Goal: Information Seeking & Learning: Learn about a topic

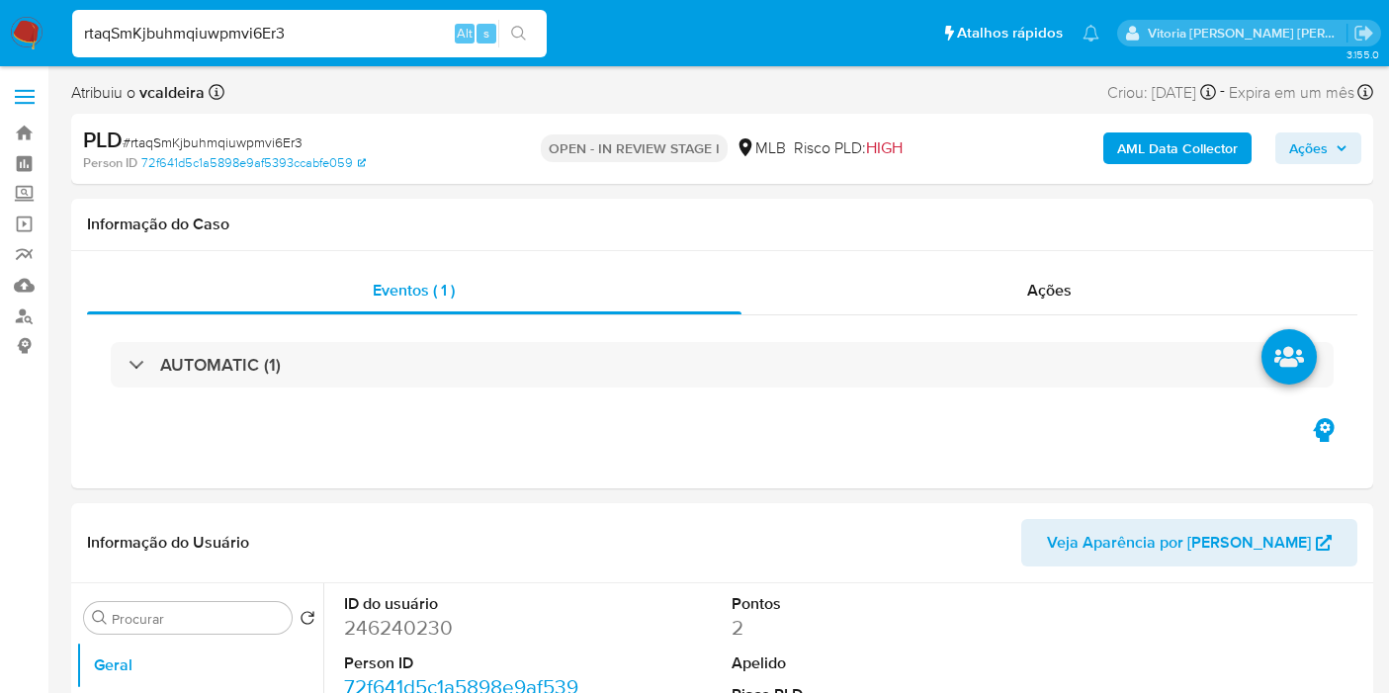
select select "10"
type input "rtaqSmKjbuhmqiuwpmvi6Er3"
click at [383, 622] on dd "246240230" at bounding box center [463, 628] width 239 height 28
copy dd "246240230"
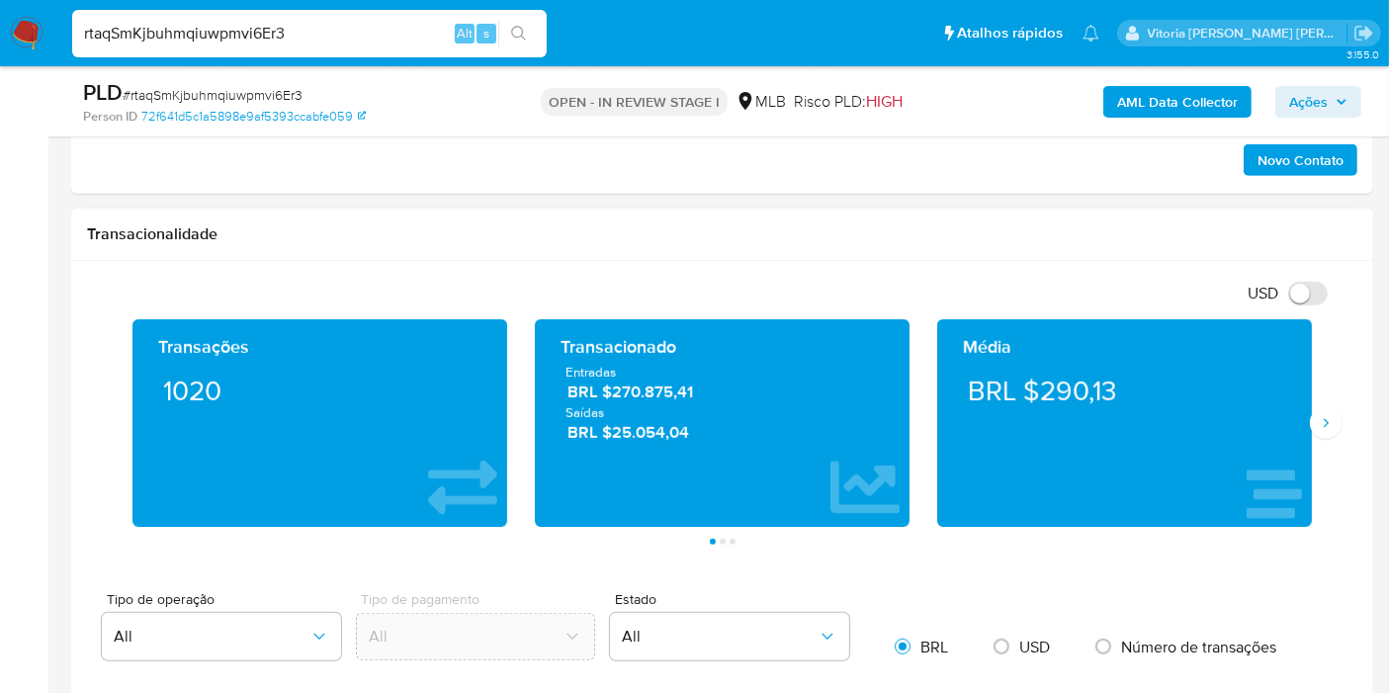
scroll to position [1208, 0]
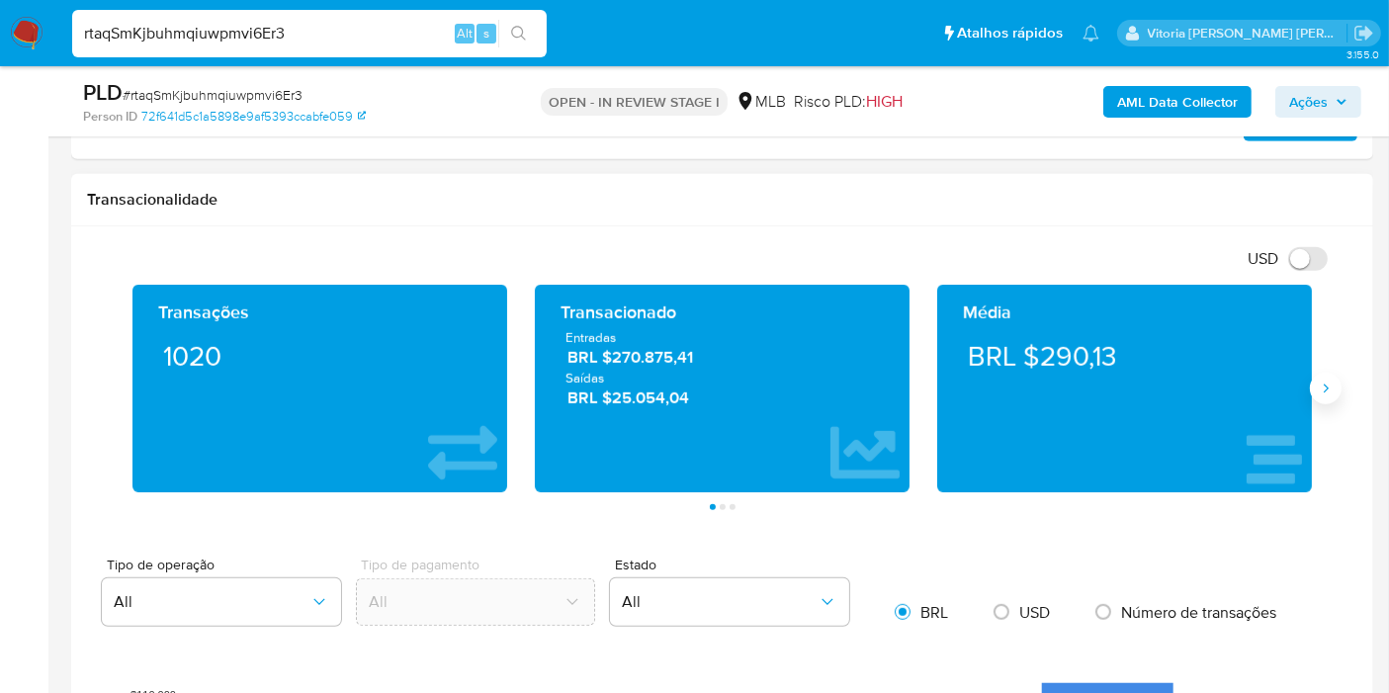
click at [1324, 388] on icon "Siguiente" at bounding box center [1326, 389] width 16 height 16
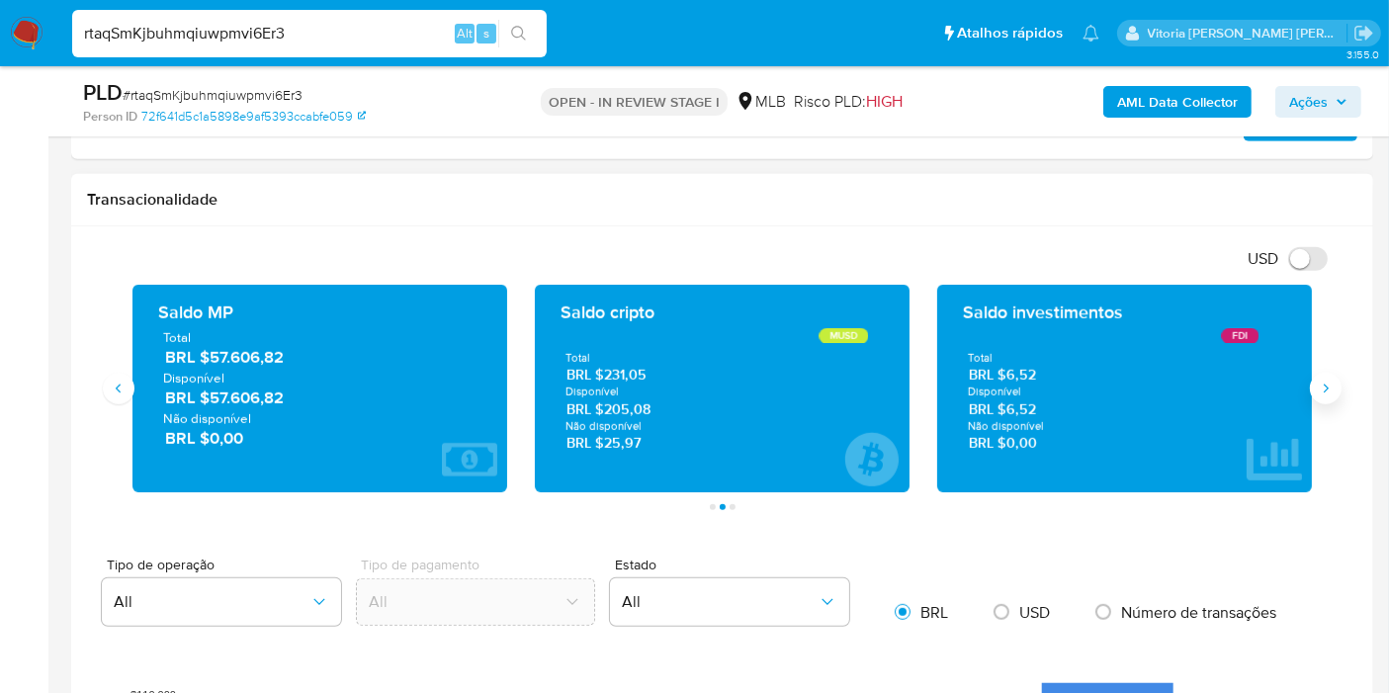
click at [1324, 388] on icon "Siguiente" at bounding box center [1326, 389] width 16 height 16
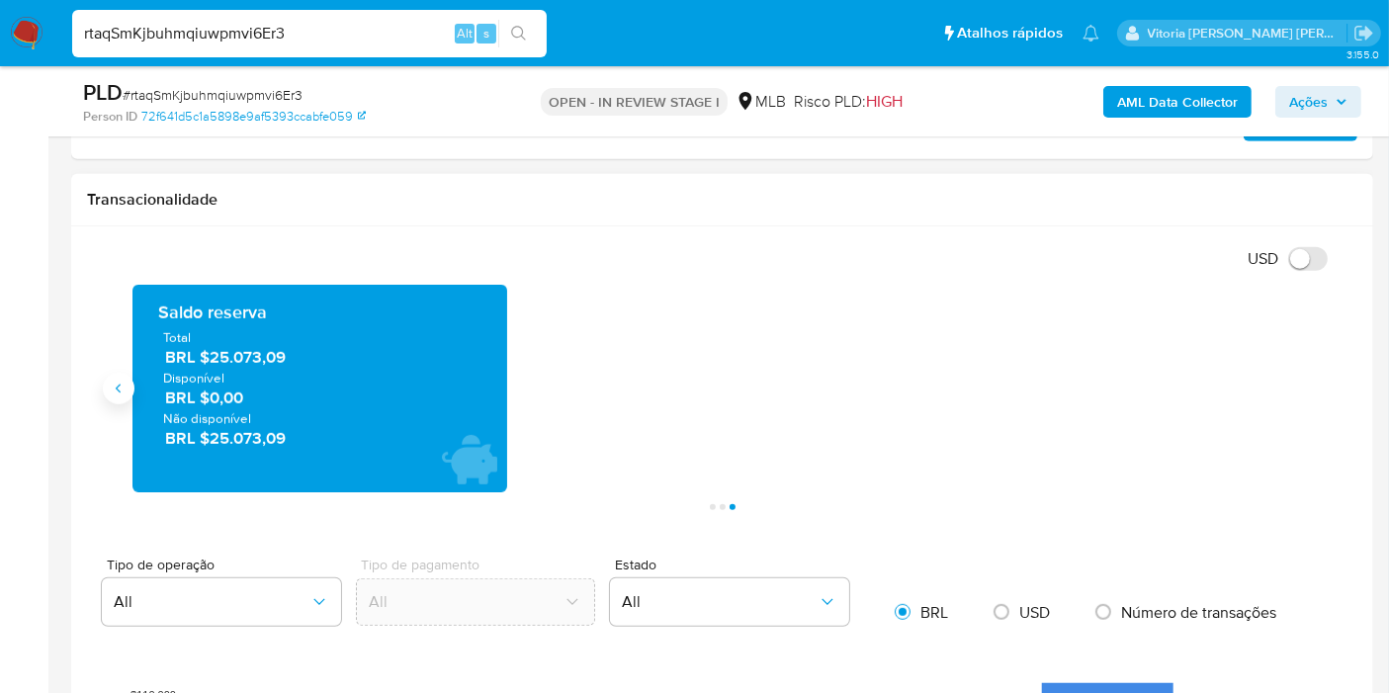
click at [126, 382] on icon "Anterior" at bounding box center [119, 389] width 16 height 16
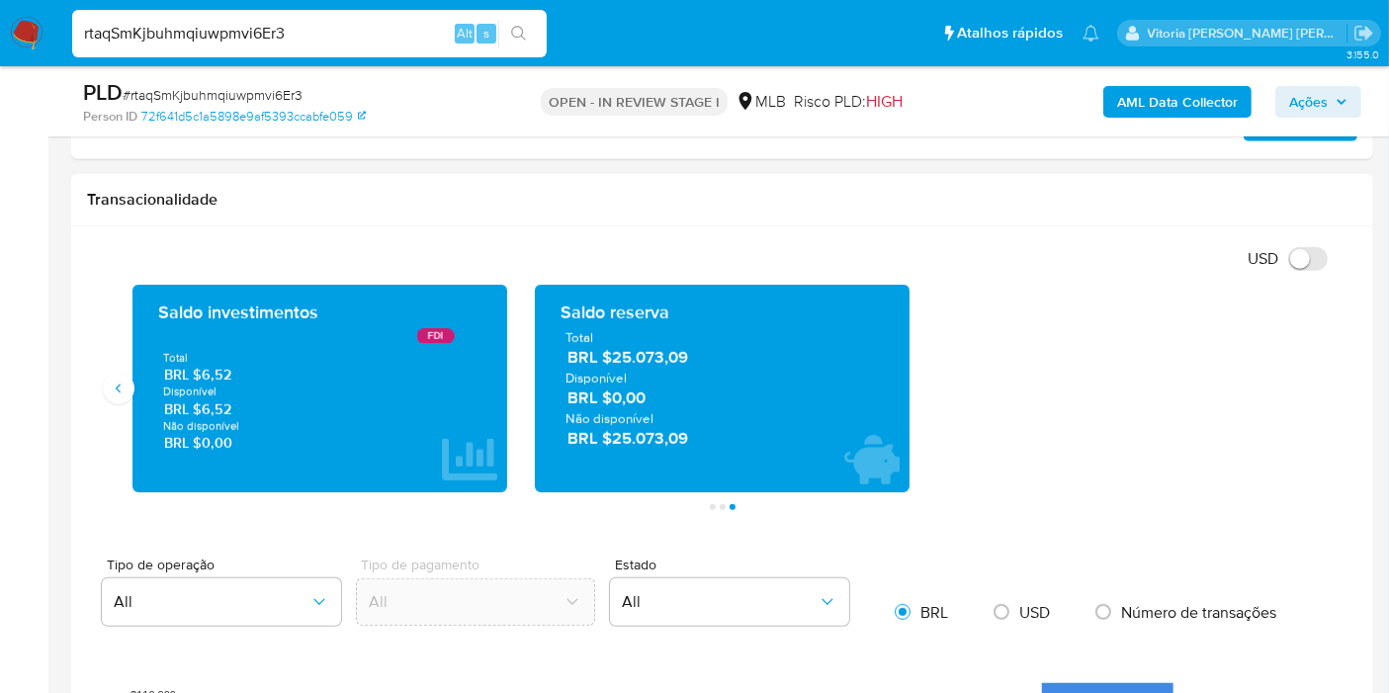
click at [135, 380] on div "Saldo investimentos FDI Total BRL $6,52 Disponível BRL $6,52 Não disponível BRL…" at bounding box center [319, 389] width 375 height 208
click at [124, 386] on icon "Anterior" at bounding box center [119, 389] width 16 height 16
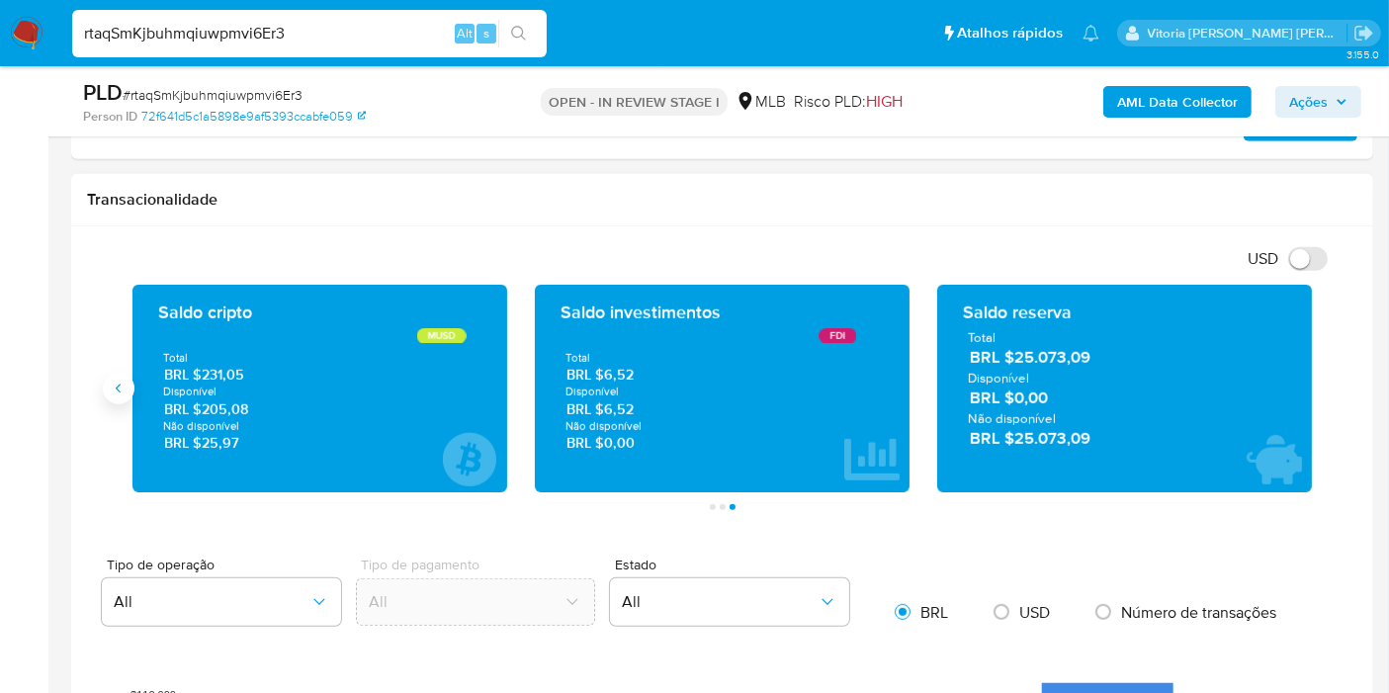
click at [131, 384] on button "Anterior" at bounding box center [119, 389] width 32 height 32
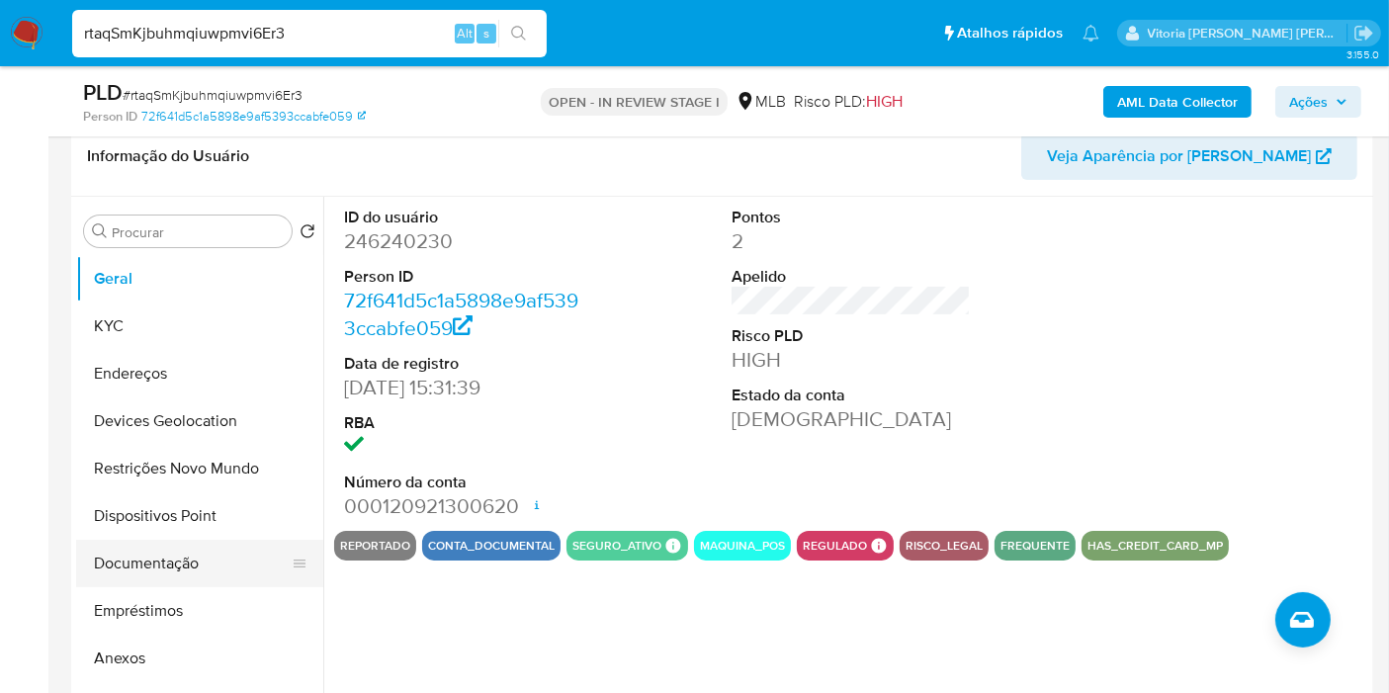
scroll to position [439, 0]
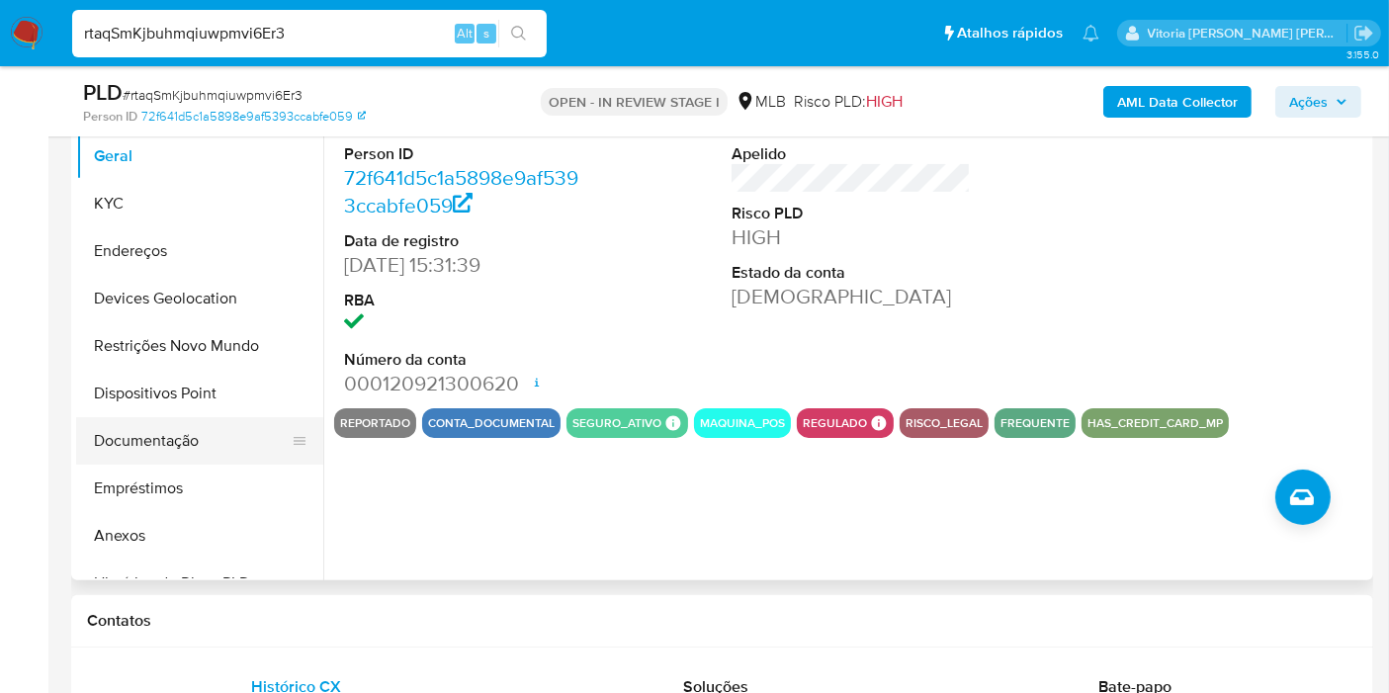
click at [166, 441] on button "Documentação" at bounding box center [191, 440] width 231 height 47
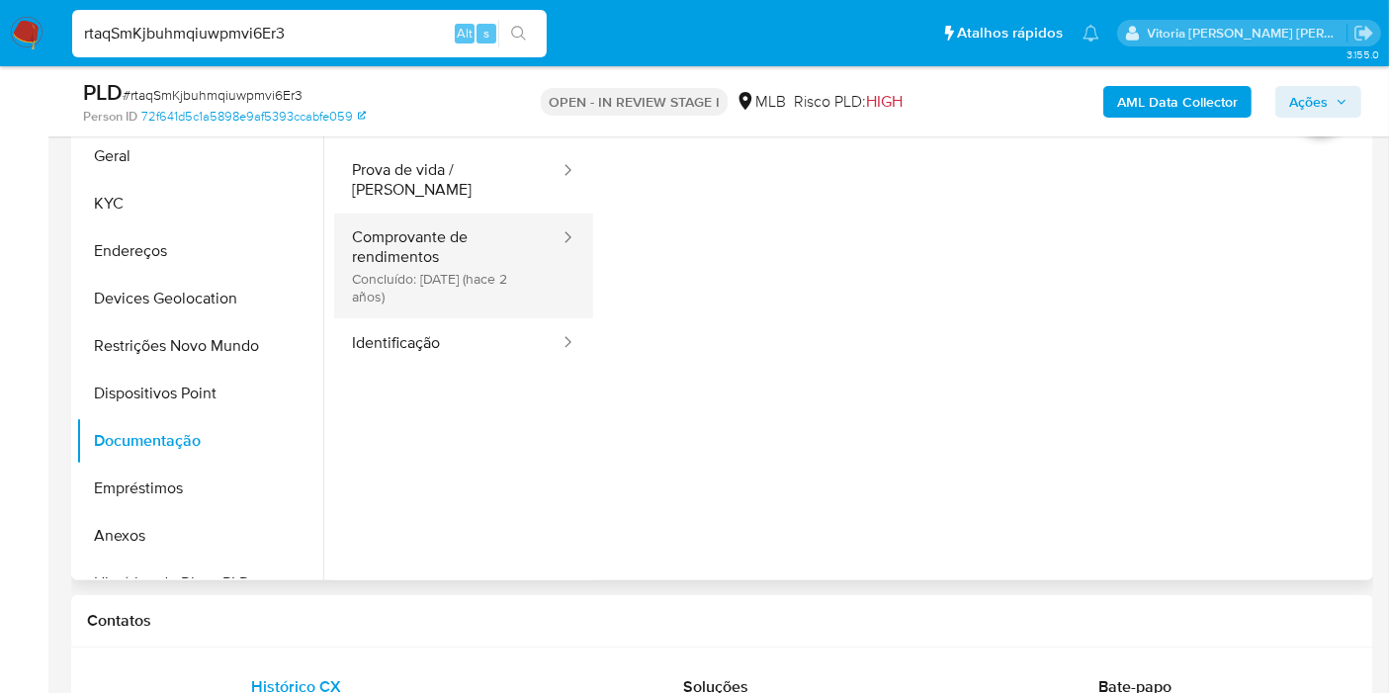
click at [437, 261] on button "Comprovante de rendimentos Concluído: 08/12/2023 (hace 2 años)" at bounding box center [447, 266] width 227 height 105
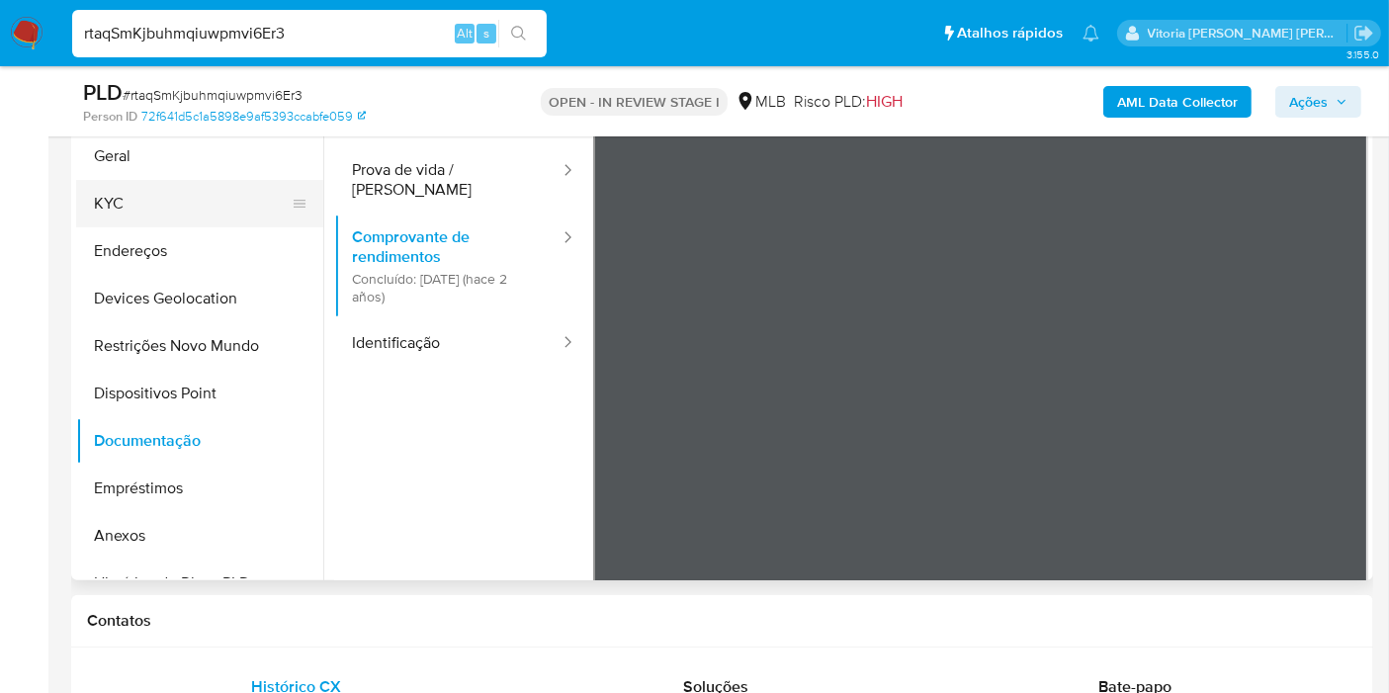
click at [116, 201] on button "KYC" at bounding box center [191, 203] width 231 height 47
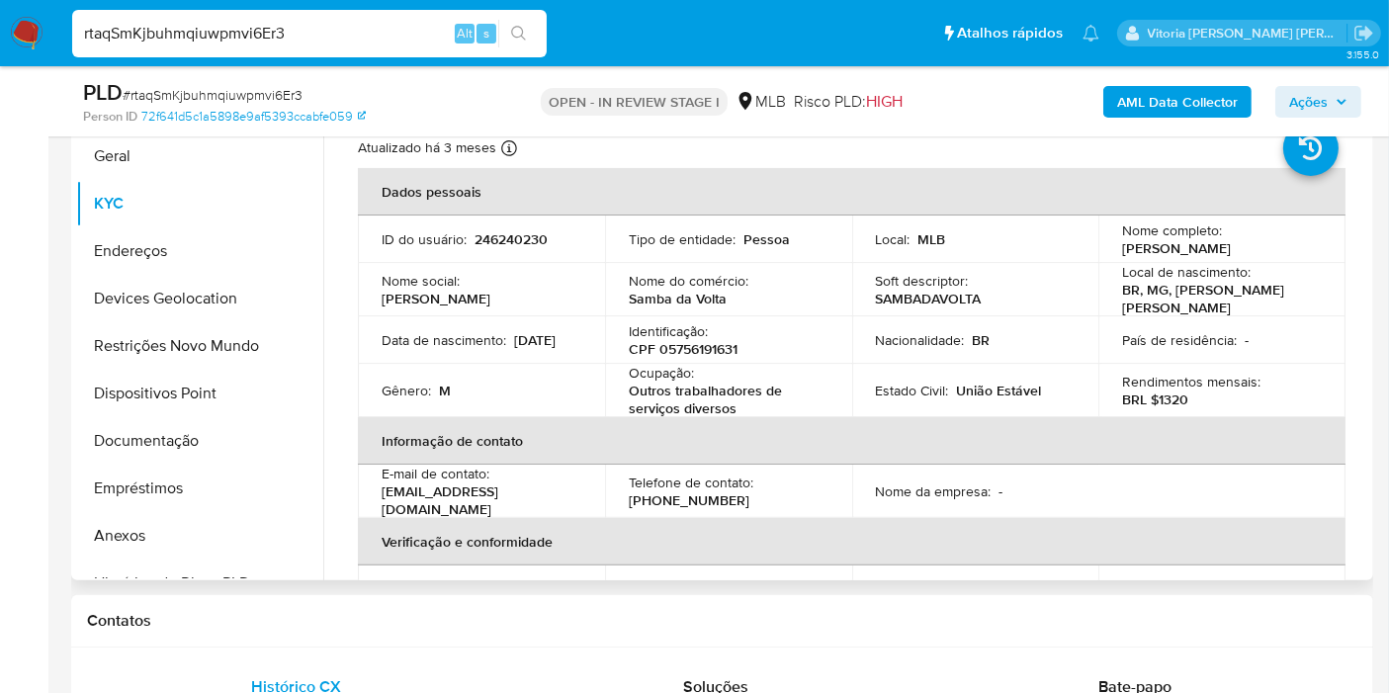
drag, startPoint x: 1195, startPoint y: 261, endPoint x: 1119, endPoint y: 242, distance: 78.4
click at [1122, 242] on p "Claudio Henrique Vaz Virgulino" at bounding box center [1176, 248] width 109 height 18
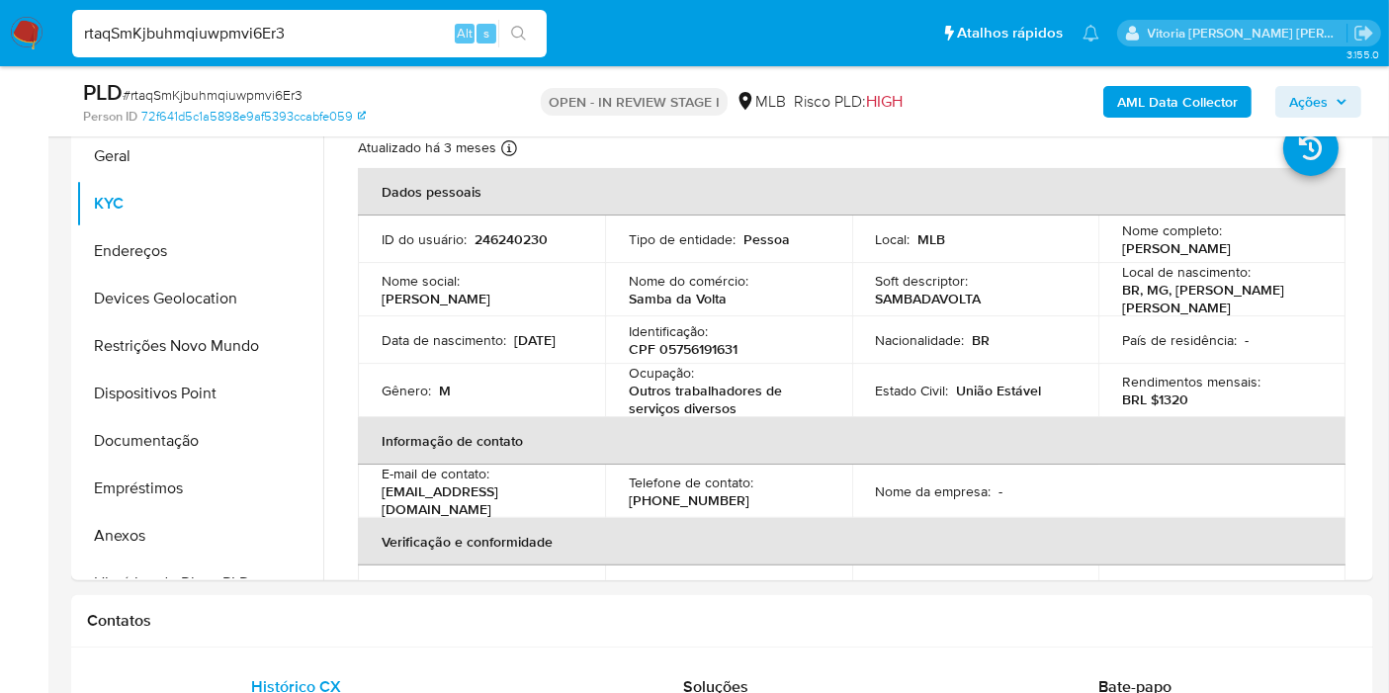
copy p "Claudio Henrique Vaz Virgulino"
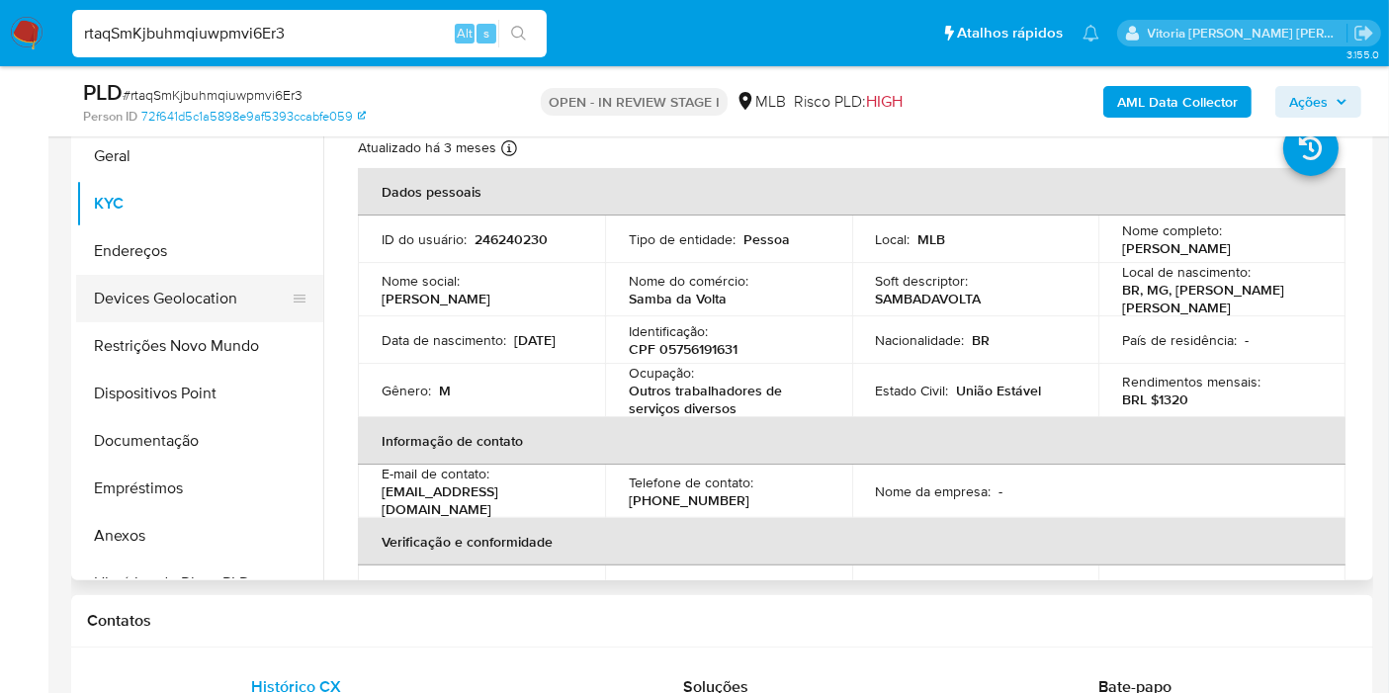
scroll to position [219, 0]
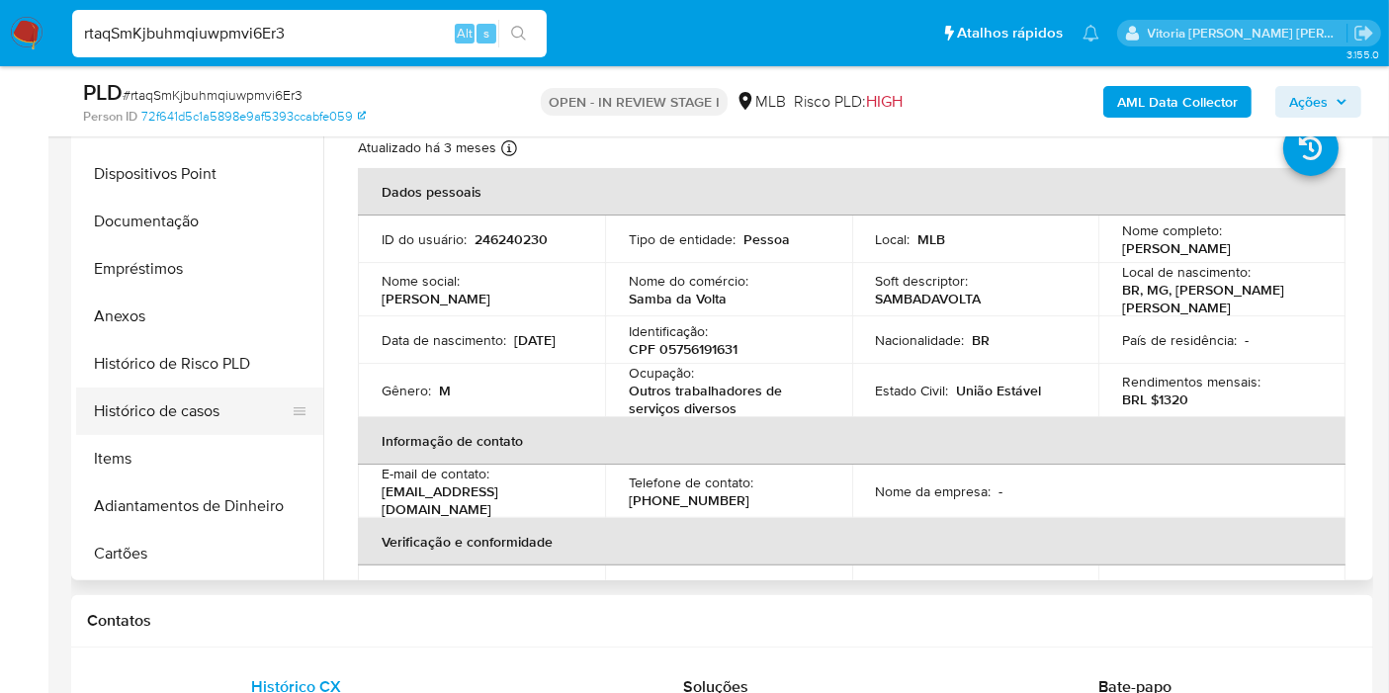
click at [193, 401] on button "Histórico de casos" at bounding box center [191, 411] width 231 height 47
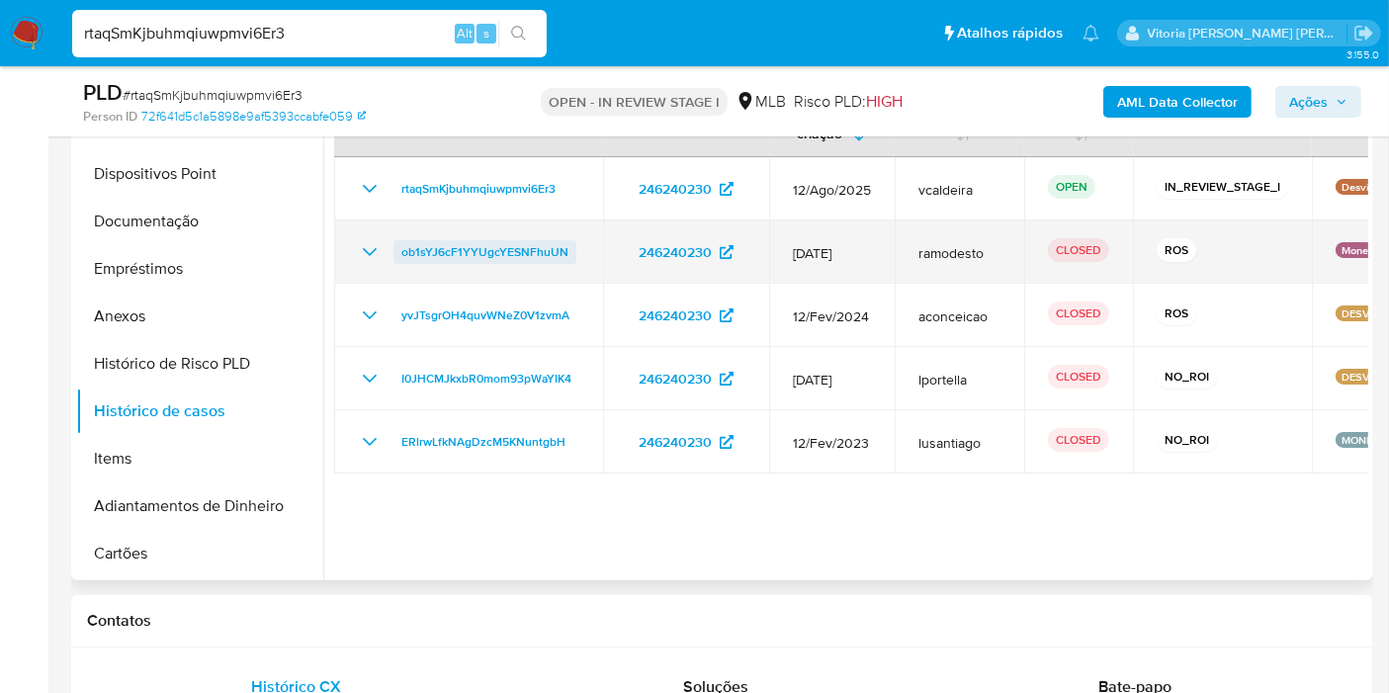
click at [496, 240] on span "ob1sYJ6cF1YYUgcYESNFhuUN" at bounding box center [484, 252] width 167 height 24
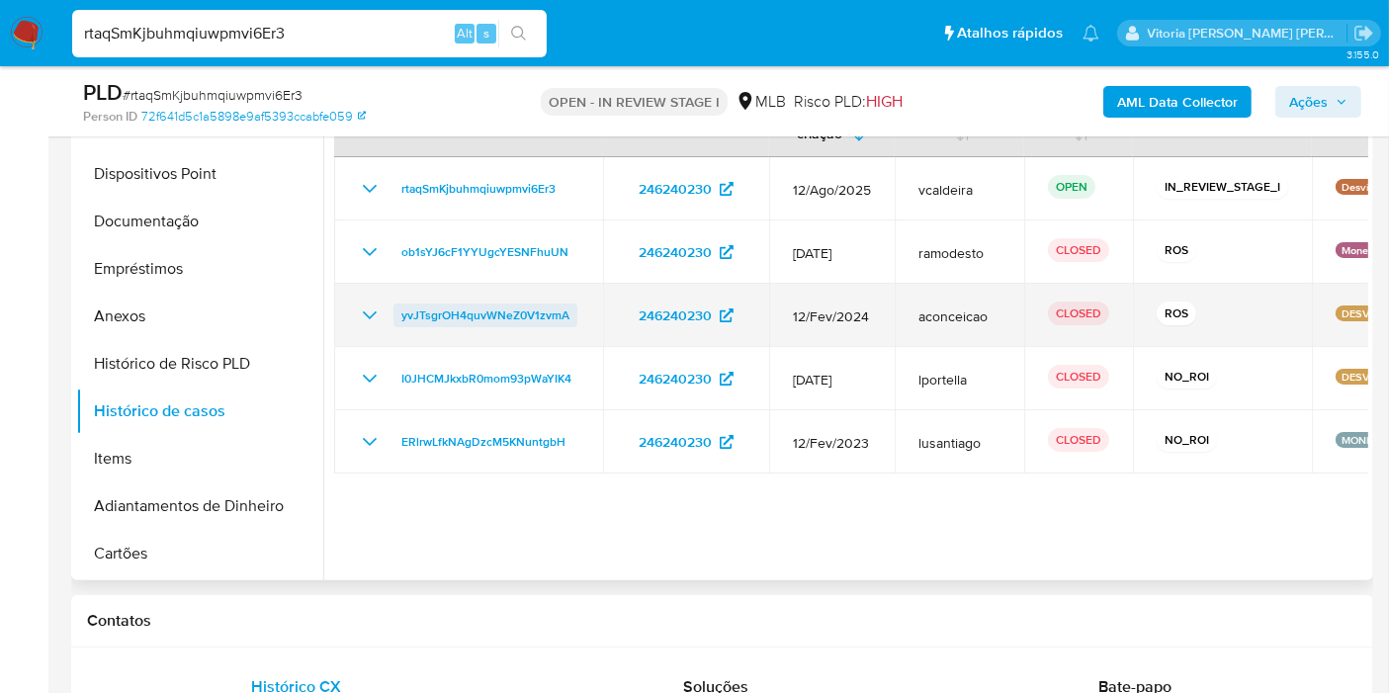
click at [511, 309] on span "yvJTsgrOH4quvWNeZ0V1zvmA" at bounding box center [485, 316] width 168 height 24
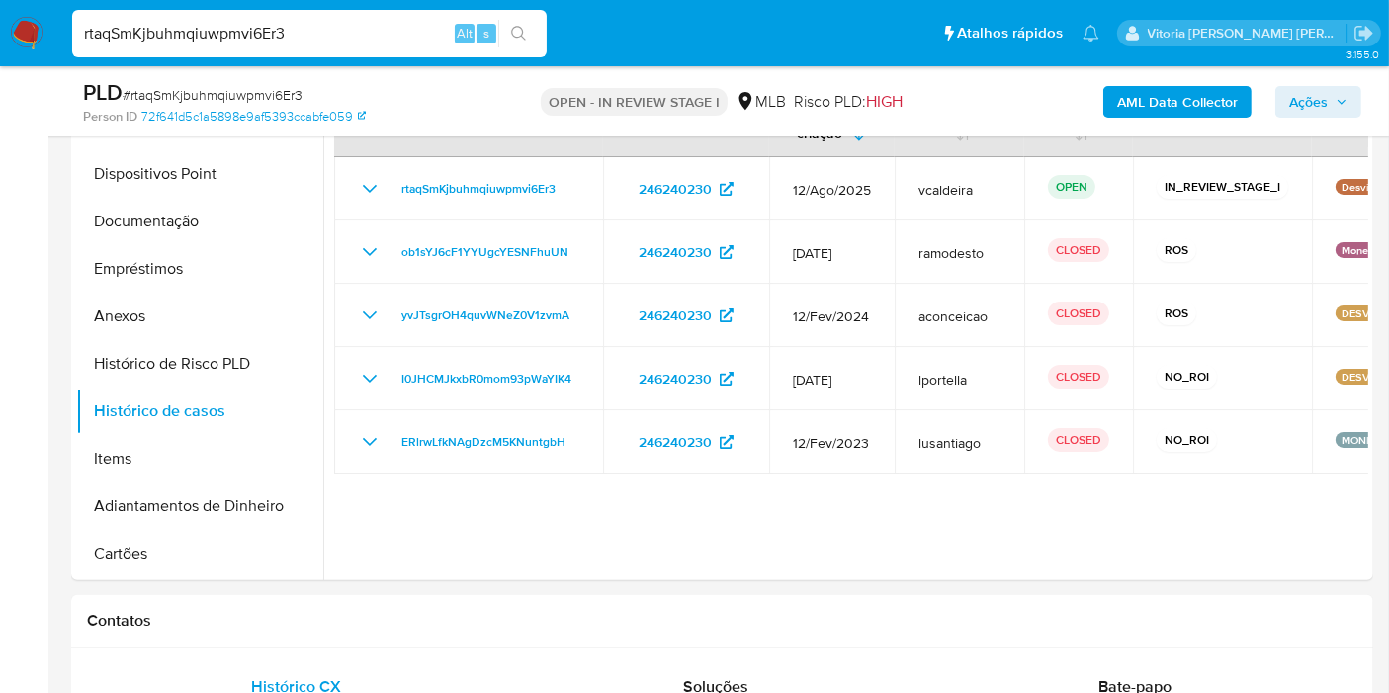
click at [280, 30] on input "rtaqSmKjbuhmqiuwpmvi6Er3" at bounding box center [309, 34] width 475 height 26
paste input "1953728669"
type input "1953728669"
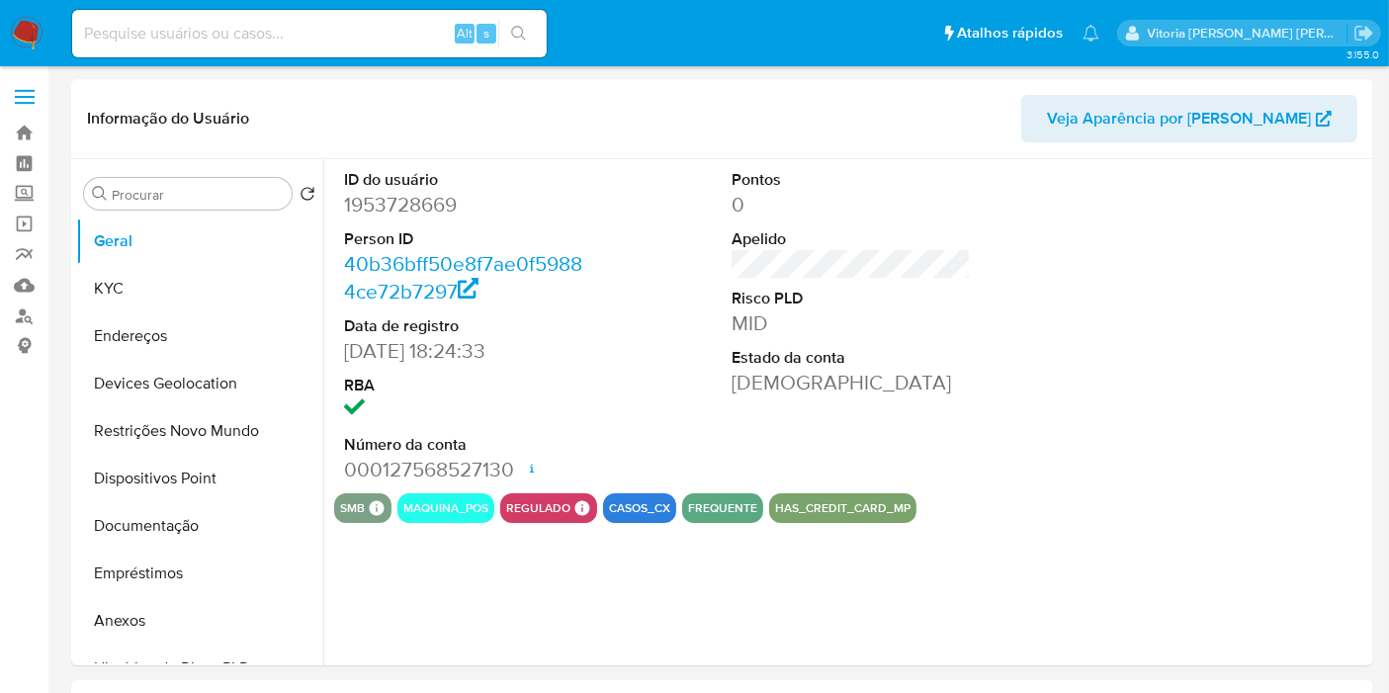
select select "10"
click at [112, 289] on button "KYC" at bounding box center [191, 288] width 231 height 47
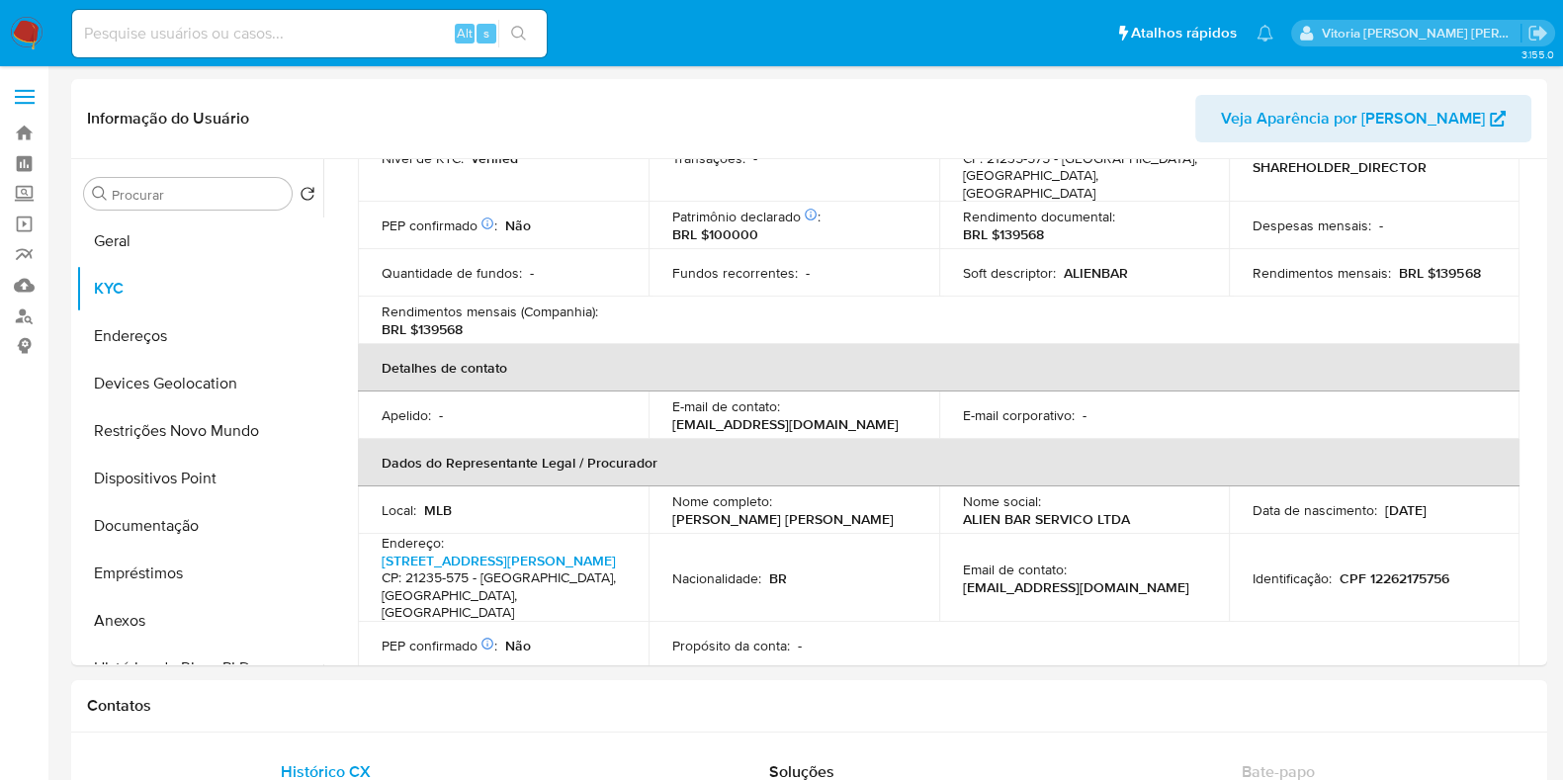
scroll to position [329, 0]
click at [372, 12] on div "Alt s" at bounding box center [309, 33] width 475 height 47
click at [348, 46] on div "Alt s" at bounding box center [309, 33] width 475 height 47
click at [348, 44] on input at bounding box center [309, 34] width 475 height 26
paste input "SLllTgs6YaxqPiAolGNTsWKW"
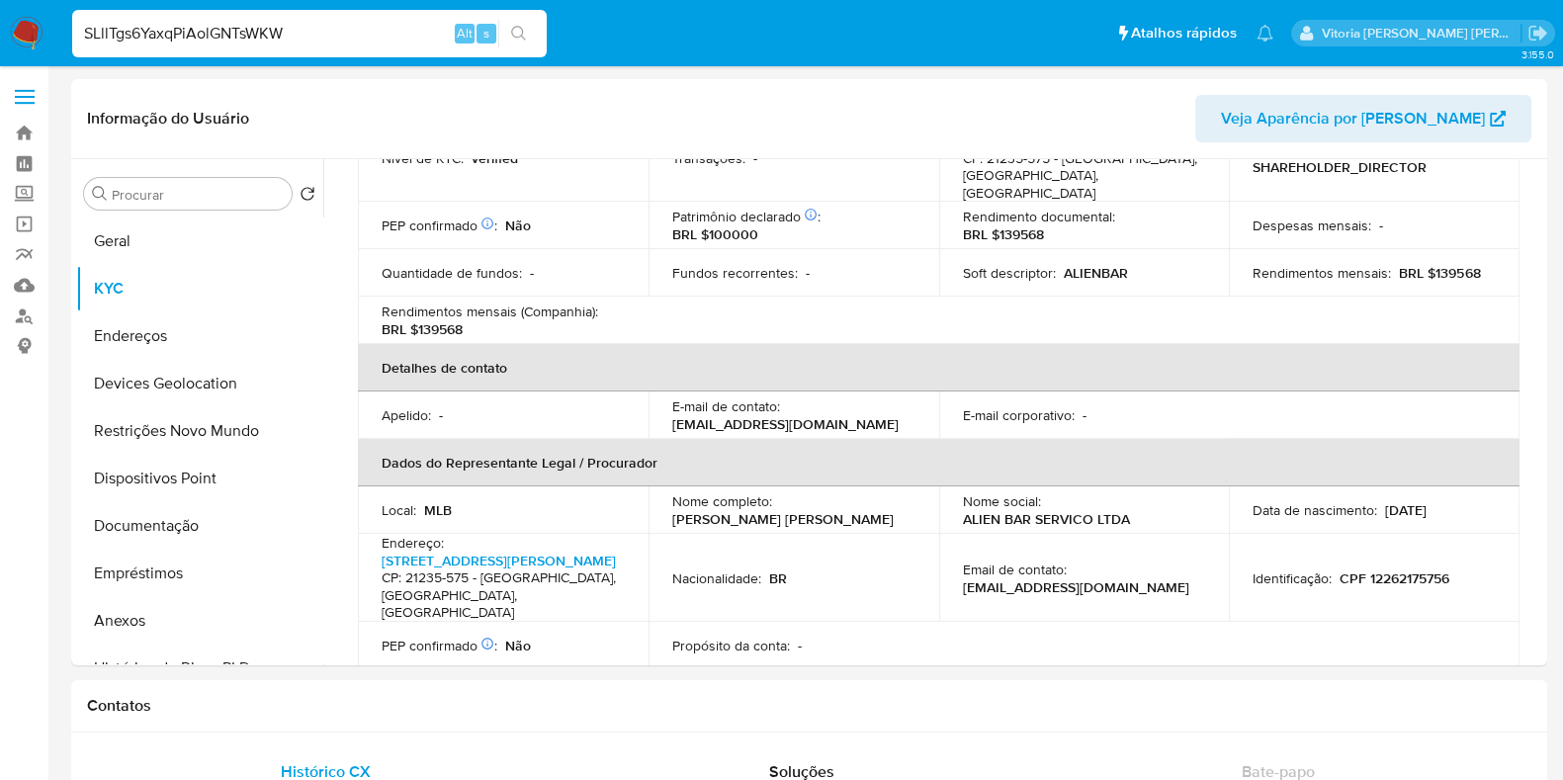
type input "SLllTgs6YaxqPiAolGNTsWKW"
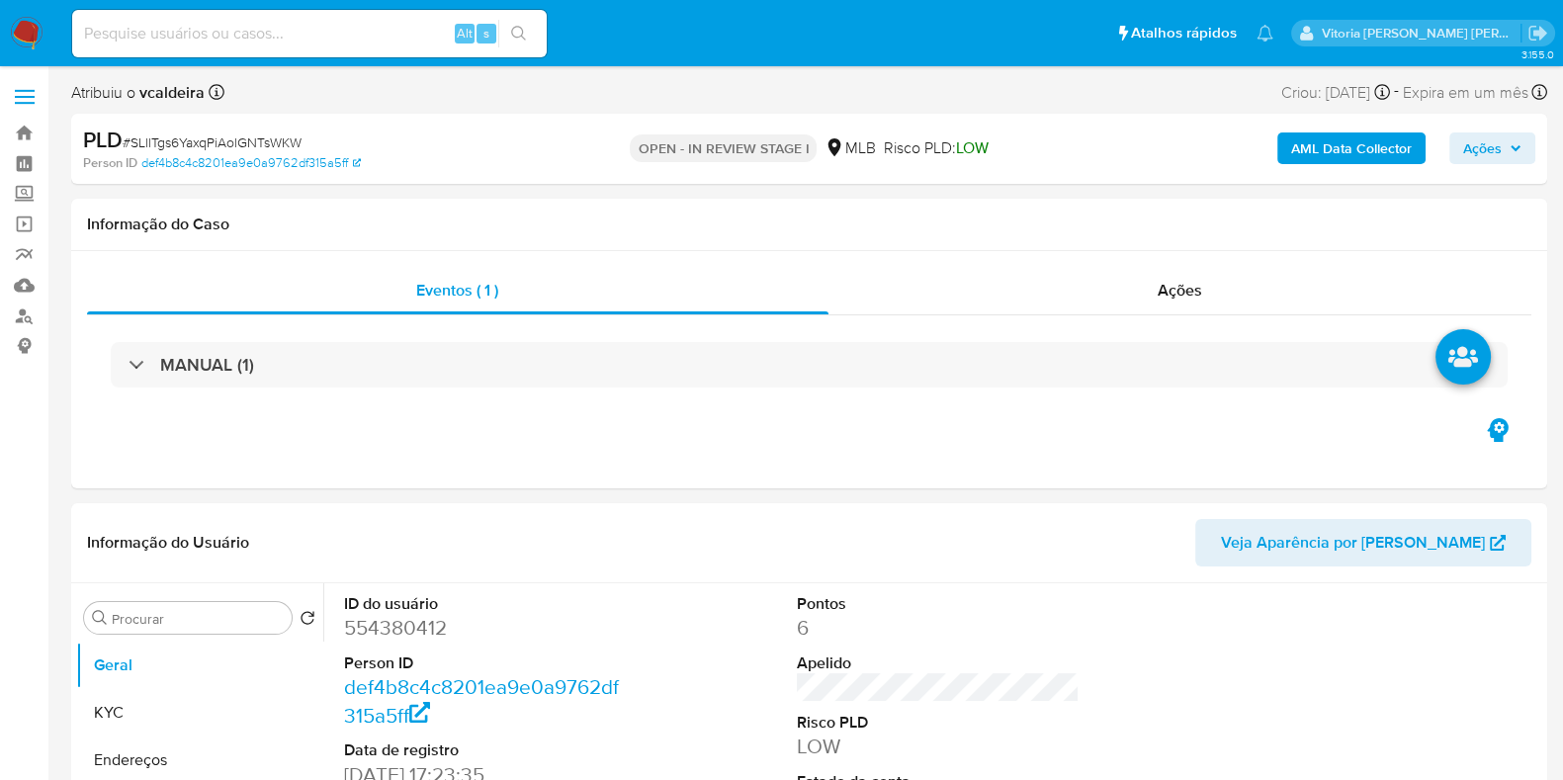
select select "10"
click at [398, 641] on dd "554380412" at bounding box center [485, 628] width 283 height 28
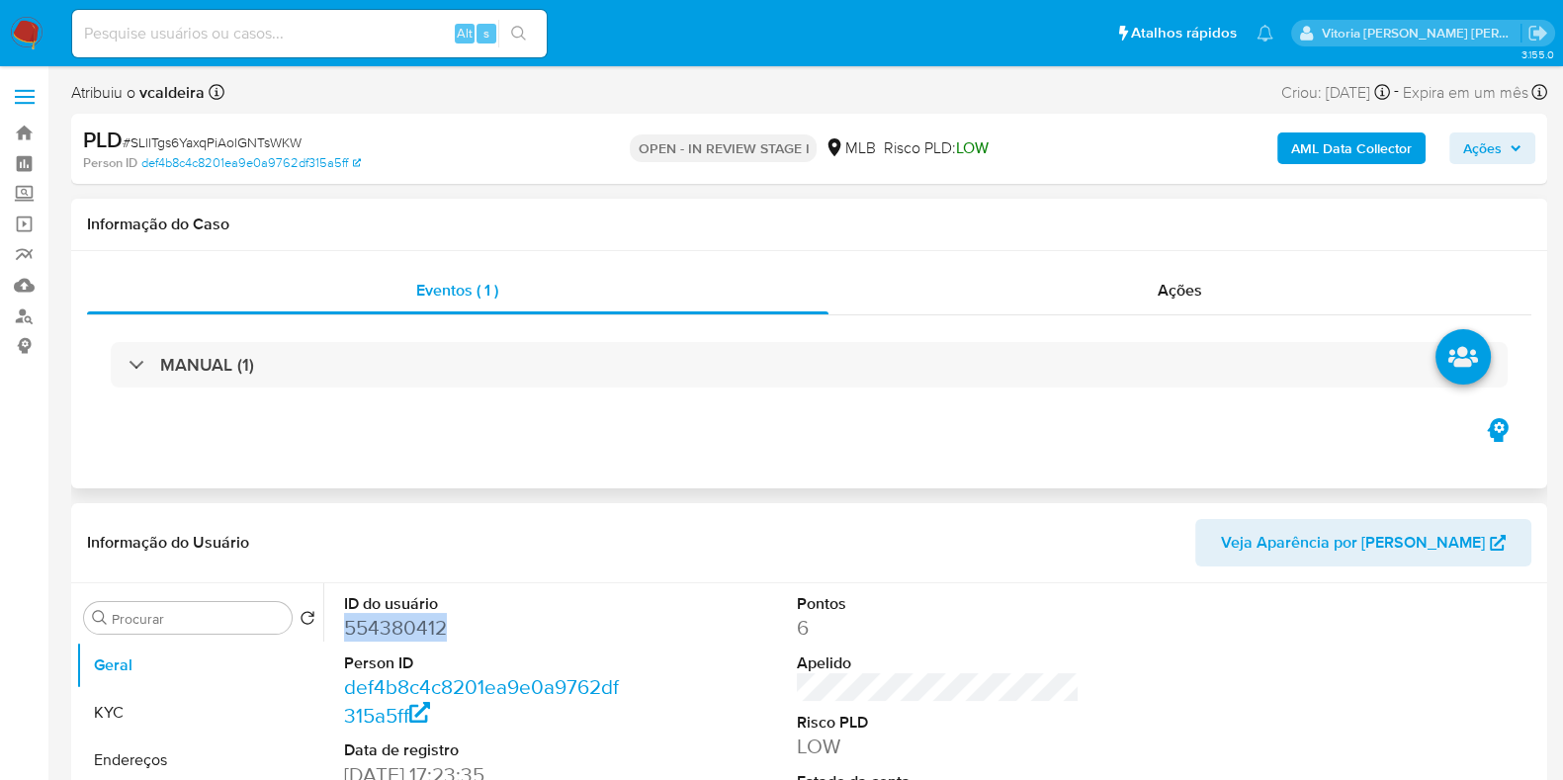
copy dd "554380412"
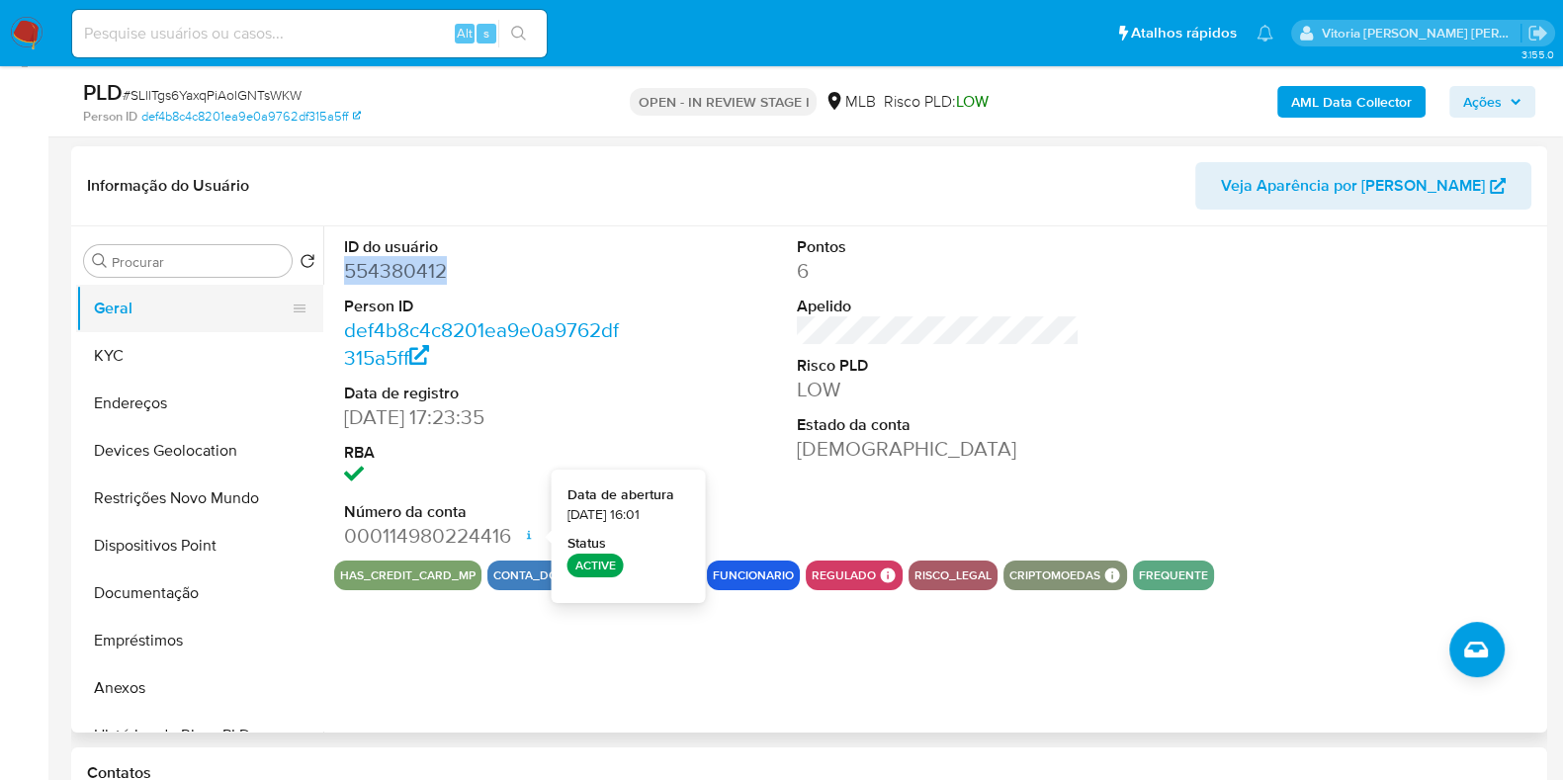
scroll to position [246, 0]
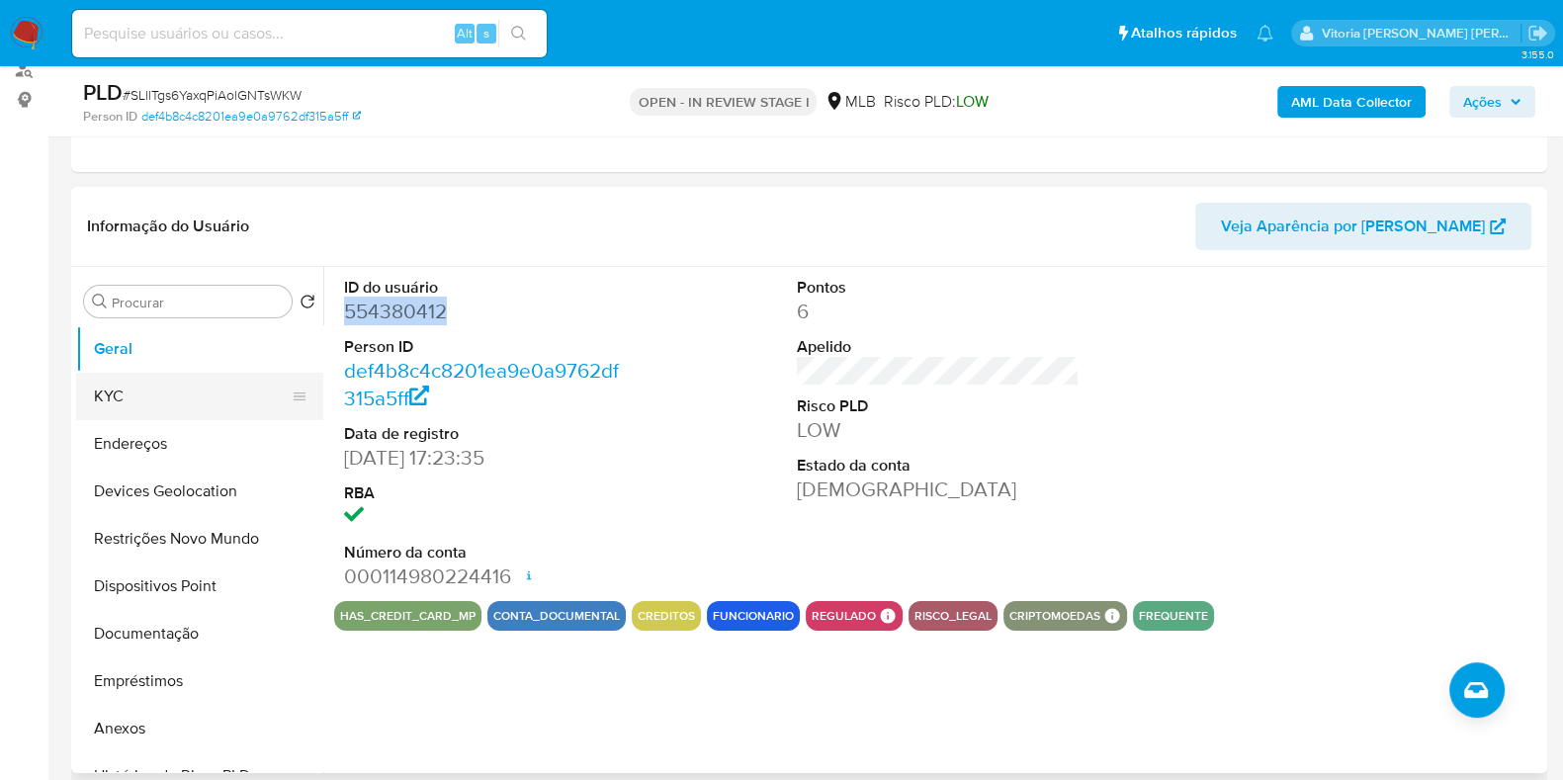
click at [163, 402] on button "KYC" at bounding box center [191, 396] width 231 height 47
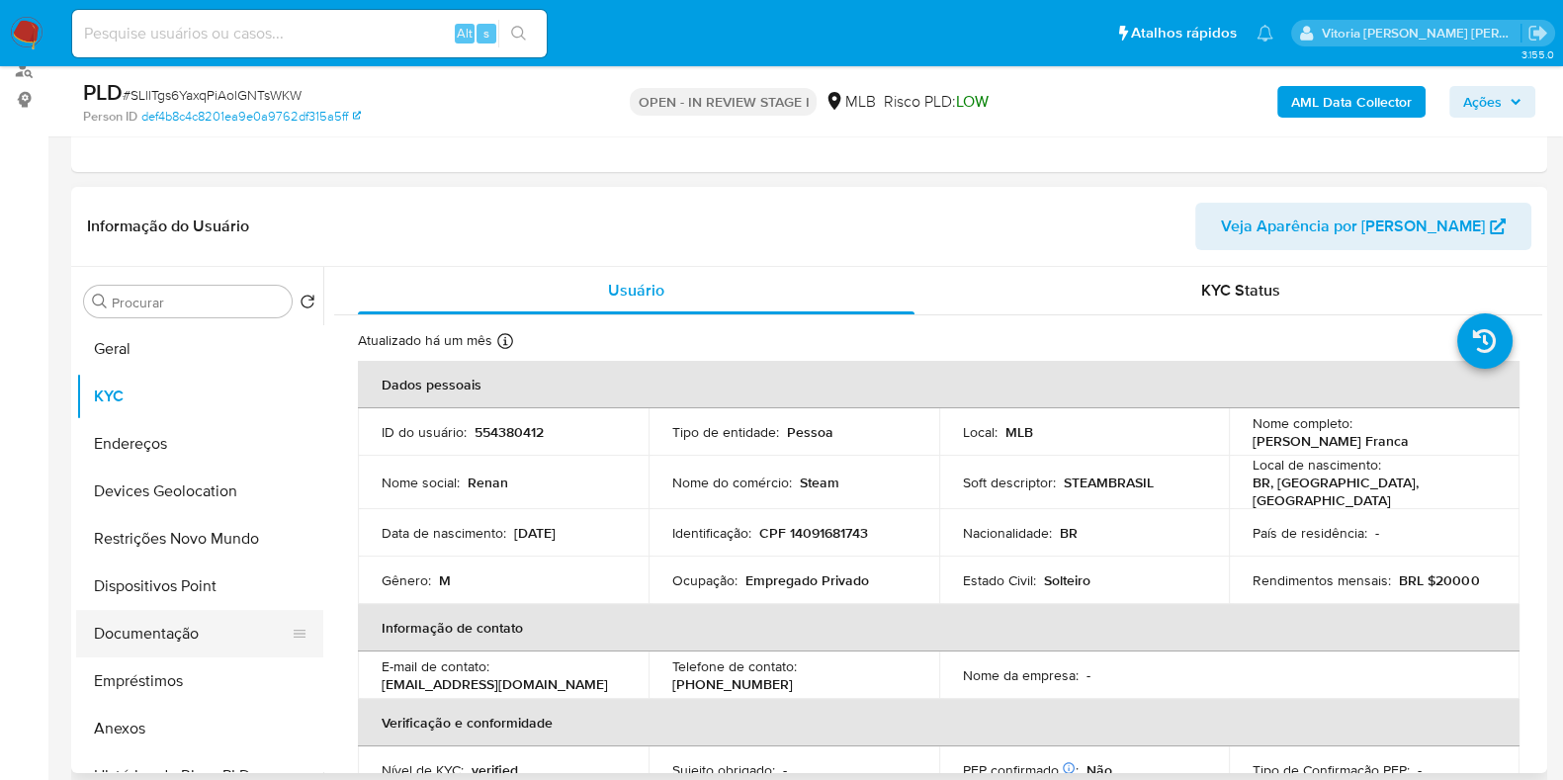
click at [167, 648] on button "Documentação" at bounding box center [191, 633] width 231 height 47
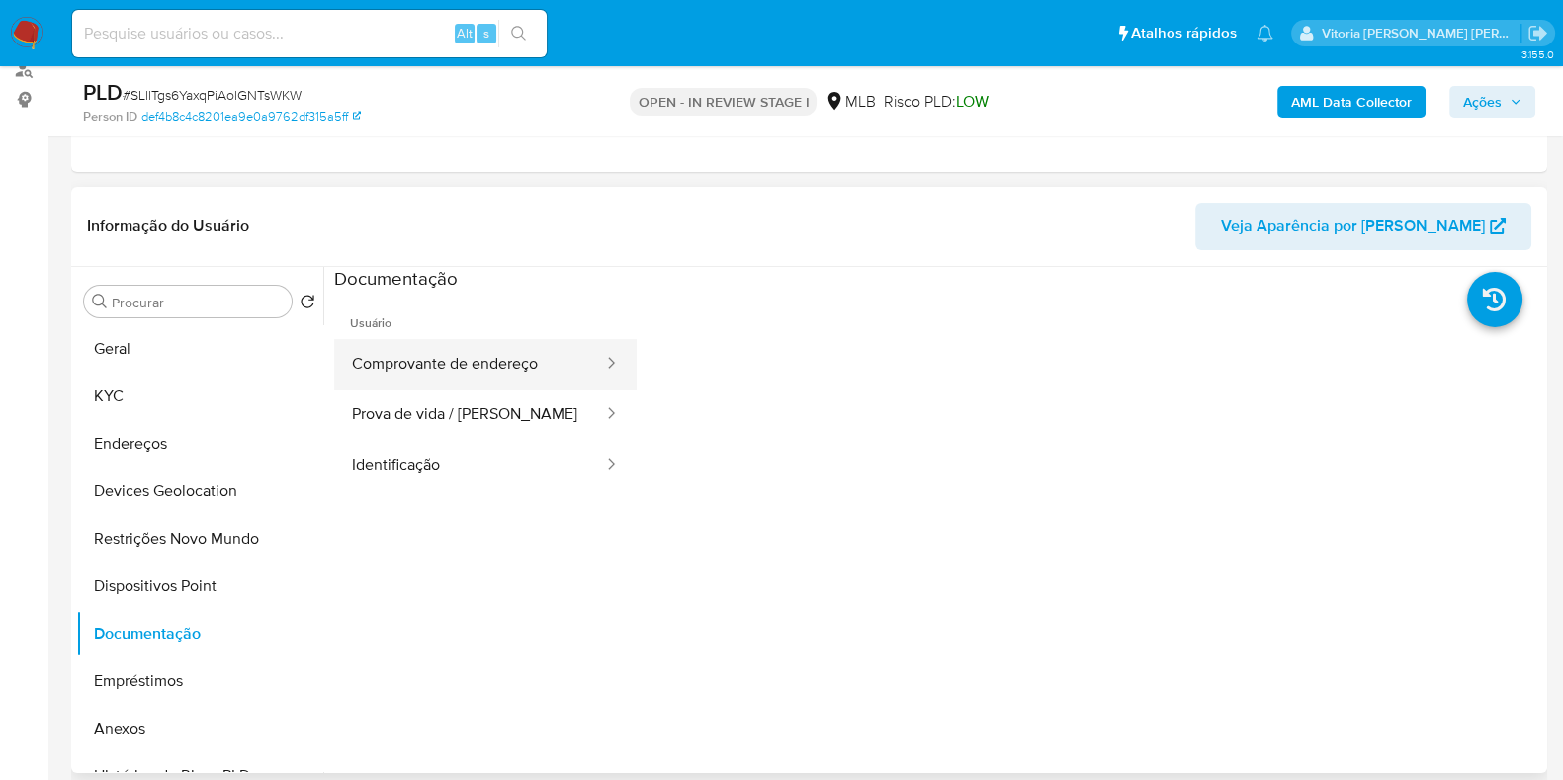
click at [465, 371] on button "Comprovante de endereço" at bounding box center [469, 364] width 271 height 50
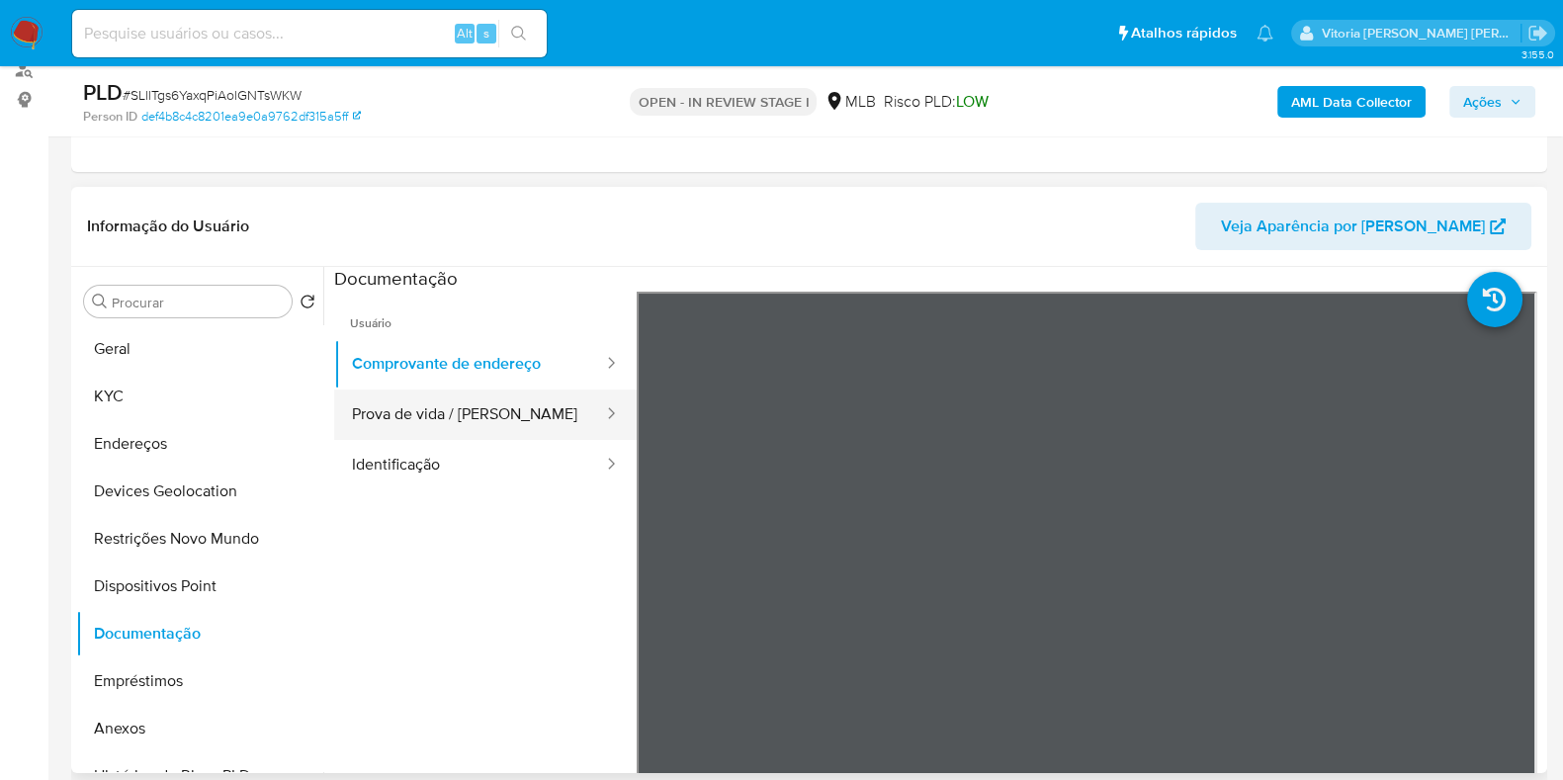
click at [549, 399] on button "Prova de vida / Selfie" at bounding box center [469, 415] width 271 height 50
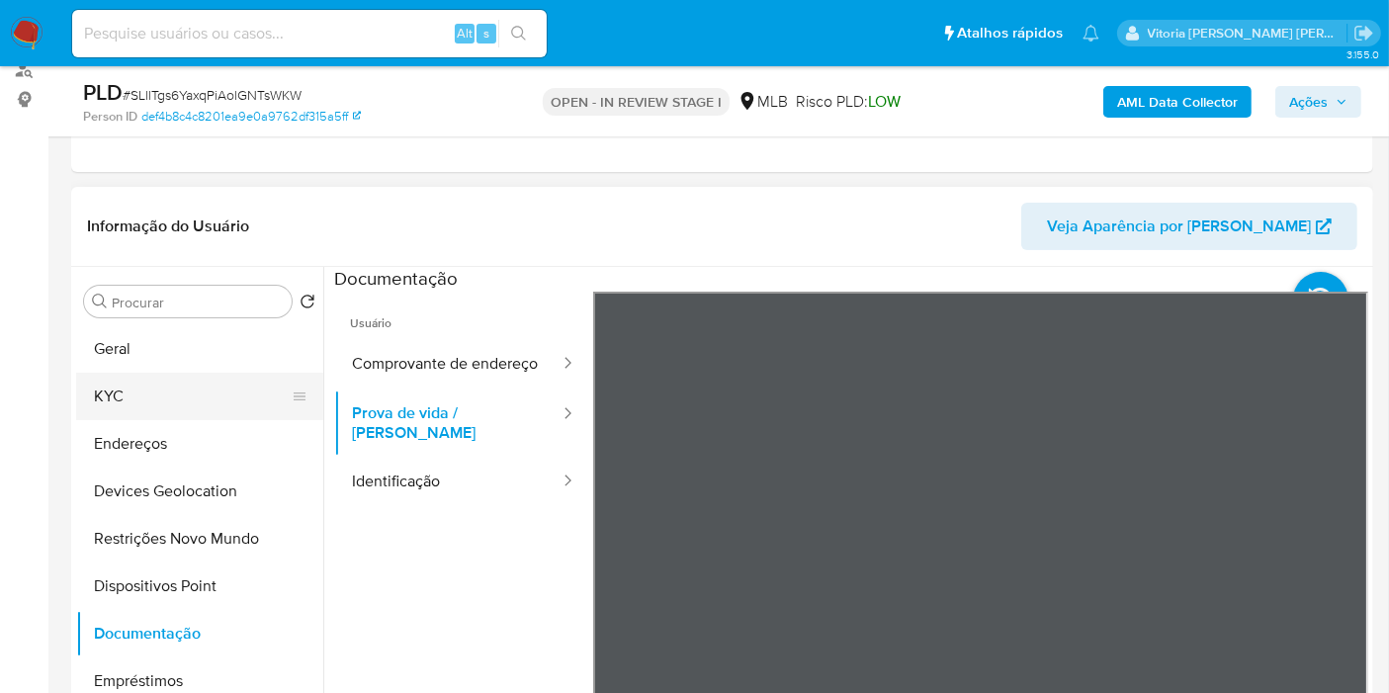
click at [113, 393] on button "KYC" at bounding box center [191, 396] width 231 height 47
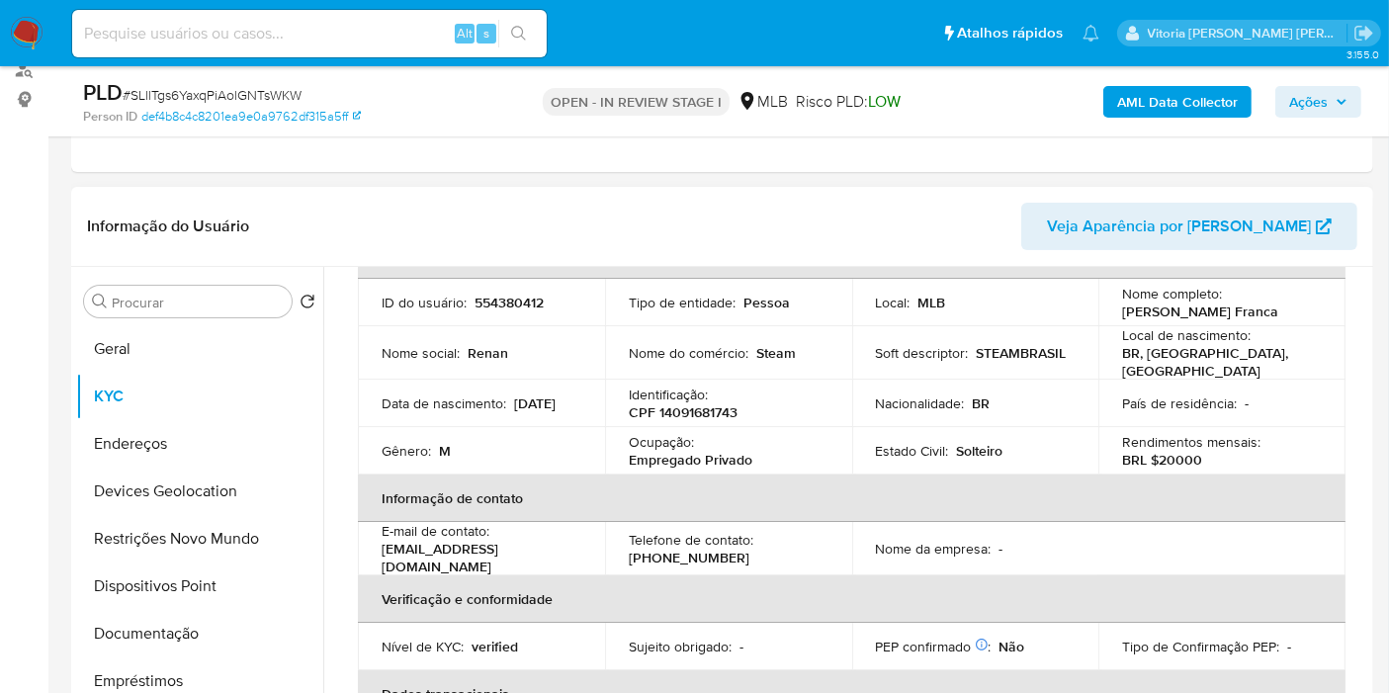
scroll to position [129, 0]
drag, startPoint x: 757, startPoint y: 454, endPoint x: 618, endPoint y: 461, distance: 139.6
click at [618, 461] on td "Ocupação : Empregado Privado" at bounding box center [728, 451] width 247 height 47
copy p "Empregado Privado"
click at [508, 298] on p "554380412" at bounding box center [509, 304] width 69 height 18
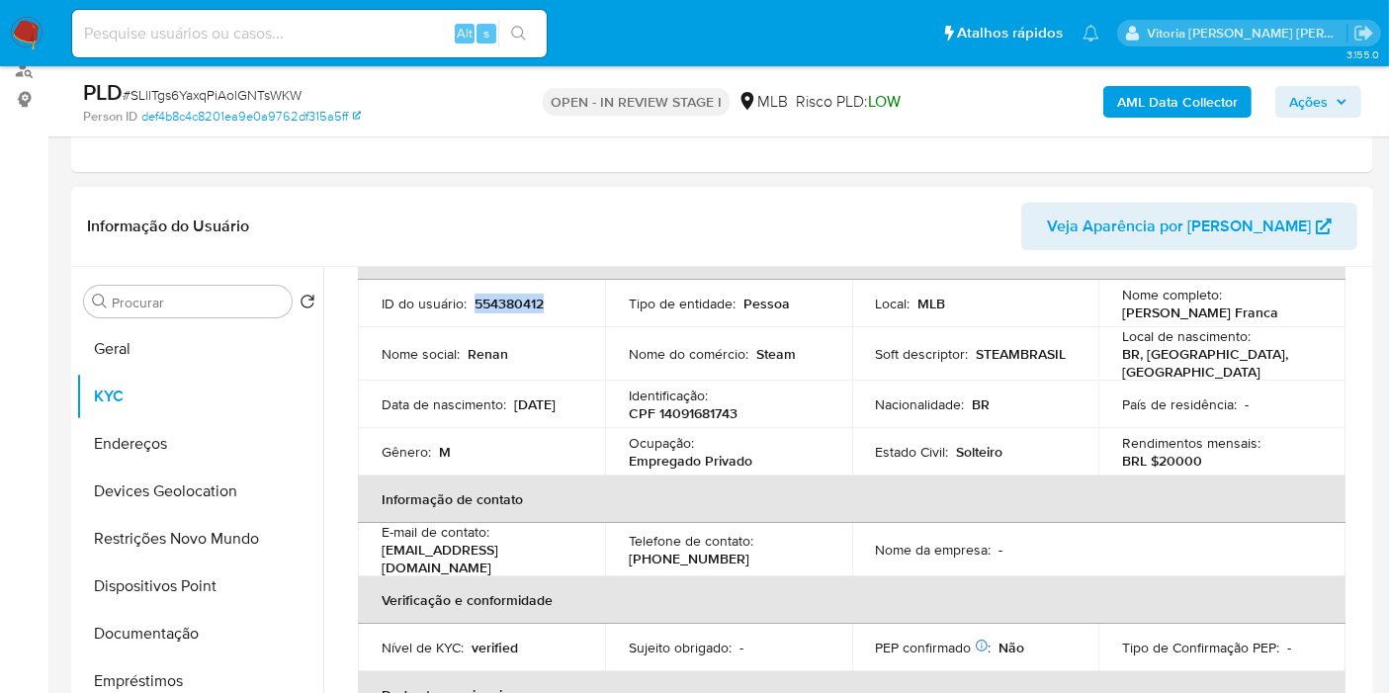
click at [508, 298] on p "554380412" at bounding box center [509, 304] width 69 height 18
copy p "554380412"
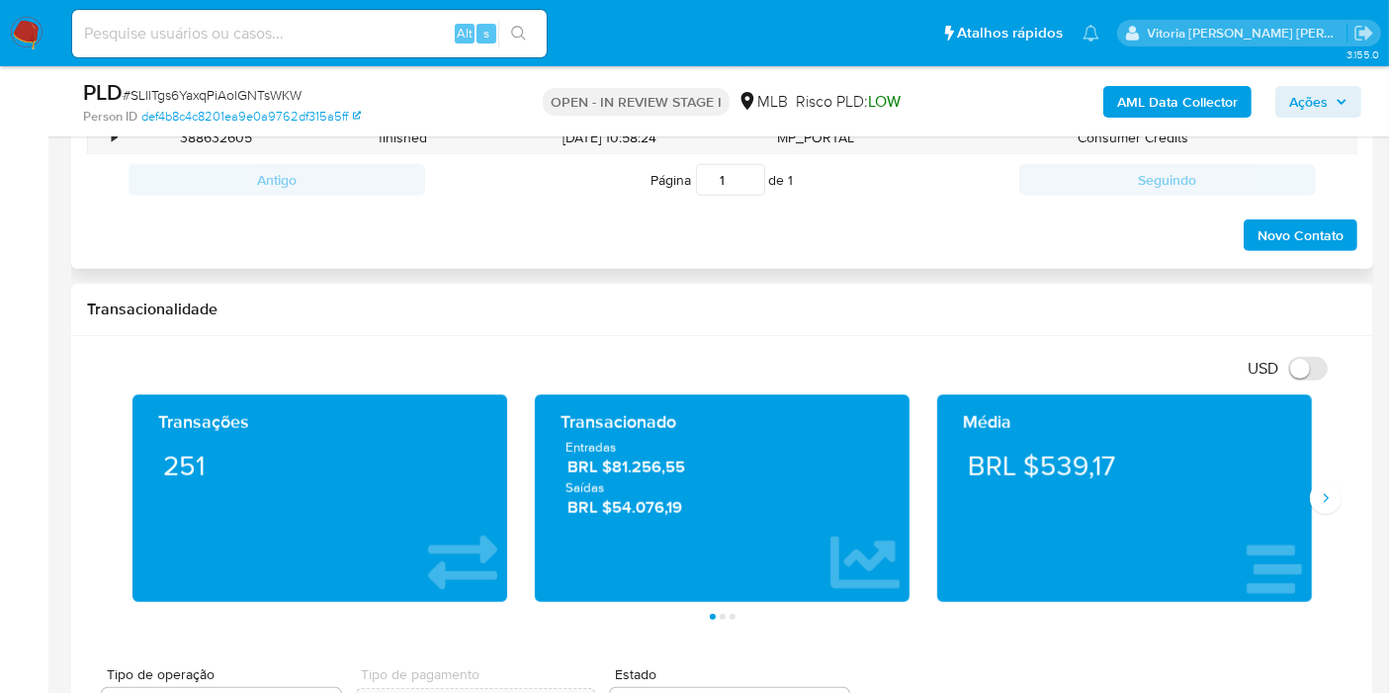
scroll to position [1235, 0]
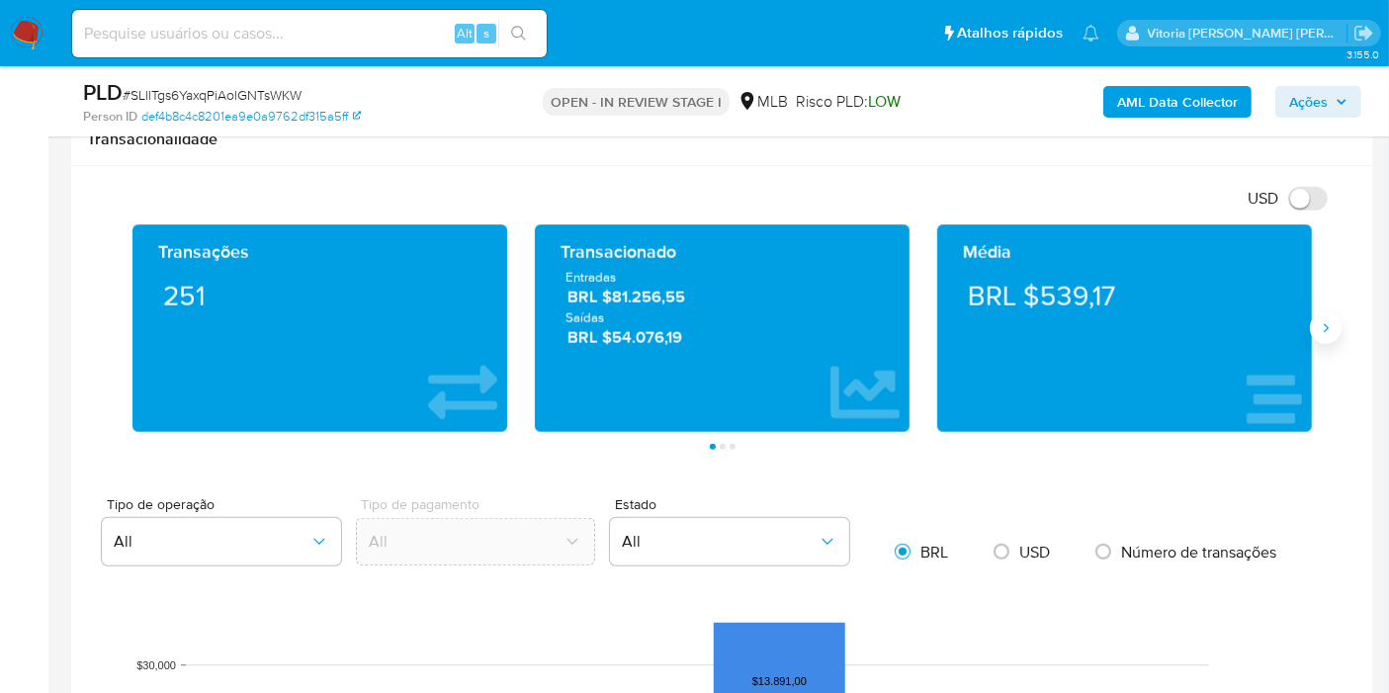
click at [1336, 333] on button "Siguiente" at bounding box center [1326, 328] width 32 height 32
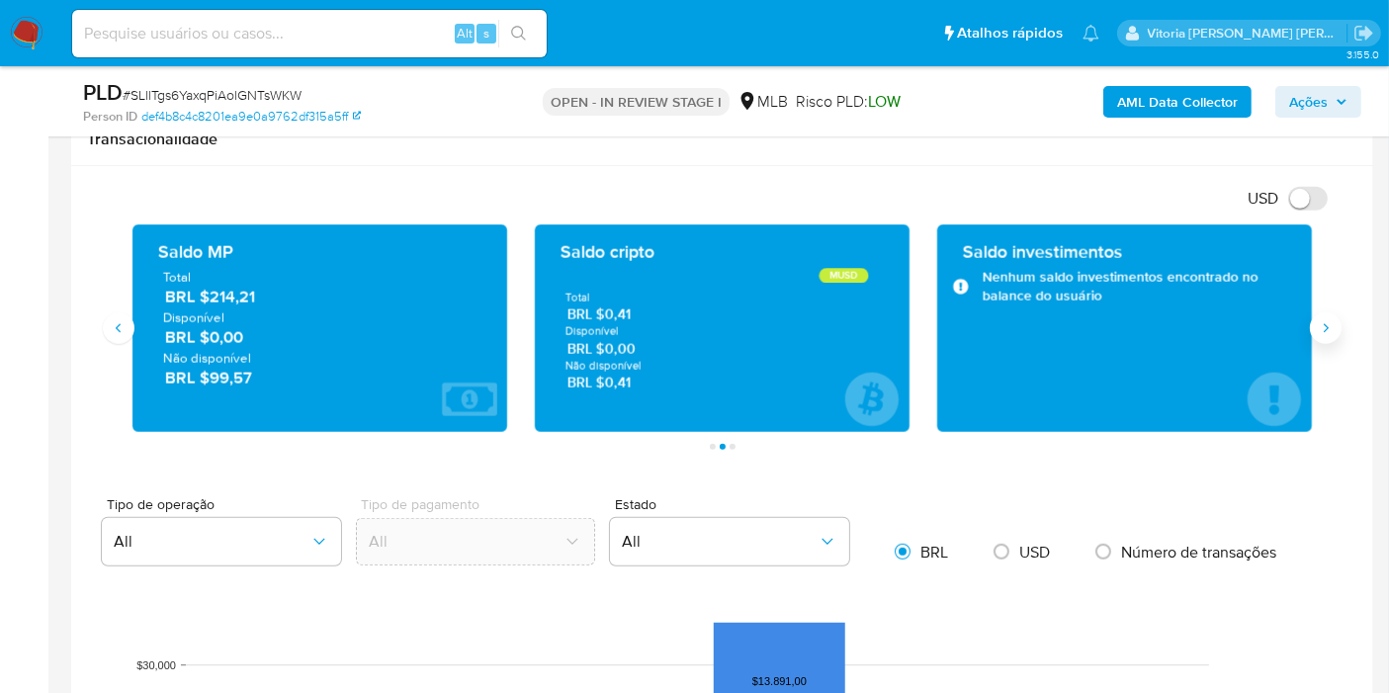
click at [1334, 335] on button "Siguiente" at bounding box center [1326, 328] width 32 height 32
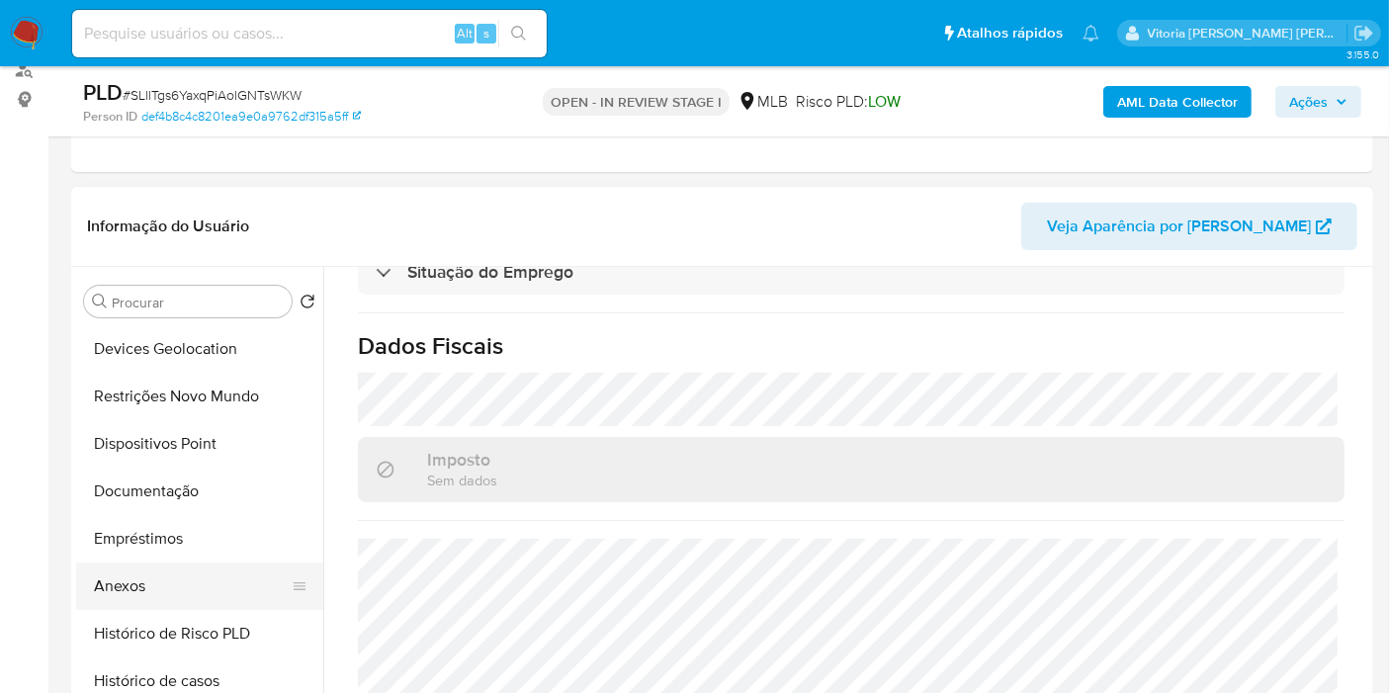
scroll to position [219, 0]
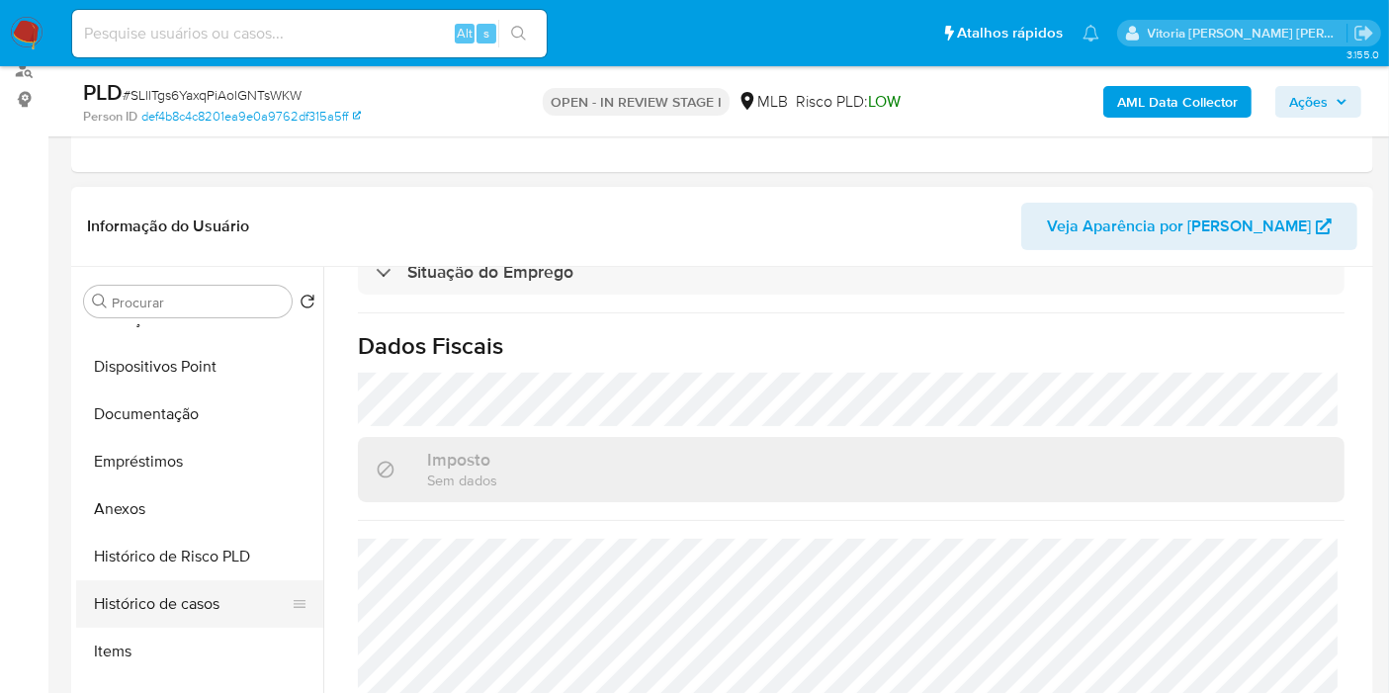
click at [142, 601] on button "Histórico de casos" at bounding box center [191, 603] width 231 height 47
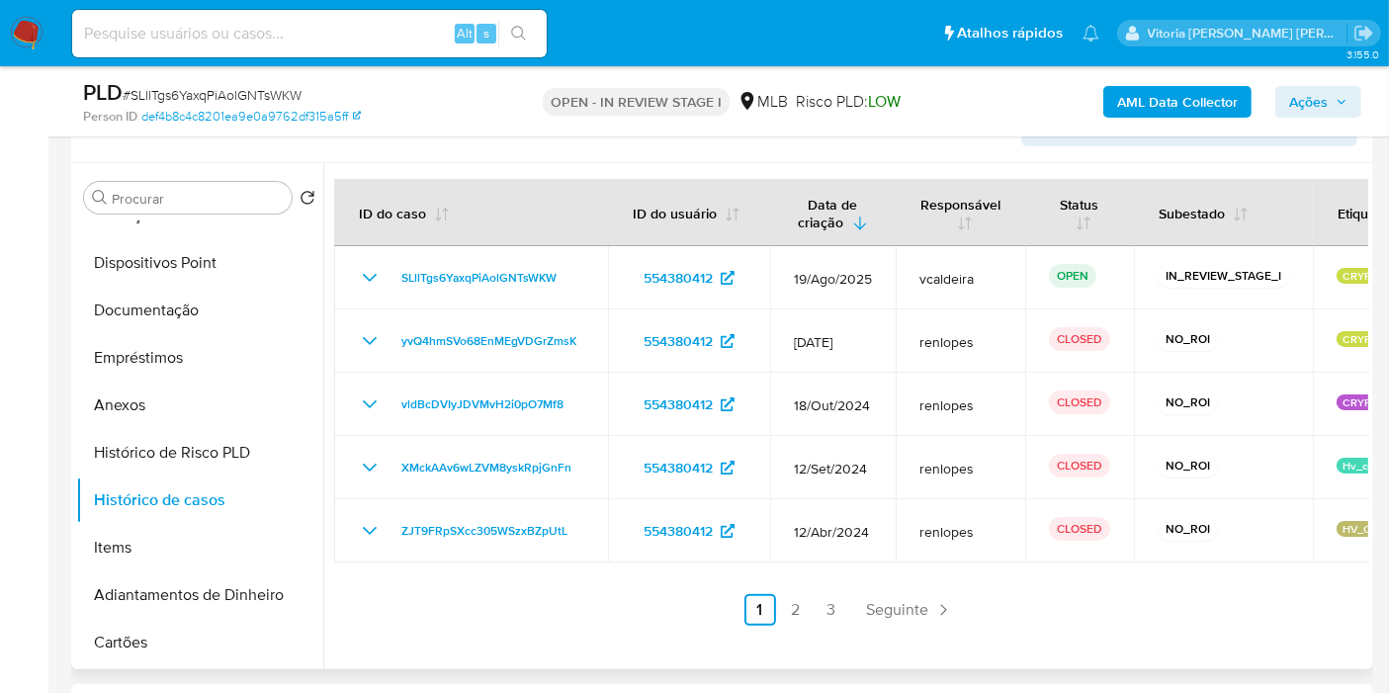
scroll to position [466, 0]
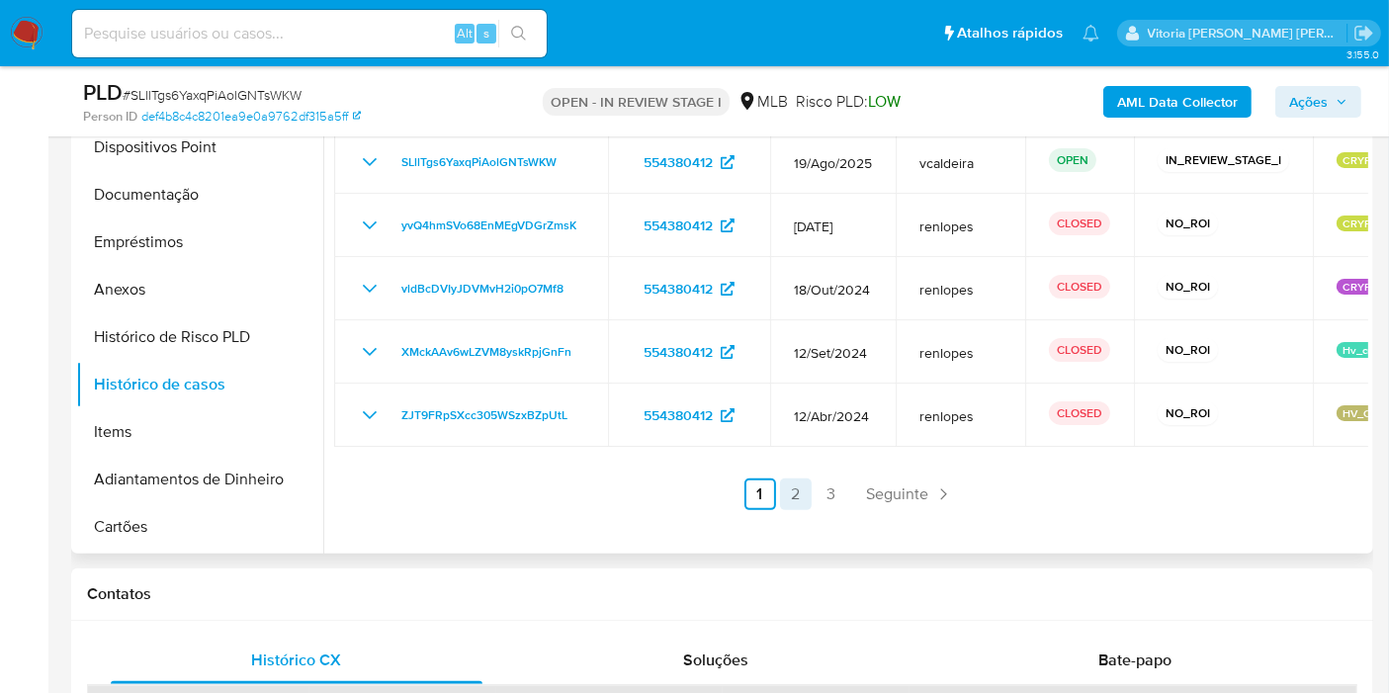
click at [799, 494] on link "2" at bounding box center [796, 495] width 32 height 32
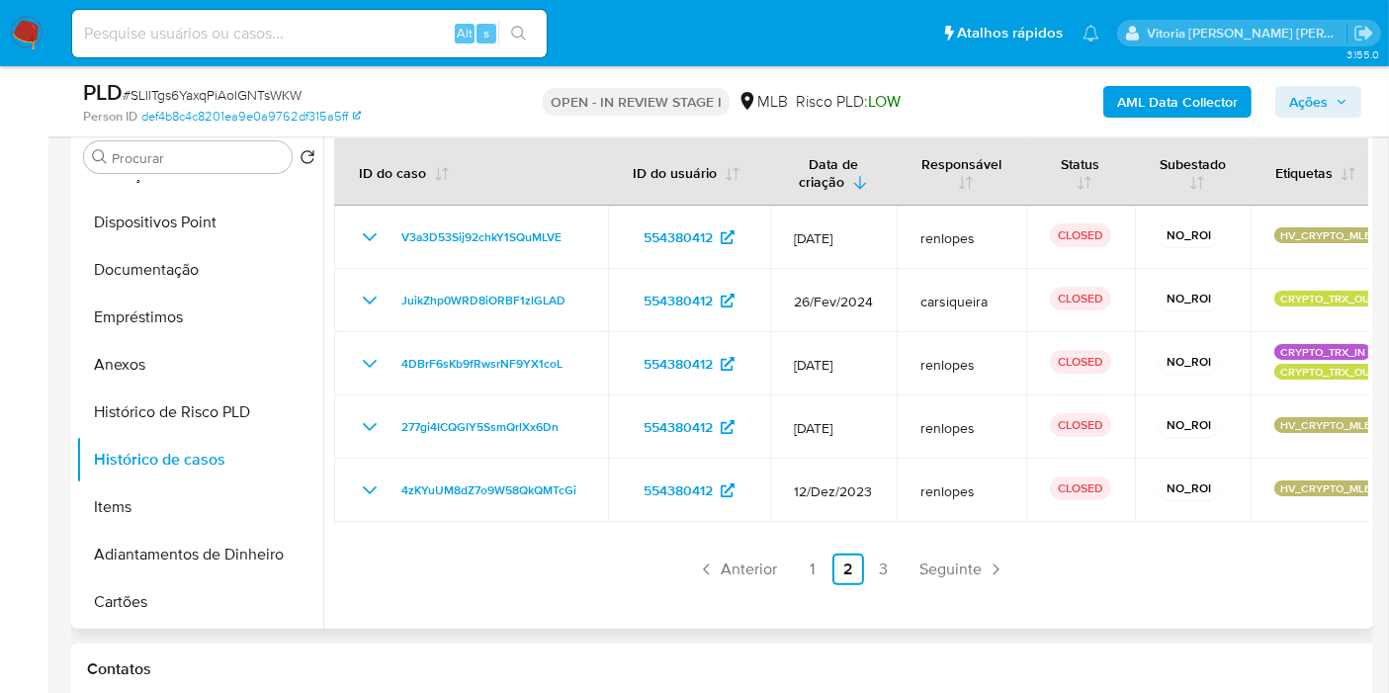
scroll to position [356, 0]
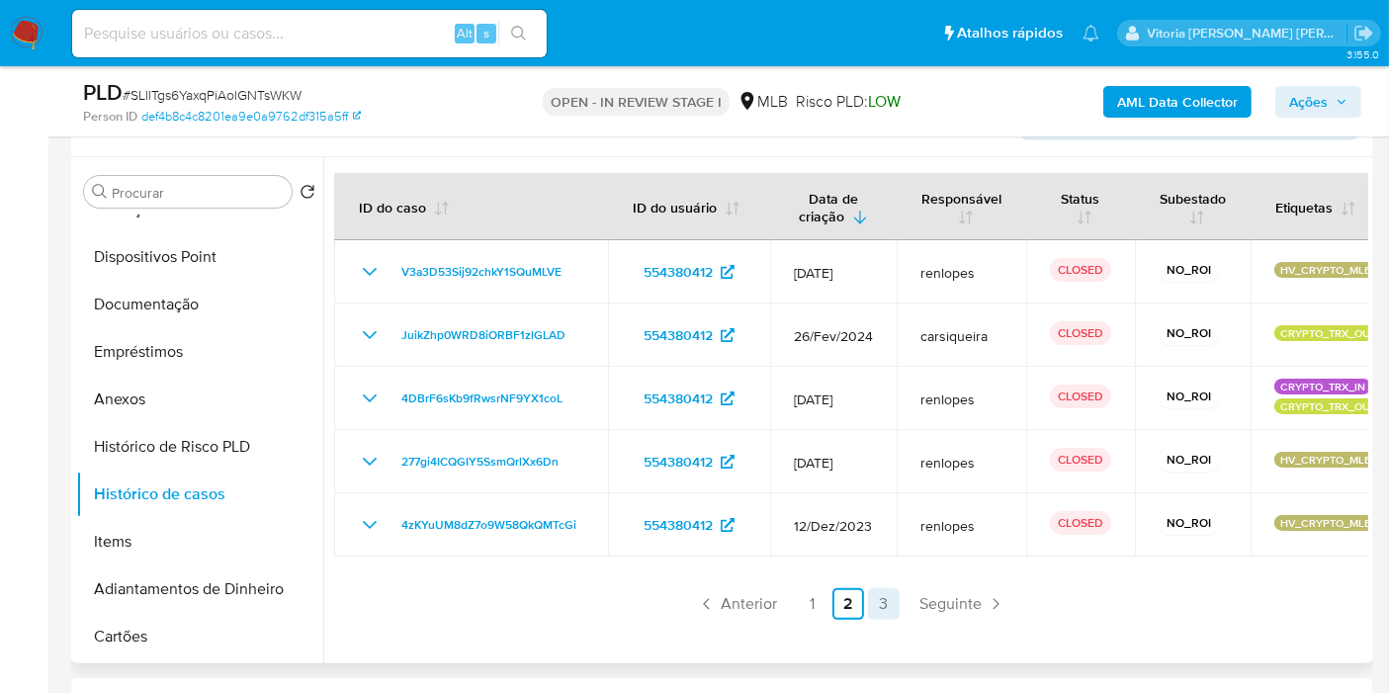
click at [875, 603] on link "3" at bounding box center [884, 604] width 32 height 32
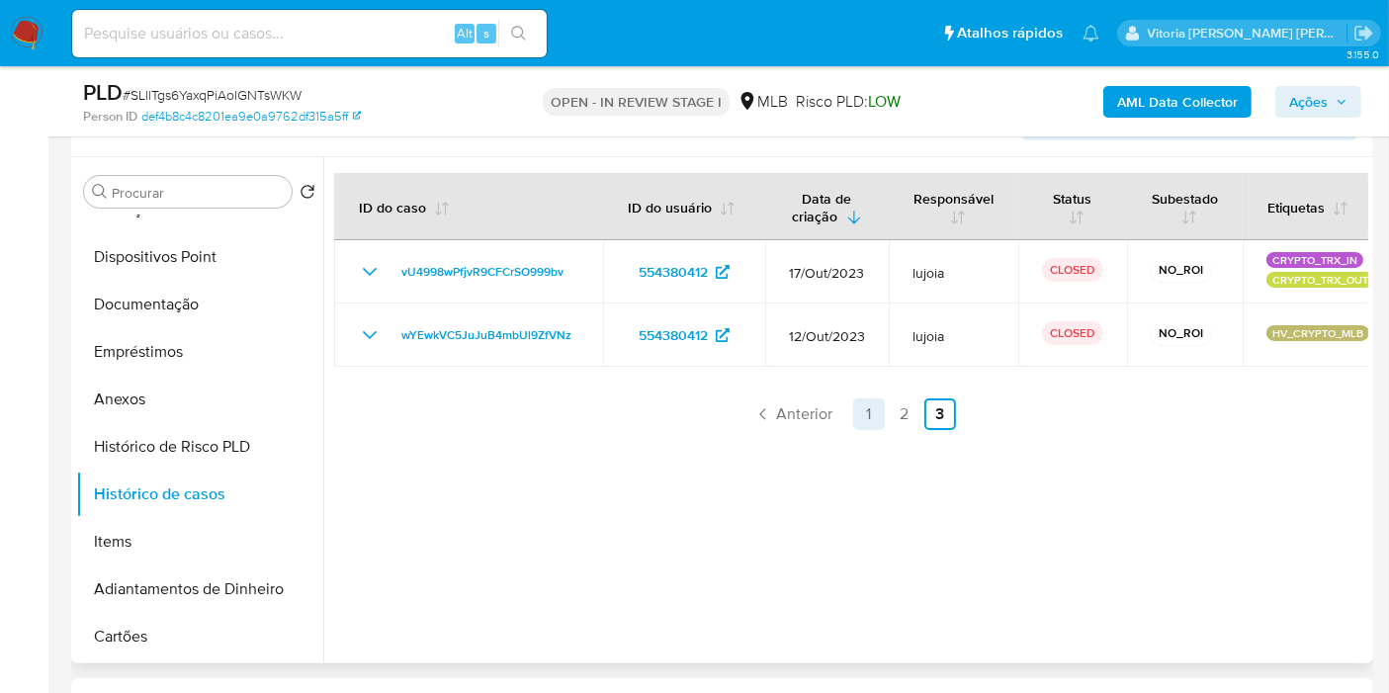
click at [870, 417] on link "1" at bounding box center [869, 414] width 32 height 32
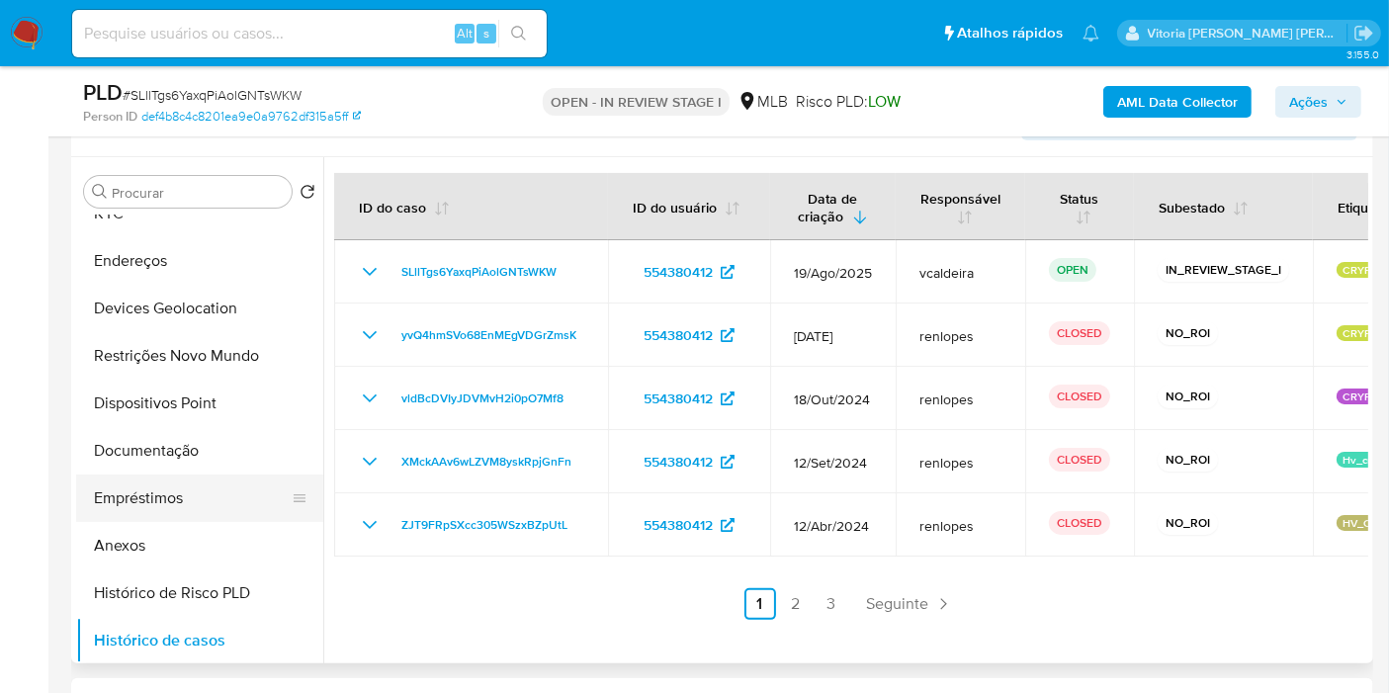
scroll to position [0, 0]
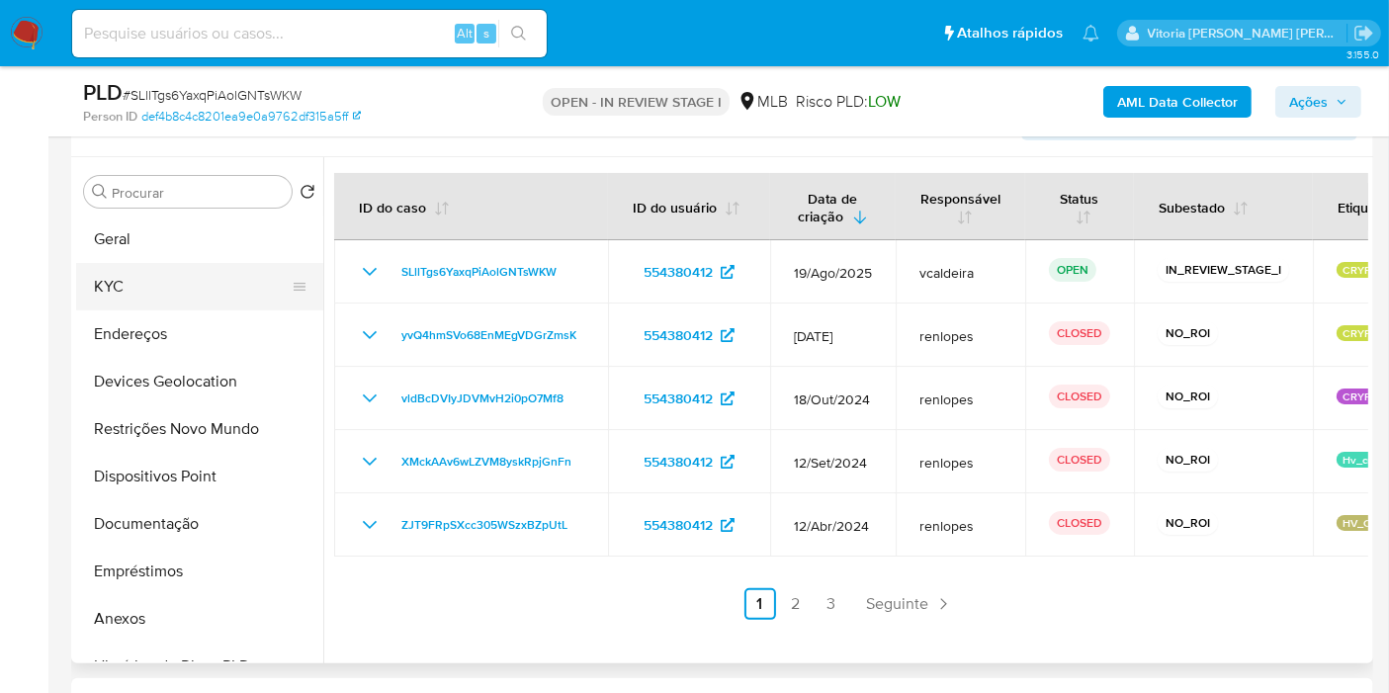
click at [121, 272] on button "KYC" at bounding box center [191, 286] width 231 height 47
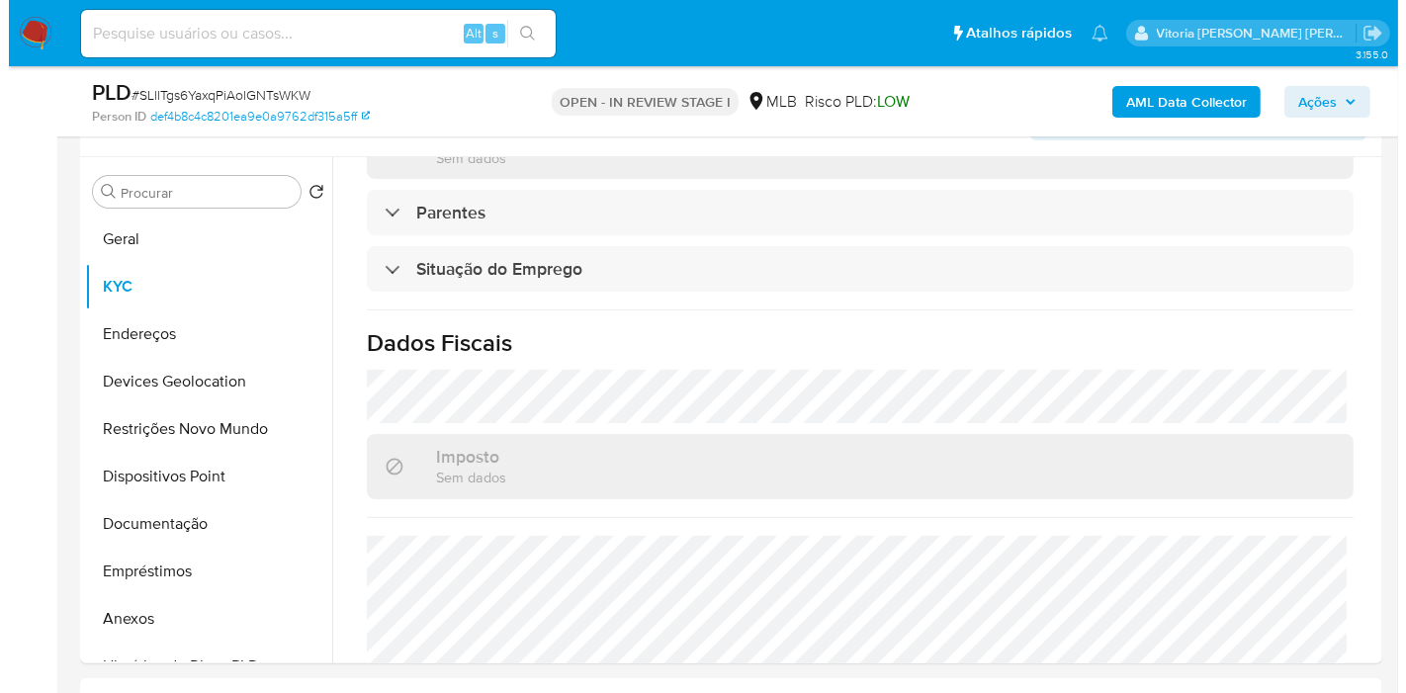
scroll to position [898, 0]
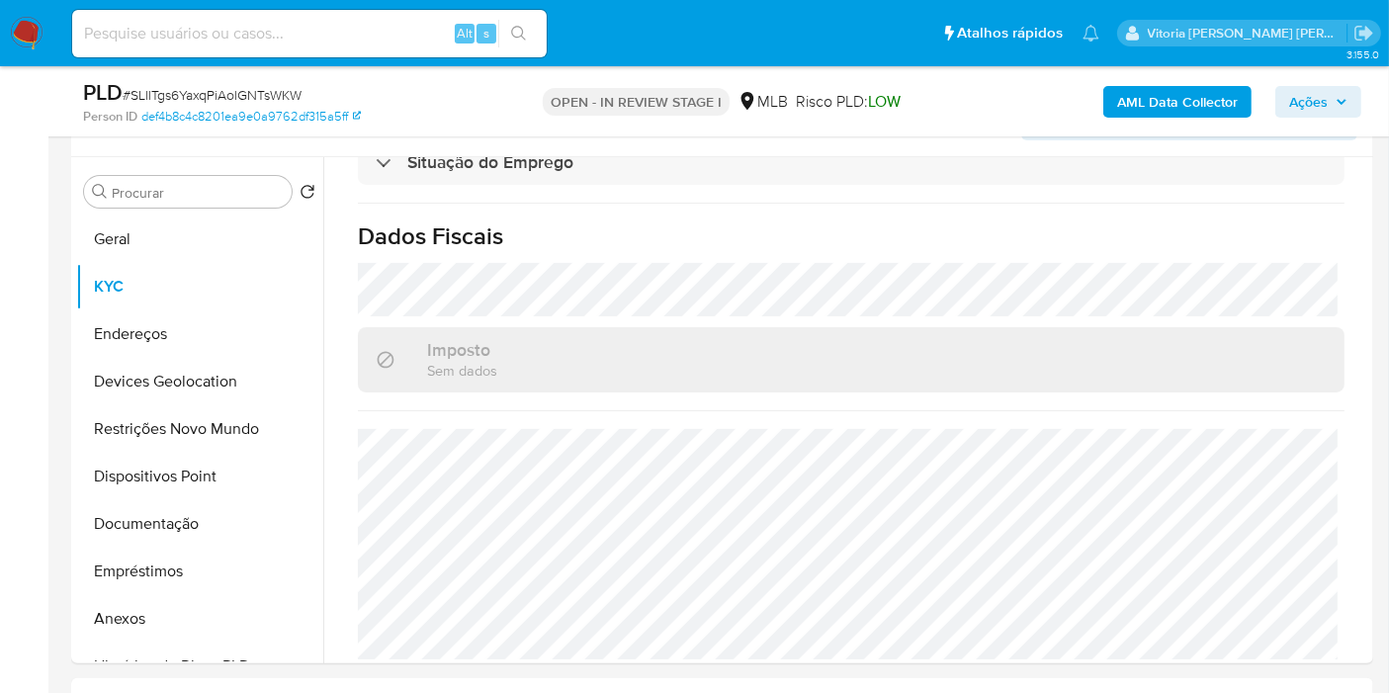
click at [1139, 94] on b "AML Data Collector" at bounding box center [1177, 102] width 121 height 32
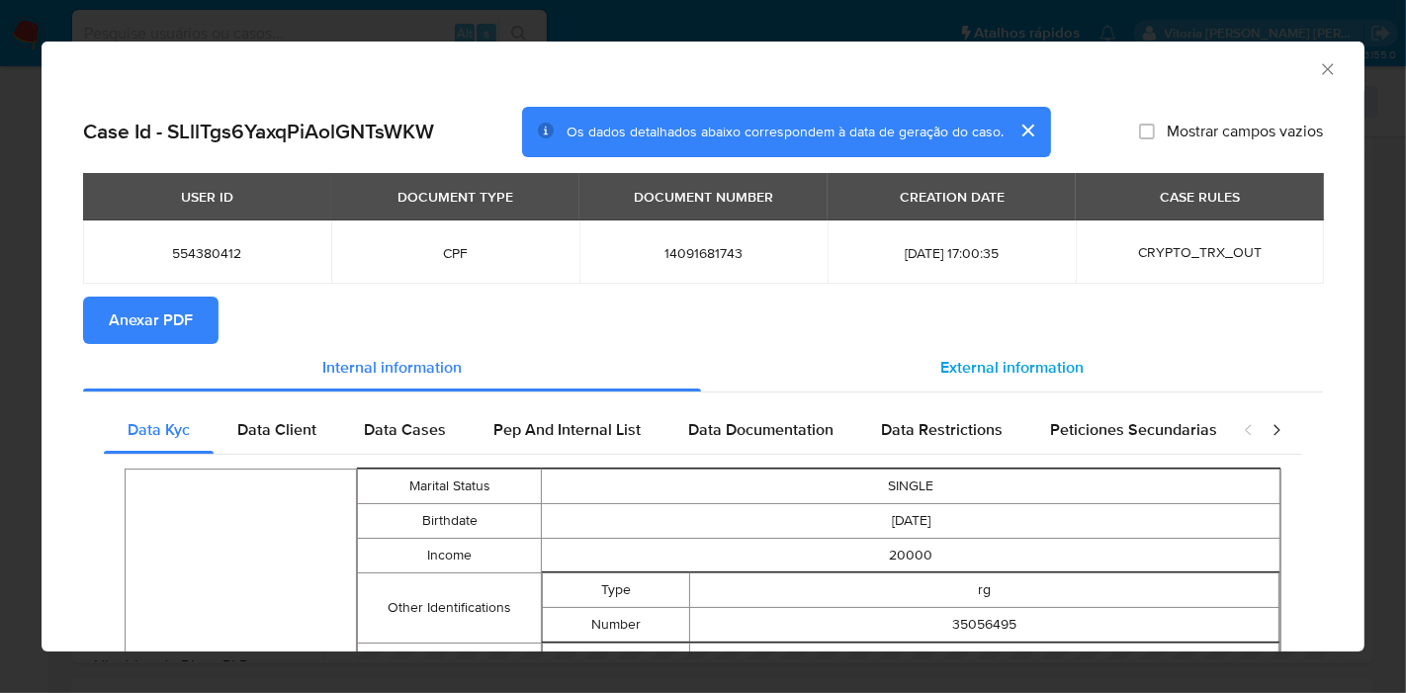
click at [920, 377] on div "External information" at bounding box center [1012, 367] width 622 height 47
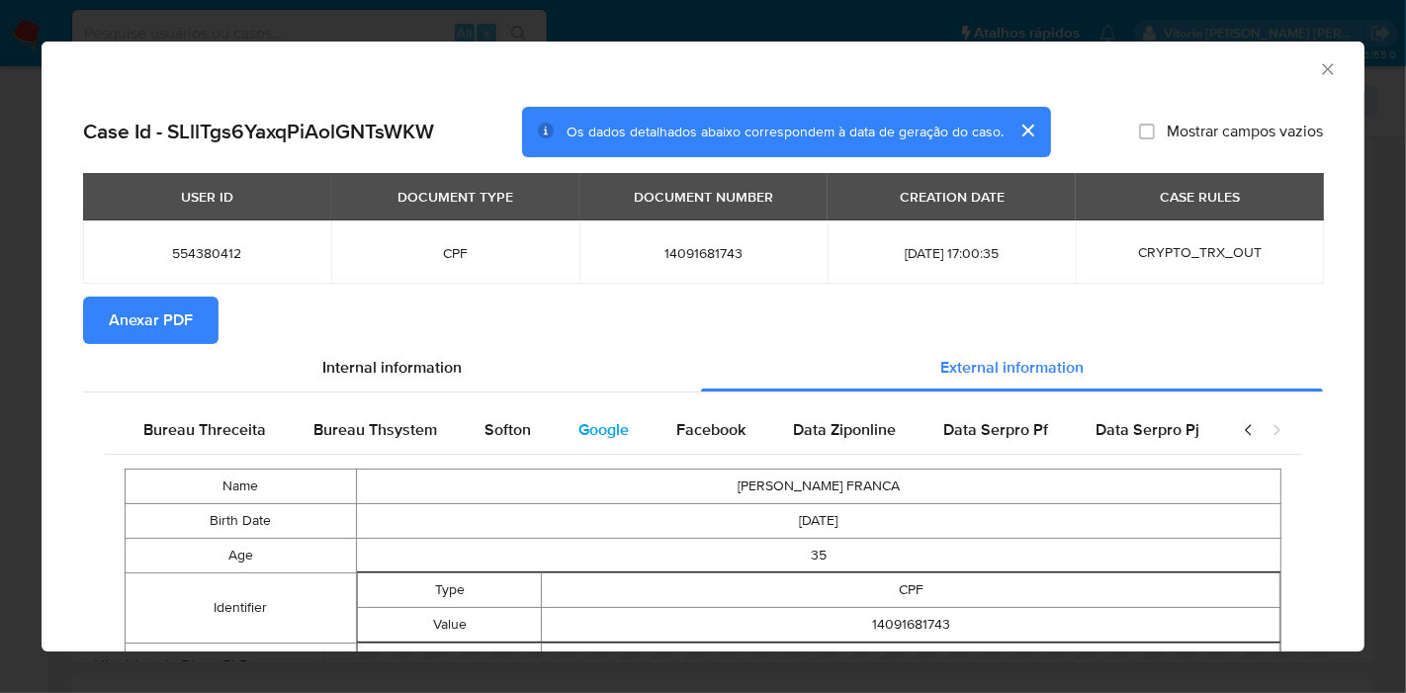
click at [606, 445] on div "Google" at bounding box center [604, 429] width 98 height 47
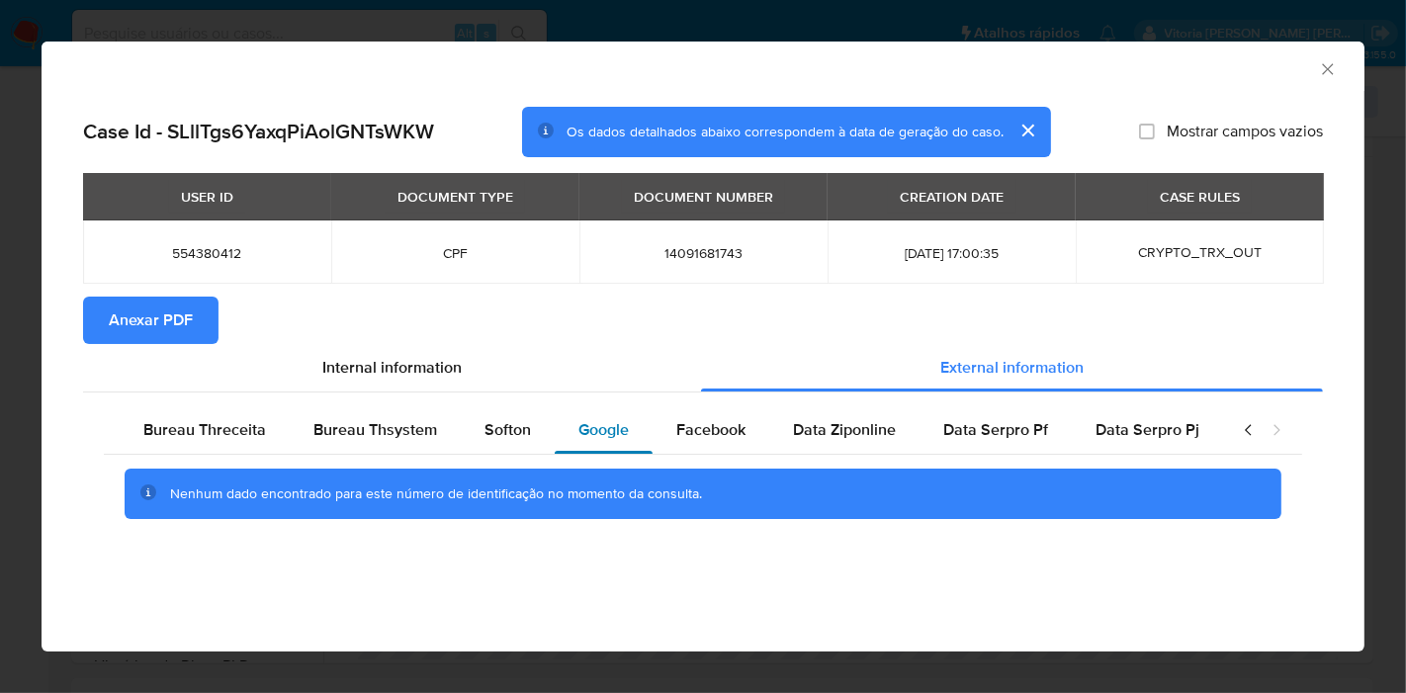
scroll to position [0, 648]
click at [173, 317] on span "Anexar PDF" at bounding box center [151, 321] width 84 height 44
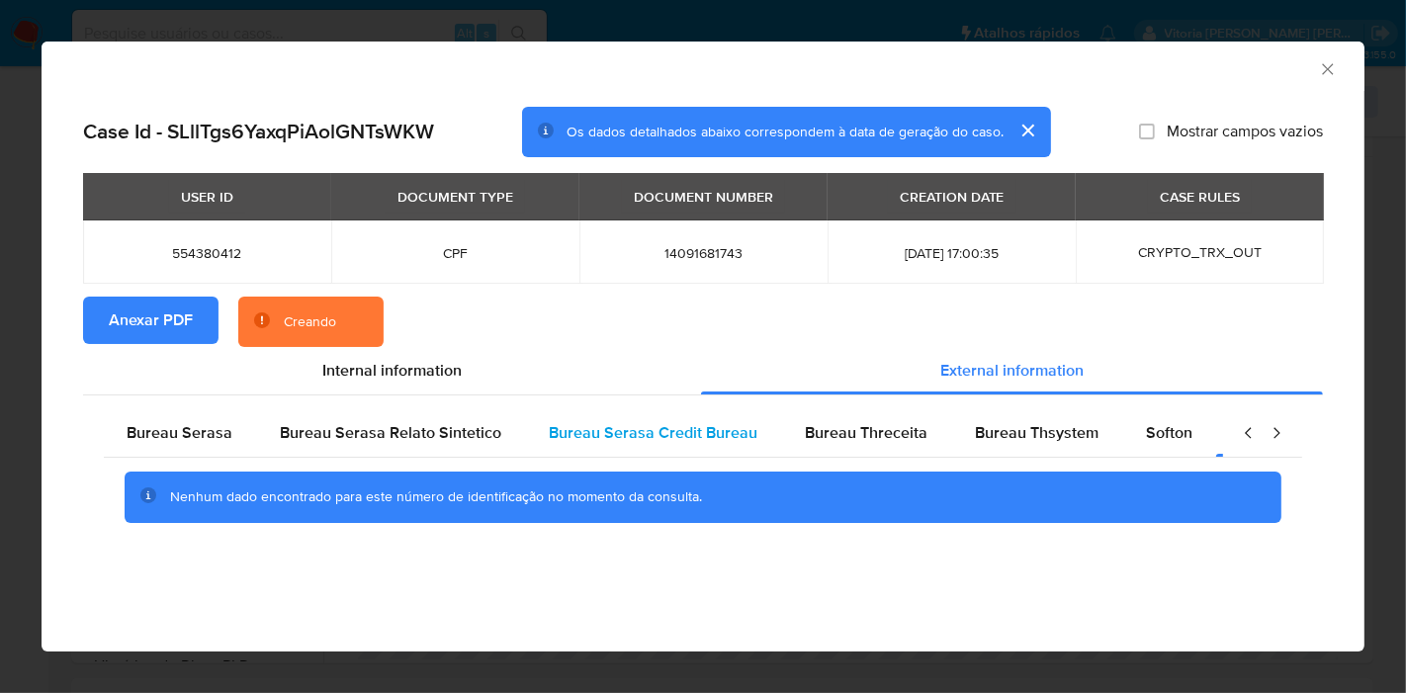
scroll to position [0, 0]
click at [209, 453] on div "Bureau Serasa" at bounding box center [180, 432] width 153 height 47
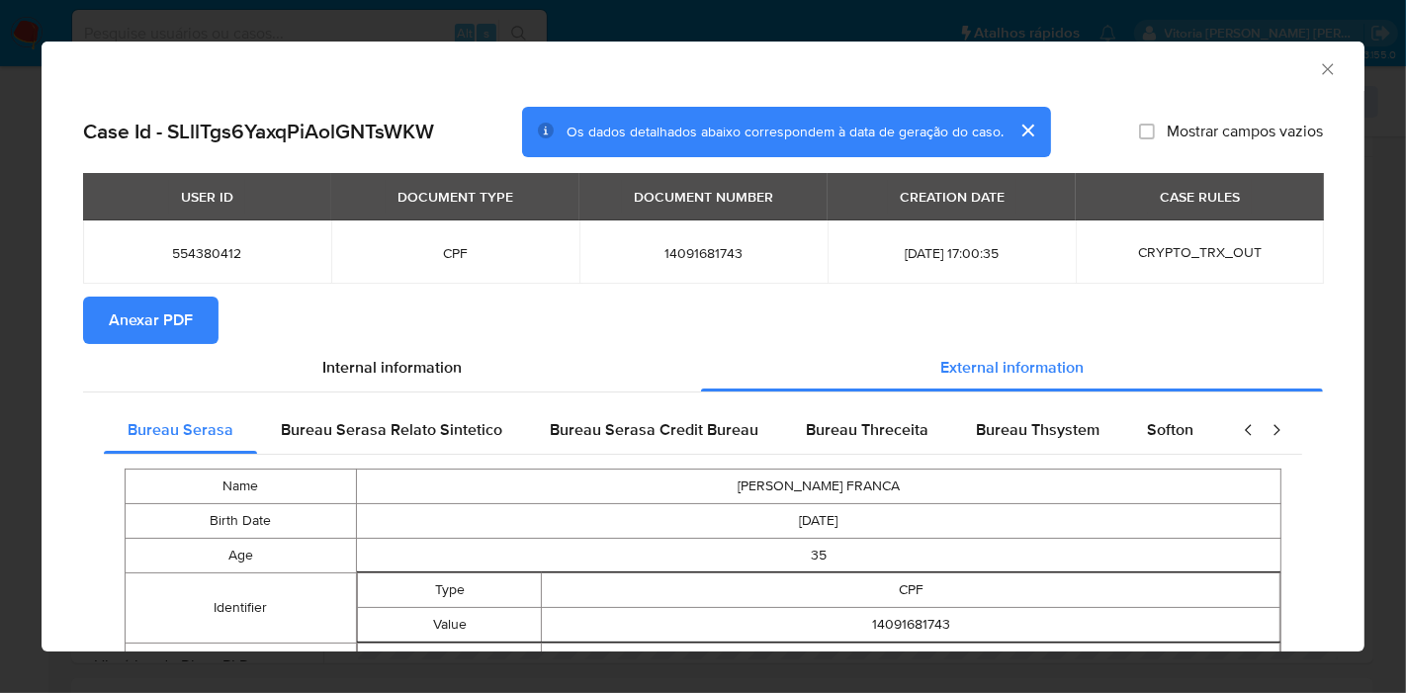
click at [802, 481] on td "RENAN VIEGAS FRANCA" at bounding box center [818, 486] width 924 height 35
copy td "RENAN VIEGAS FRANCA"
click at [1318, 69] on icon "Fechar a janela" at bounding box center [1328, 69] width 20 height 20
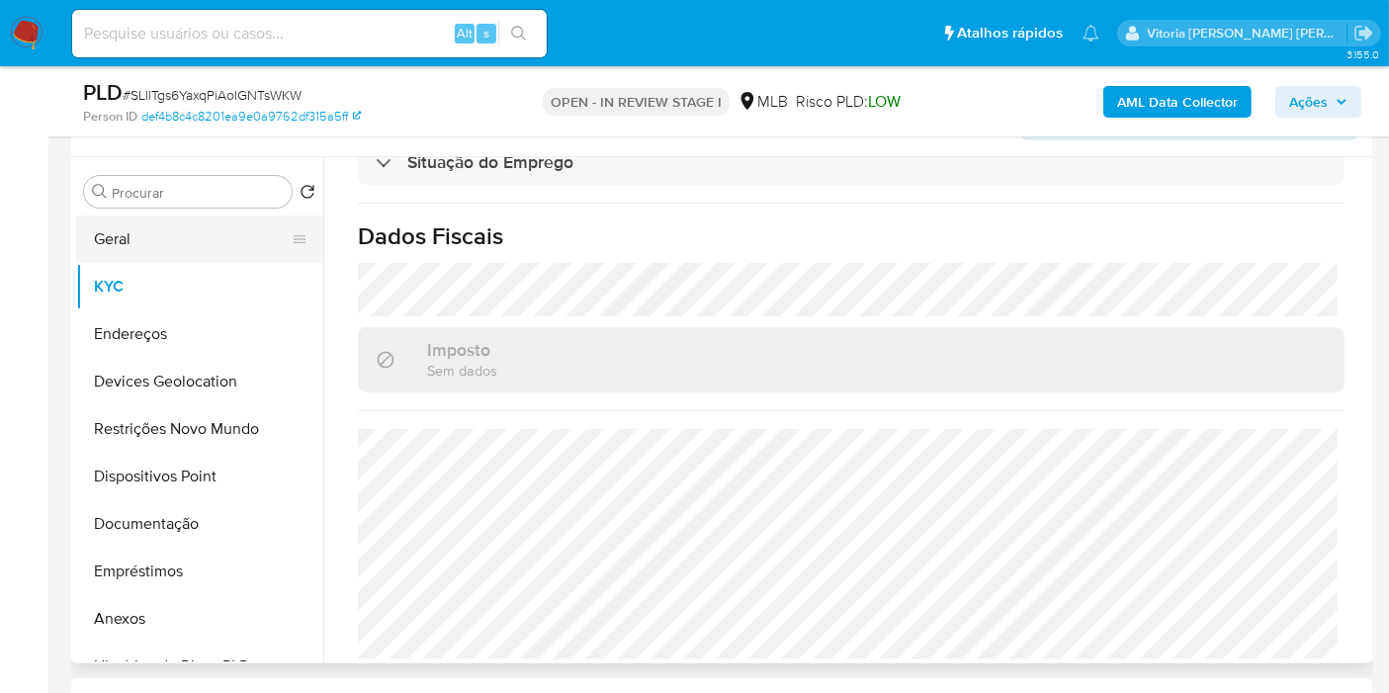
click at [147, 249] on button "Geral" at bounding box center [191, 239] width 231 height 47
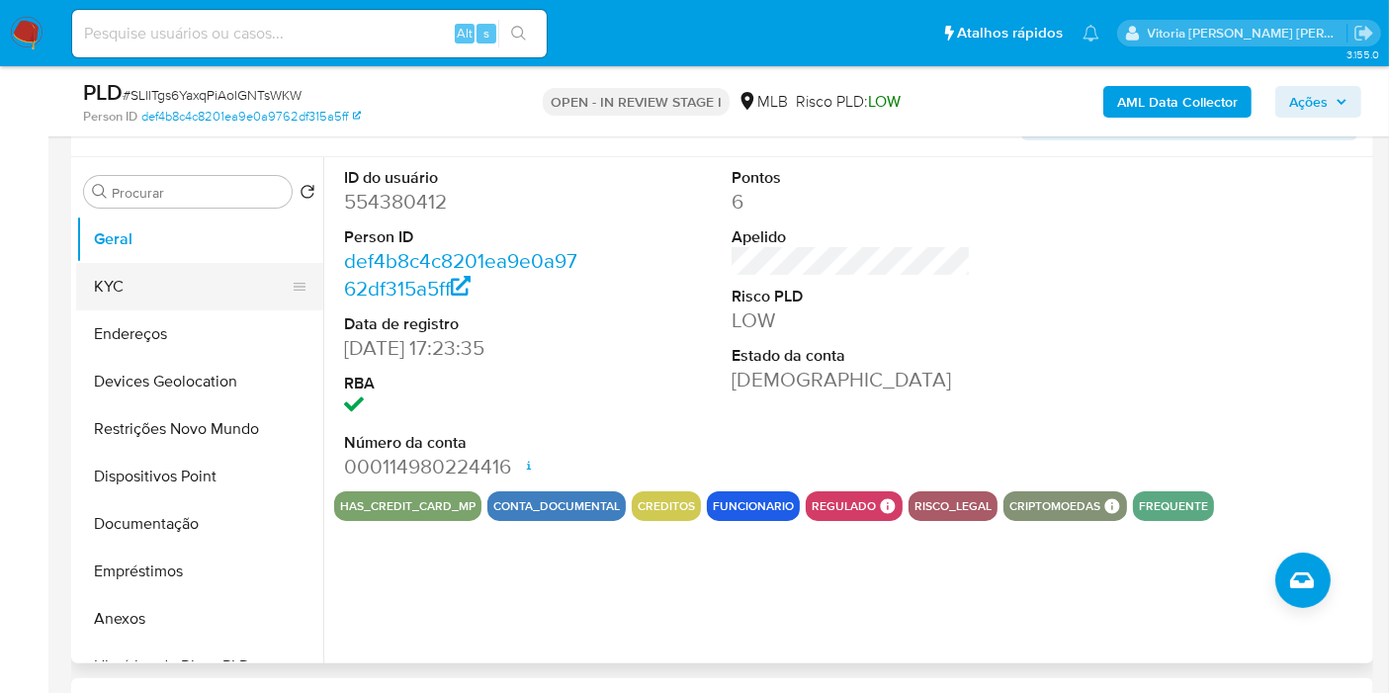
click at [130, 279] on button "KYC" at bounding box center [191, 286] width 231 height 47
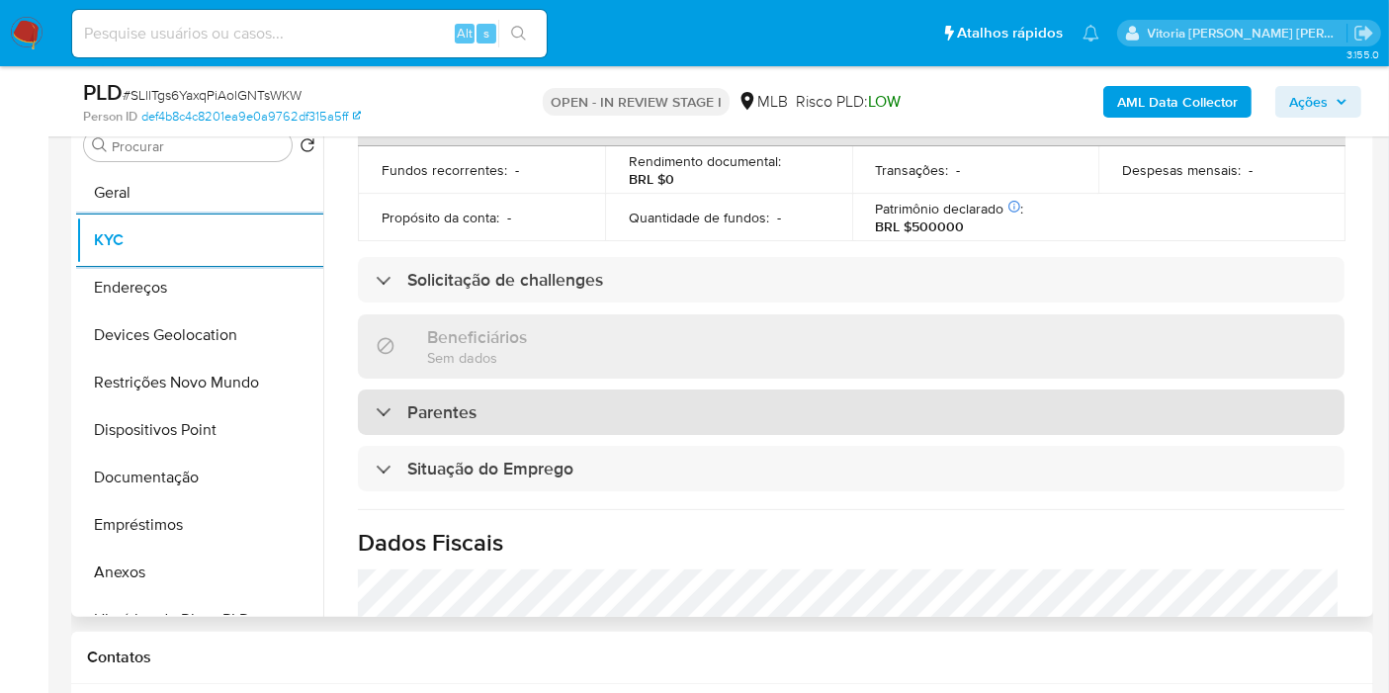
scroll to position [549, 0]
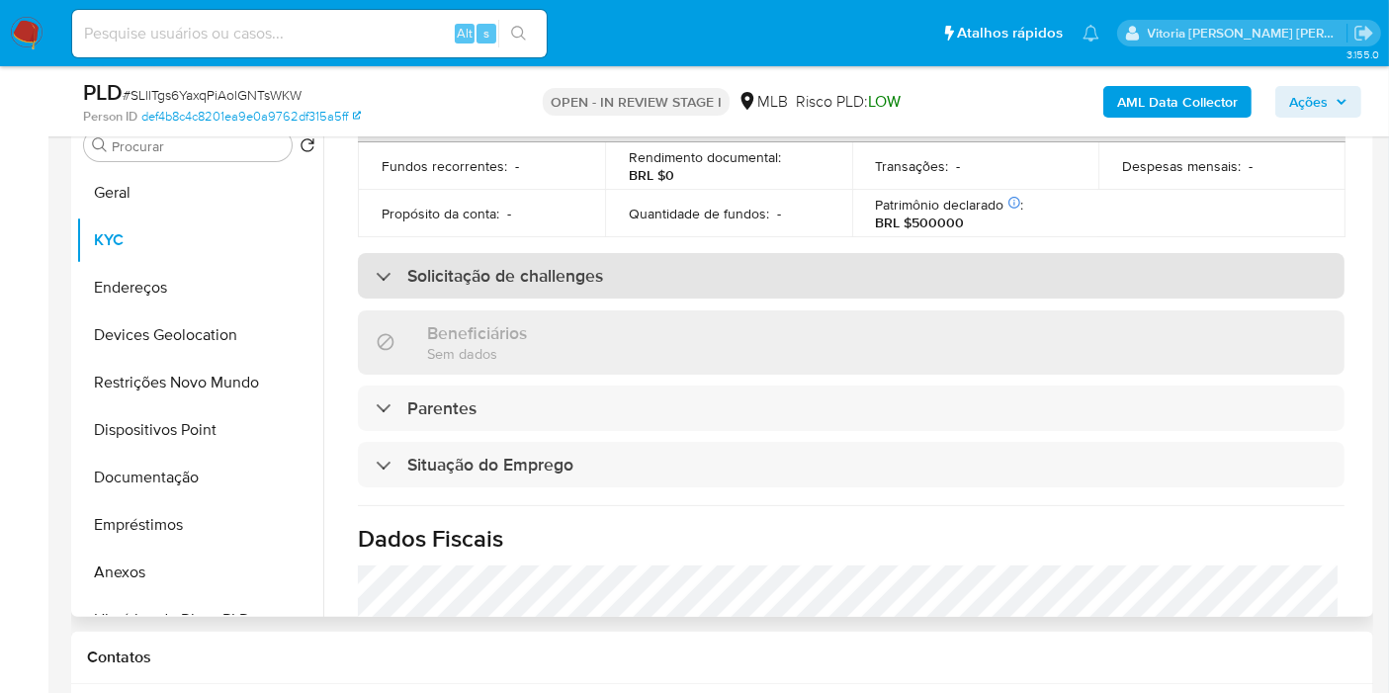
click at [509, 265] on h3 "Solicitação de challenges" at bounding box center [505, 276] width 196 height 22
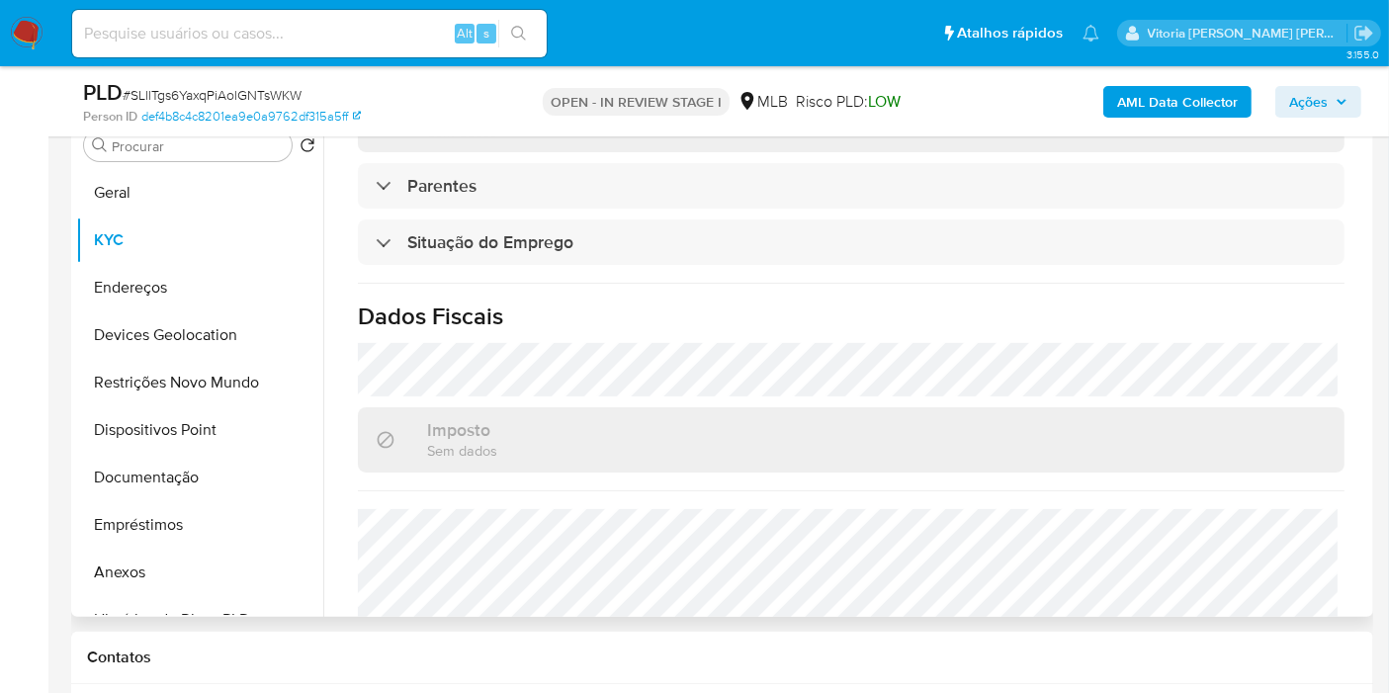
scroll to position [1051, 0]
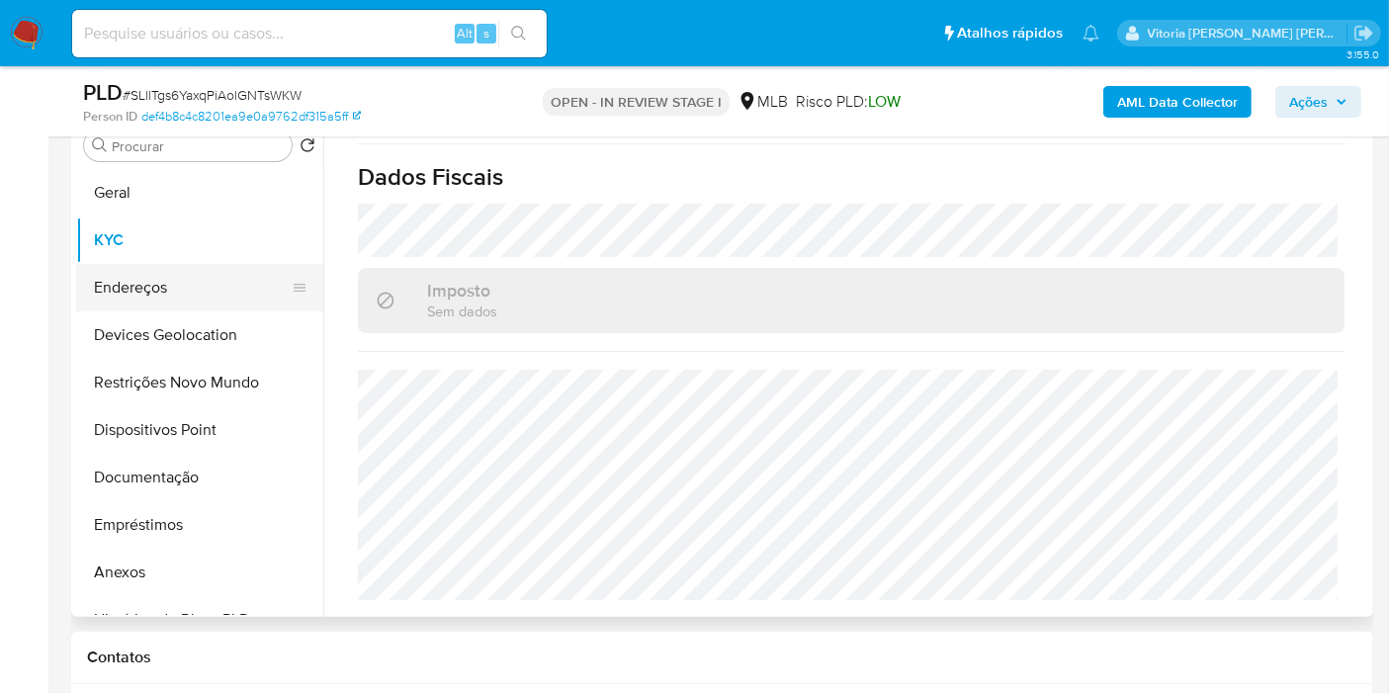
click at [130, 288] on button "Endereços" at bounding box center [191, 287] width 231 height 47
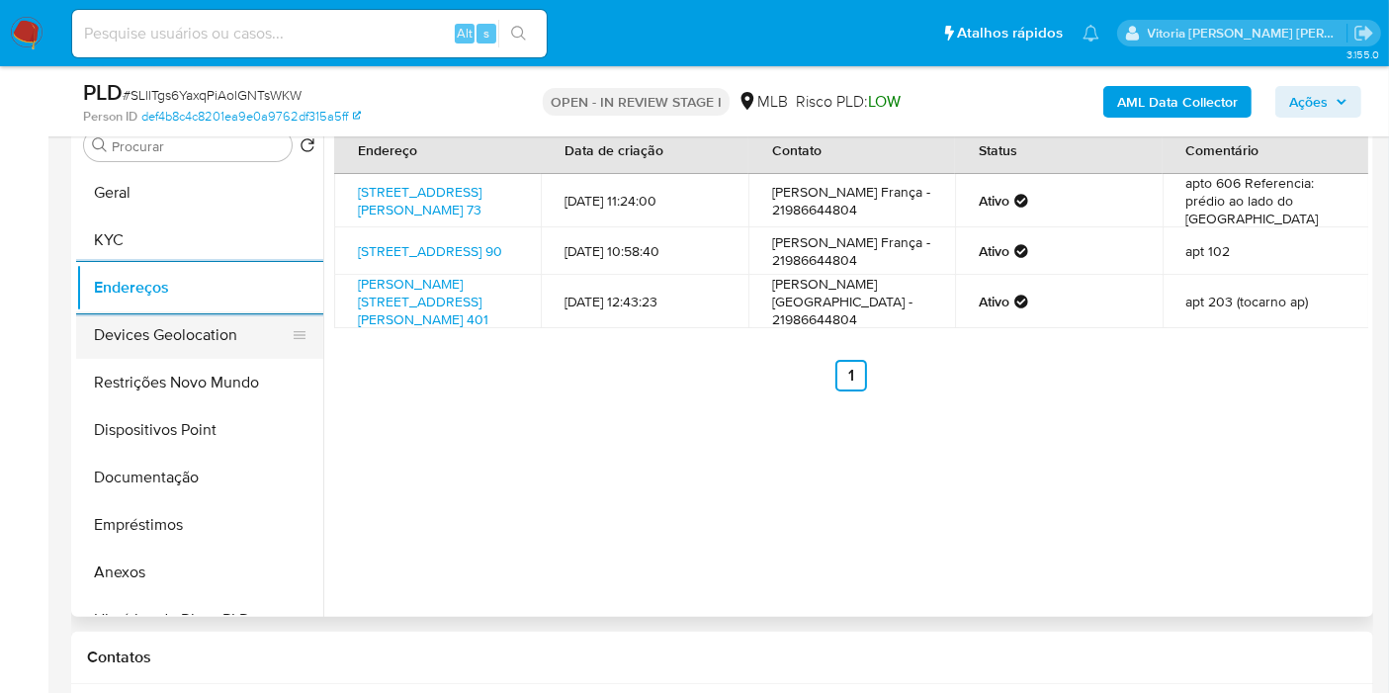
click at [166, 340] on button "Devices Geolocation" at bounding box center [191, 334] width 231 height 47
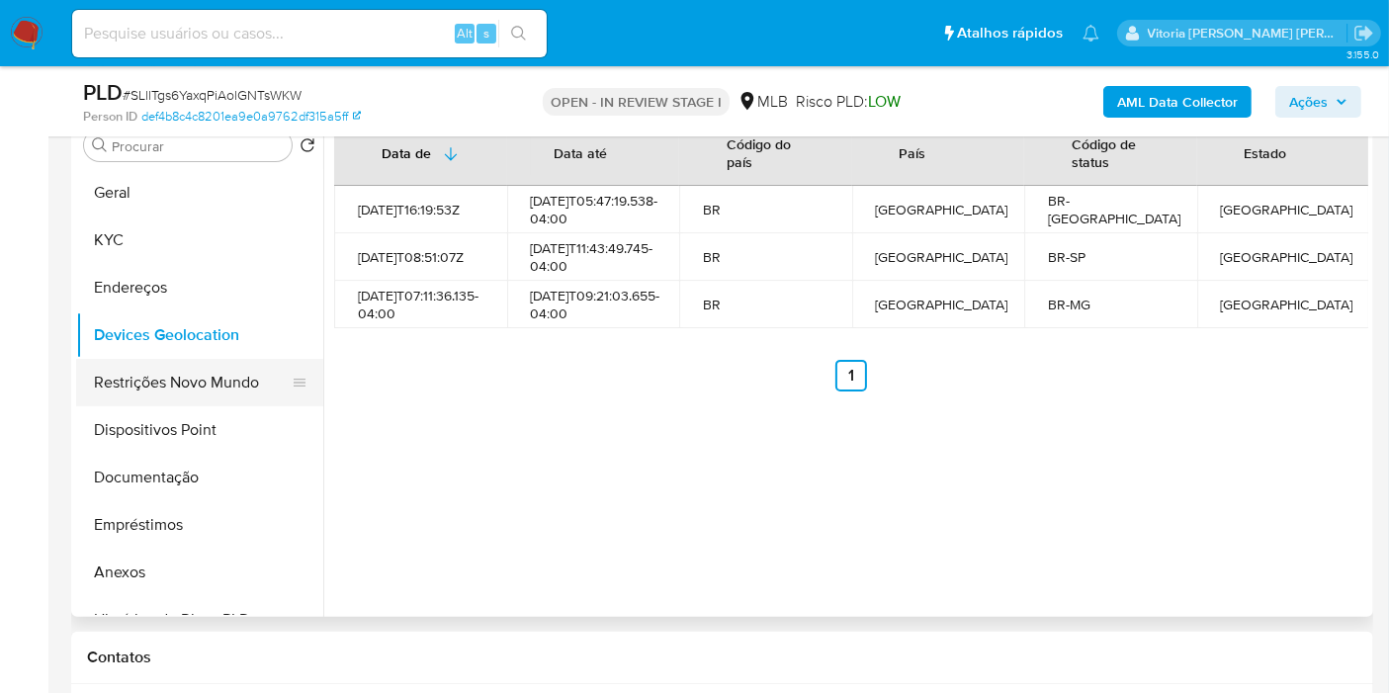
click at [175, 381] on button "Restrições Novo Mundo" at bounding box center [191, 382] width 231 height 47
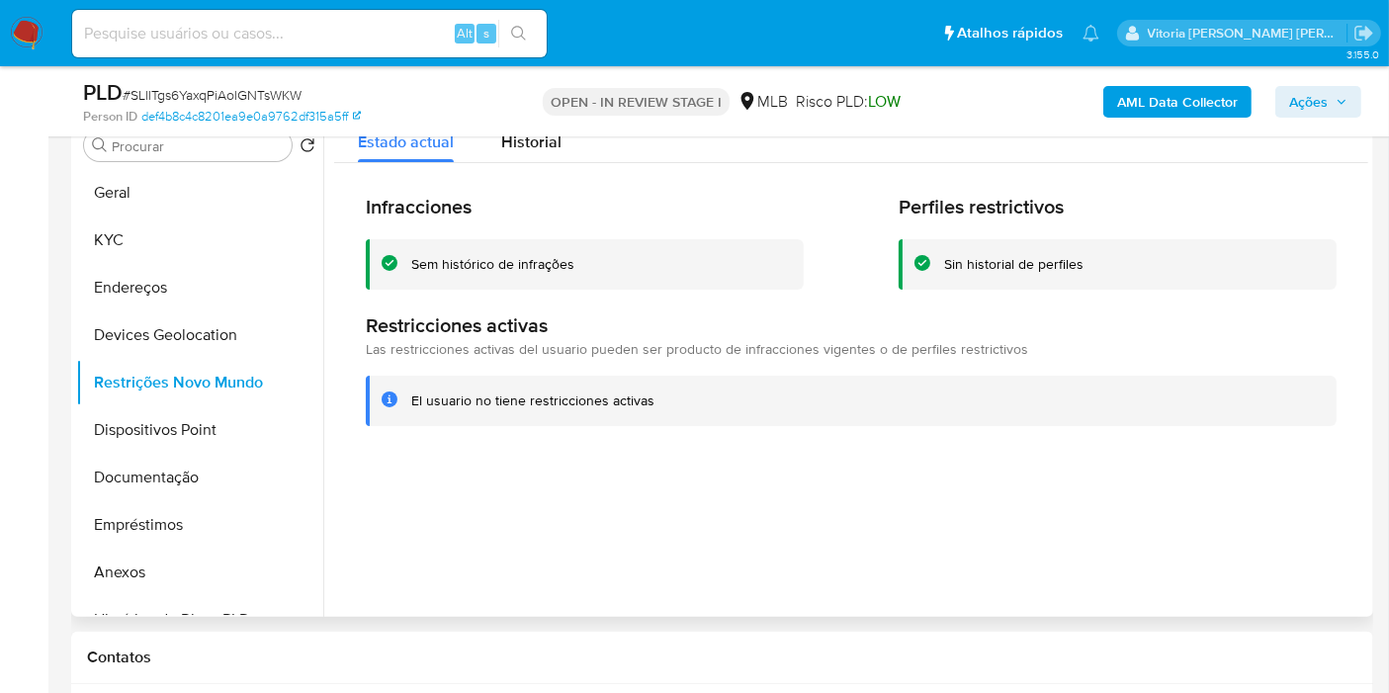
click at [536, 482] on div at bounding box center [845, 364] width 1045 height 506
click at [173, 429] on button "Dispositivos Point" at bounding box center [191, 429] width 231 height 47
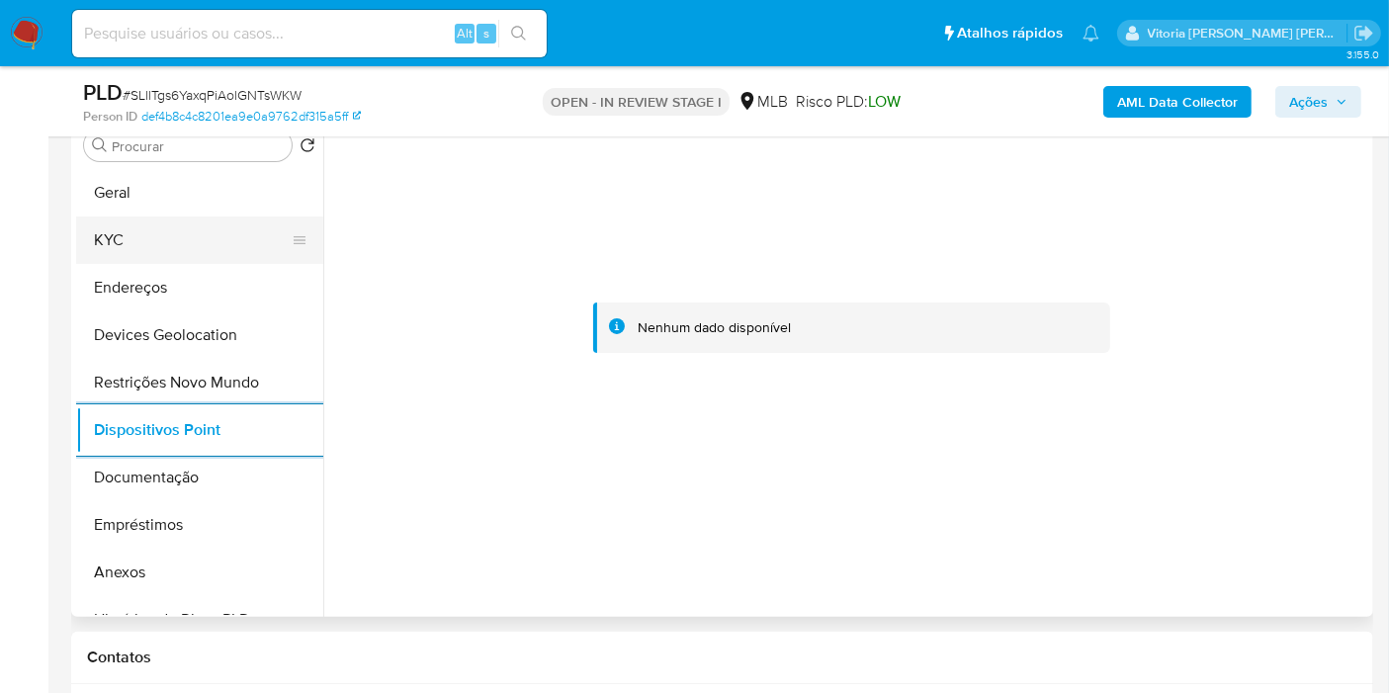
click at [137, 232] on button "KYC" at bounding box center [191, 240] width 231 height 47
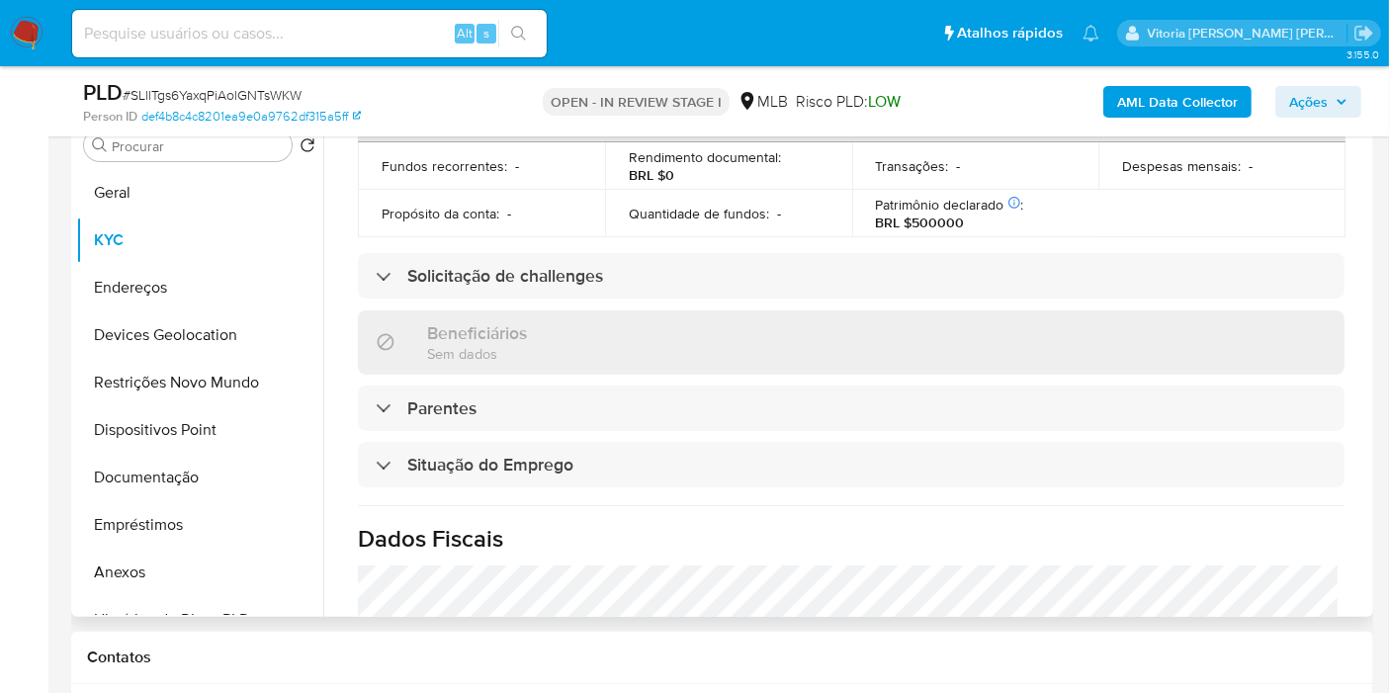
scroll to position [898, 0]
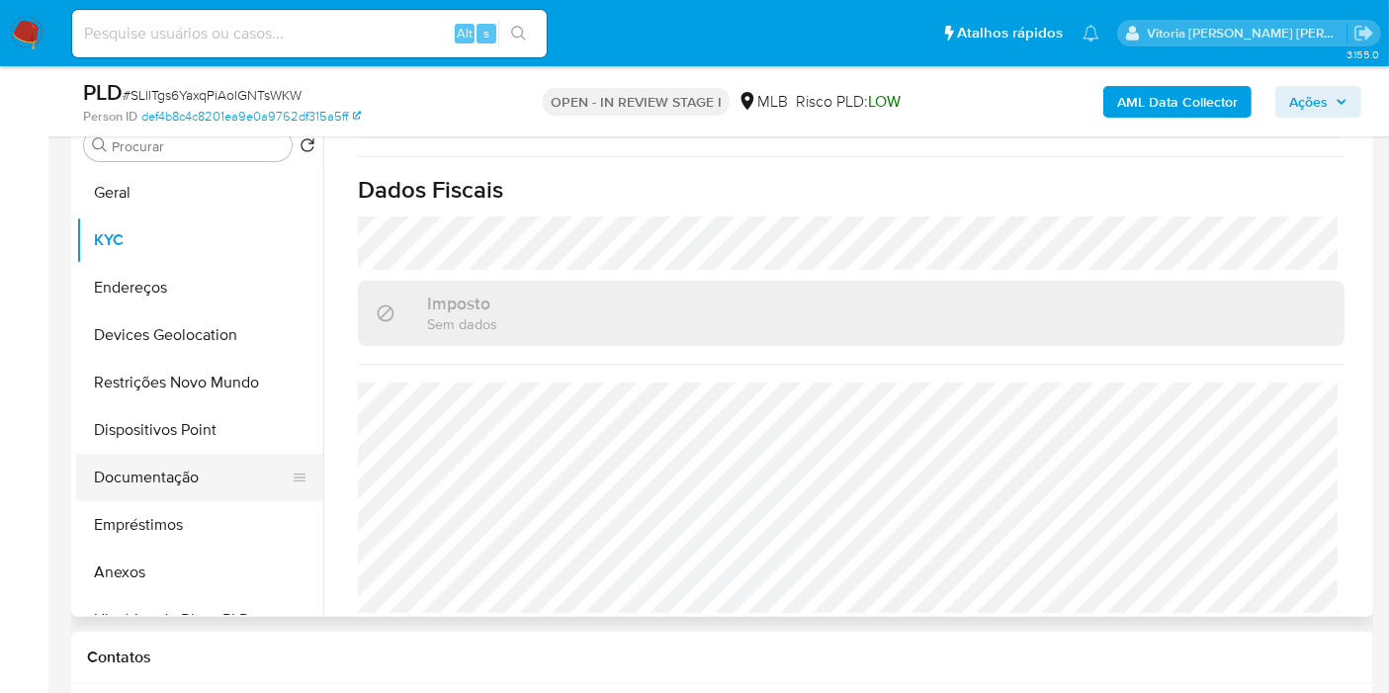
click at [157, 480] on button "Documentação" at bounding box center [191, 477] width 231 height 47
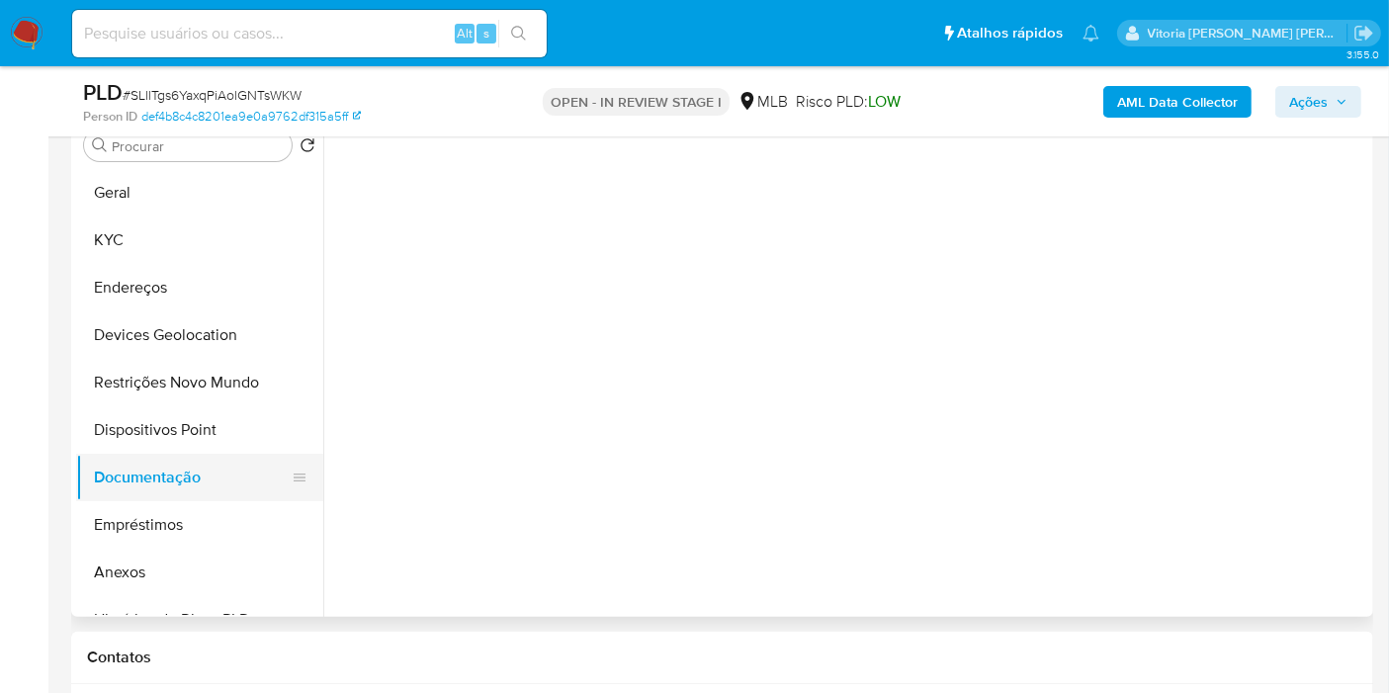
scroll to position [0, 0]
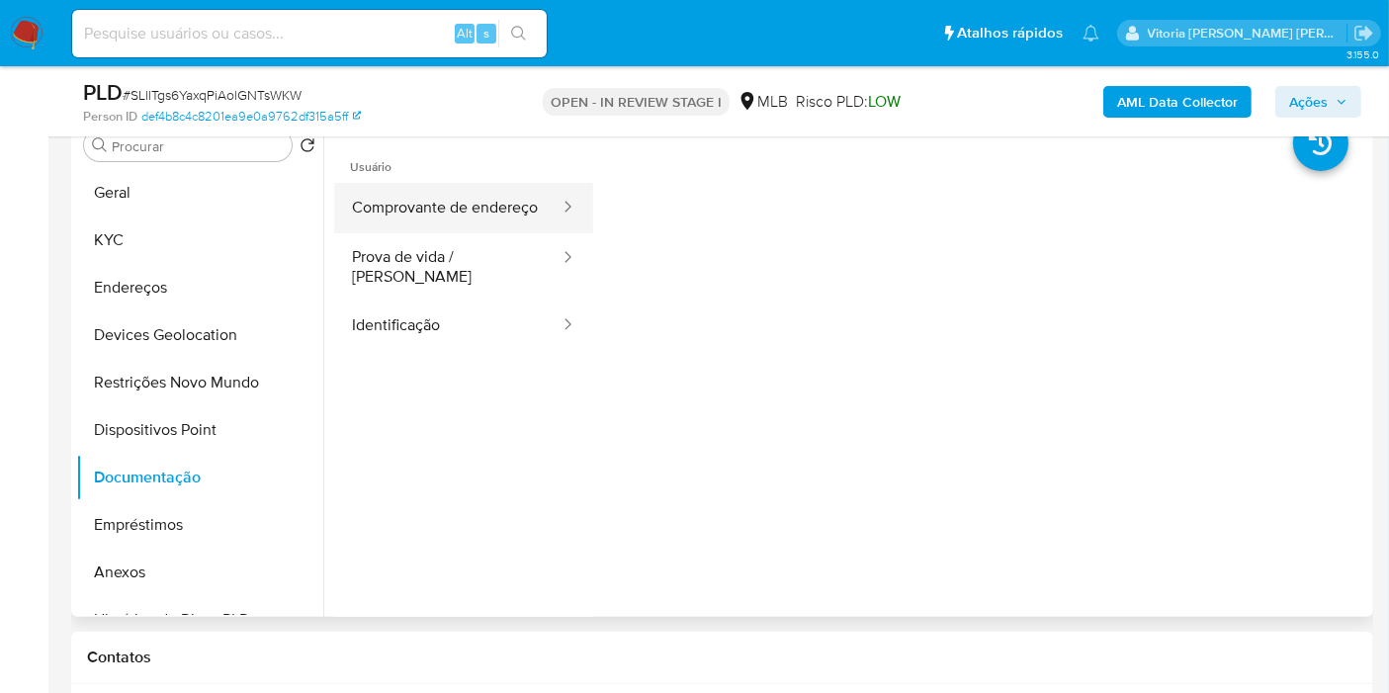
click at [428, 218] on button "Comprovante de endereço" at bounding box center [447, 208] width 227 height 50
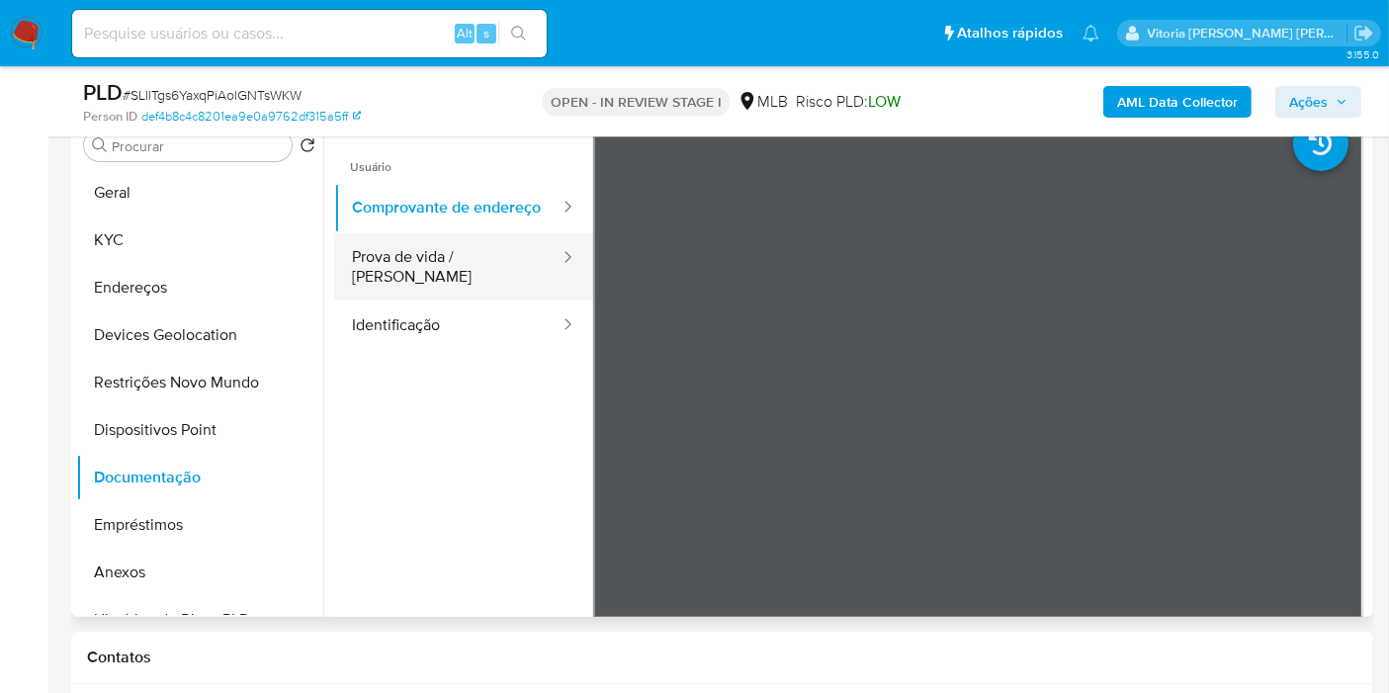
click at [463, 278] on button "Prova de vida / Selfie" at bounding box center [447, 266] width 227 height 67
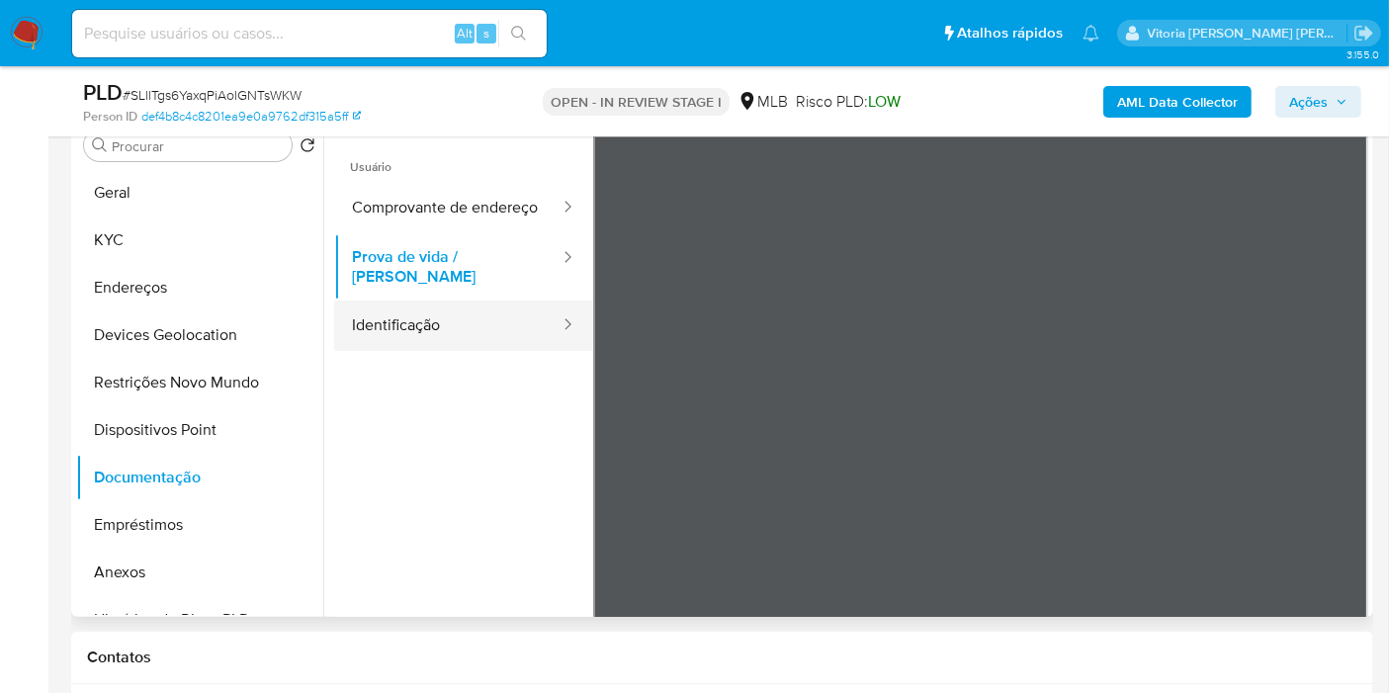
click at [418, 312] on button "Identificação" at bounding box center [447, 326] width 227 height 50
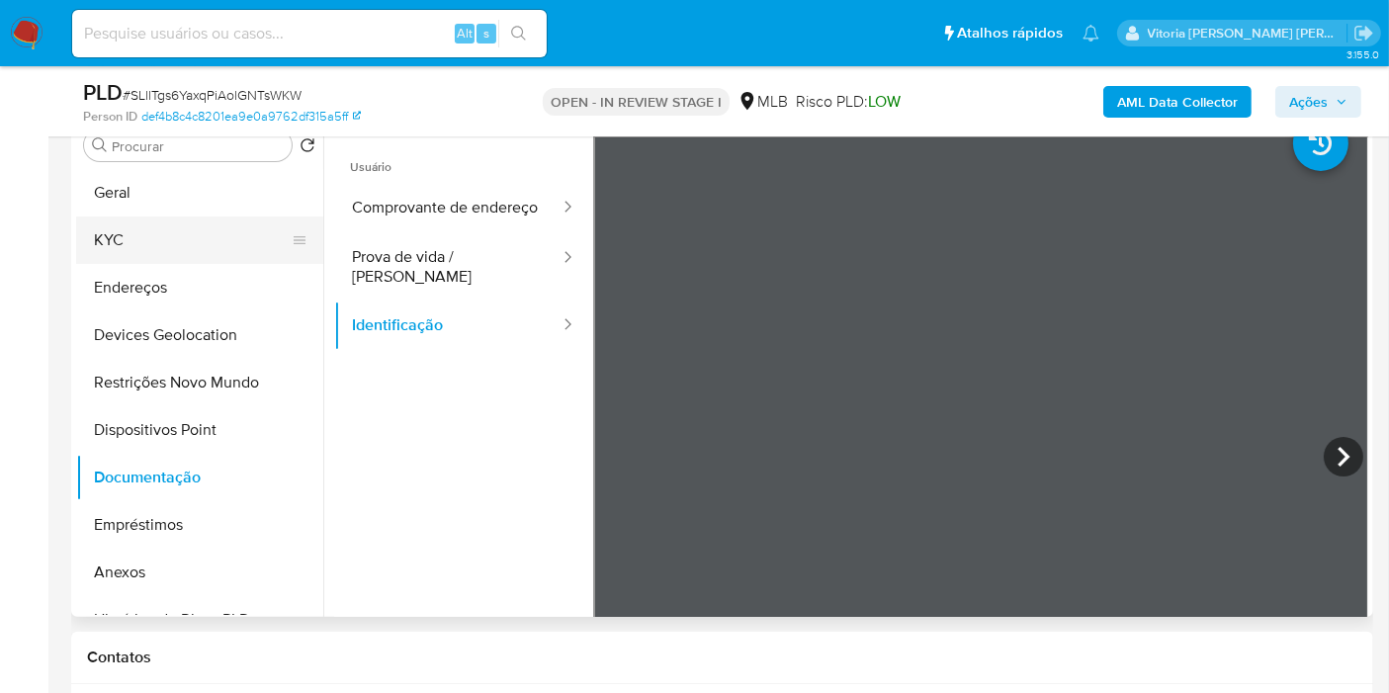
drag, startPoint x: 129, startPoint y: 240, endPoint x: 138, endPoint y: 235, distance: 11.1
click at [131, 240] on button "KYC" at bounding box center [191, 240] width 231 height 47
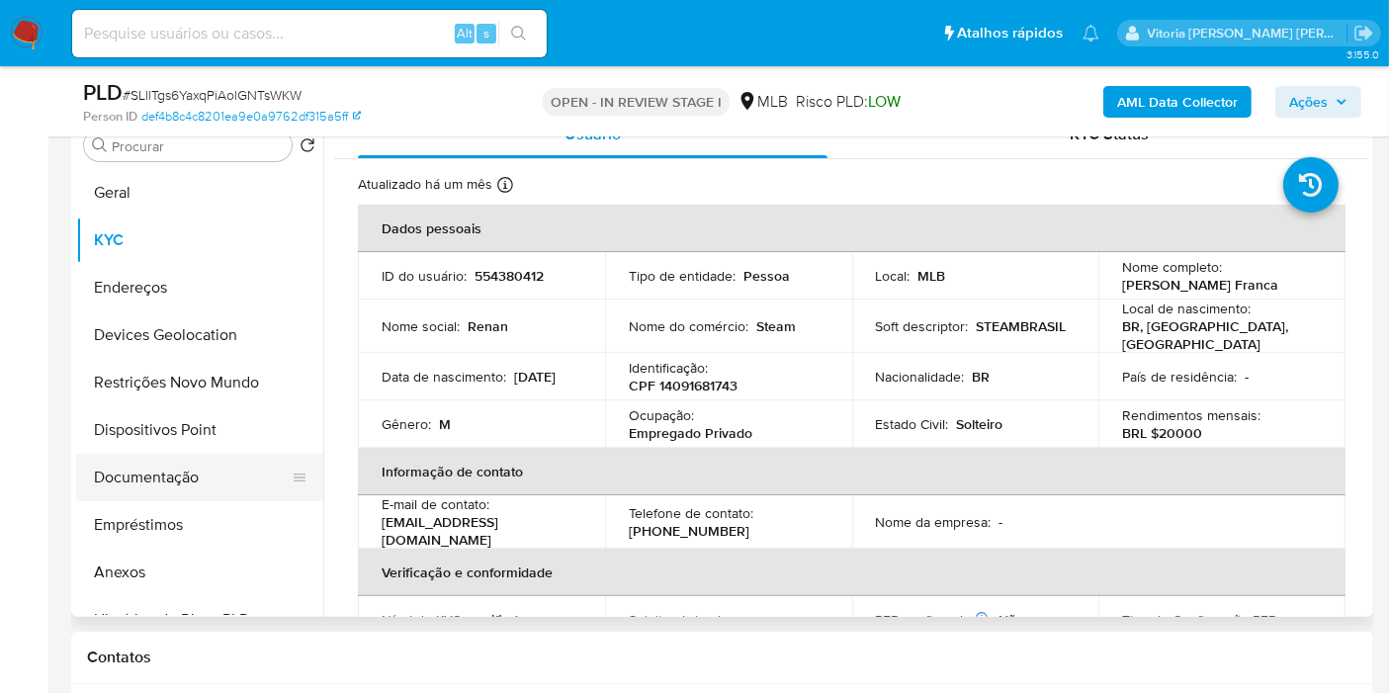
drag, startPoint x: 146, startPoint y: 501, endPoint x: 155, endPoint y: 493, distance: 11.9
click at [149, 505] on button "Empréstimos" at bounding box center [199, 524] width 247 height 47
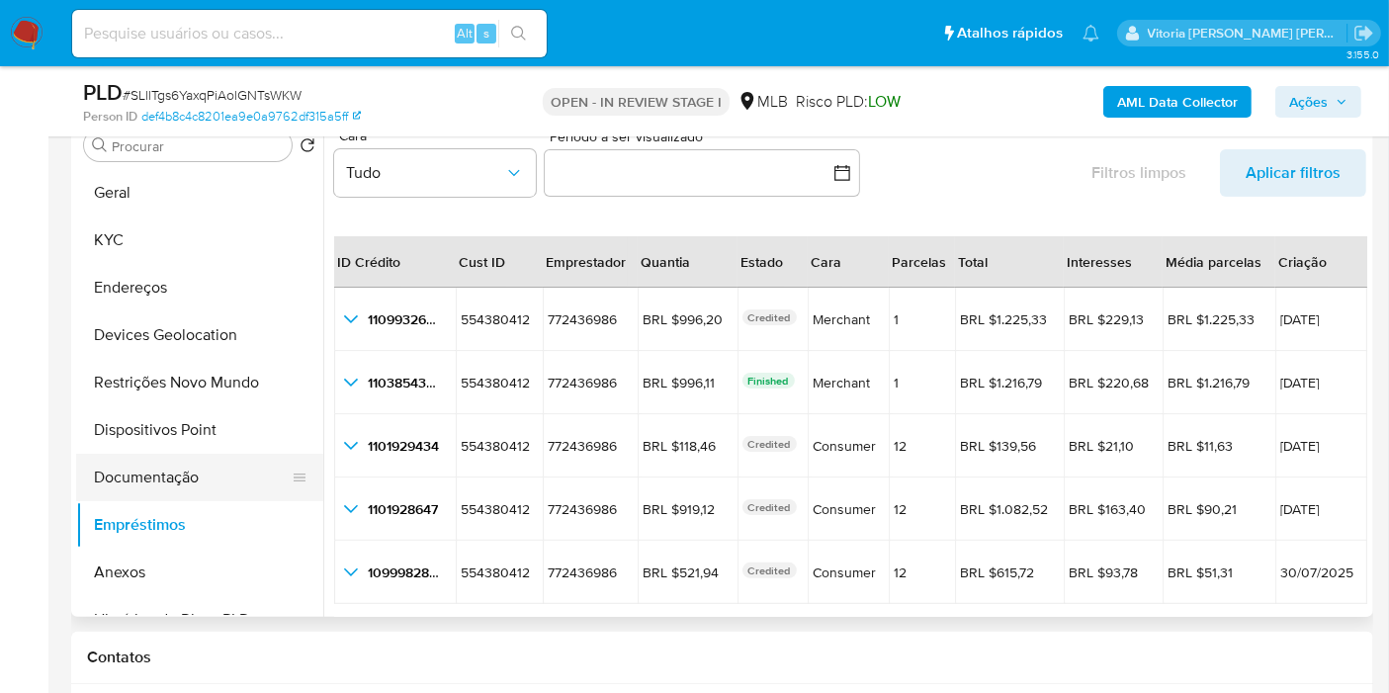
click at [140, 470] on button "Documentação" at bounding box center [191, 477] width 231 height 47
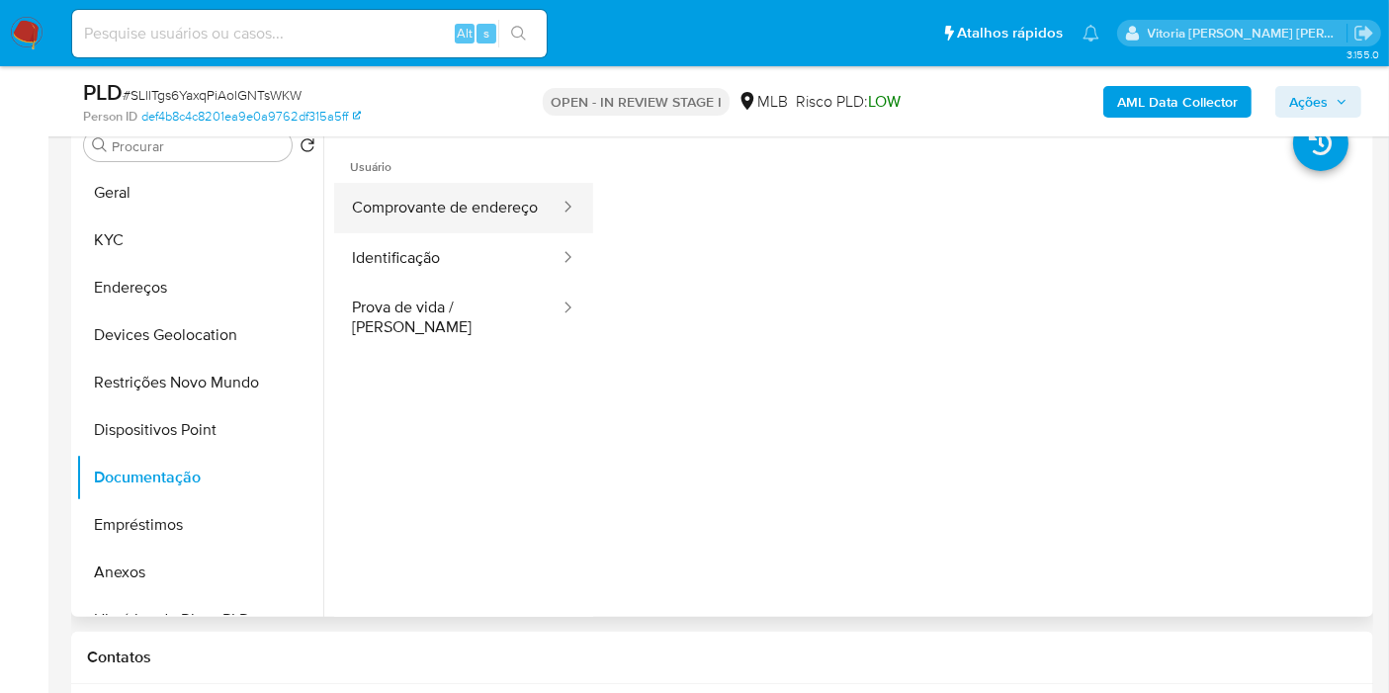
click at [496, 210] on button "Comprovante de endereço" at bounding box center [447, 208] width 227 height 50
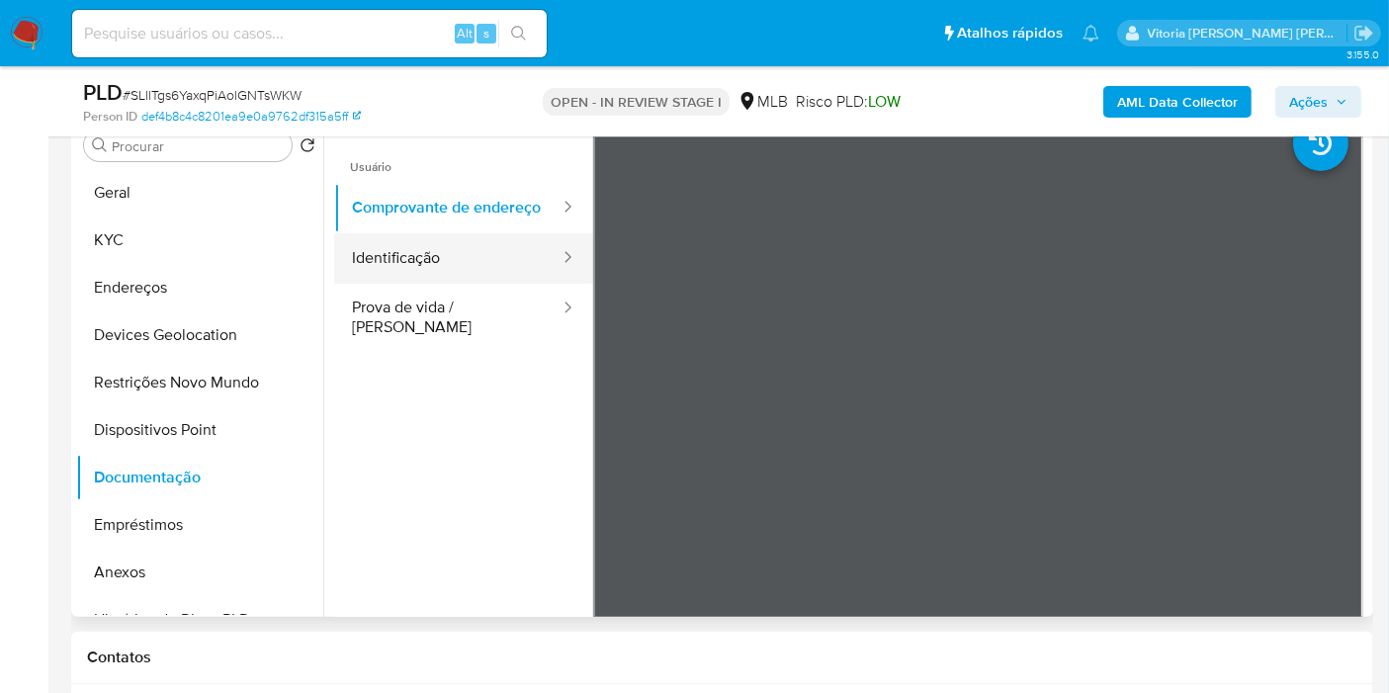
click at [465, 274] on button "Identificação" at bounding box center [447, 258] width 227 height 50
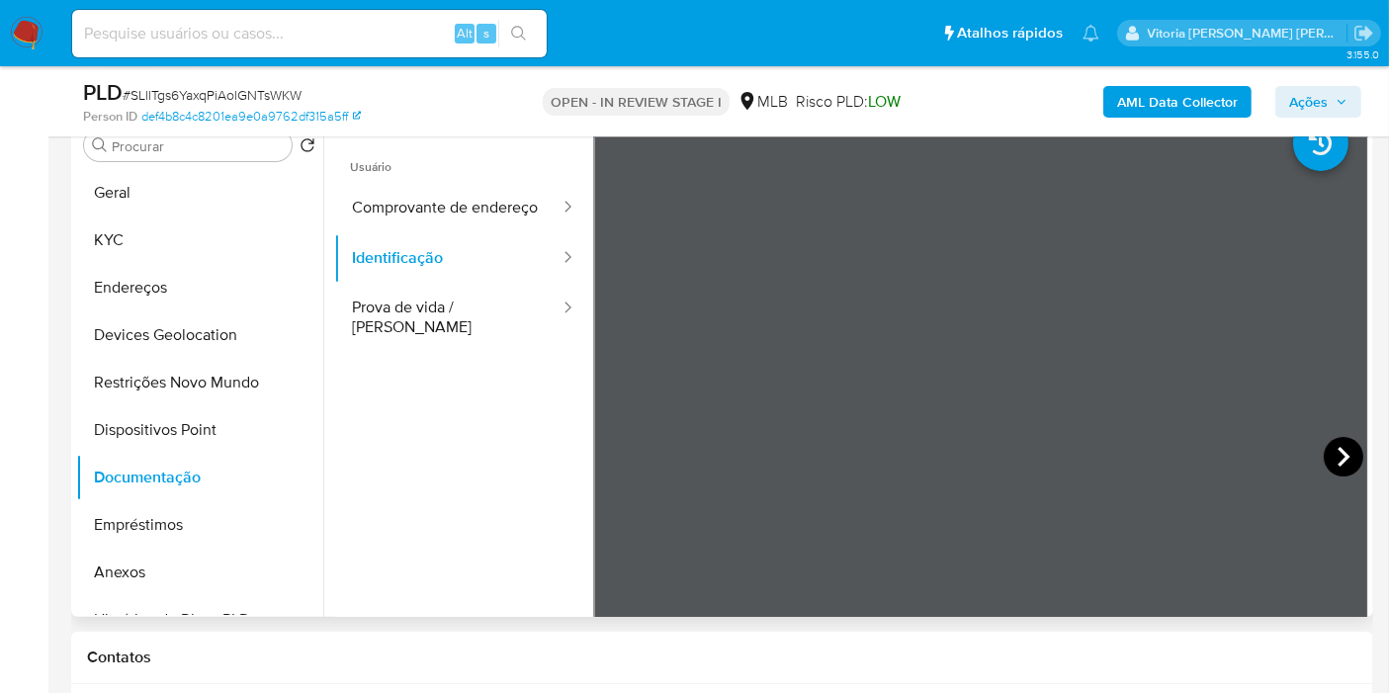
click at [1324, 447] on icon at bounding box center [1344, 457] width 40 height 40
click at [152, 188] on button "Geral" at bounding box center [191, 192] width 231 height 47
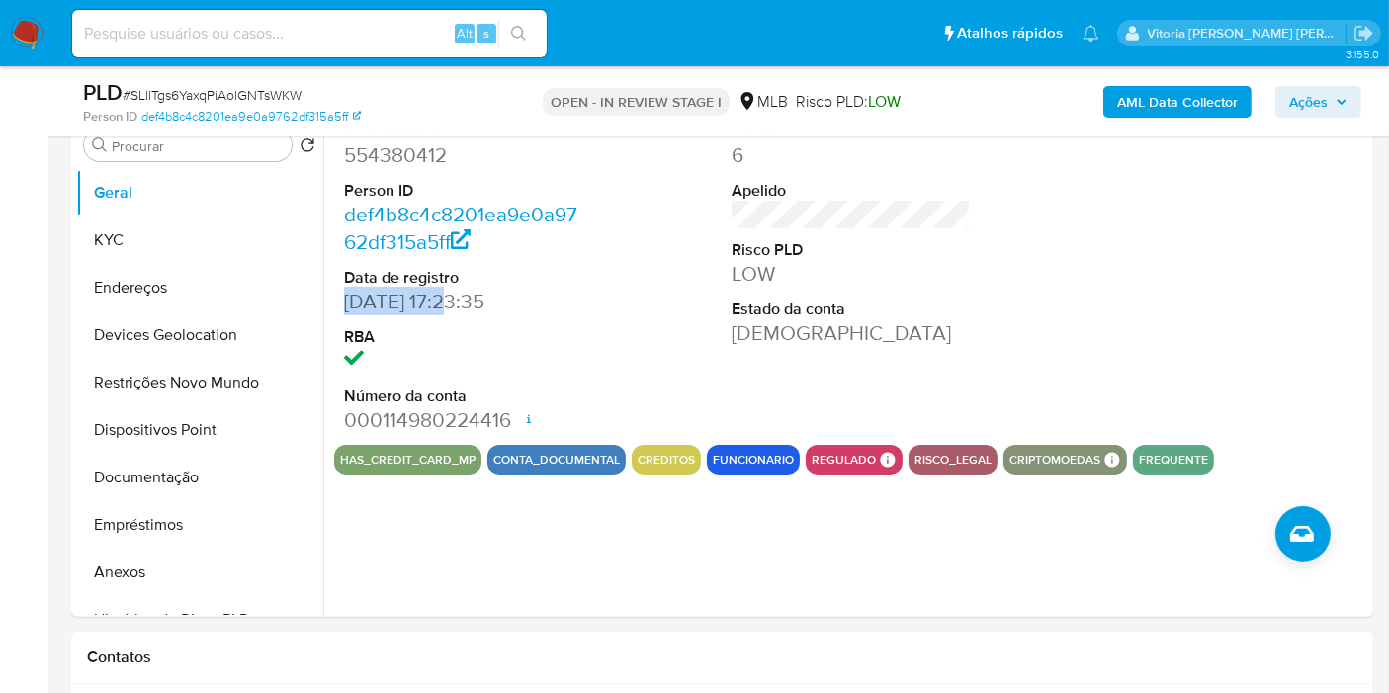
drag, startPoint x: 455, startPoint y: 304, endPoint x: 346, endPoint y: 301, distance: 108.8
click at [346, 301] on dd "[DATE] 17:23:35" at bounding box center [463, 302] width 239 height 28
copy dd "24/04/2020"
click at [133, 235] on button "KYC" at bounding box center [191, 240] width 231 height 47
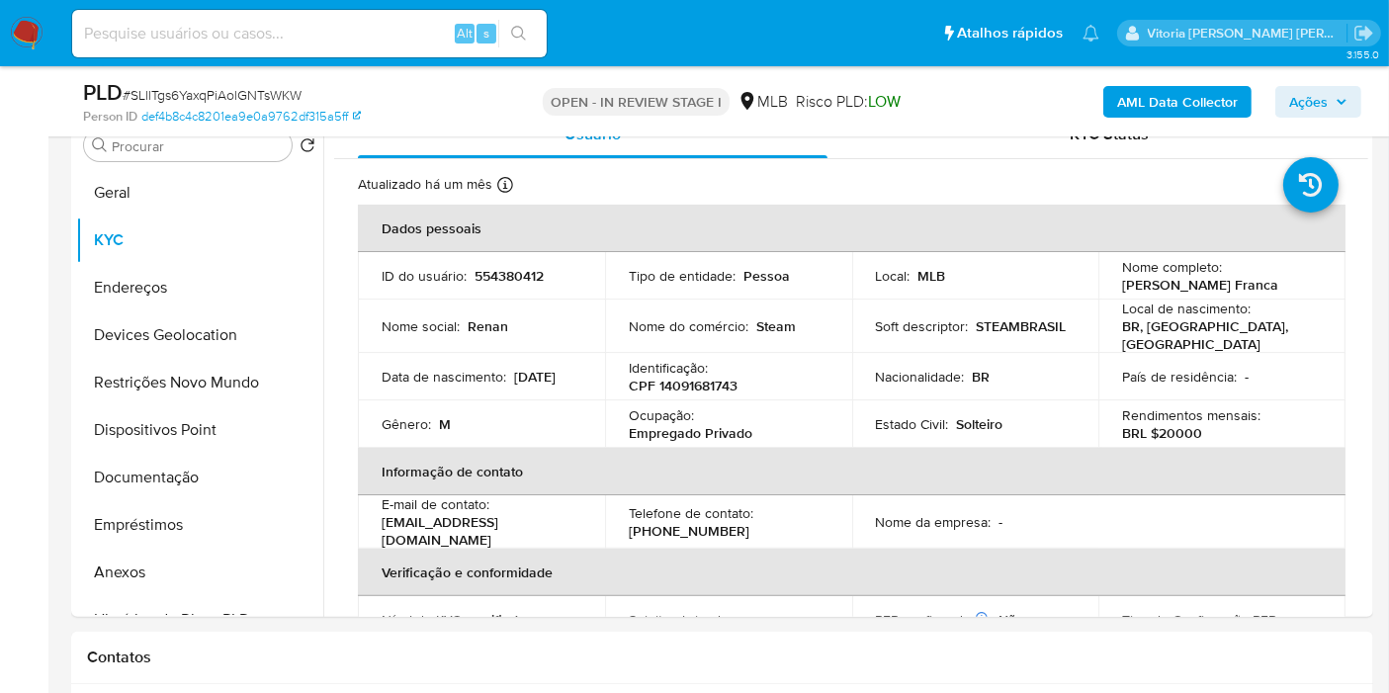
click at [1316, 102] on span "Ações" at bounding box center [1308, 102] width 39 height 32
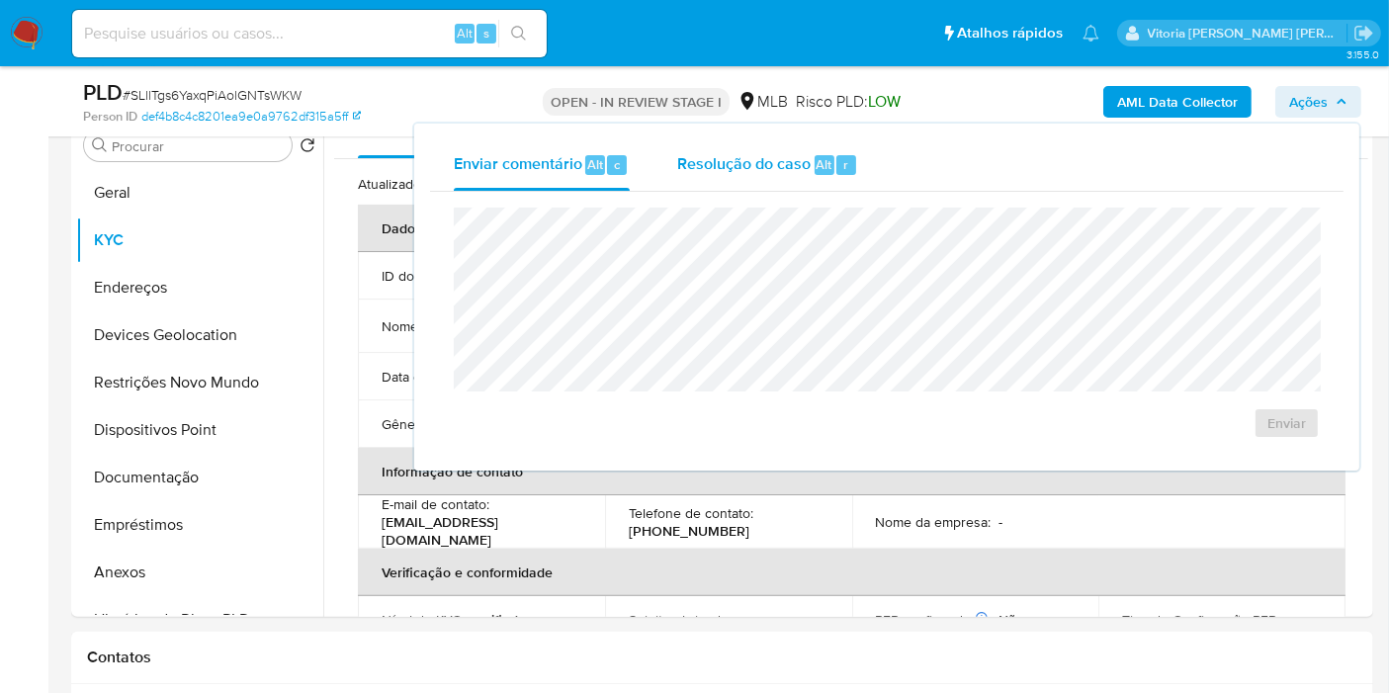
click at [745, 171] on span "Resolução do caso" at bounding box center [743, 163] width 133 height 23
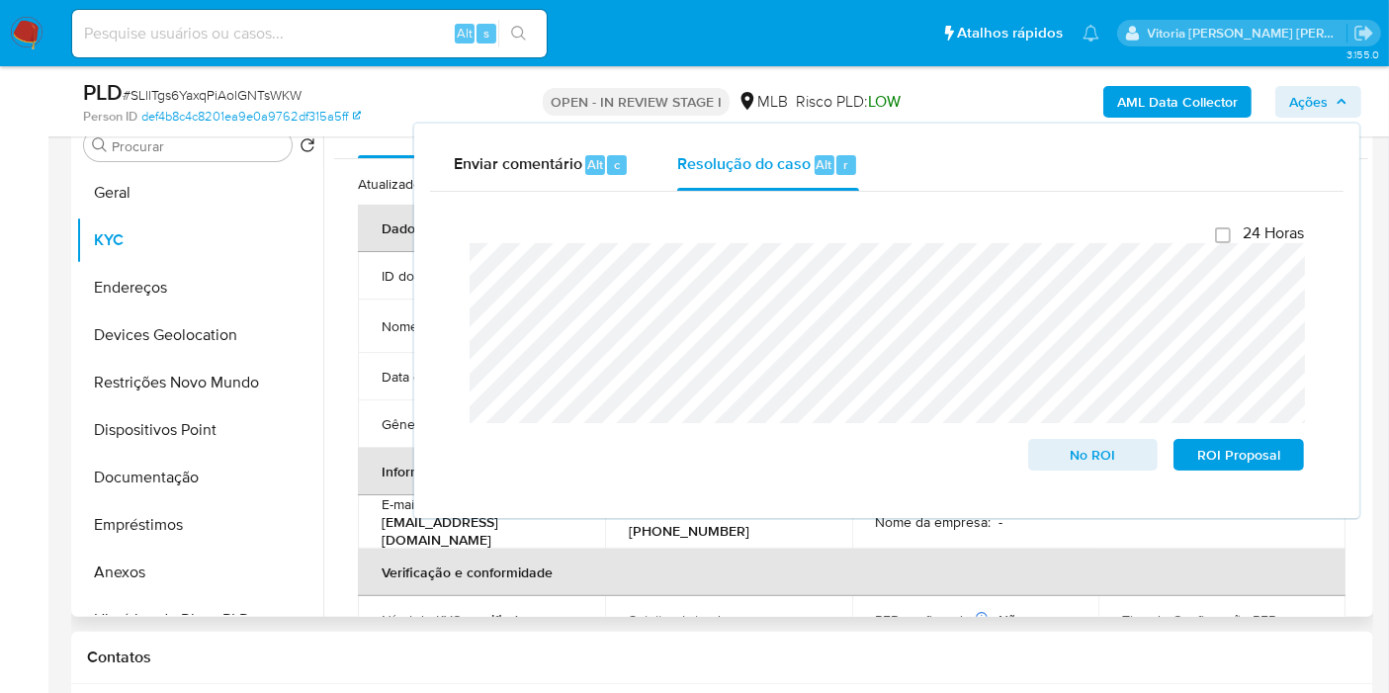
click at [374, 283] on td "ID do usuário : 554380412" at bounding box center [481, 275] width 247 height 47
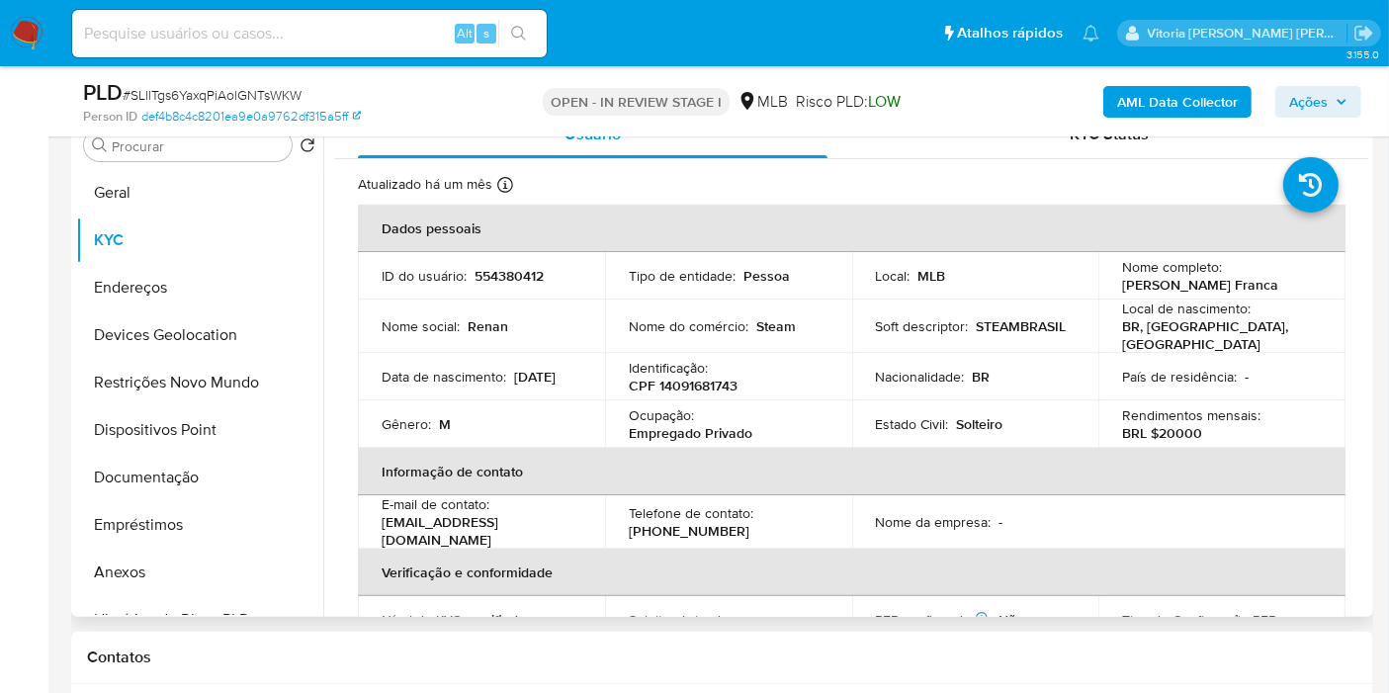
click at [505, 276] on p "554380412" at bounding box center [509, 276] width 69 height 18
copy p "554380412"
click at [1325, 97] on span "Ações" at bounding box center [1308, 102] width 39 height 32
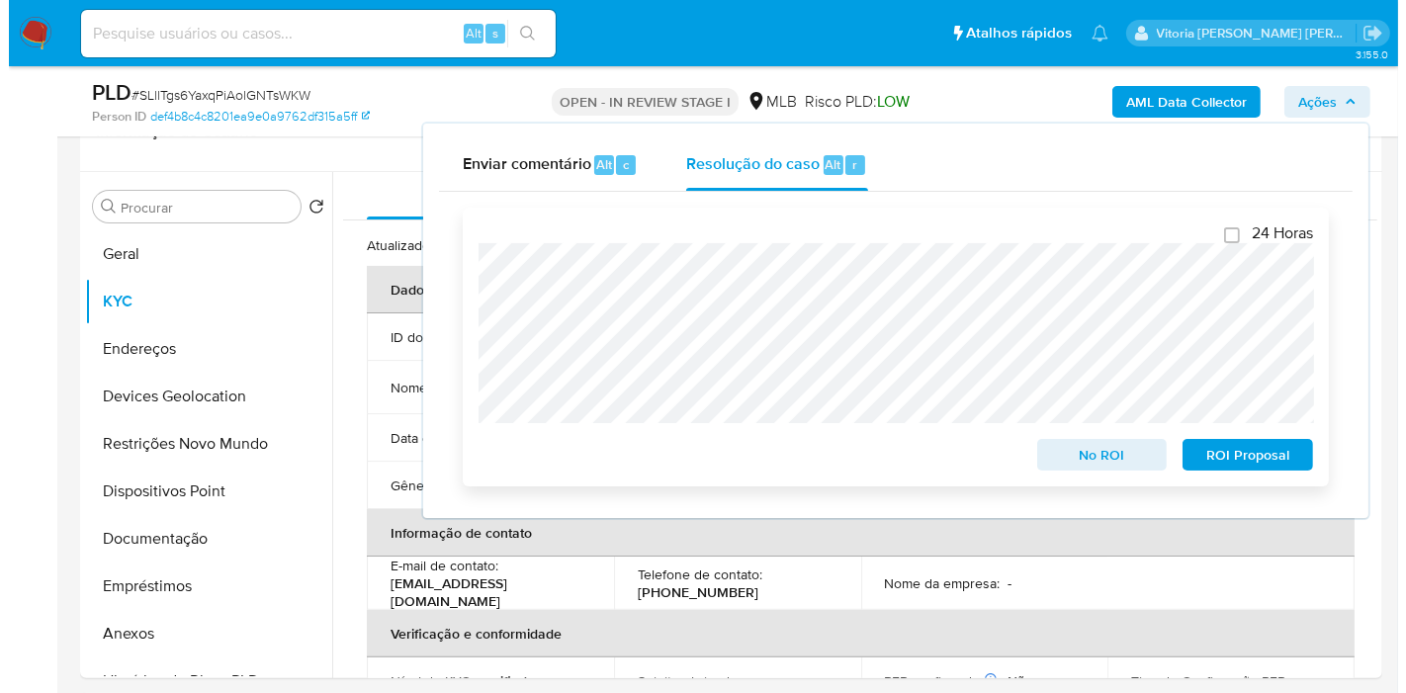
scroll to position [293, 0]
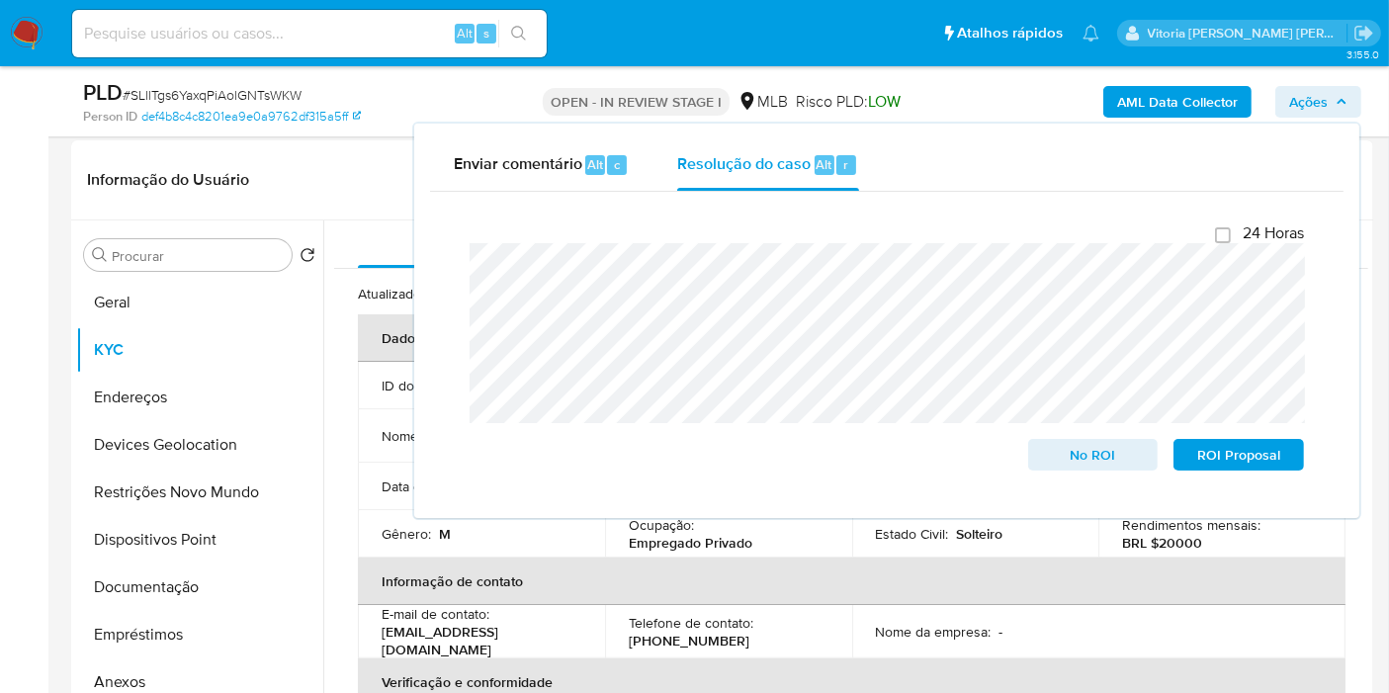
click at [447, 274] on div "Fechamento do caso 24 Horas No ROI ROI Proposal" at bounding box center [887, 347] width 914 height 310
click at [152, 683] on button "Anexos" at bounding box center [191, 681] width 231 height 47
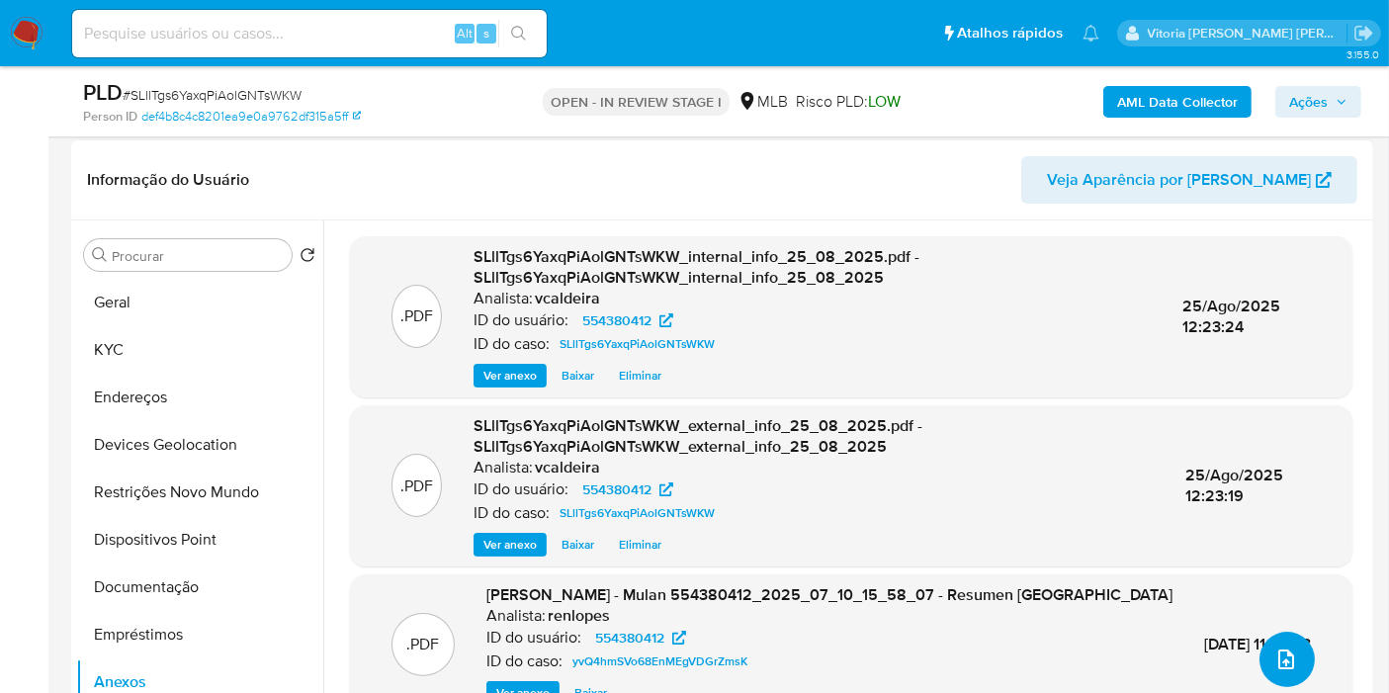
click at [1276, 669] on icon "upload-file" at bounding box center [1286, 660] width 24 height 24
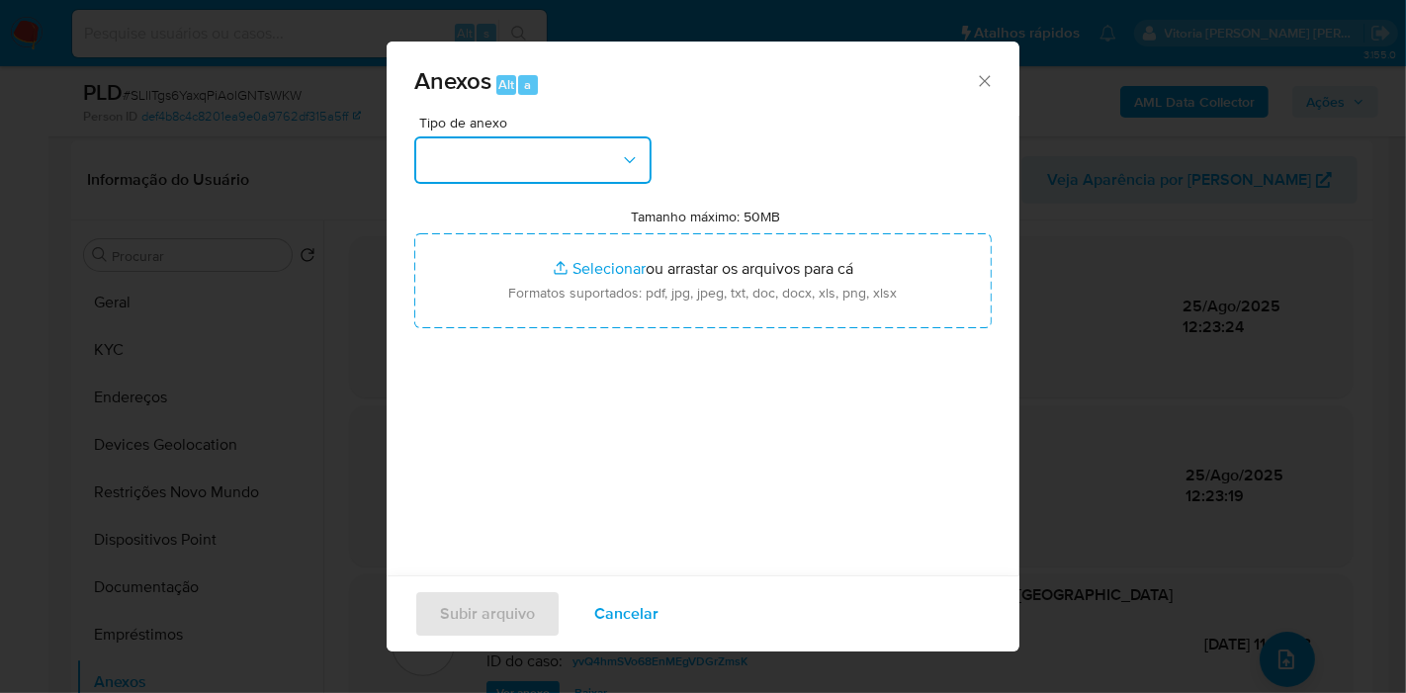
click at [548, 136] on button "button" at bounding box center [532, 159] width 237 height 47
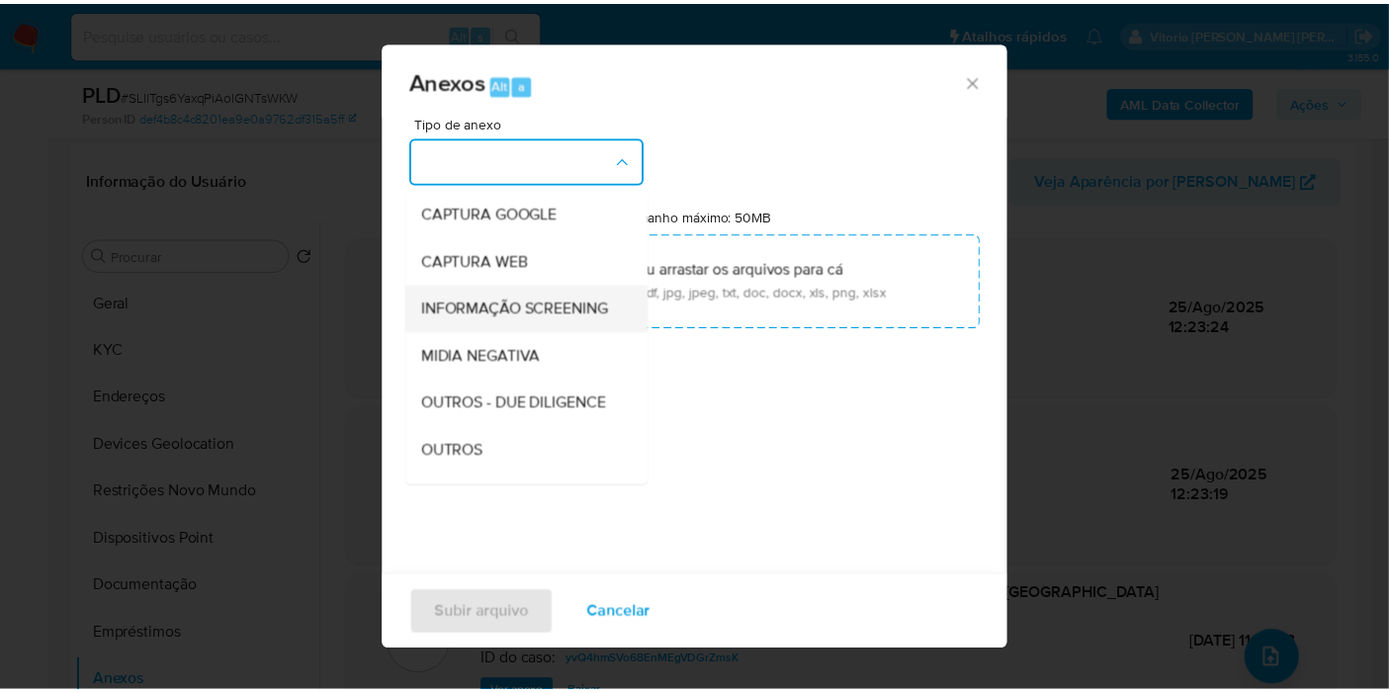
scroll to position [219, 0]
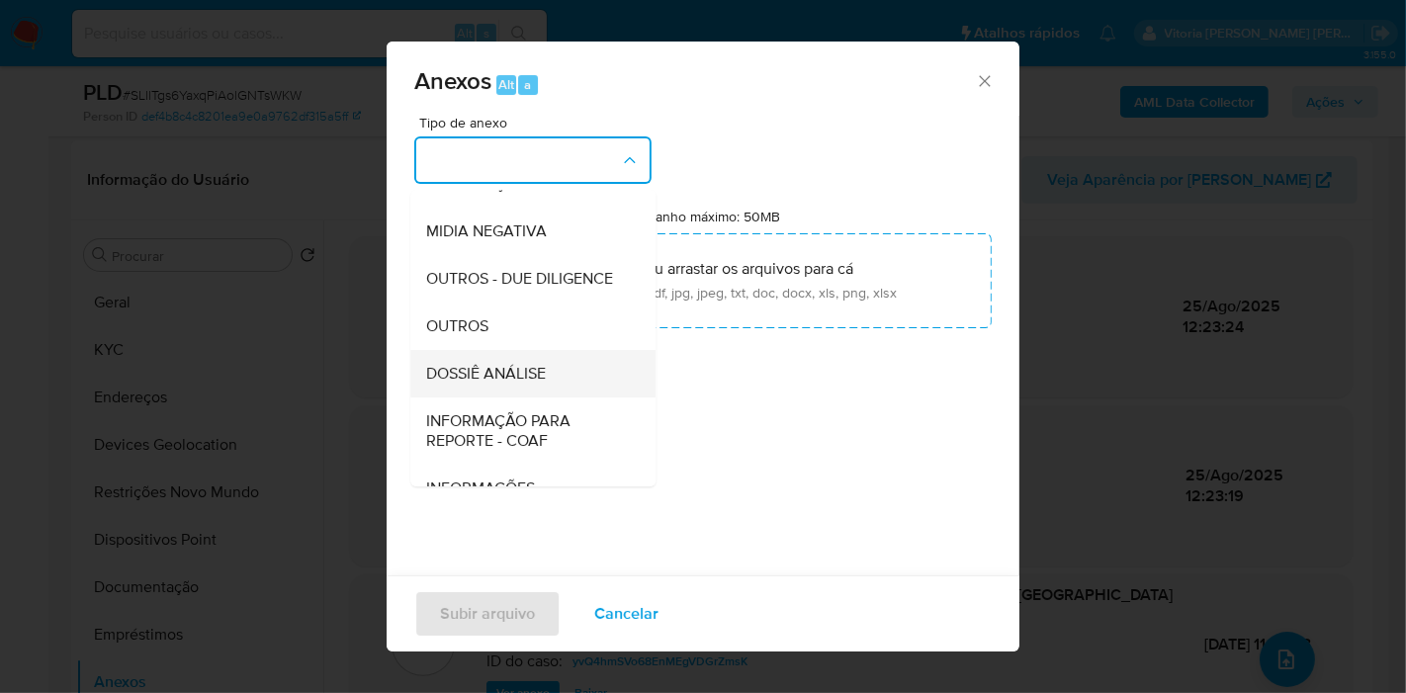
click at [498, 384] on span "DOSSIÊ ANÁLISE" at bounding box center [486, 374] width 120 height 20
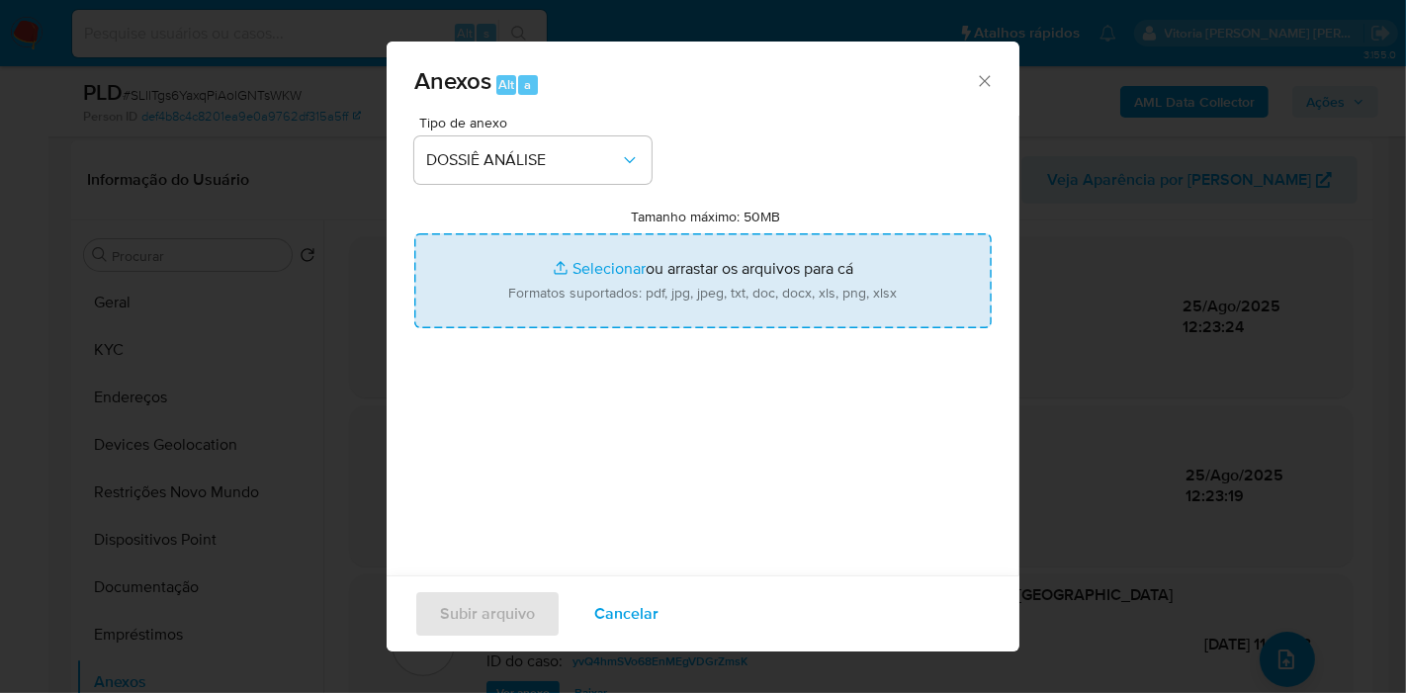
type input "C:\fakepath\Caselog SLllTgs6YaxqPiAolGNTsWKW_2025_08_25_07_48_46.pdf"
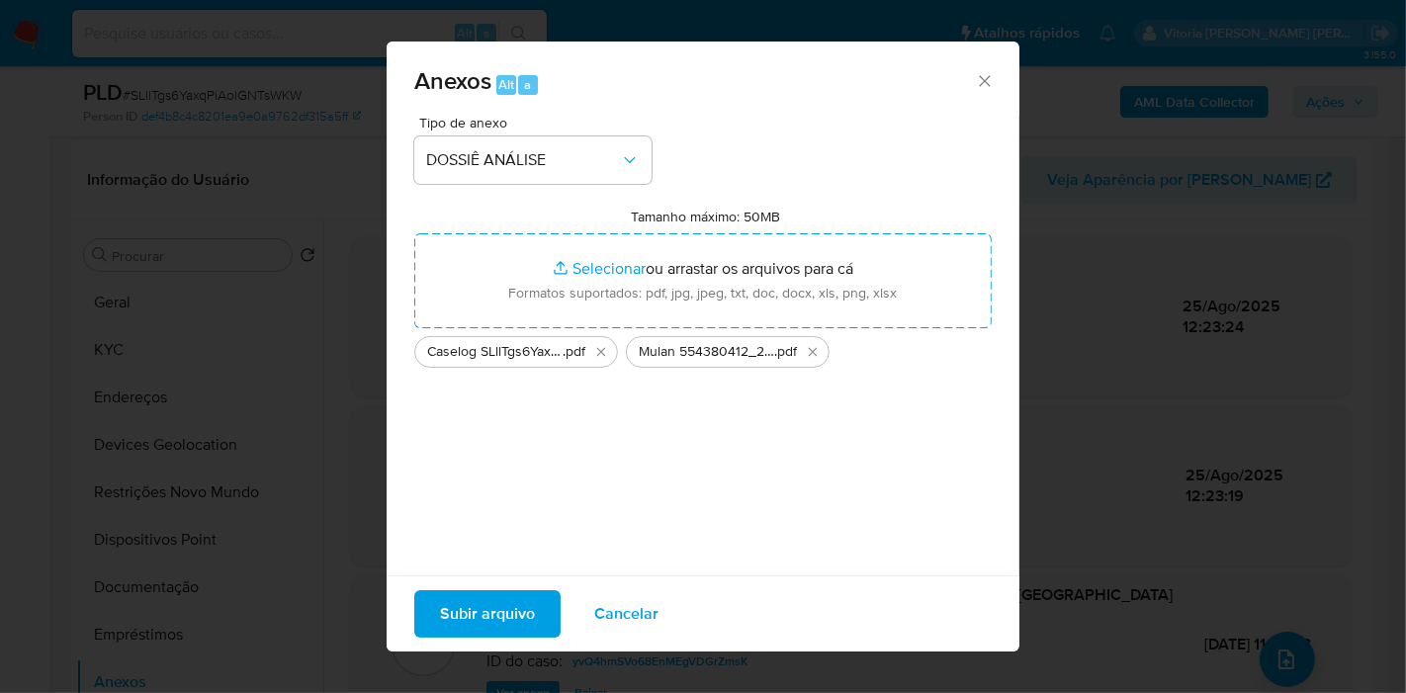
click at [476, 625] on span "Subir arquivo" at bounding box center [487, 614] width 95 height 44
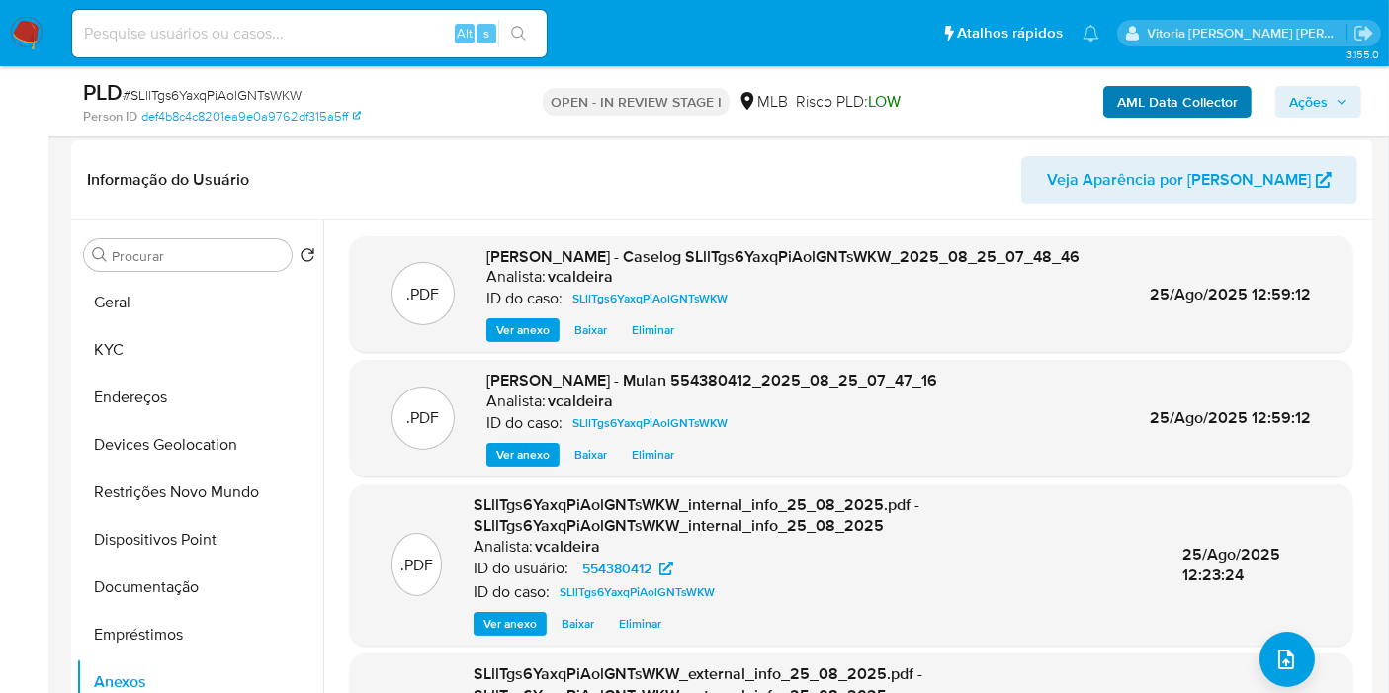
drag, startPoint x: 1307, startPoint y: 94, endPoint x: 1252, endPoint y: 114, distance: 58.8
click at [1306, 93] on span "Ações" at bounding box center [1308, 102] width 39 height 32
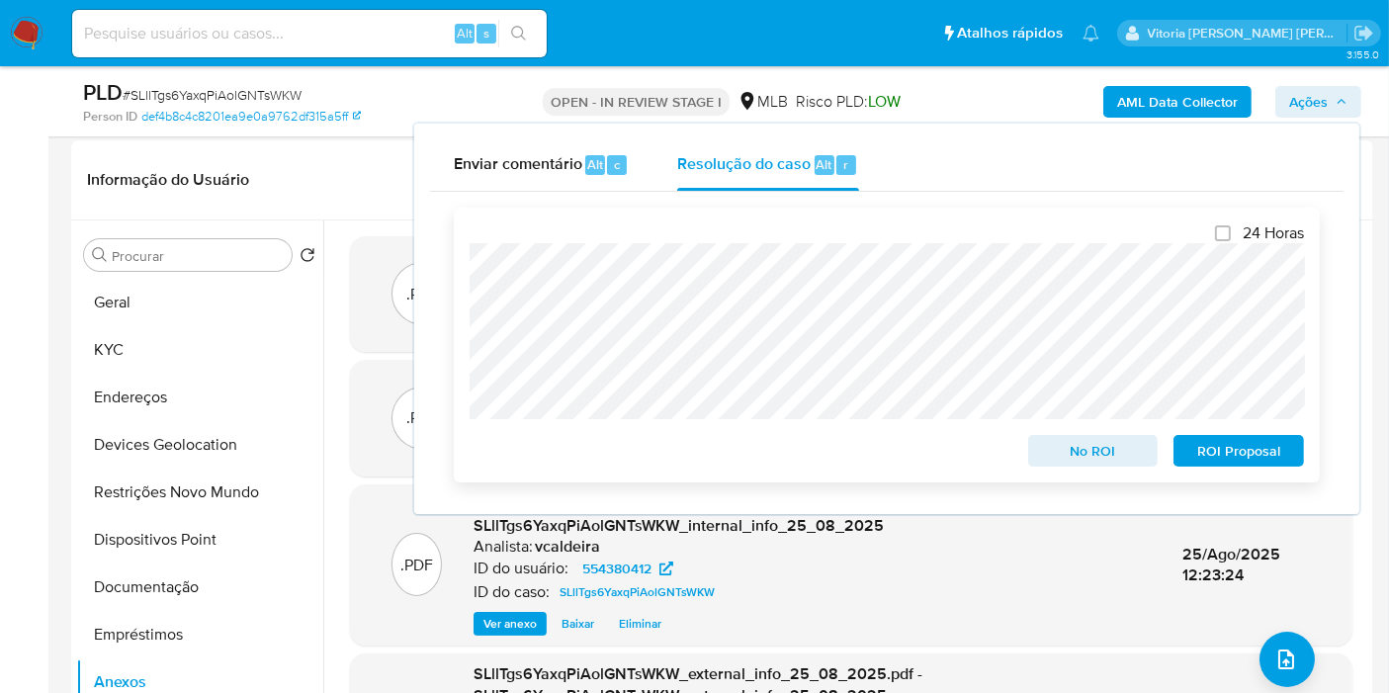
click at [1082, 459] on span "No ROI" at bounding box center [1093, 451] width 103 height 28
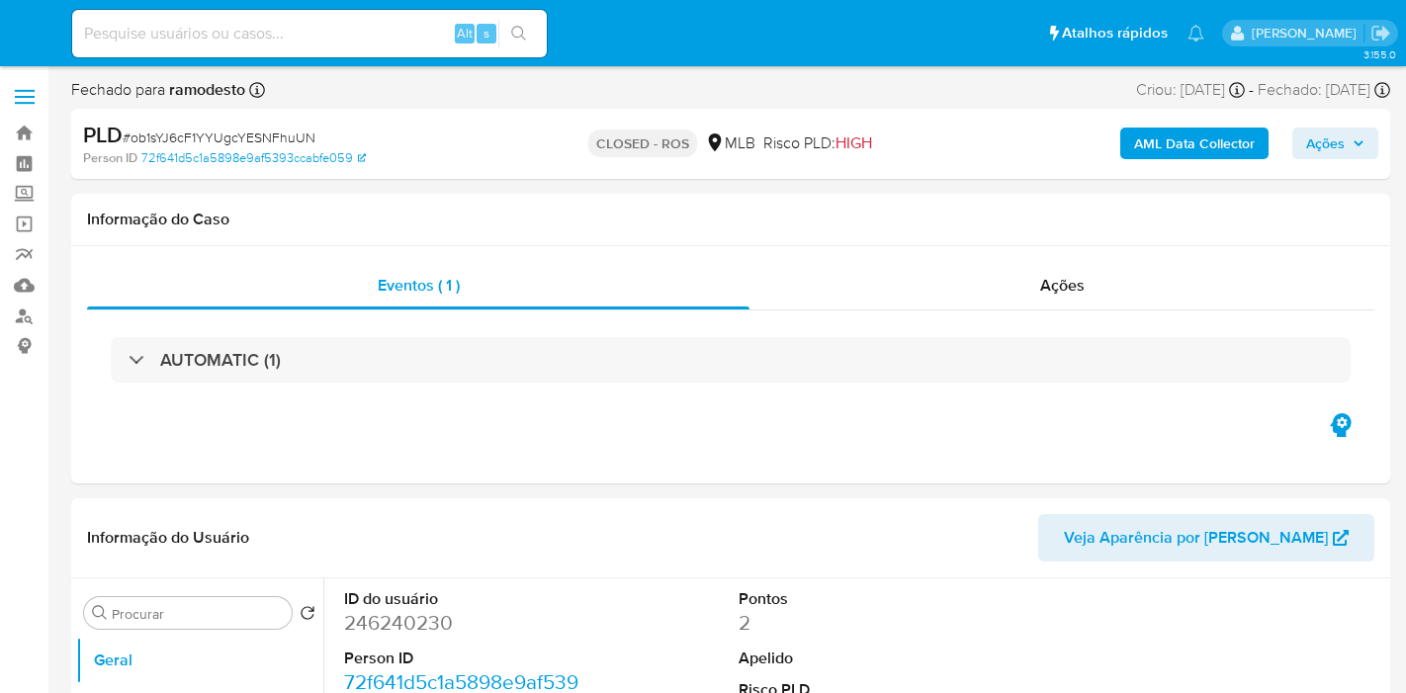
select select "10"
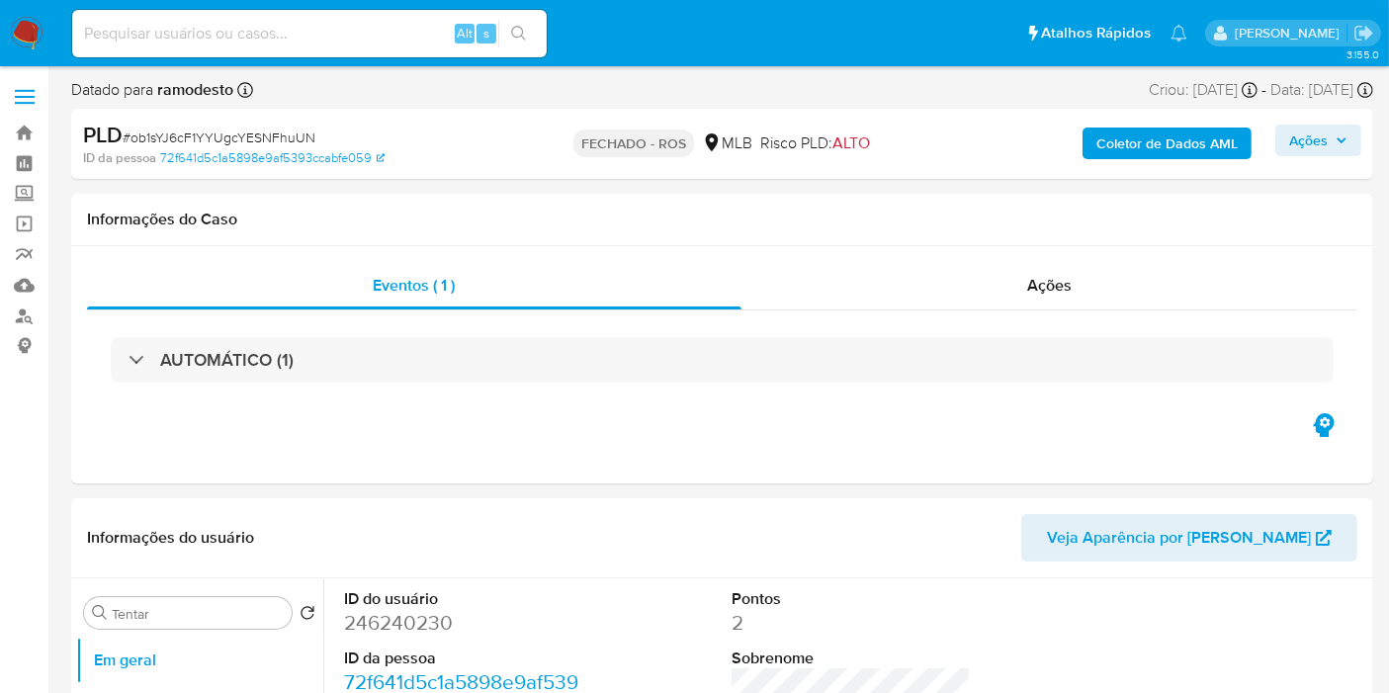
click at [362, 46] on div "Alt s" at bounding box center [309, 33] width 475 height 47
click at [348, 35] on input at bounding box center [309, 34] width 475 height 26
paste input "05/03/2024"
click at [1081, 295] on div "Ações" at bounding box center [1049, 285] width 617 height 47
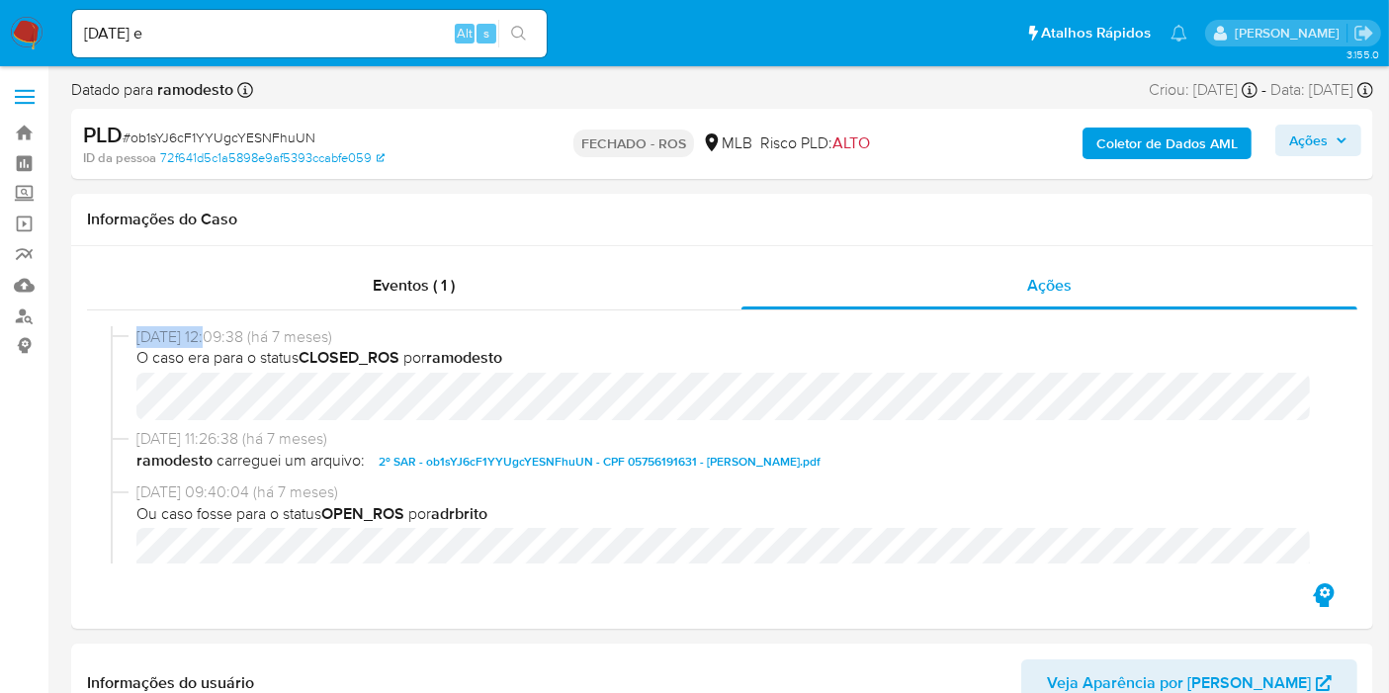
drag, startPoint x: 228, startPoint y: 349, endPoint x: 61, endPoint y: 334, distance: 167.7
copy div "02/06/2025"
click at [257, 43] on input "05/03/2024 e" at bounding box center [309, 34] width 475 height 26
paste input "02/06/2025"
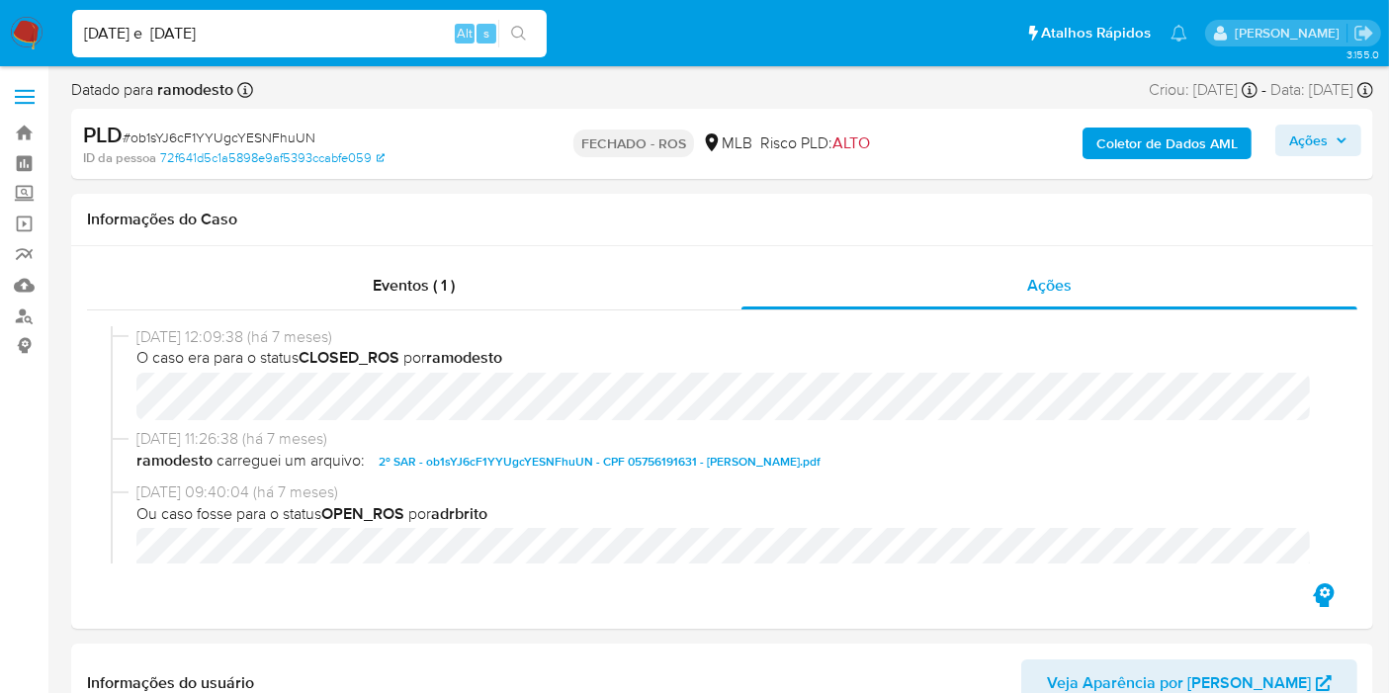
click at [189, 43] on input "05/03/2024 e 02/06/2025" at bounding box center [309, 34] width 475 height 26
type input "05/03/2024 e 02/06/2025"
drag, startPoint x: 228, startPoint y: 32, endPoint x: 78, endPoint y: 24, distance: 150.5
click at [78, 24] on input "05/03/2024 e 02/06/2025" at bounding box center [309, 34] width 475 height 26
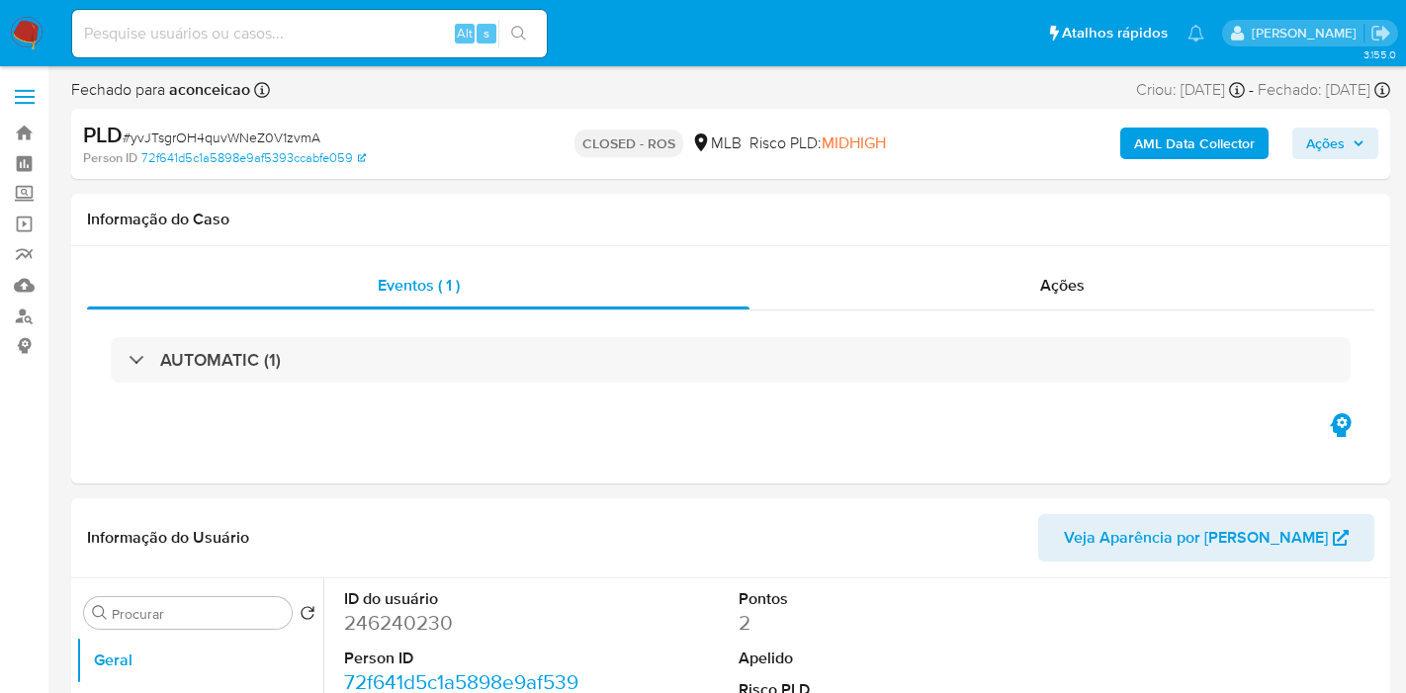
select select "10"
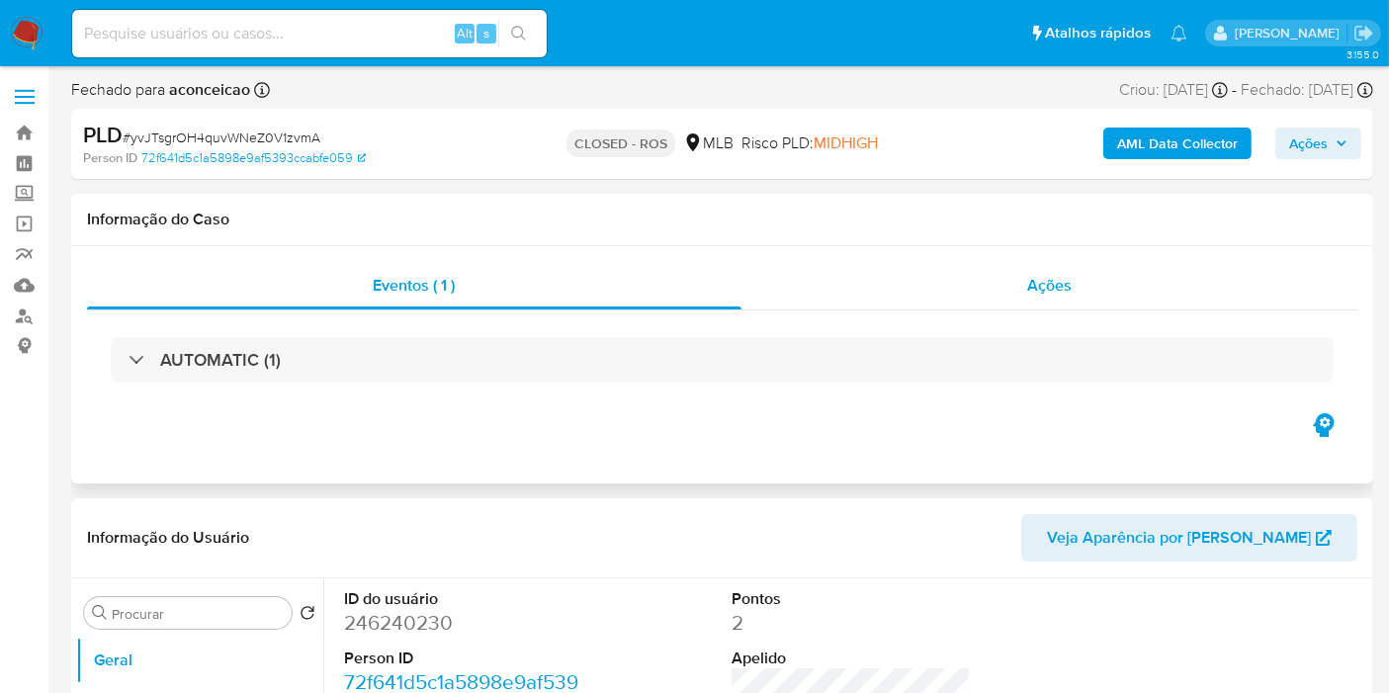
click at [1068, 280] on span "Ações" at bounding box center [1049, 285] width 44 height 23
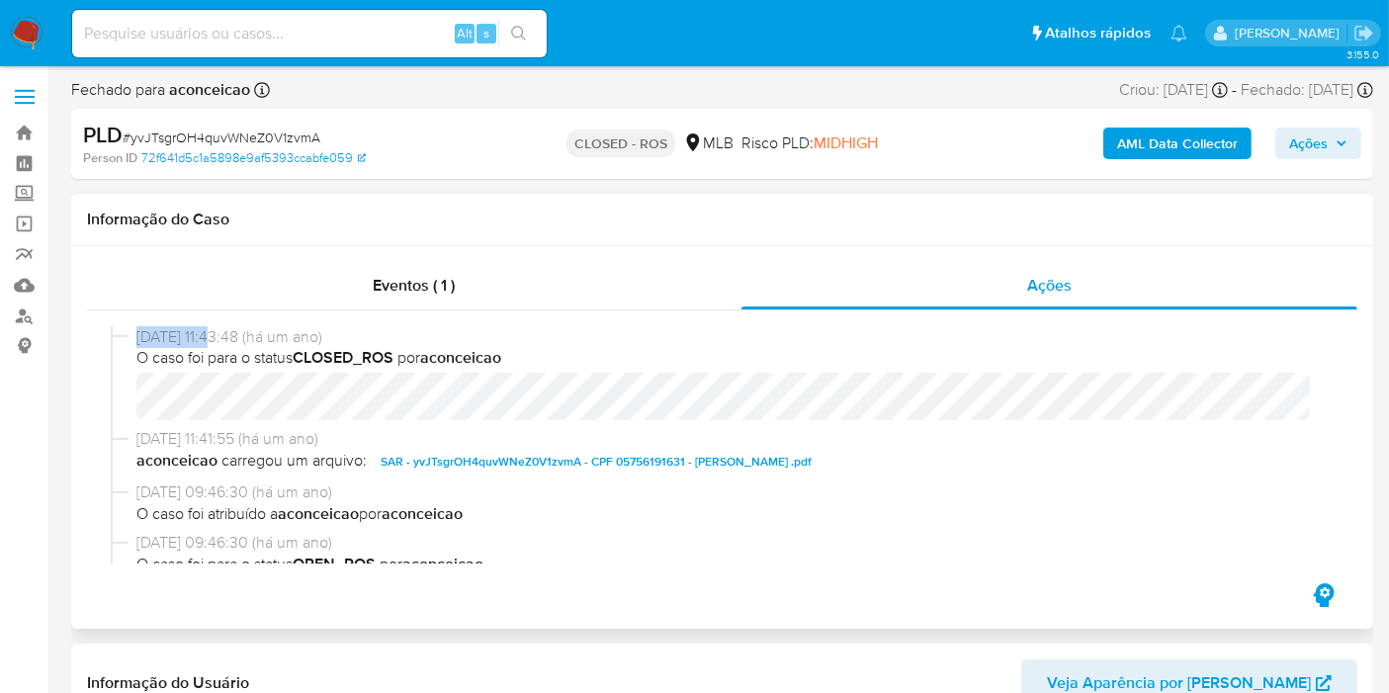
drag, startPoint x: 221, startPoint y: 335, endPoint x: 121, endPoint y: 322, distance: 101.7
click at [121, 322] on div "05/03/2024 11:43:48 (há um ano) O caso foi para o status CLOSED_ROS por aconcei…" at bounding box center [722, 444] width 1270 height 269
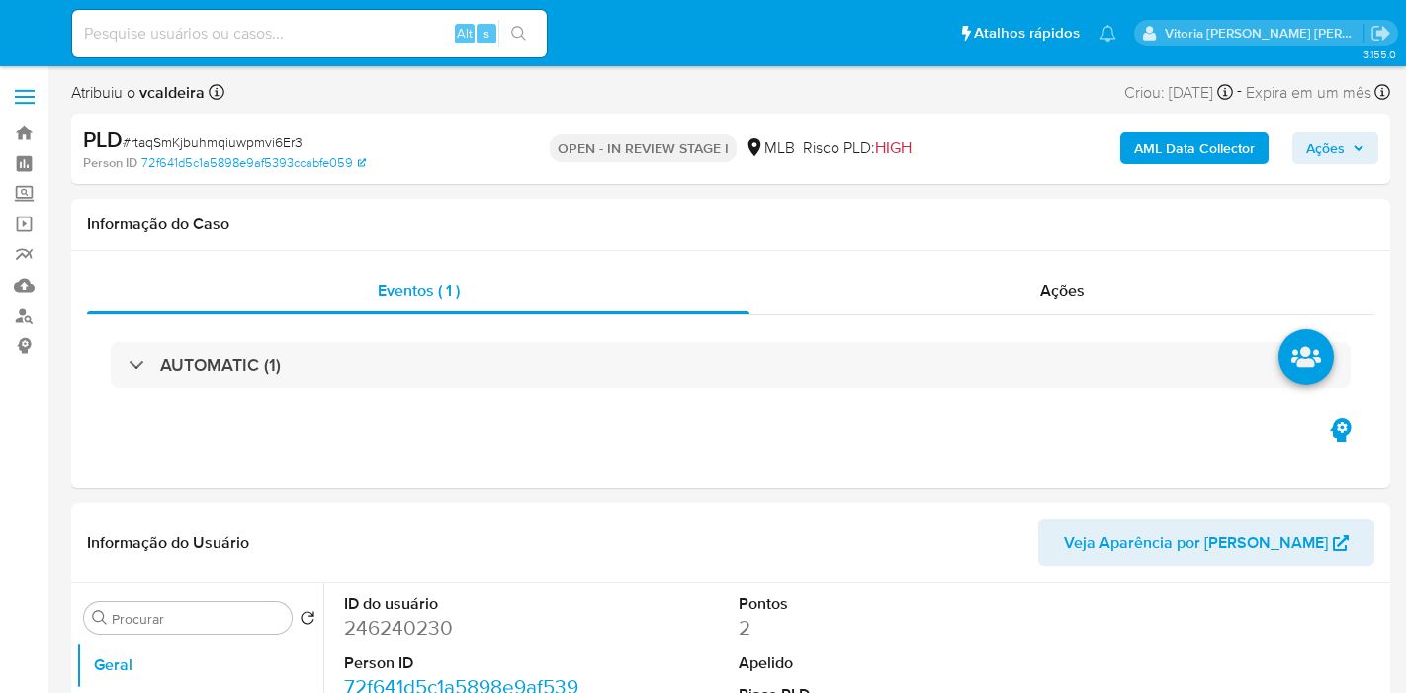
select select "10"
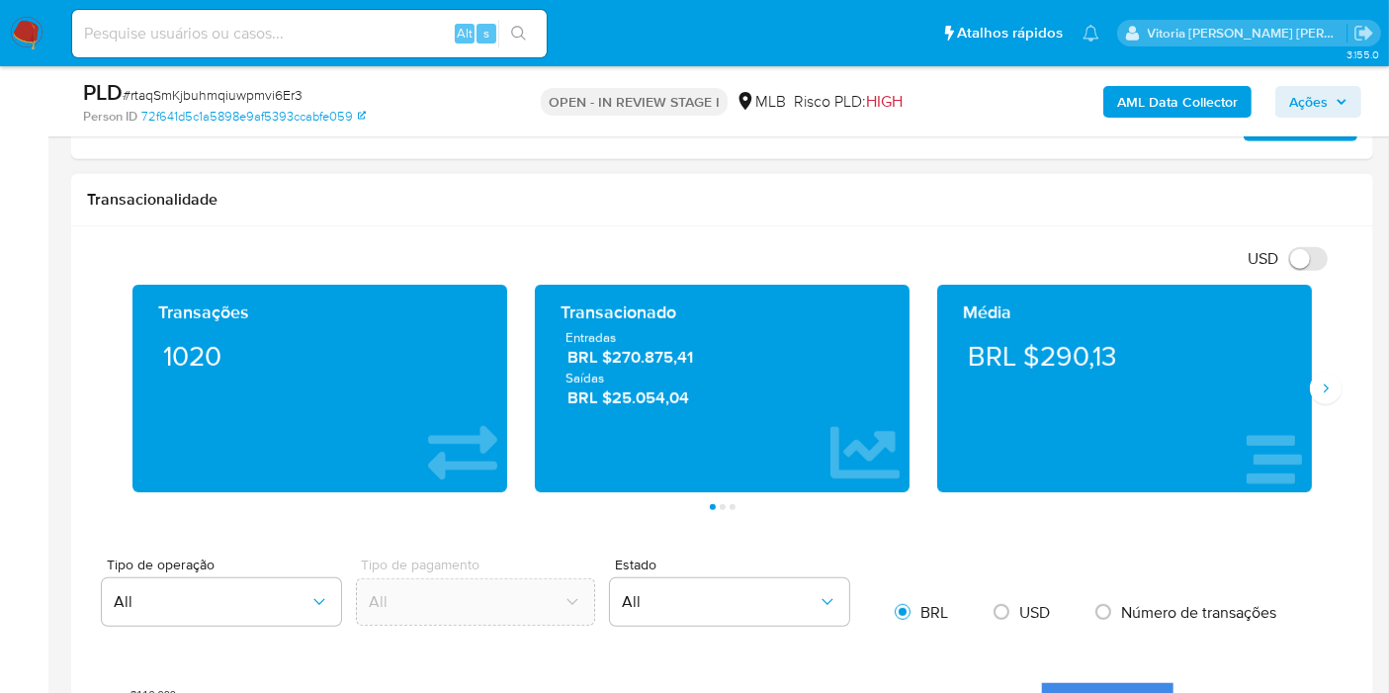
scroll to position [1318, 0]
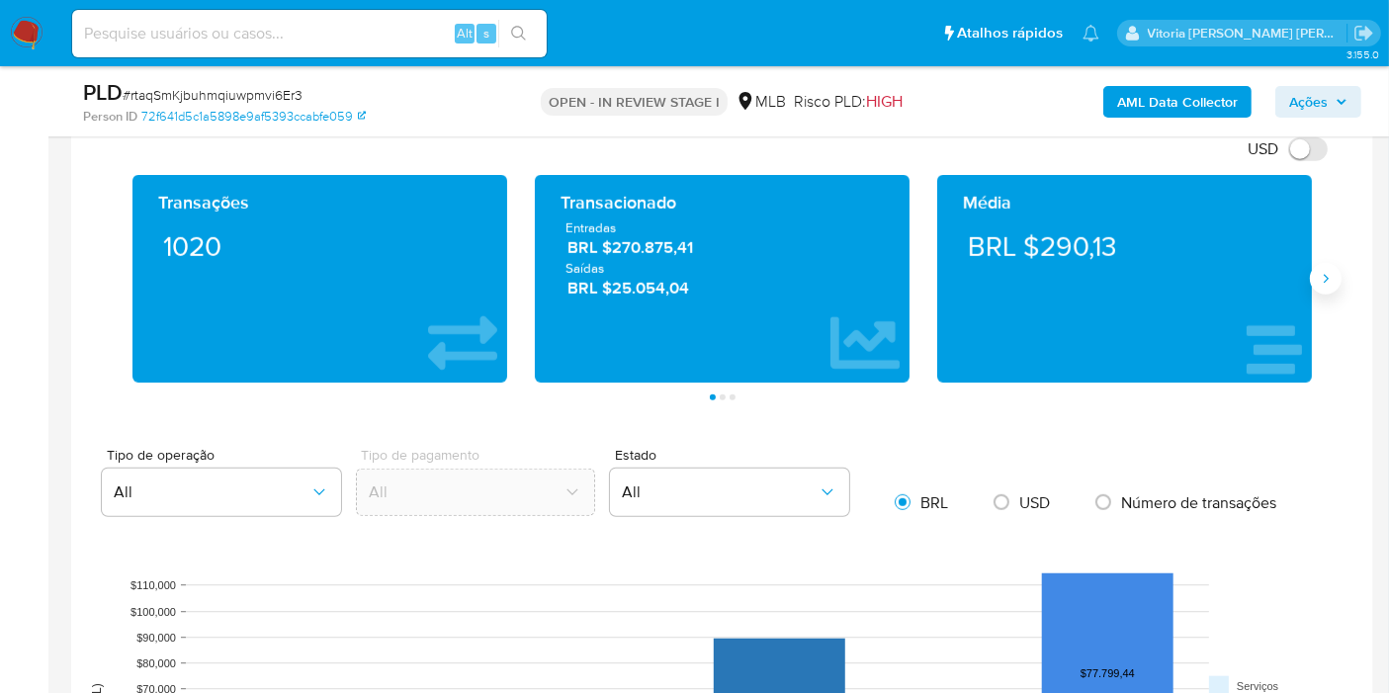
click at [1325, 278] on icon "Siguiente" at bounding box center [1326, 279] width 16 height 16
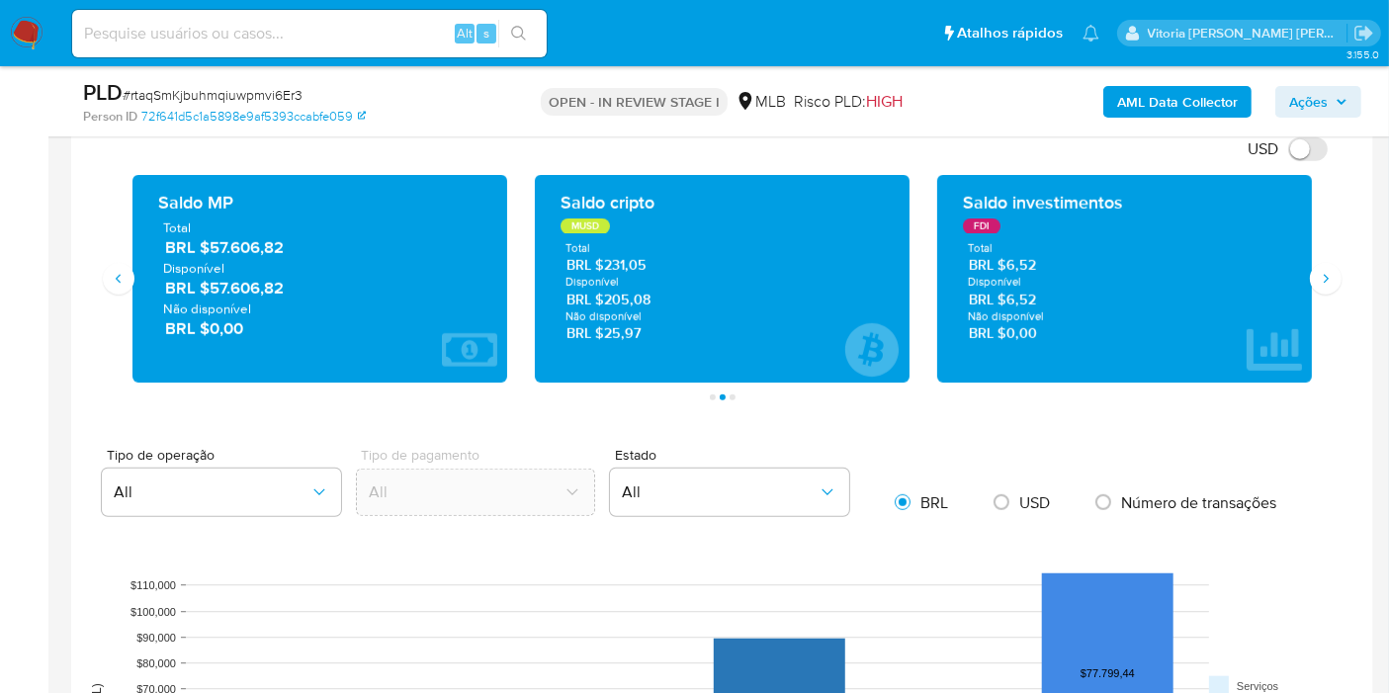
drag, startPoint x: 283, startPoint y: 281, endPoint x: 211, endPoint y: 284, distance: 72.2
click at [211, 284] on span "BRL $57.606,82" at bounding box center [320, 288] width 311 height 23
click at [1330, 277] on icon "Siguiente" at bounding box center [1326, 279] width 16 height 16
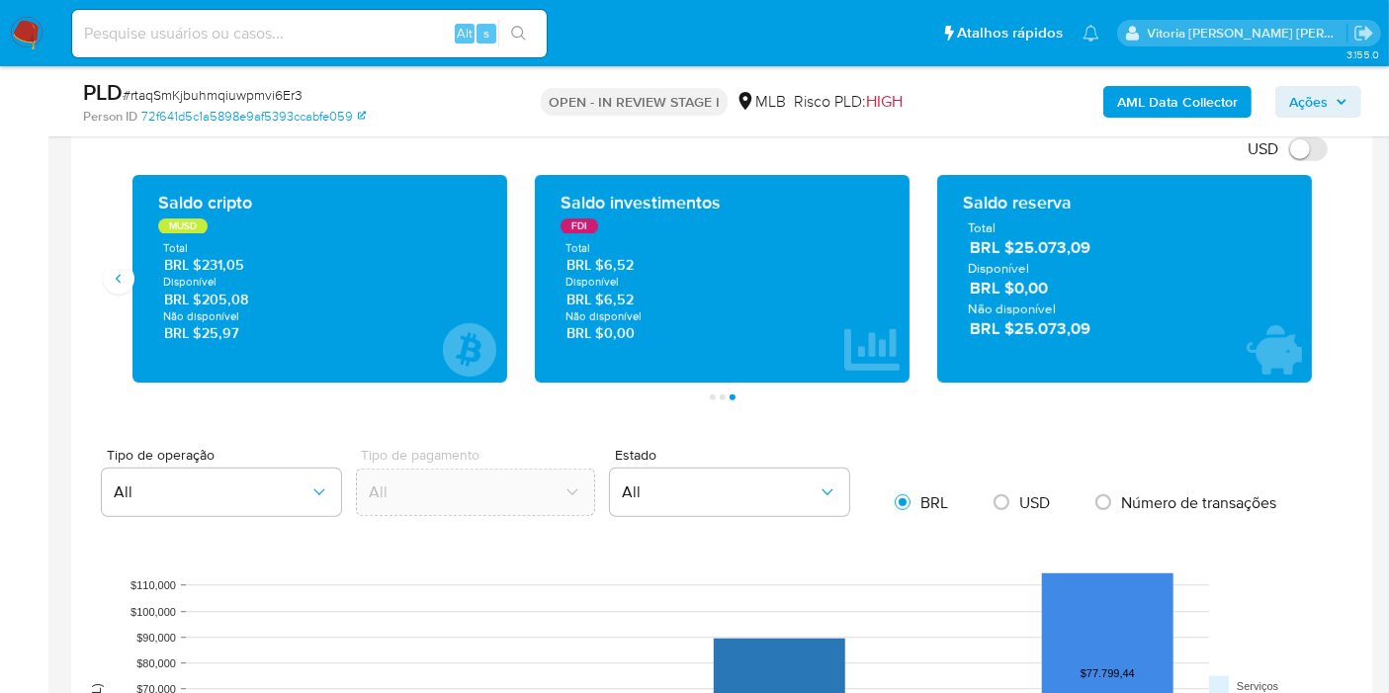
drag, startPoint x: 1082, startPoint y: 329, endPoint x: 1016, endPoint y: 326, distance: 65.3
click at [1016, 326] on span "BRL $25.073,09" at bounding box center [1125, 328] width 311 height 23
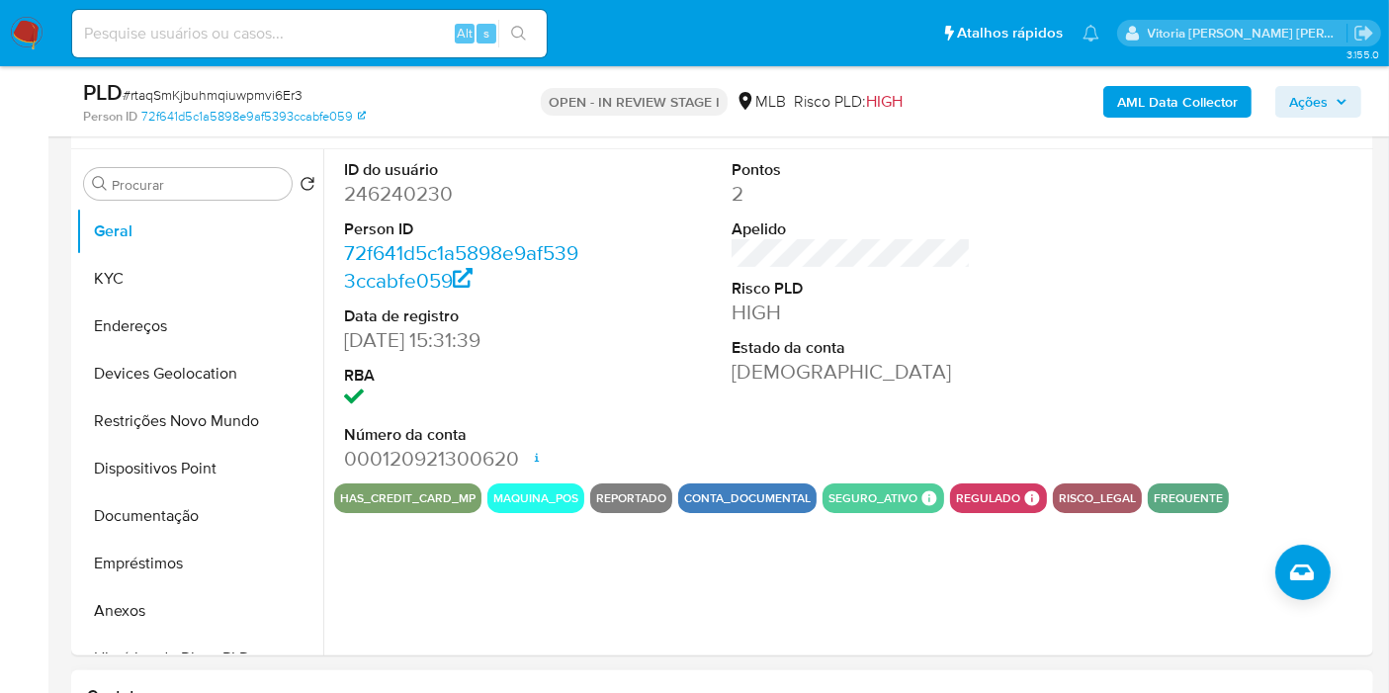
scroll to position [329, 0]
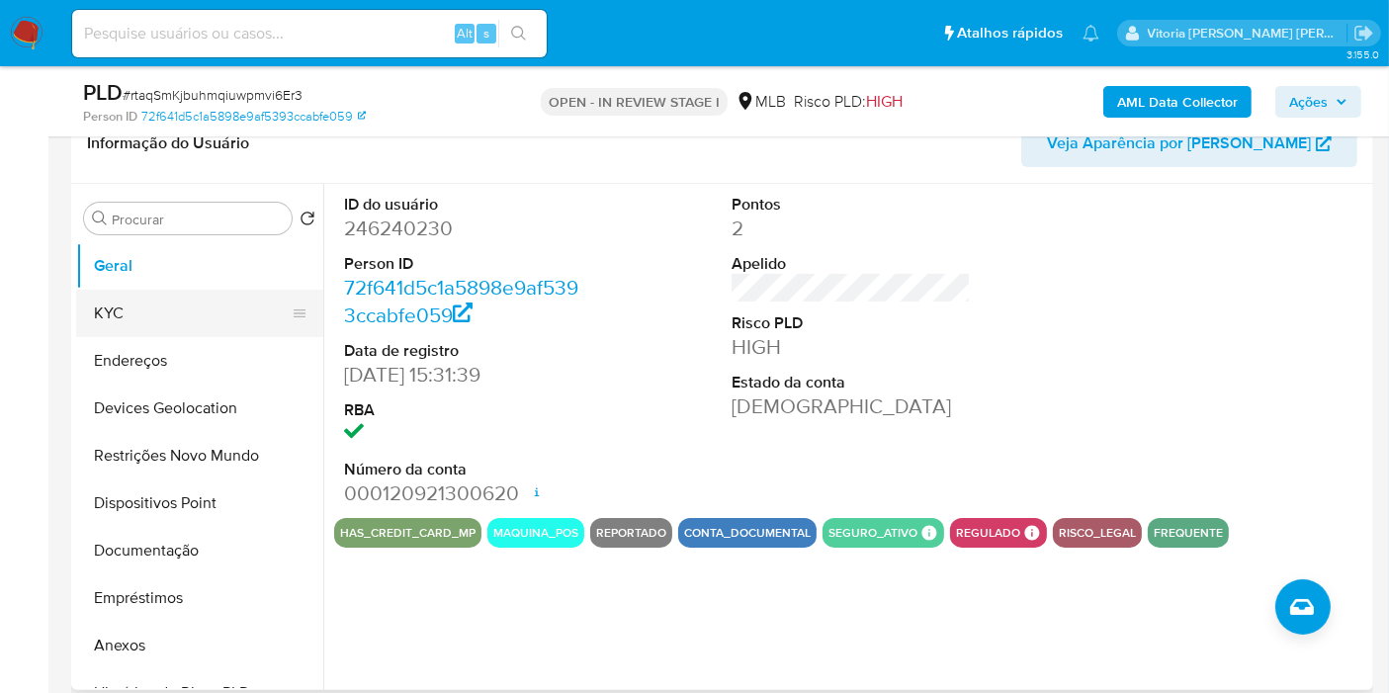
click at [121, 318] on button "KYC" at bounding box center [191, 313] width 231 height 47
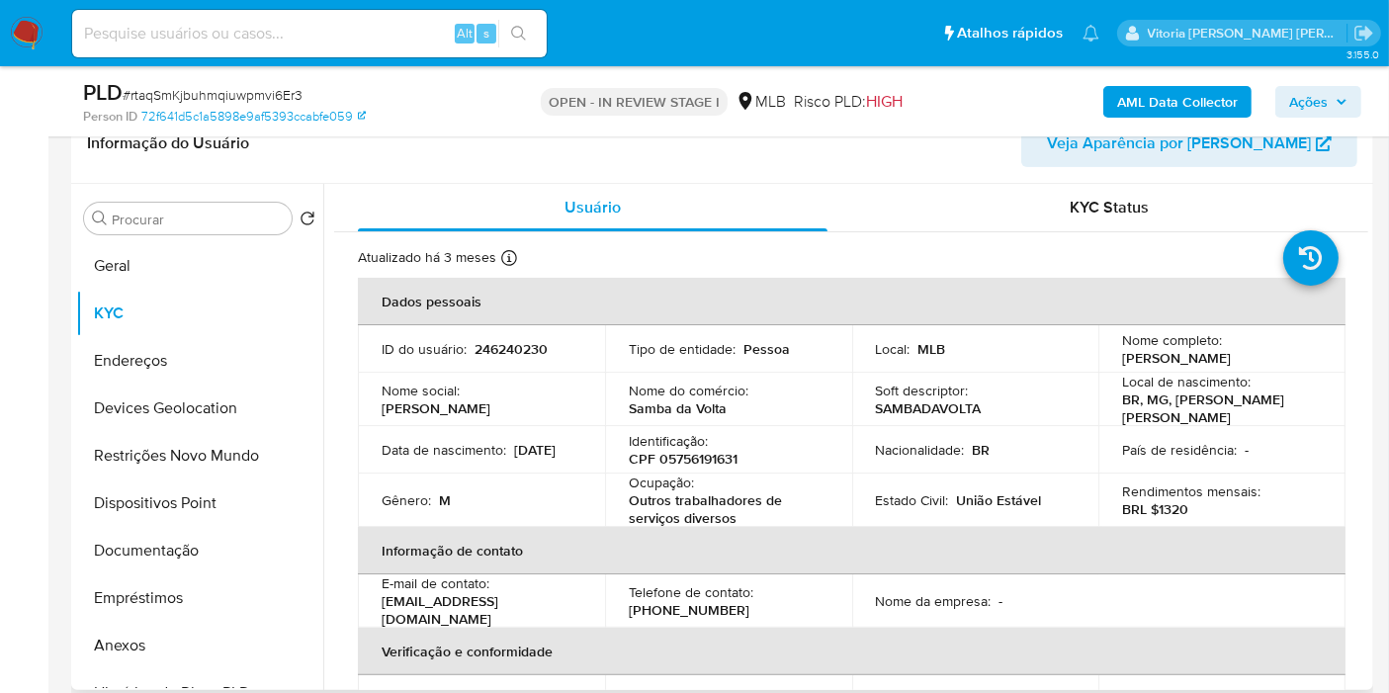
drag, startPoint x: 1360, startPoint y: 298, endPoint x: 1368, endPoint y: 314, distance: 18.6
click at [1368, 314] on div "Procurar Retornar ao pedido padrão Geral KYC Endereços Devices Geolocation Rest…" at bounding box center [722, 437] width 1302 height 506
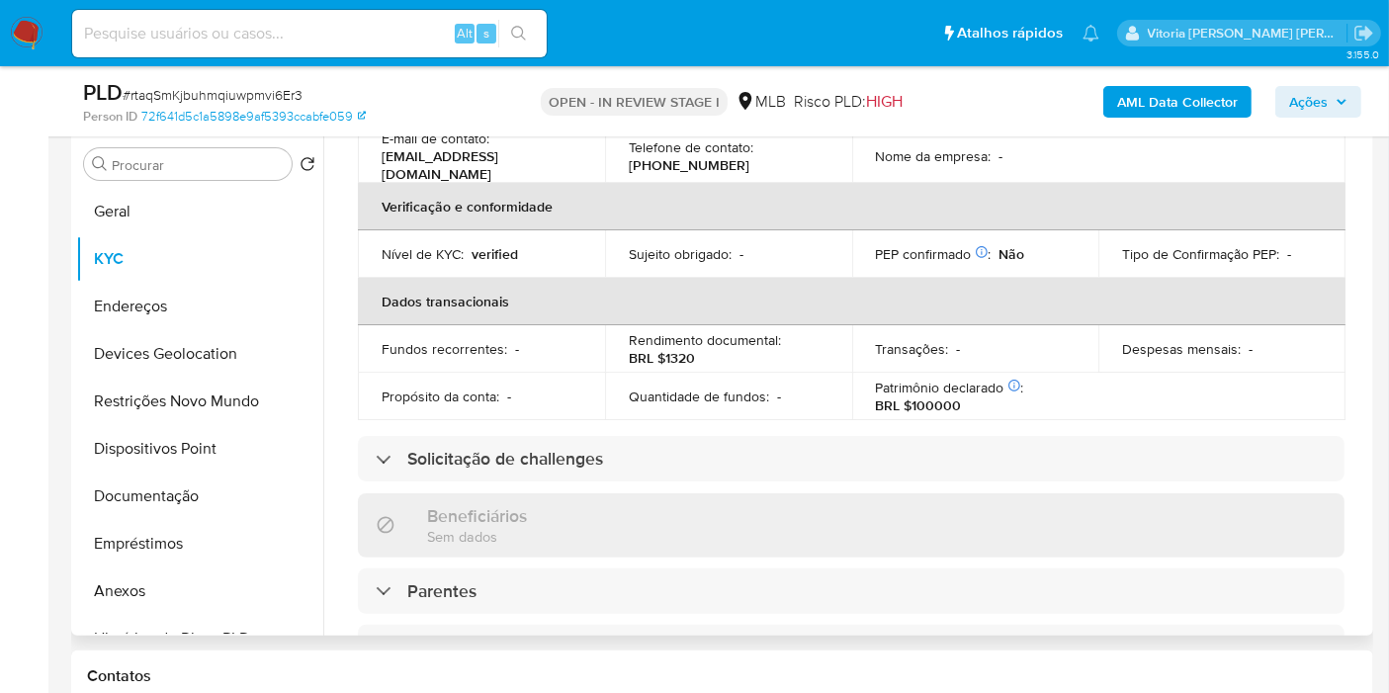
scroll to position [439, 0]
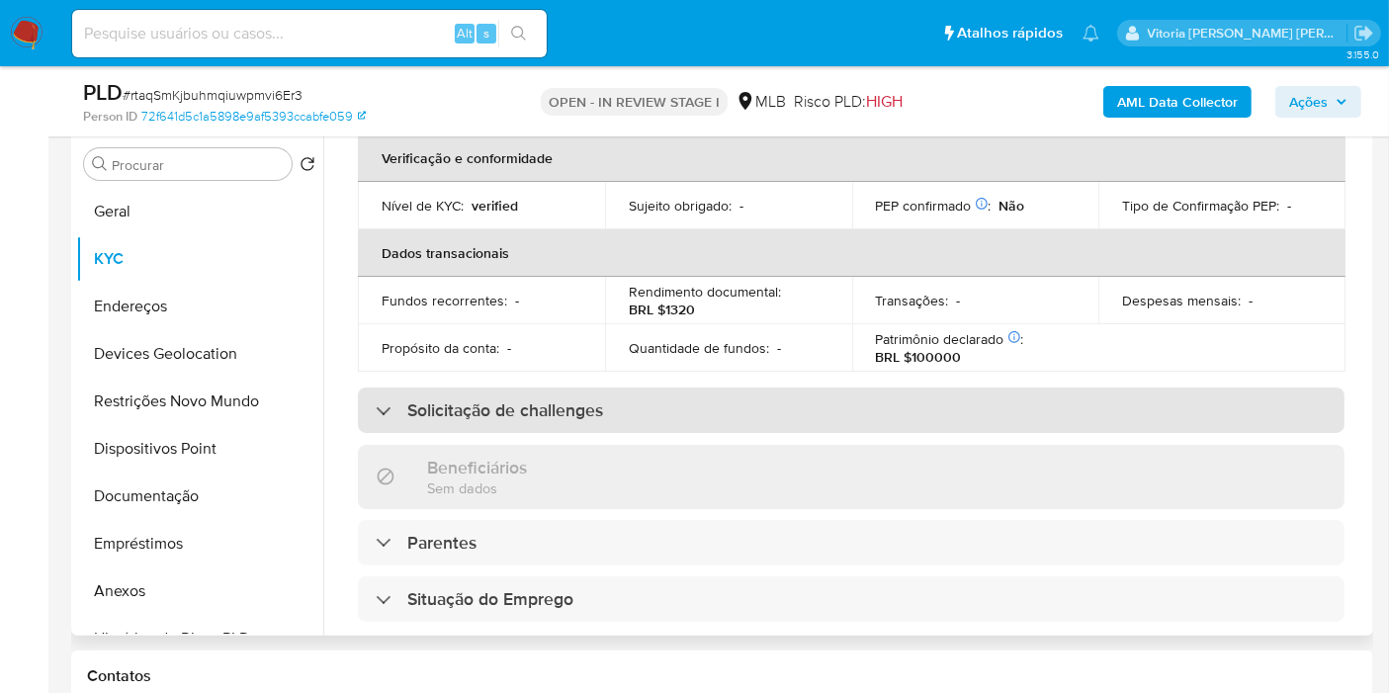
click at [568, 417] on div "Solicitação de challenges" at bounding box center [851, 410] width 987 height 45
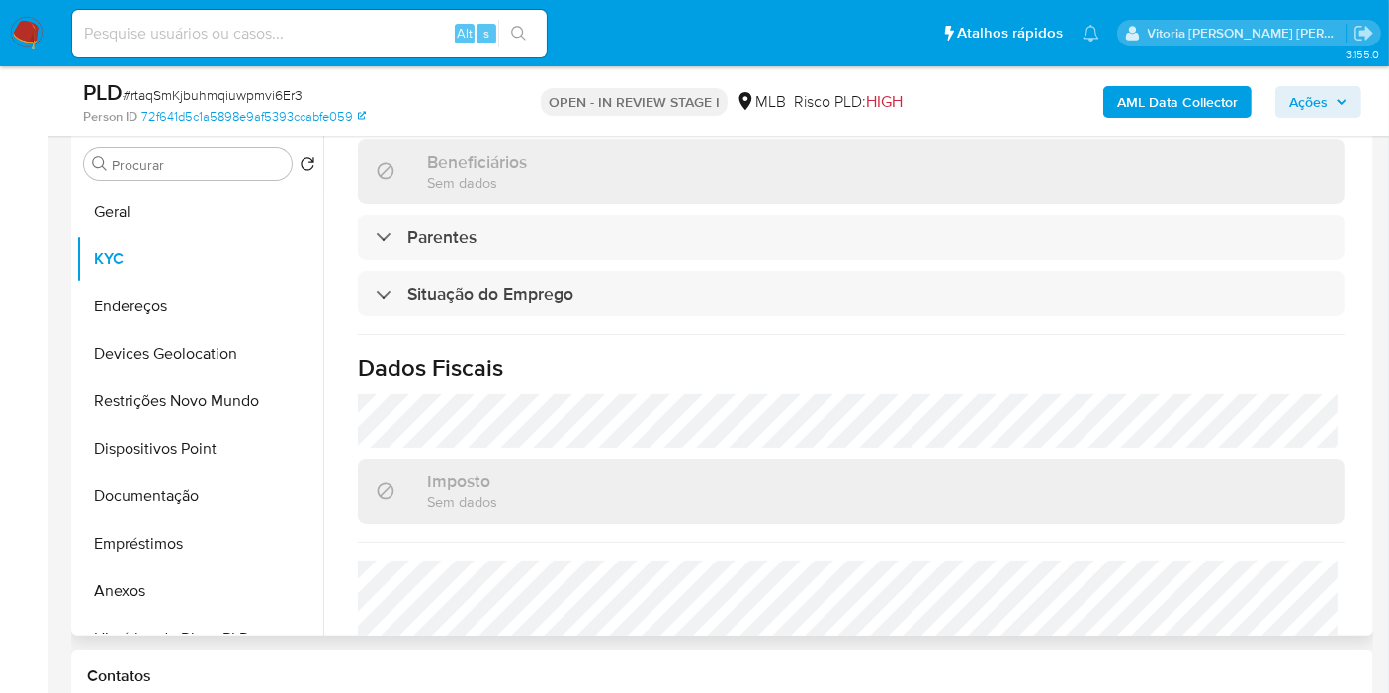
scroll to position [1063, 0]
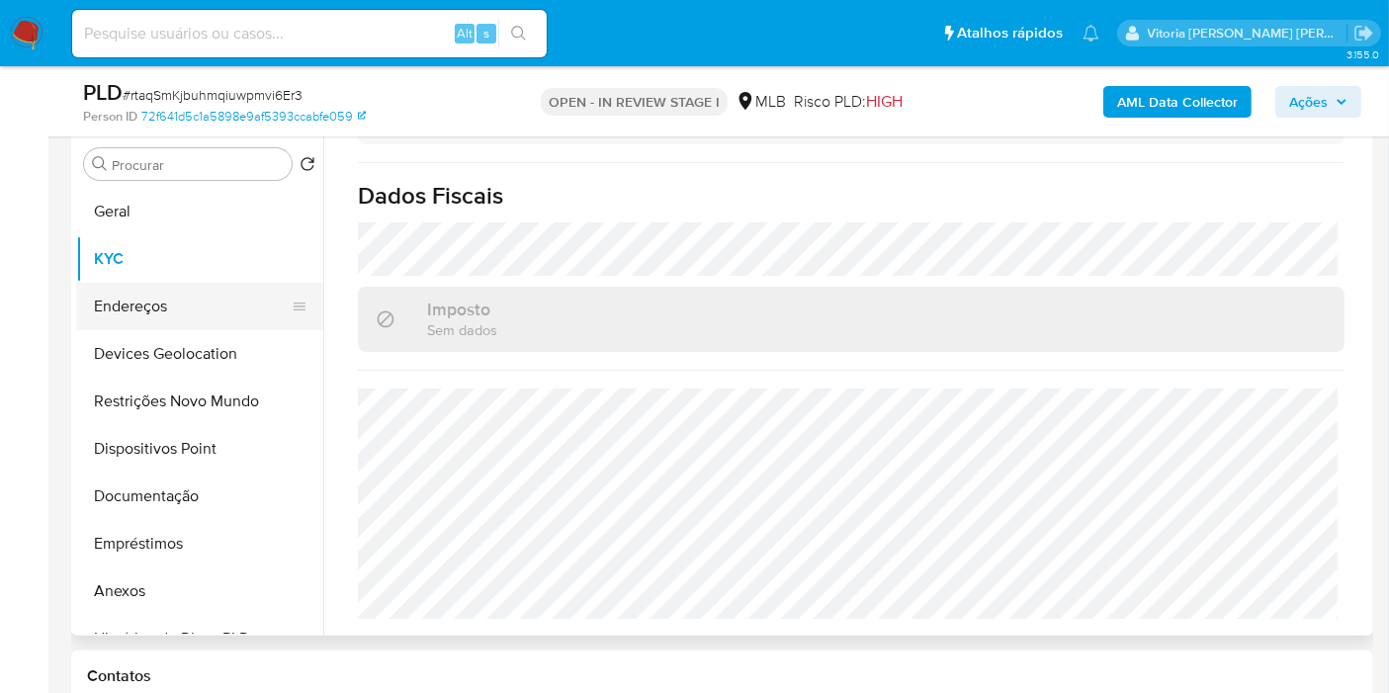
click at [101, 321] on button "Endereços" at bounding box center [191, 306] width 231 height 47
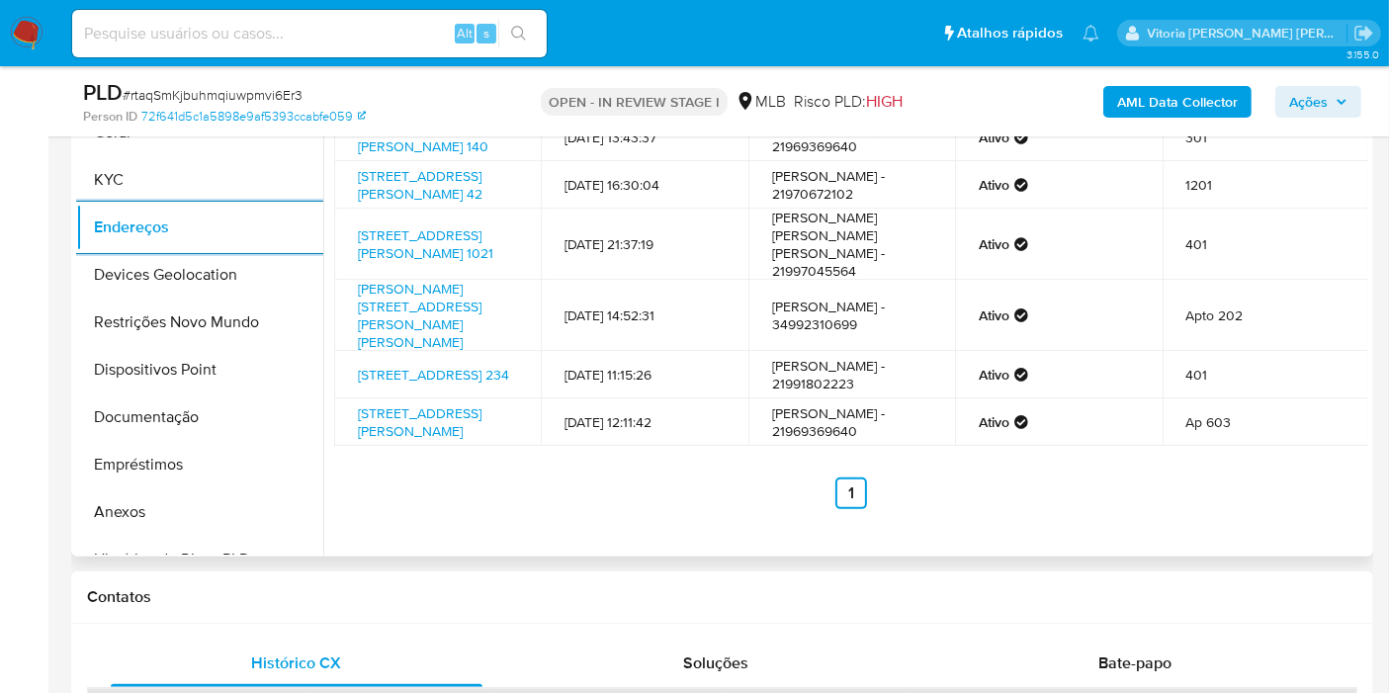
scroll to position [494, 0]
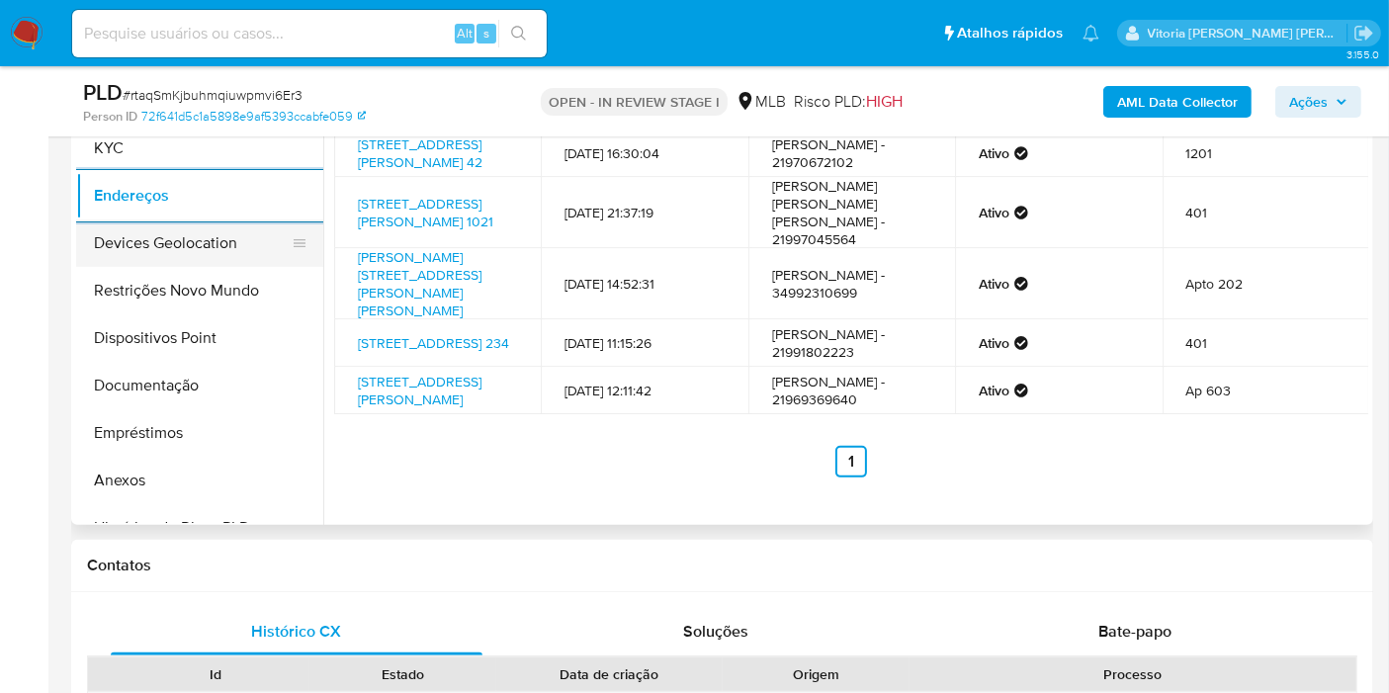
click at [175, 243] on button "Devices Geolocation" at bounding box center [191, 242] width 231 height 47
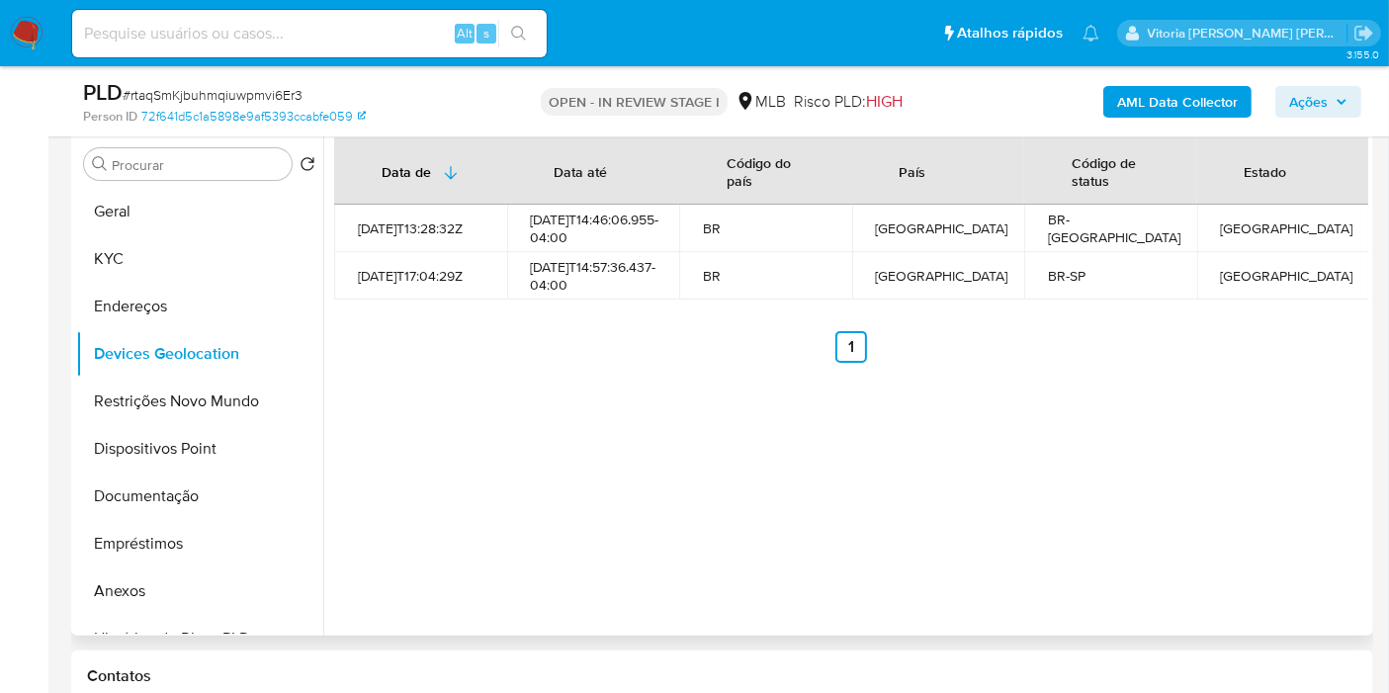
scroll to position [274, 0]
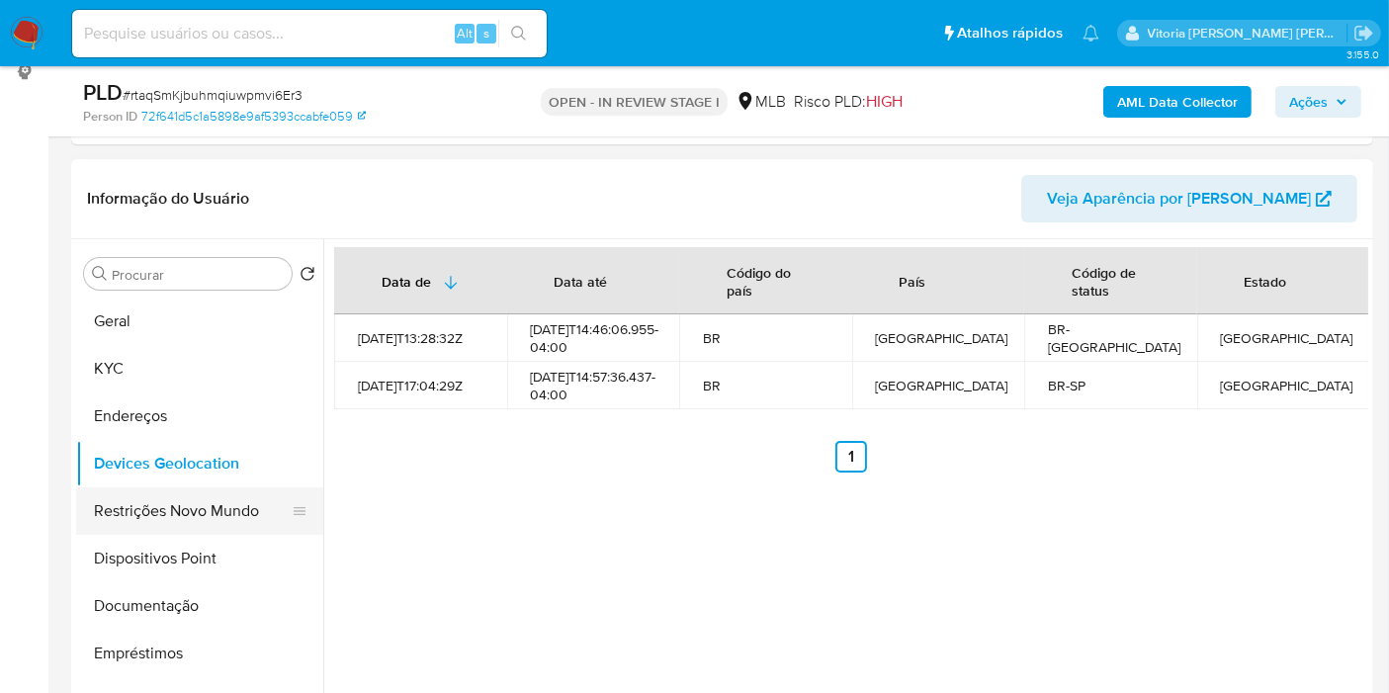
click at [121, 496] on button "Restrições Novo Mundo" at bounding box center [191, 510] width 231 height 47
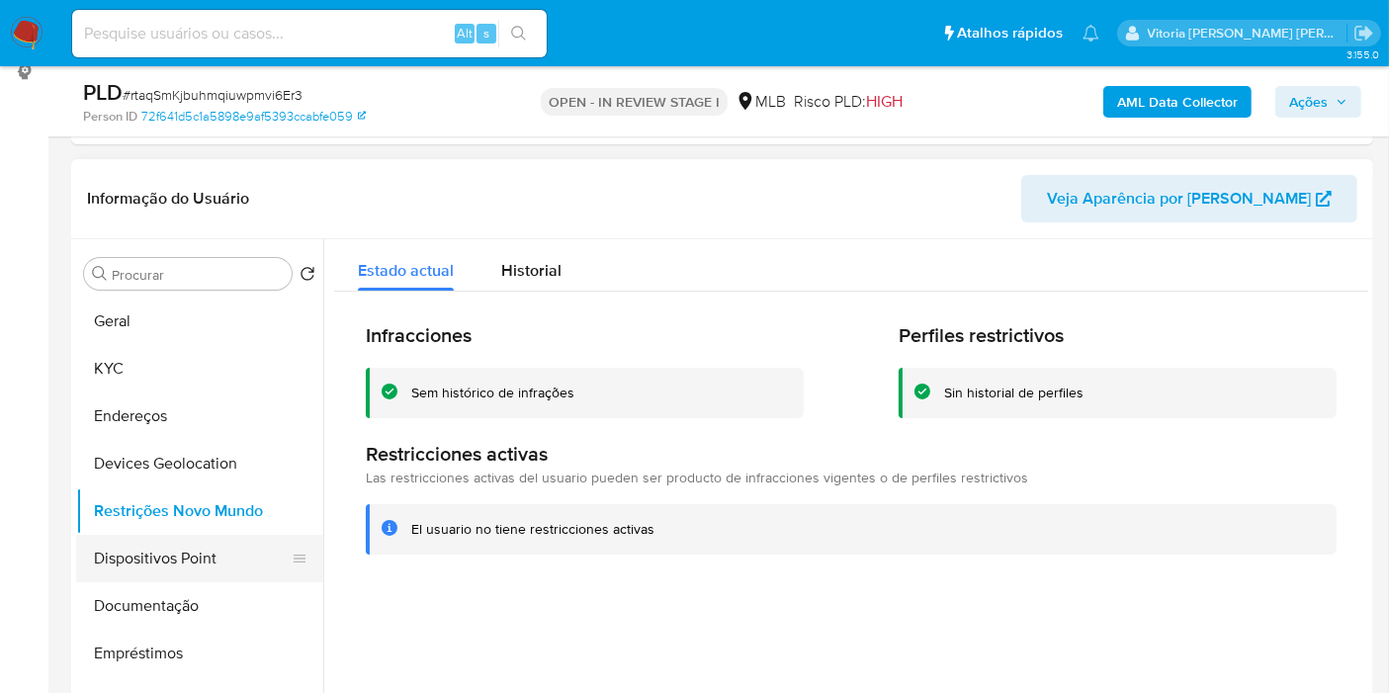
drag, startPoint x: 166, startPoint y: 585, endPoint x: 169, endPoint y: 566, distance: 20.0
click at [166, 583] on button "Documentação" at bounding box center [199, 605] width 247 height 47
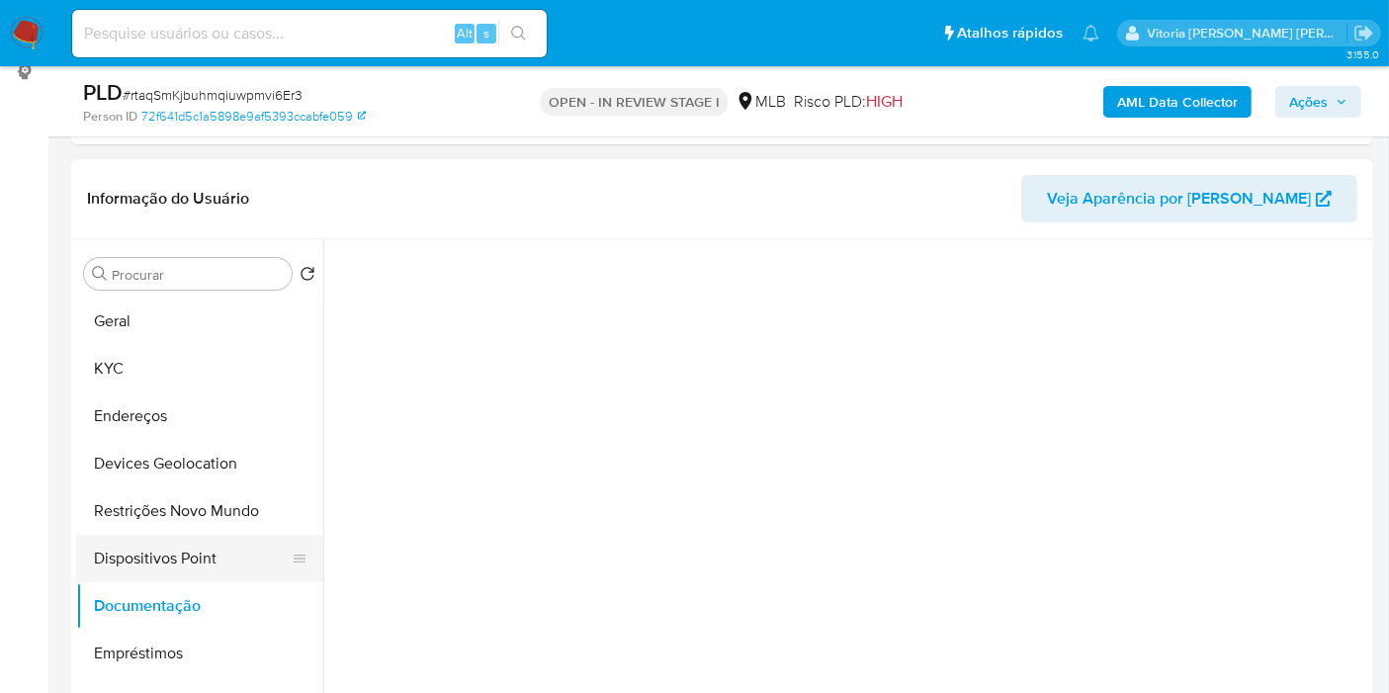
click at [169, 568] on button "Dispositivos Point" at bounding box center [191, 558] width 231 height 47
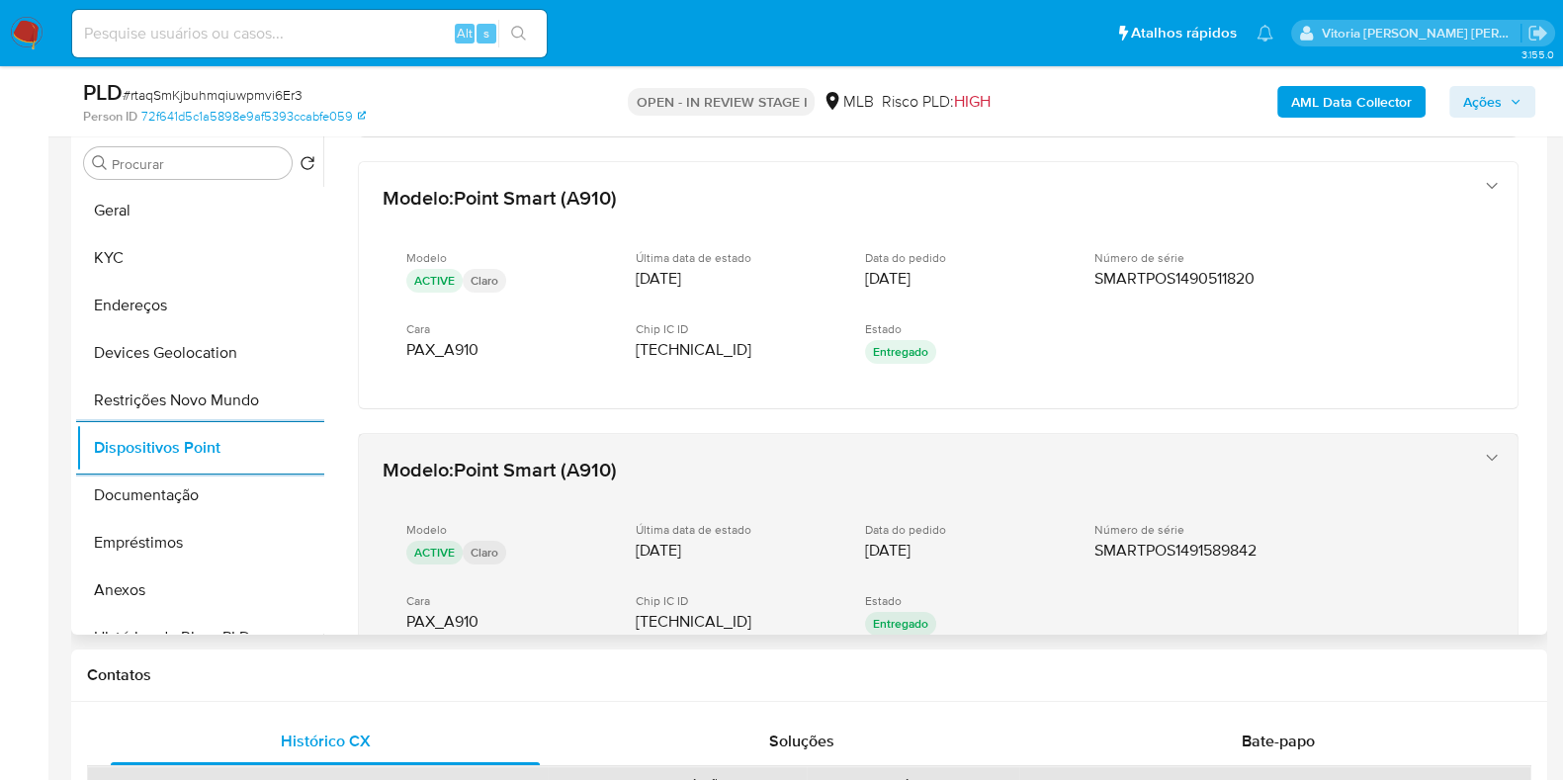
scroll to position [424, 0]
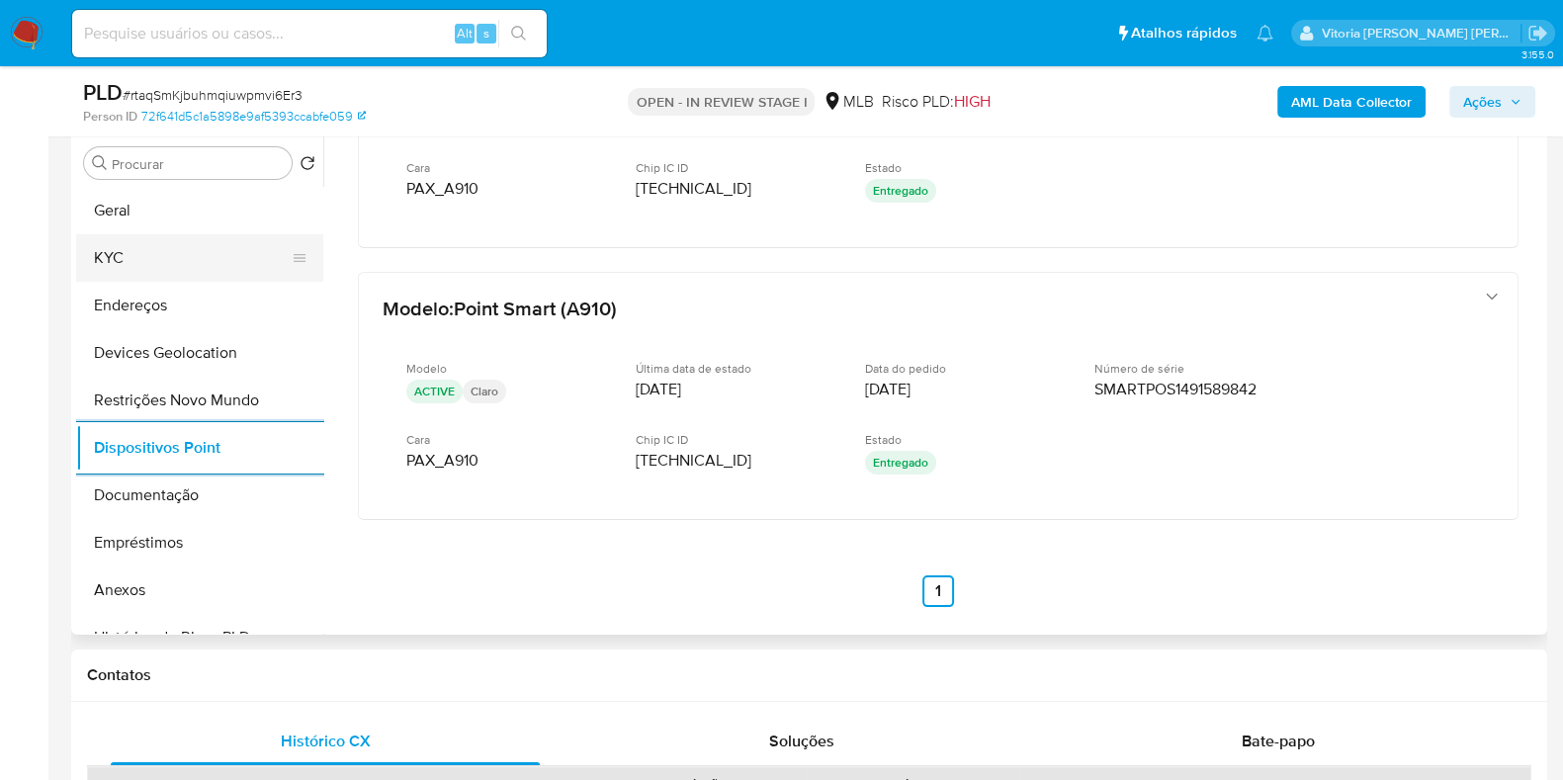
click at [127, 237] on button "KYC" at bounding box center [191, 257] width 231 height 47
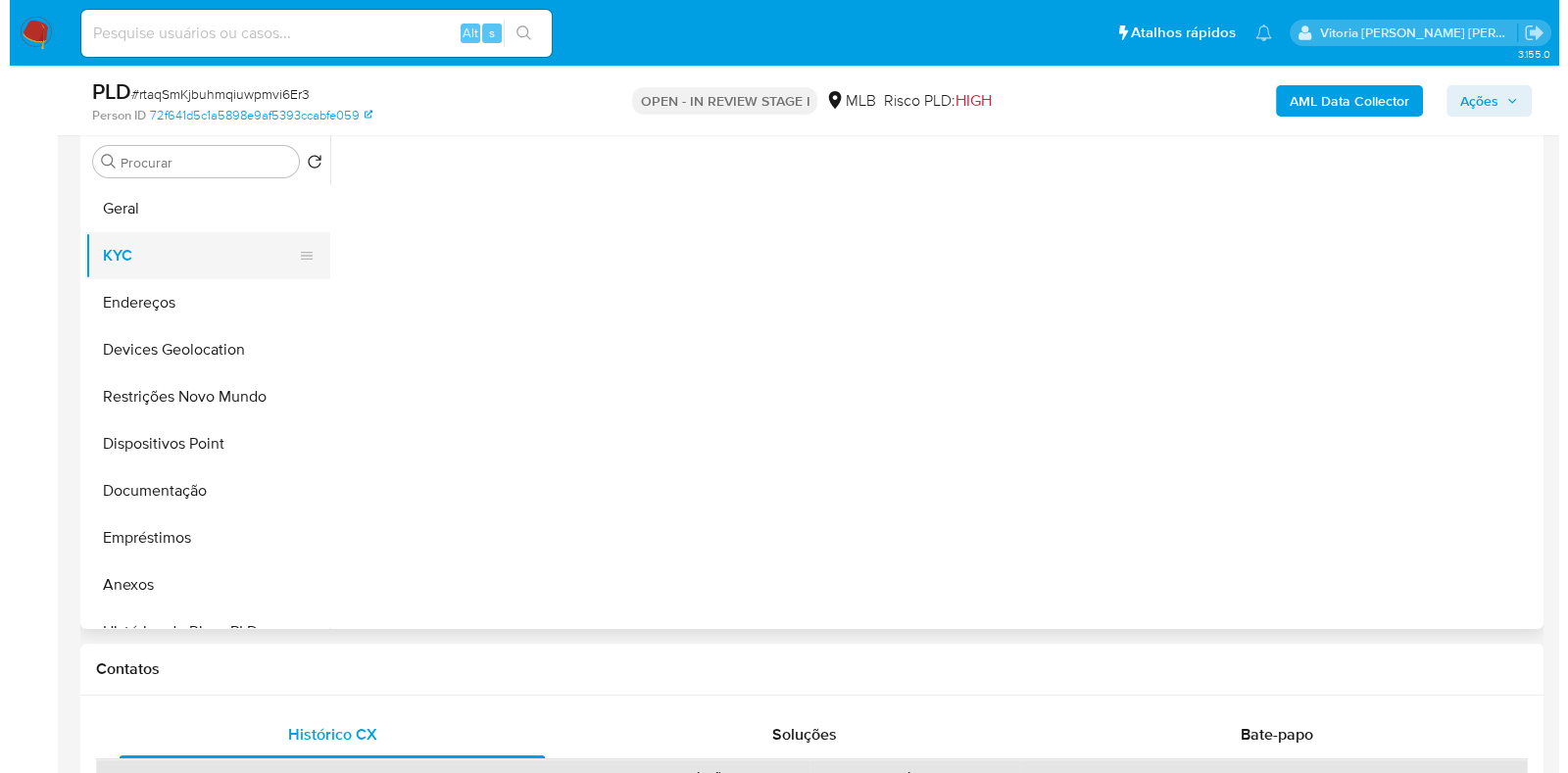
scroll to position [0, 0]
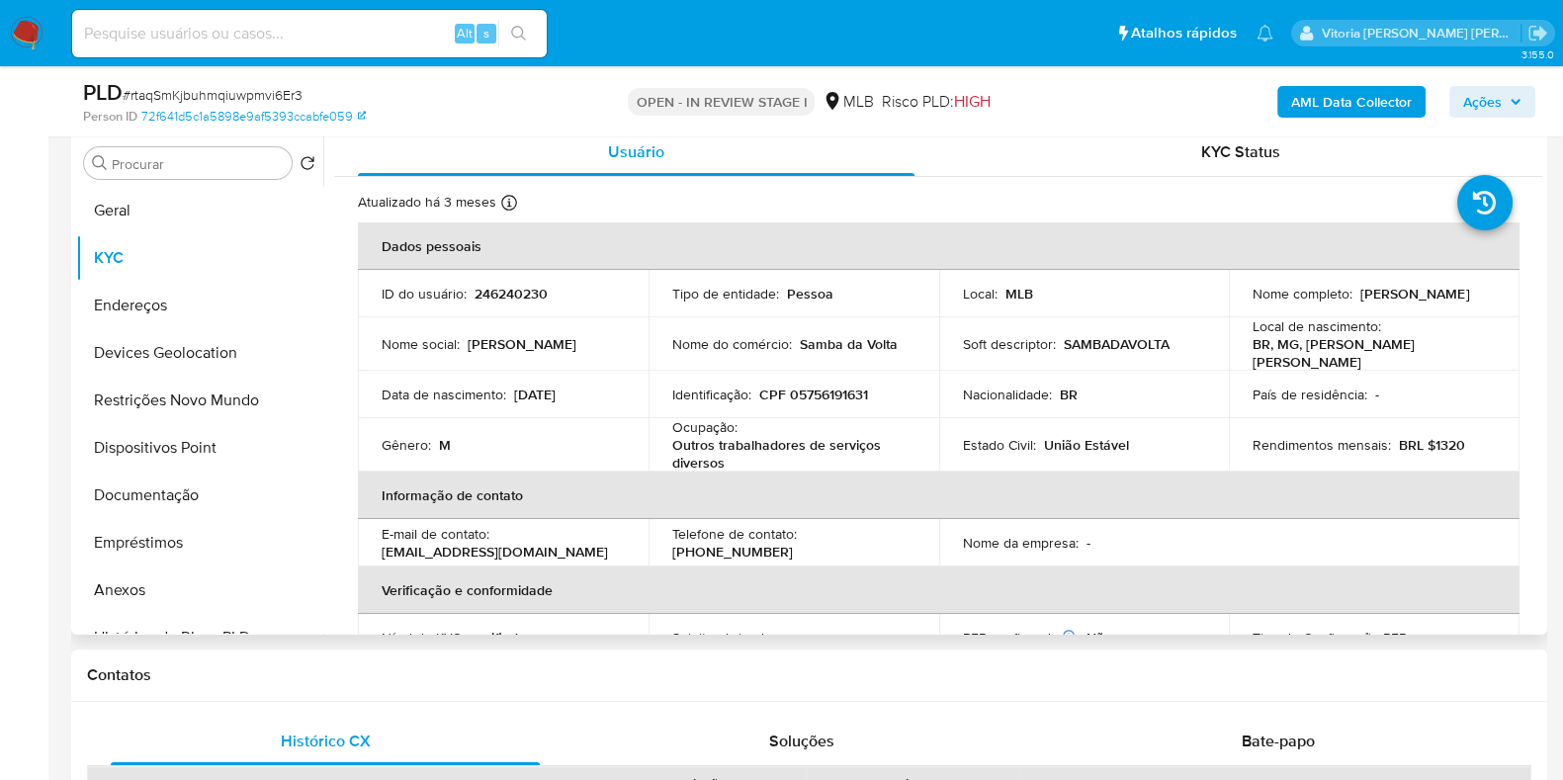
drag, startPoint x: 1246, startPoint y: 305, endPoint x: 1440, endPoint y: 299, distance: 194.9
click at [1405, 299] on td "Nome completo : Claudio Henrique Vaz Virgulino" at bounding box center [1374, 293] width 291 height 47
copy p "Claudio Henrique Vaz Virgulino"
click at [1340, 108] on b "AML Data Collector" at bounding box center [1351, 102] width 121 height 32
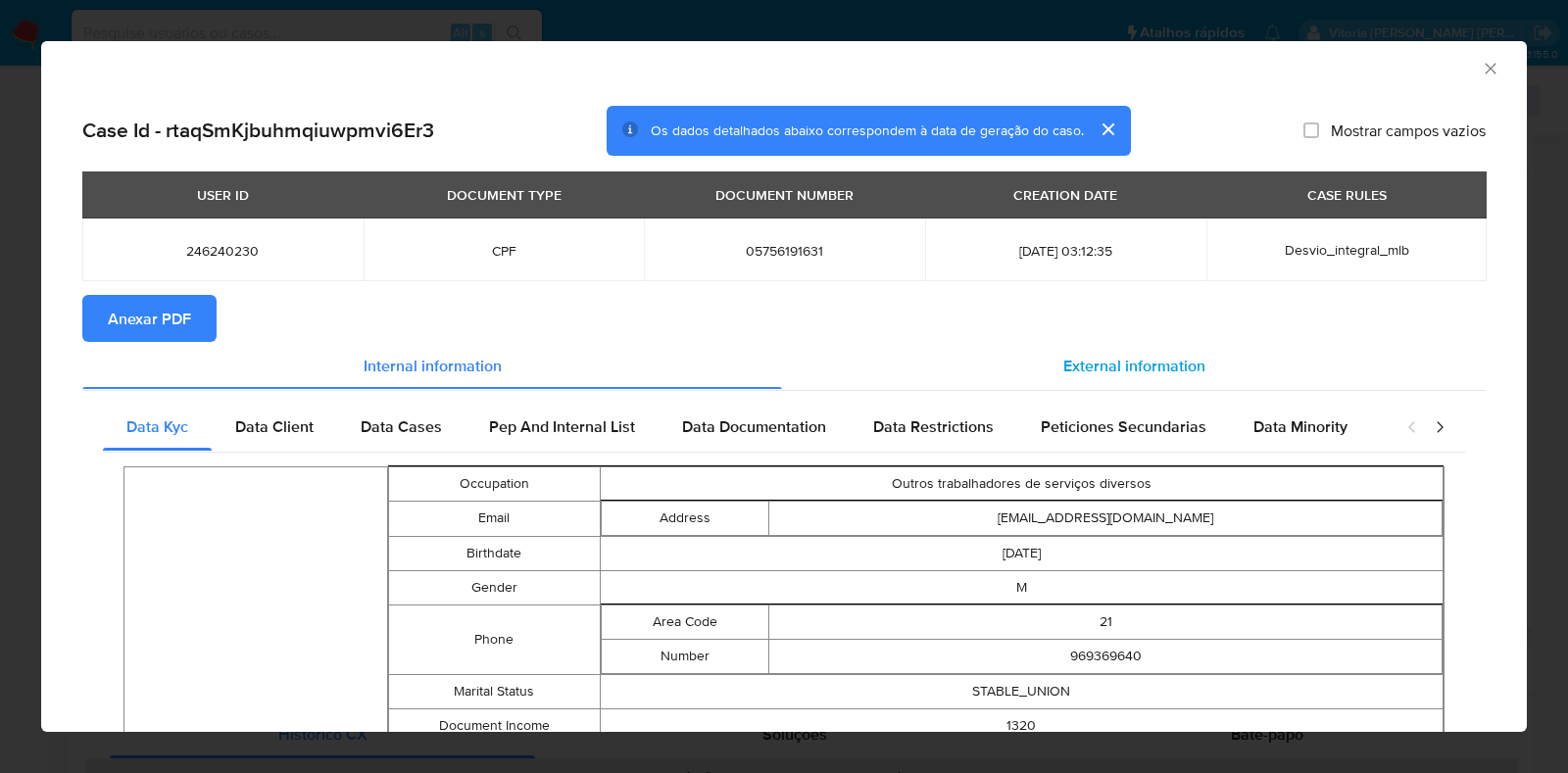
click at [1046, 361] on div "External information" at bounding box center [1134, 365] width 704 height 47
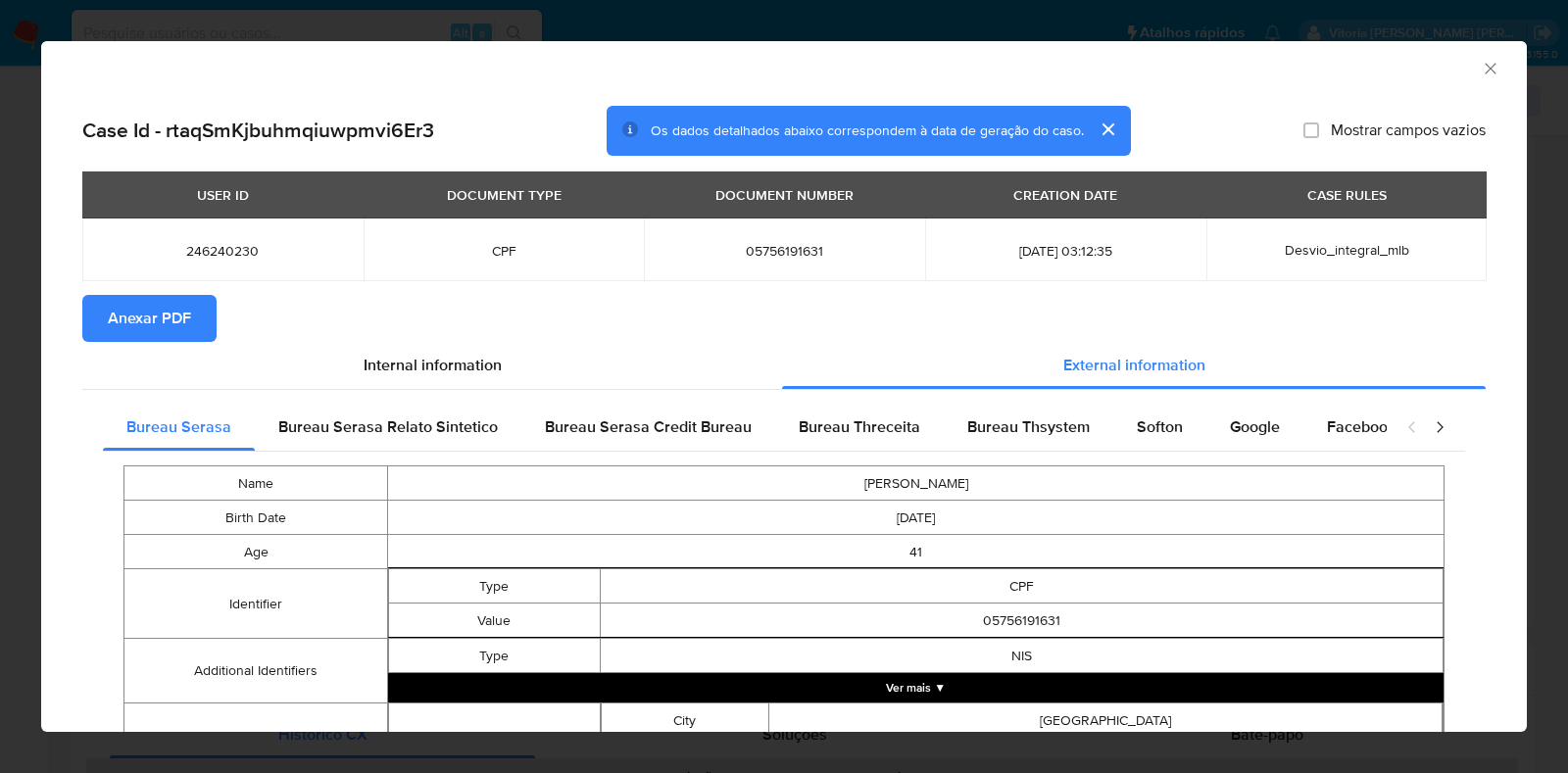
click at [178, 332] on span "Anexar PDF" at bounding box center [150, 319] width 83 height 44
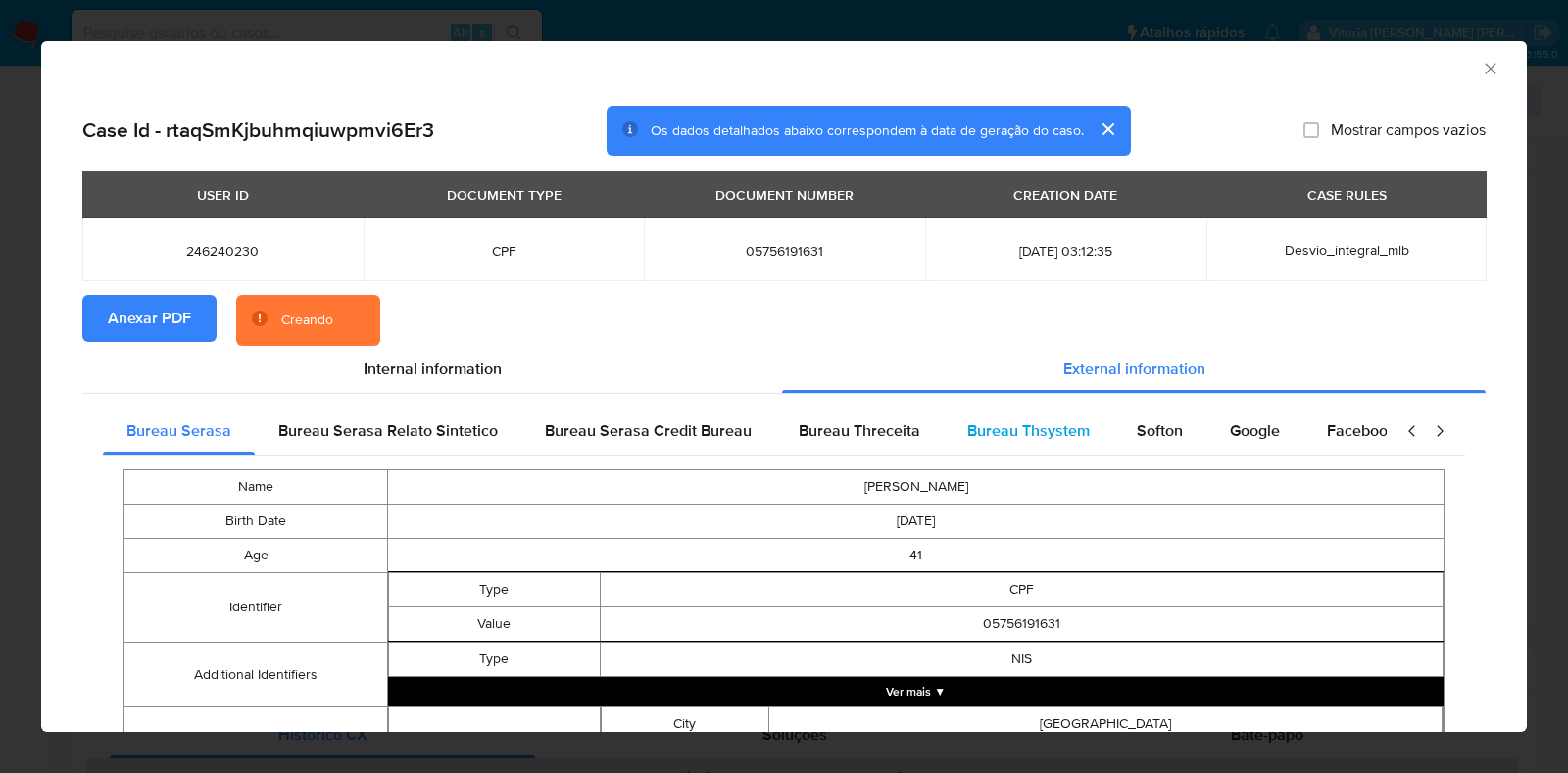
scroll to position [0, 488]
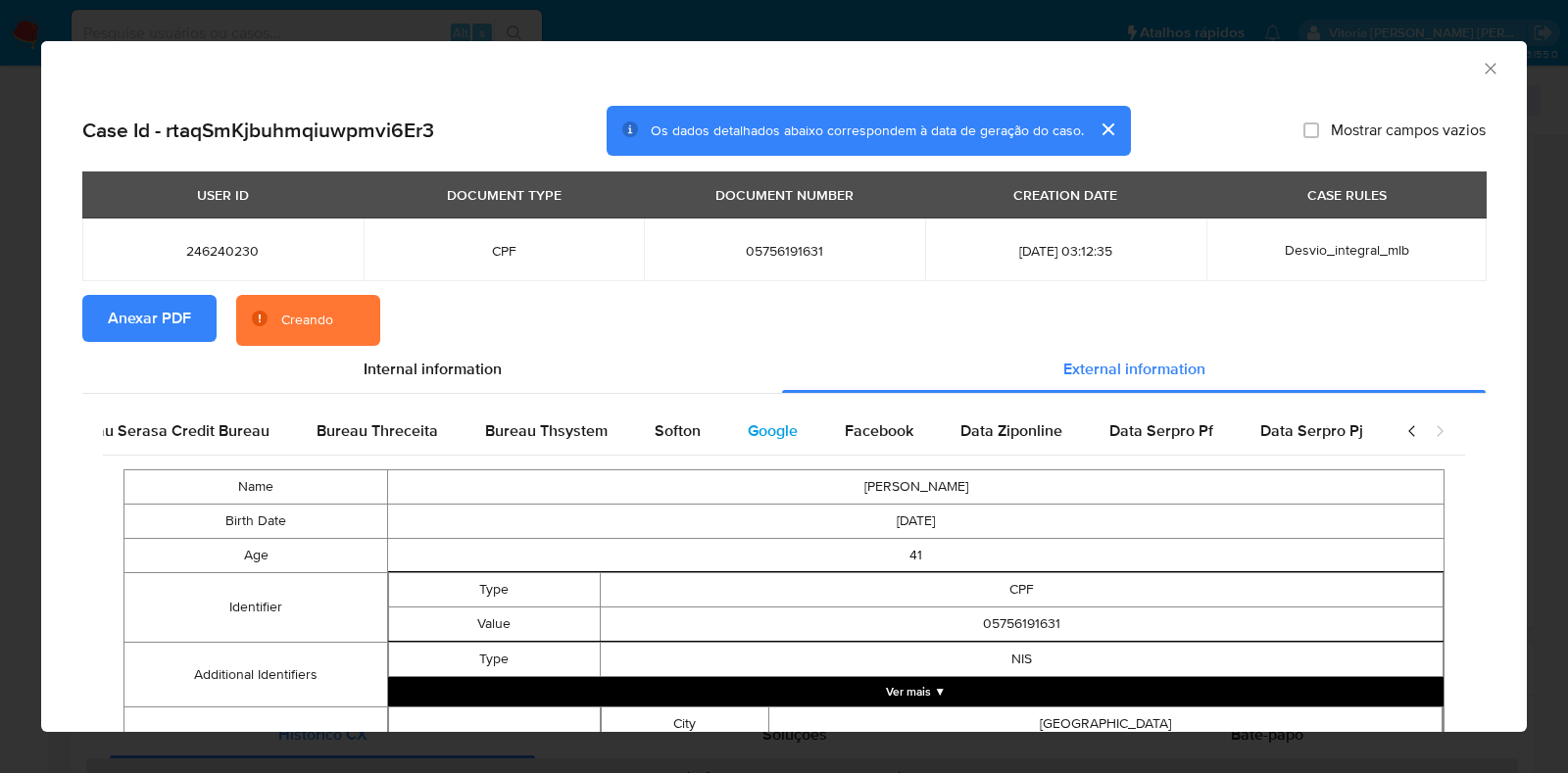
click at [771, 430] on span "Google" at bounding box center [772, 430] width 50 height 23
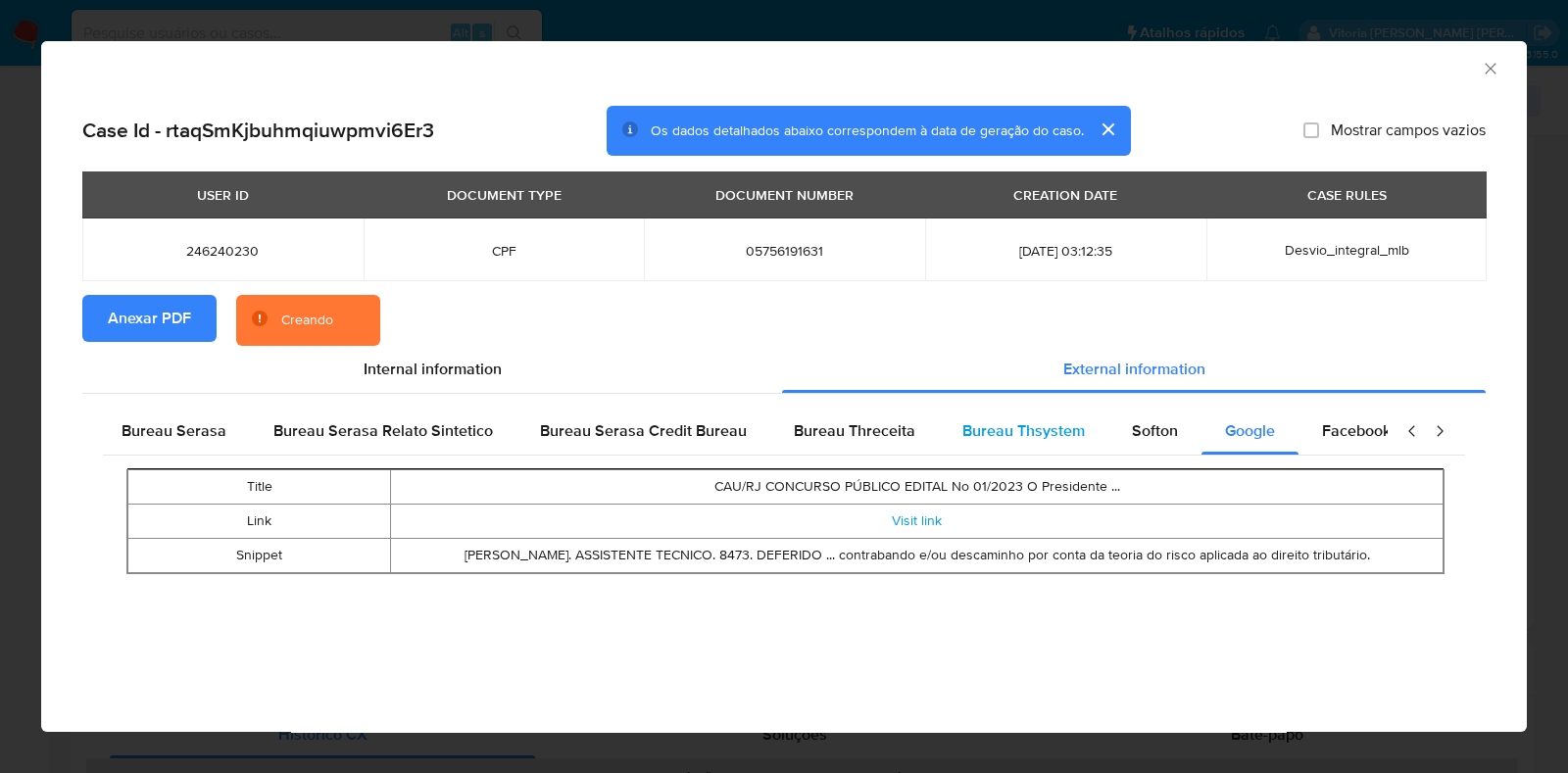
scroll to position [0, 0]
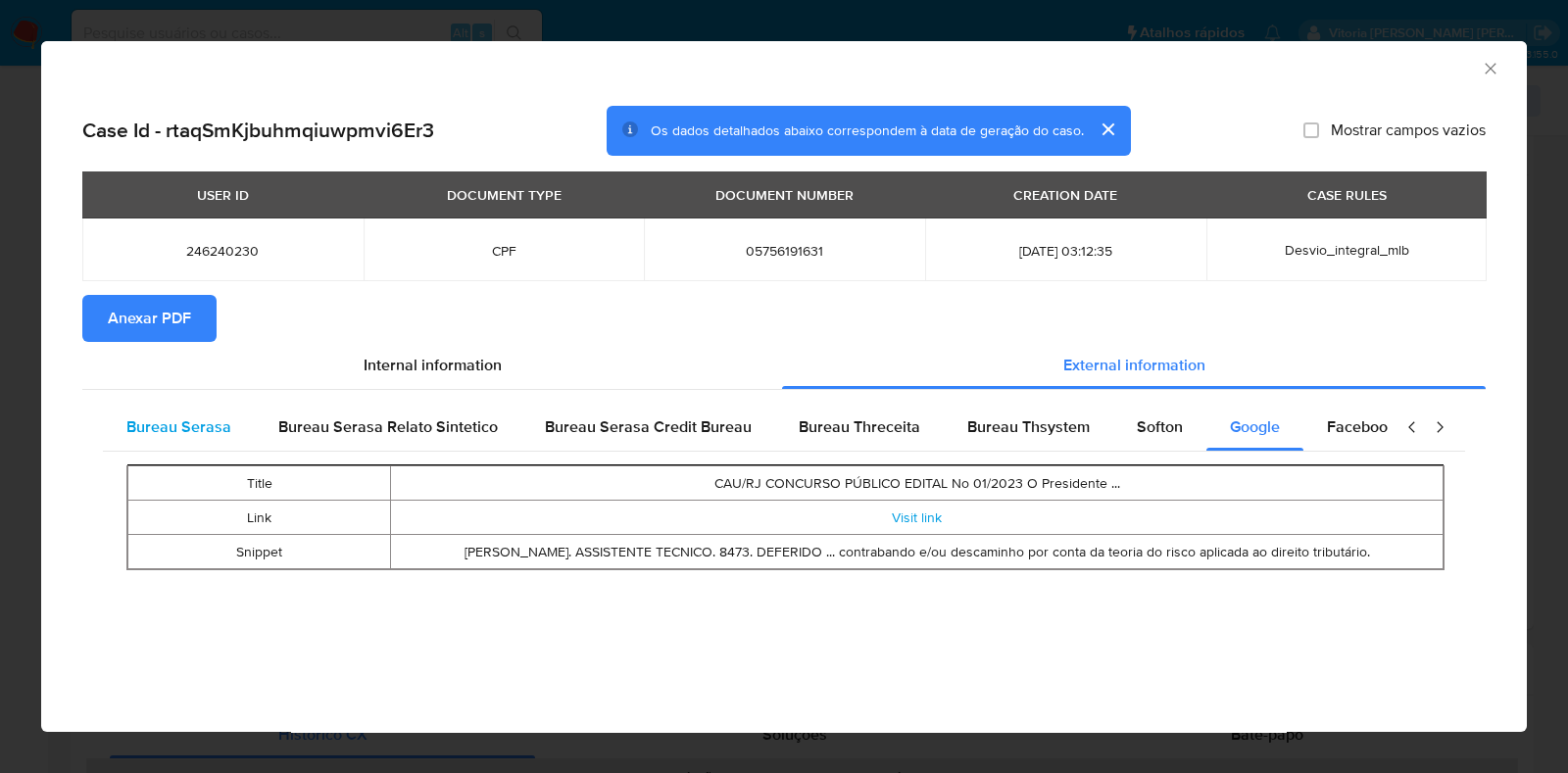
click at [217, 434] on span "Bureau Serasa" at bounding box center [179, 426] width 105 height 23
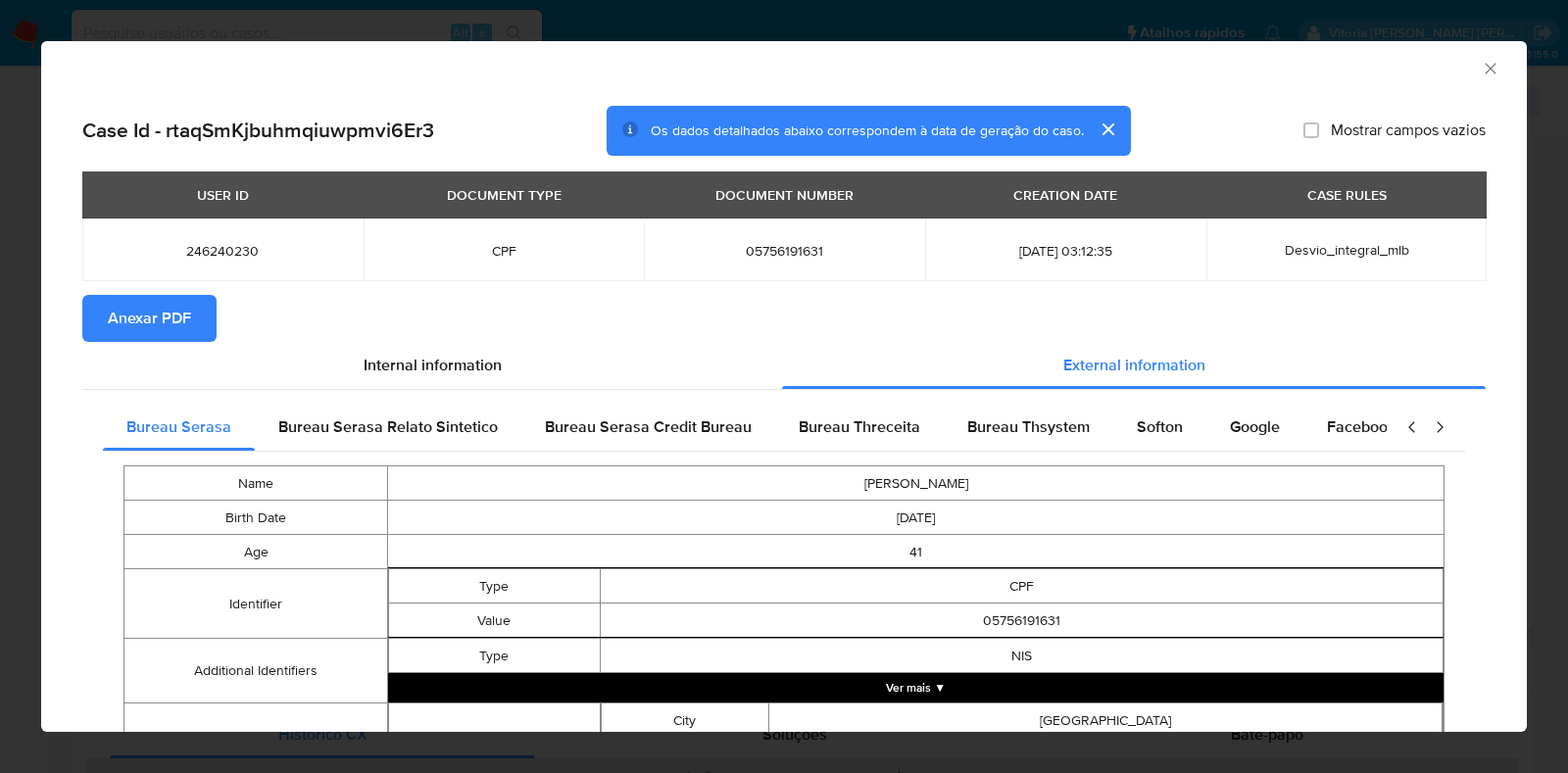
click at [1393, 75] on icon "Fechar a janela" at bounding box center [1491, 68] width 20 height 20
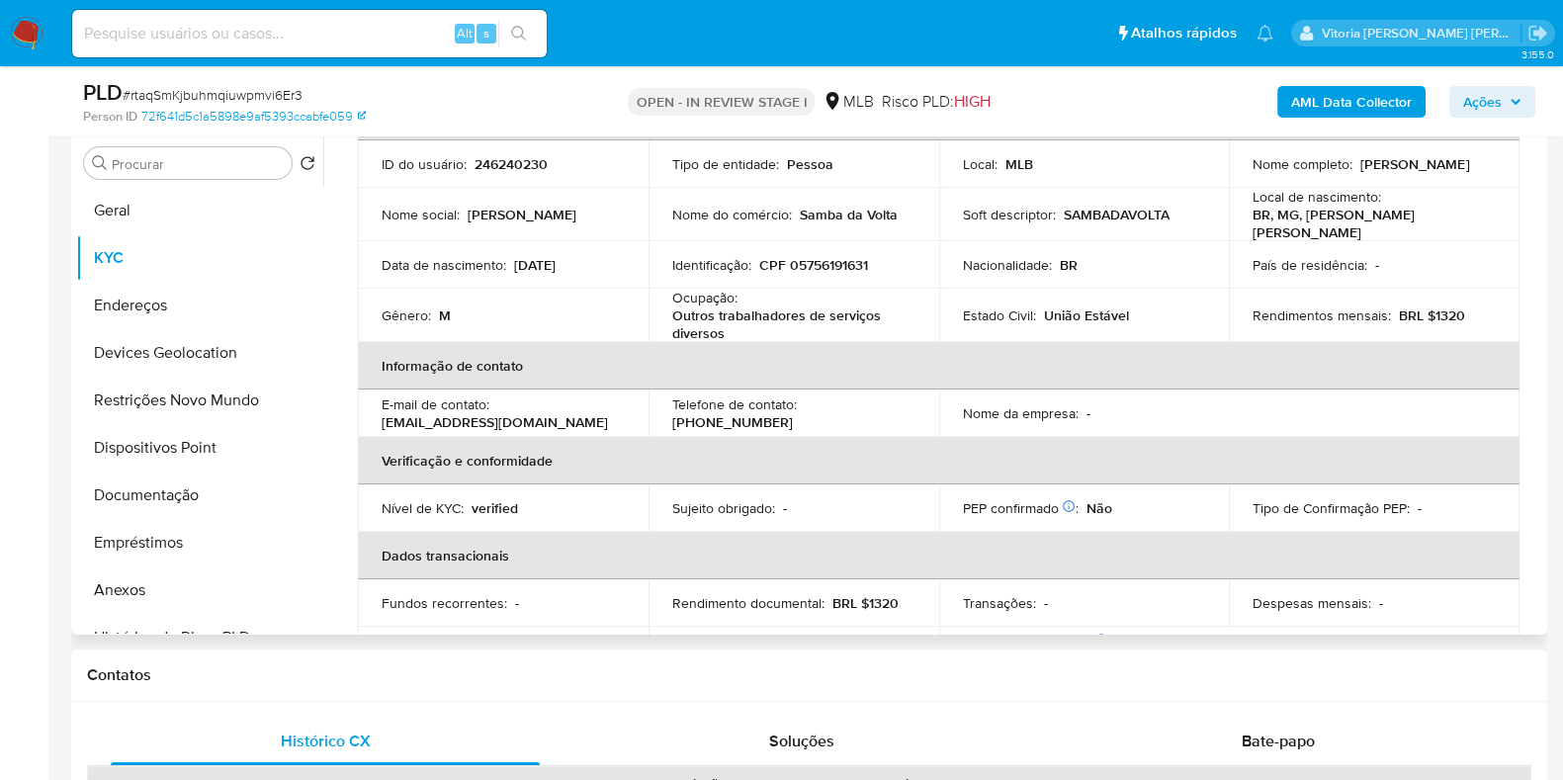
scroll to position [123, 0]
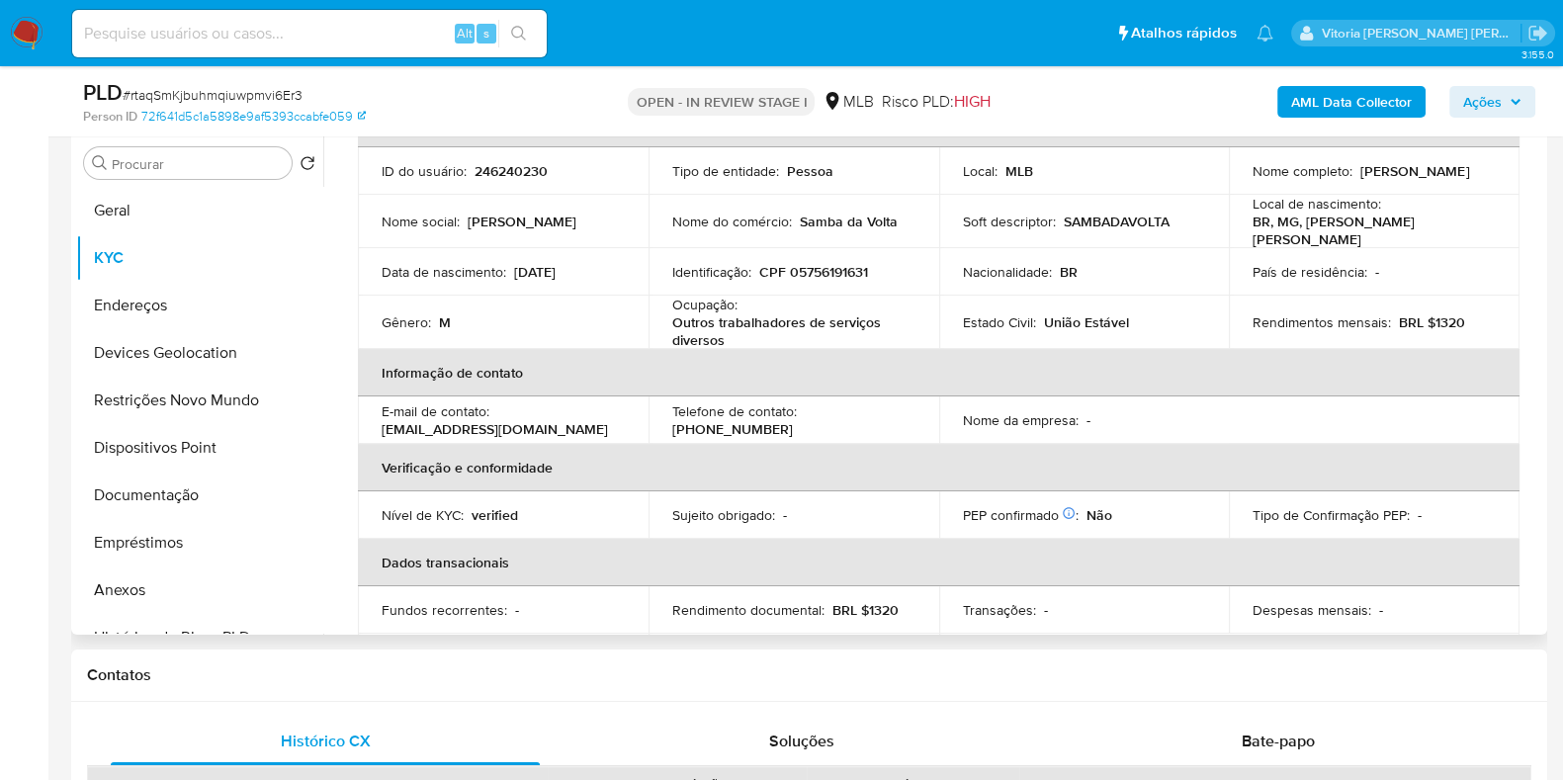
copy p "Claudio Henrique Vaz Virgulino"
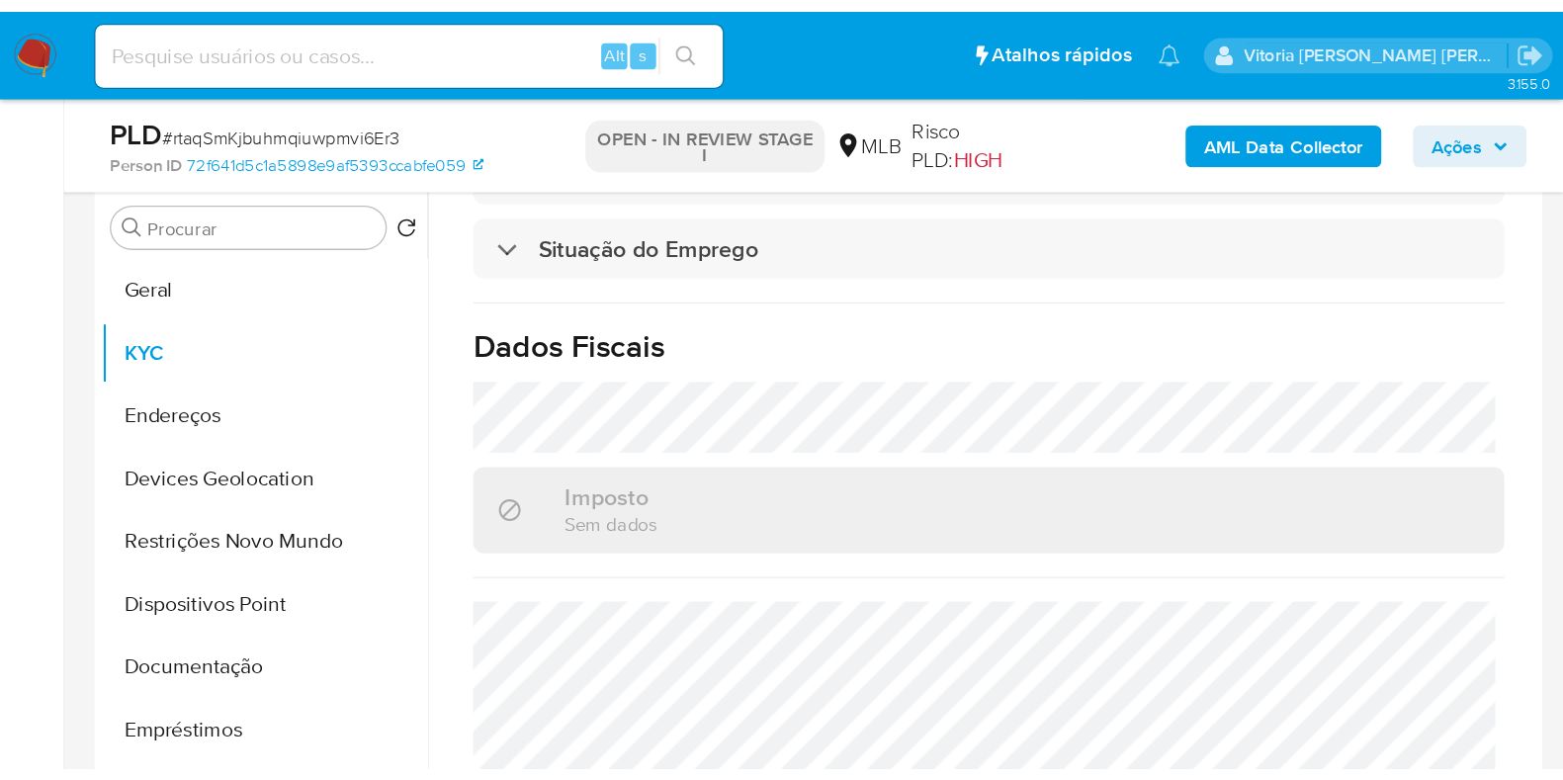
scroll to position [864, 0]
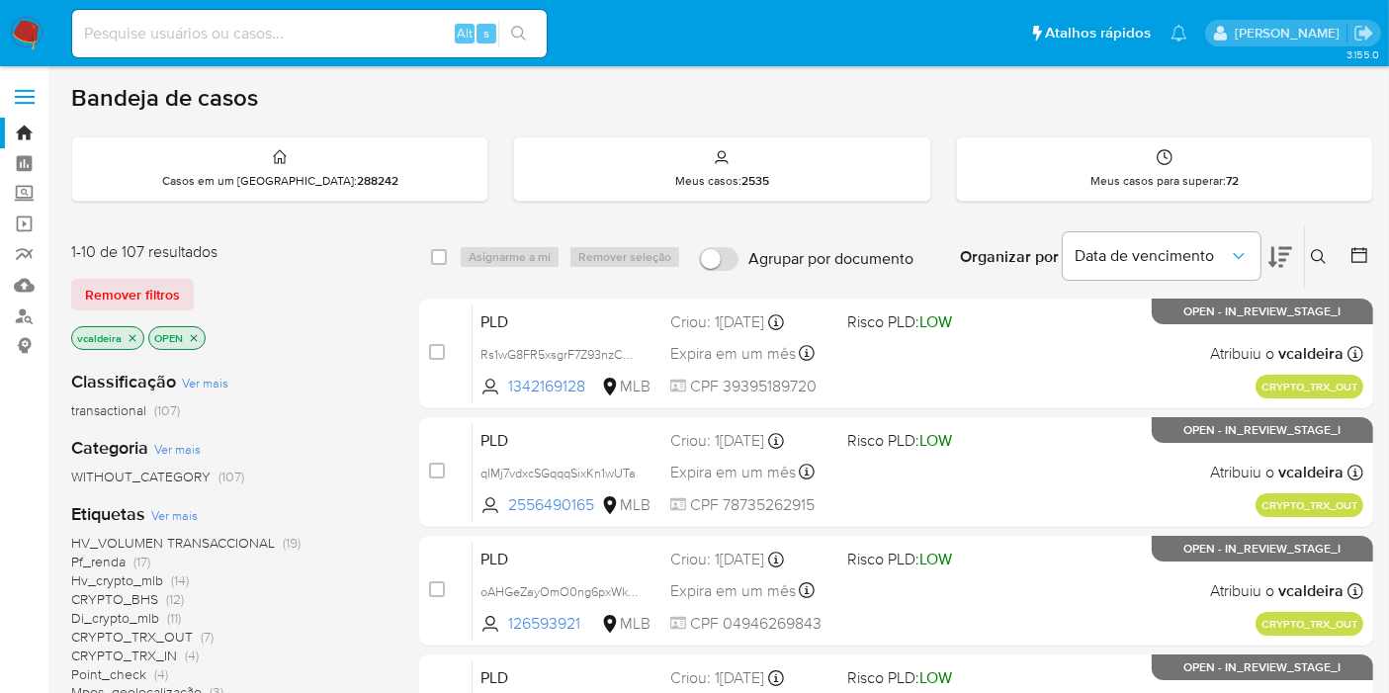
click at [302, 24] on input at bounding box center [309, 34] width 475 height 26
paste input "8dofU5VQsGkcQVQv4ZS4CRiS"
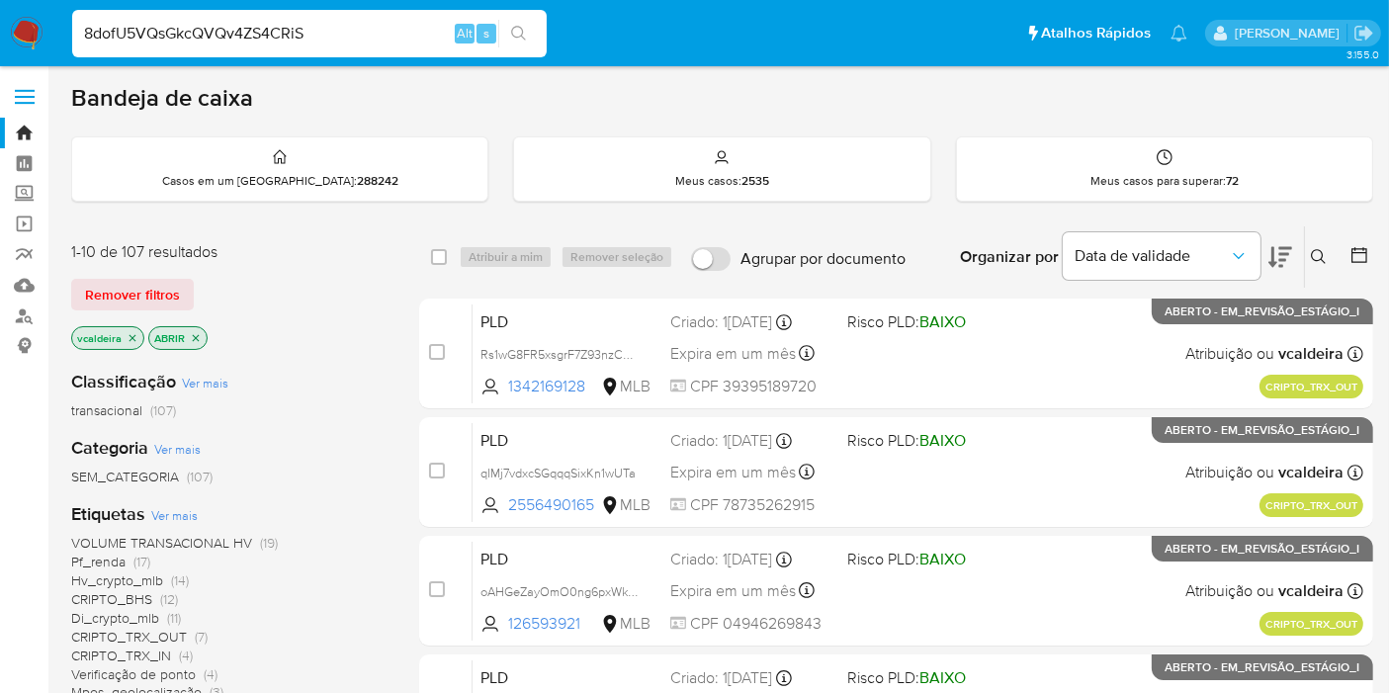
type input "8dofU5VQsGkcQVQv4ZS4CRiS"
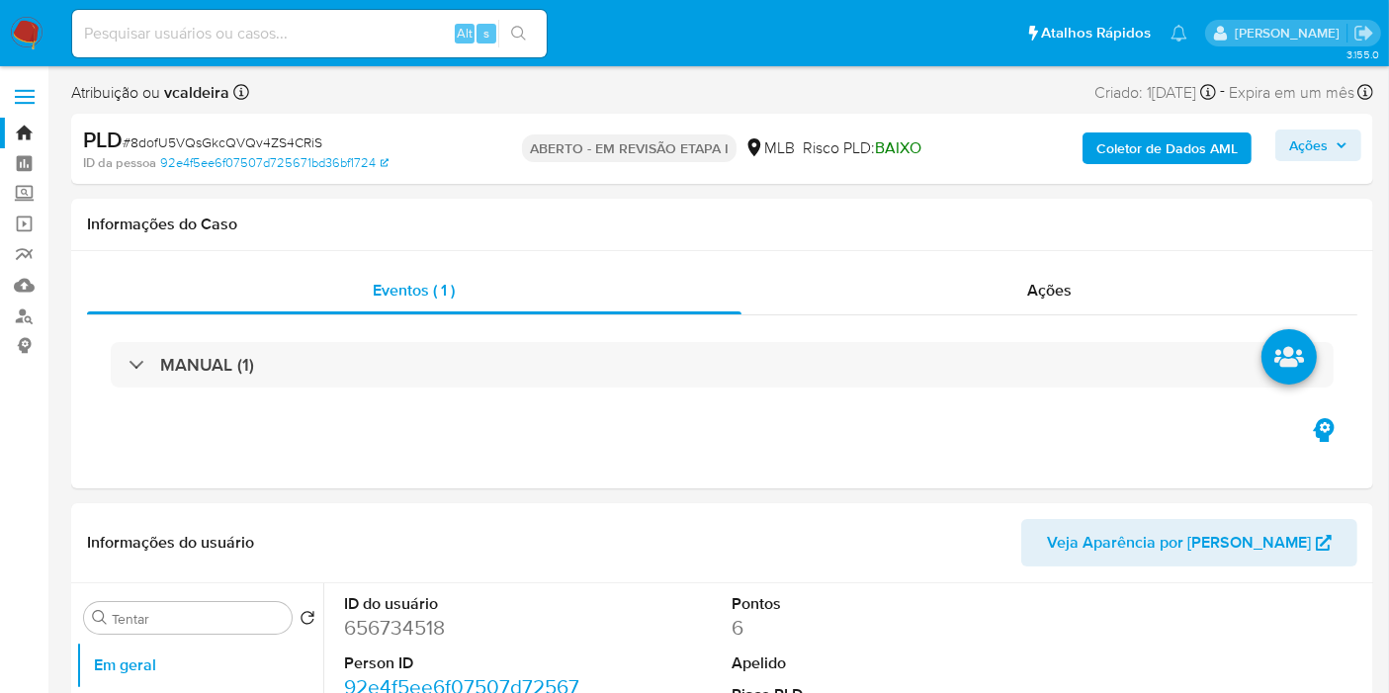
select select "10"
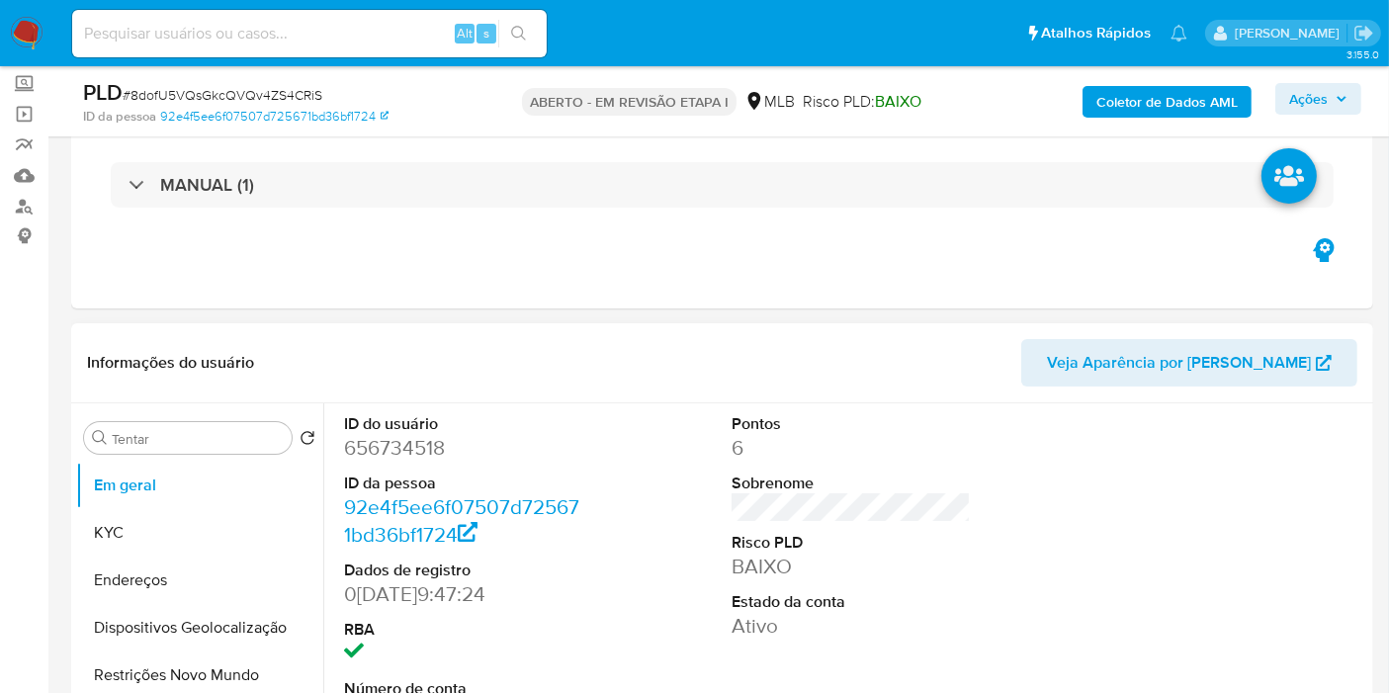
click at [391, 442] on font "656734518" at bounding box center [394, 447] width 101 height 29
copy font "656734518"
click at [168, 544] on button "KYC" at bounding box center [191, 532] width 231 height 47
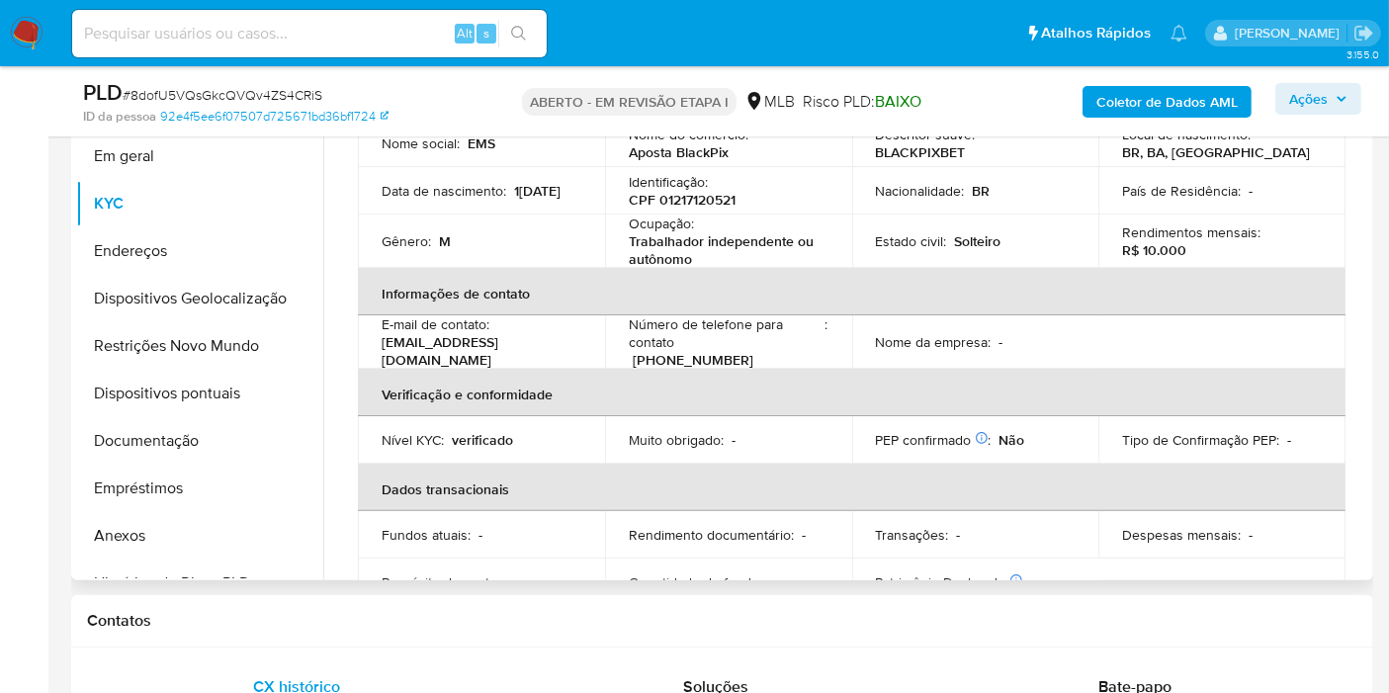
scroll to position [61, 0]
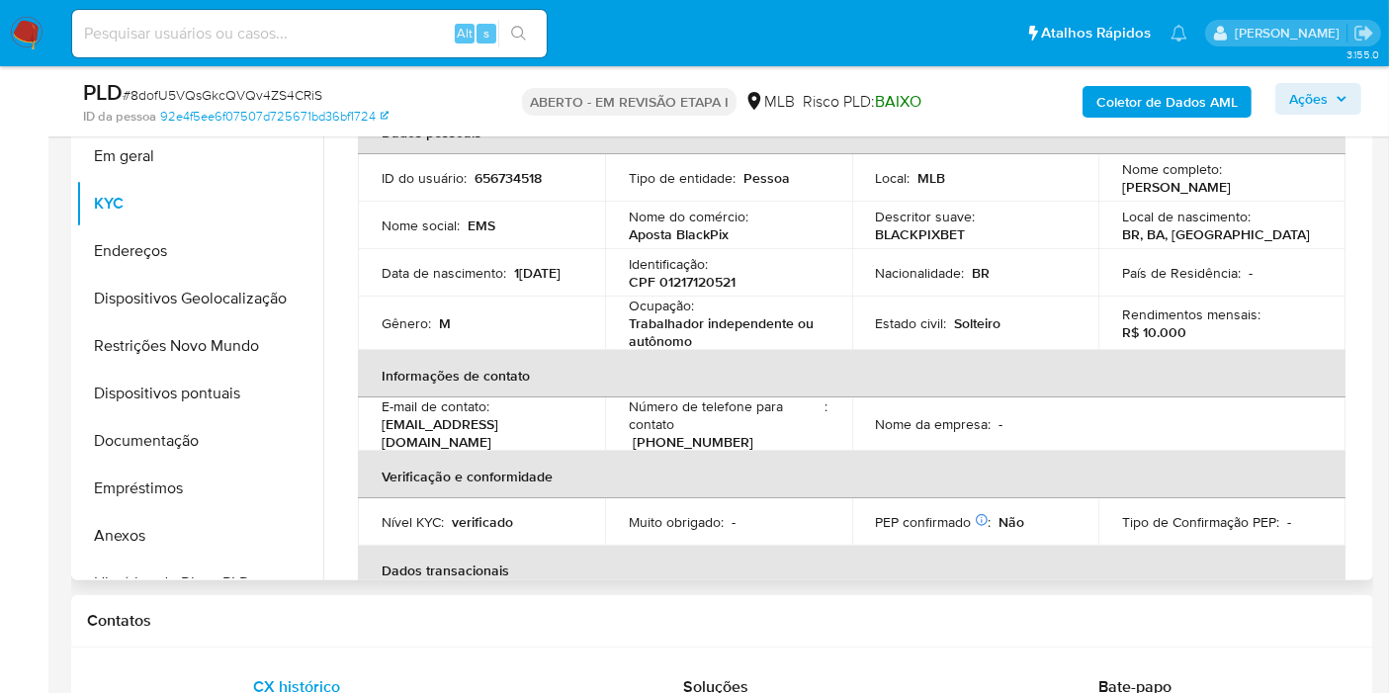
drag, startPoint x: 1309, startPoint y: 193, endPoint x: 1108, endPoint y: 176, distance: 201.4
click at [1108, 176] on td "Nome completo : [PERSON_NAME]" at bounding box center [1221, 177] width 247 height 47
copy font "[PERSON_NAME]"
click at [165, 255] on button "Endereços" at bounding box center [191, 250] width 231 height 47
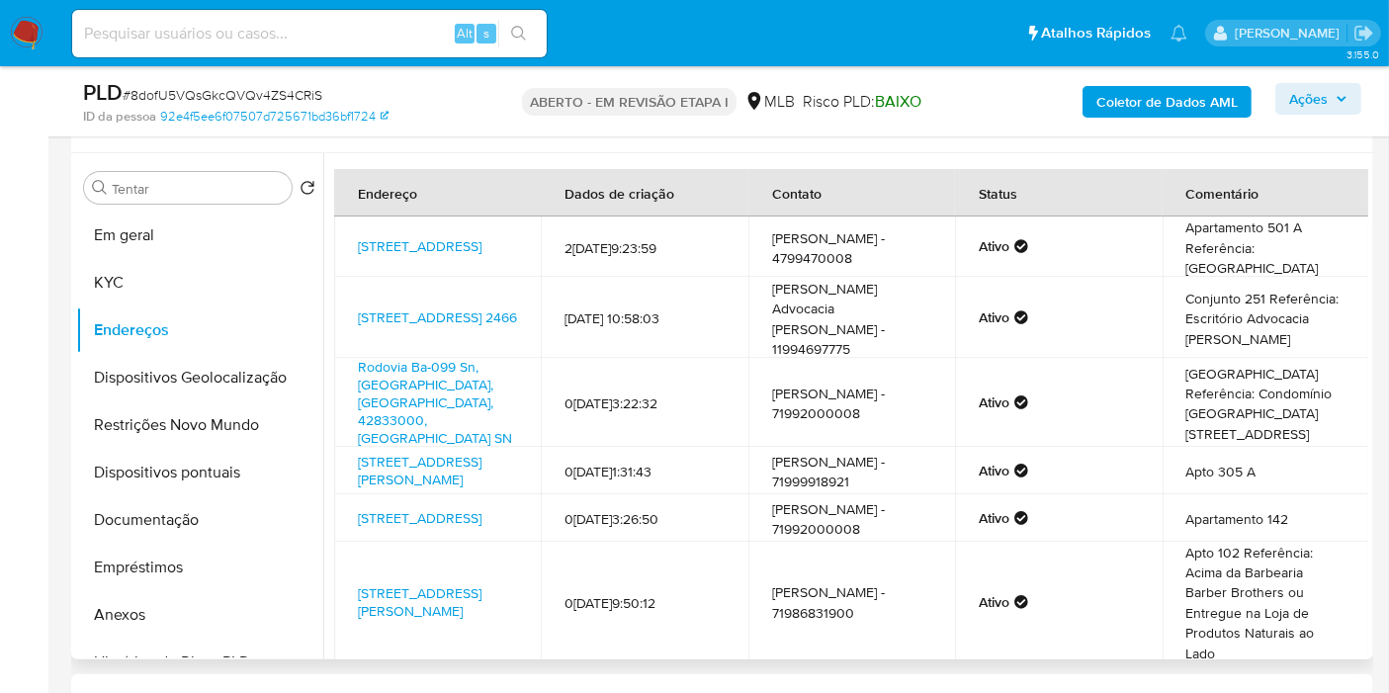
scroll to position [329, 0]
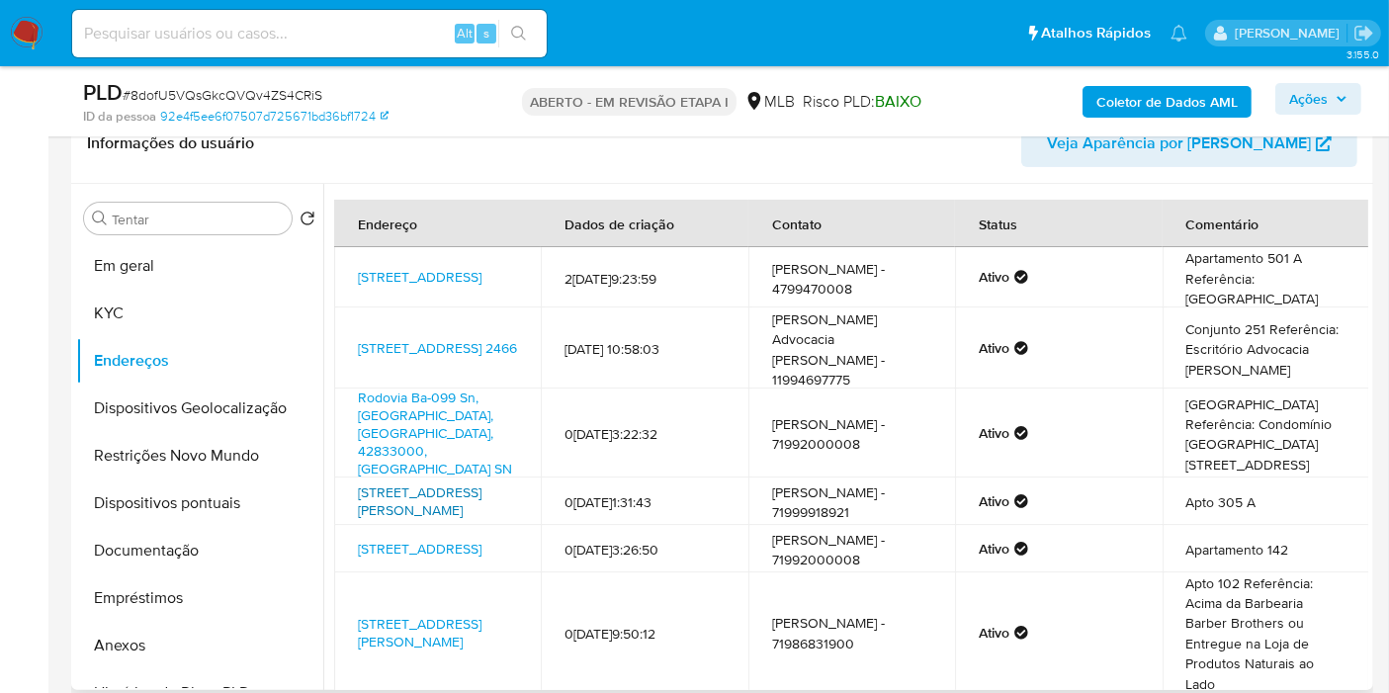
click at [407, 482] on font "Rua Péricles Cardoso 61, Salvador, Bahia, 41192013, Brasil 61" at bounding box center [420, 501] width 124 height 38
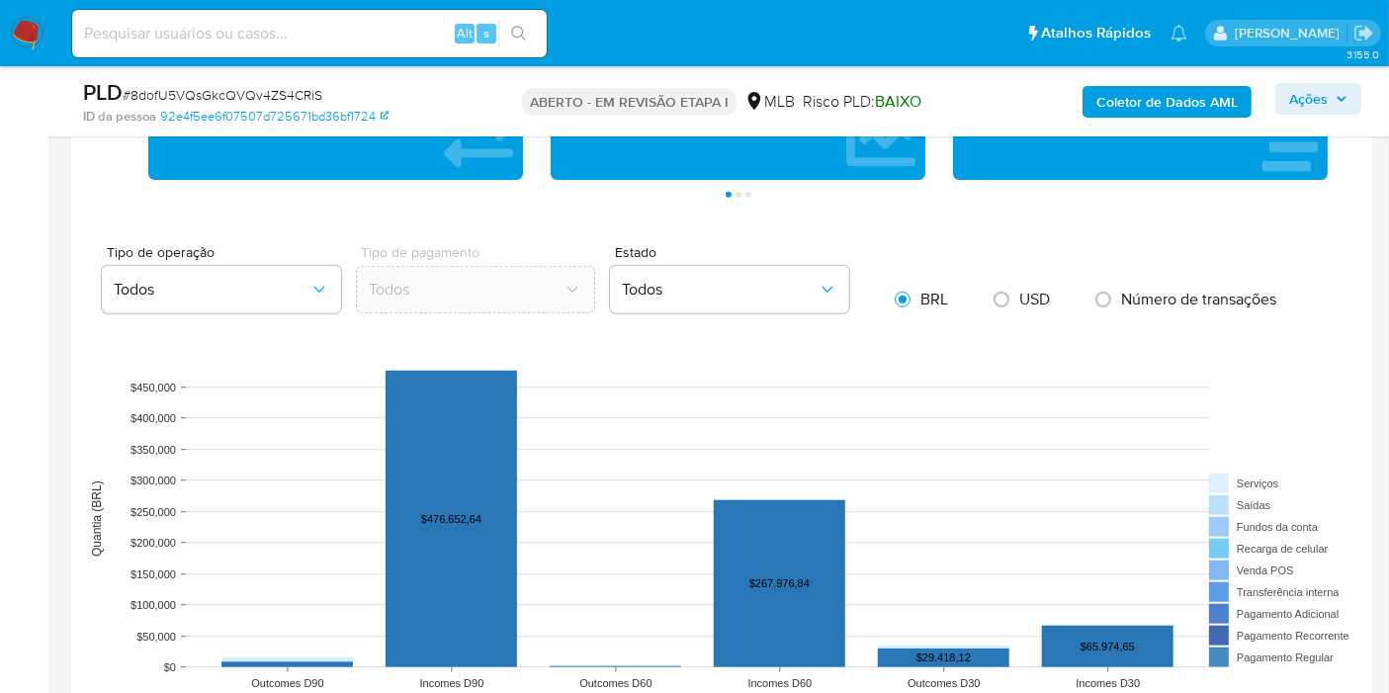
scroll to position [1318, 0]
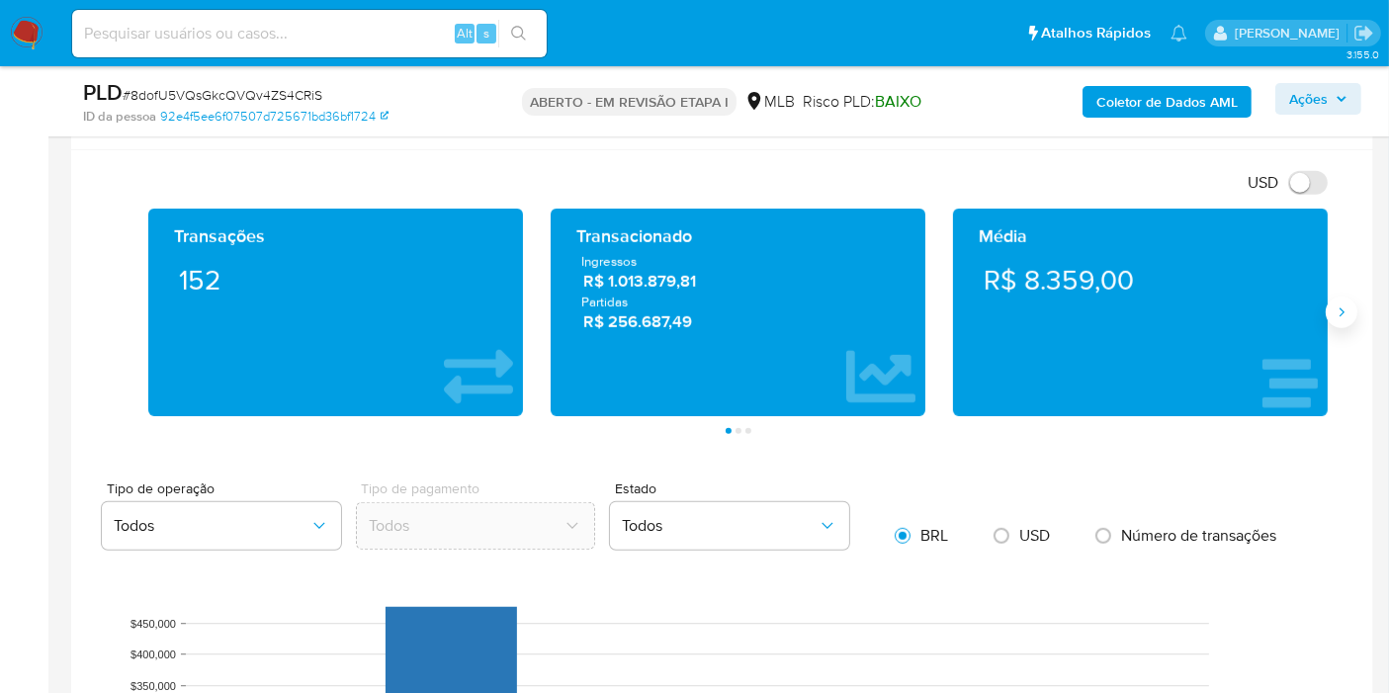
click at [1339, 306] on icon "Seguindo" at bounding box center [1342, 313] width 16 height 16
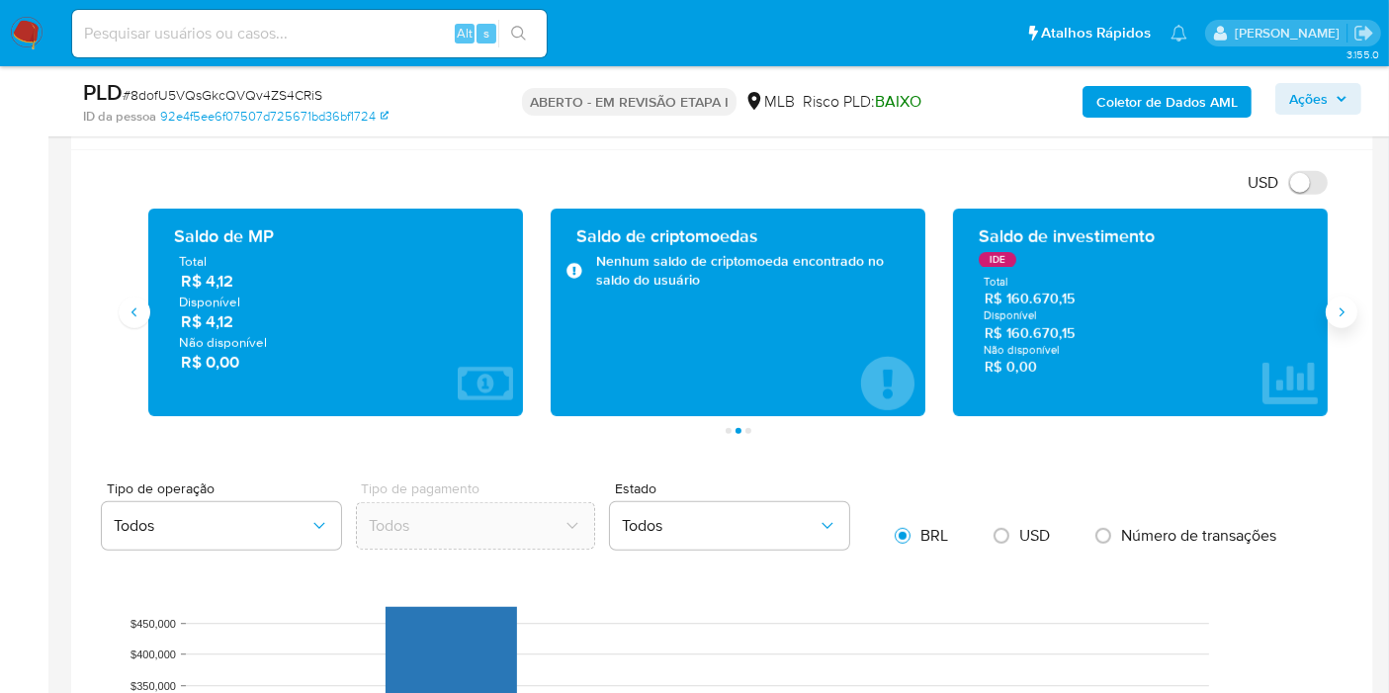
click at [1339, 306] on icon "Seguindo" at bounding box center [1342, 313] width 16 height 16
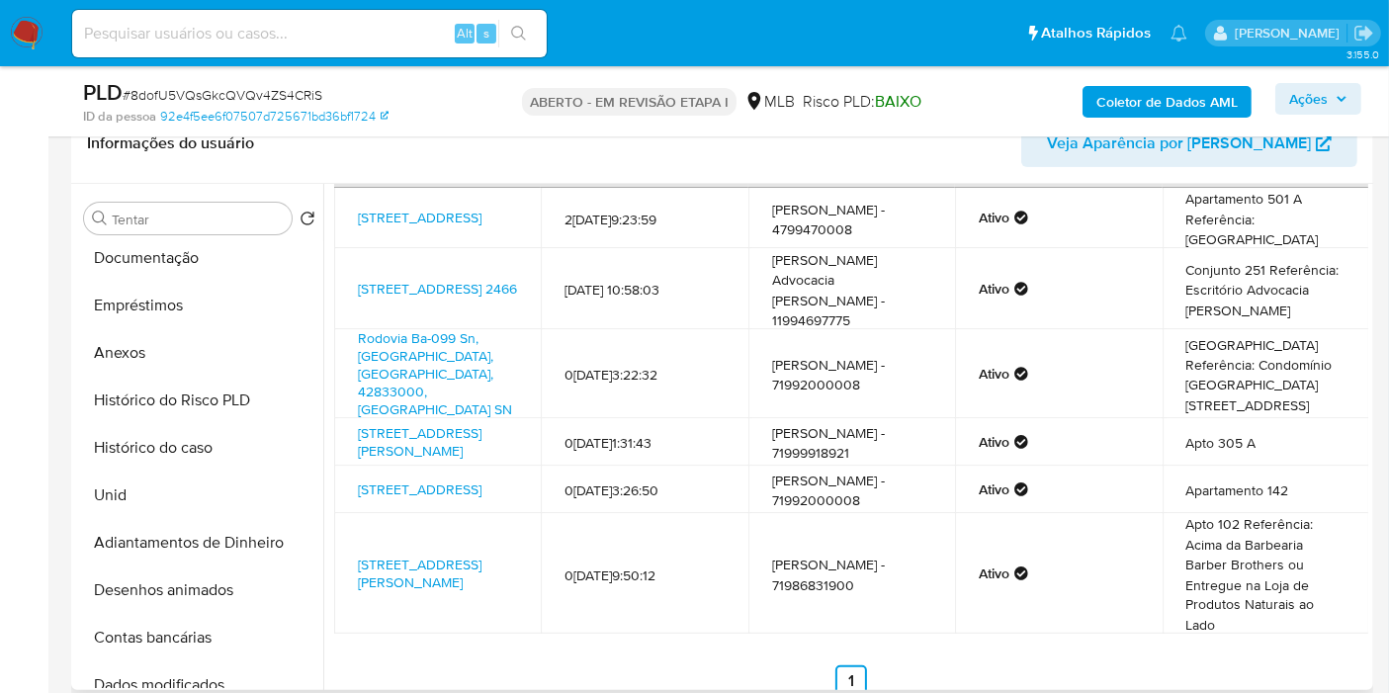
scroll to position [329, 0]
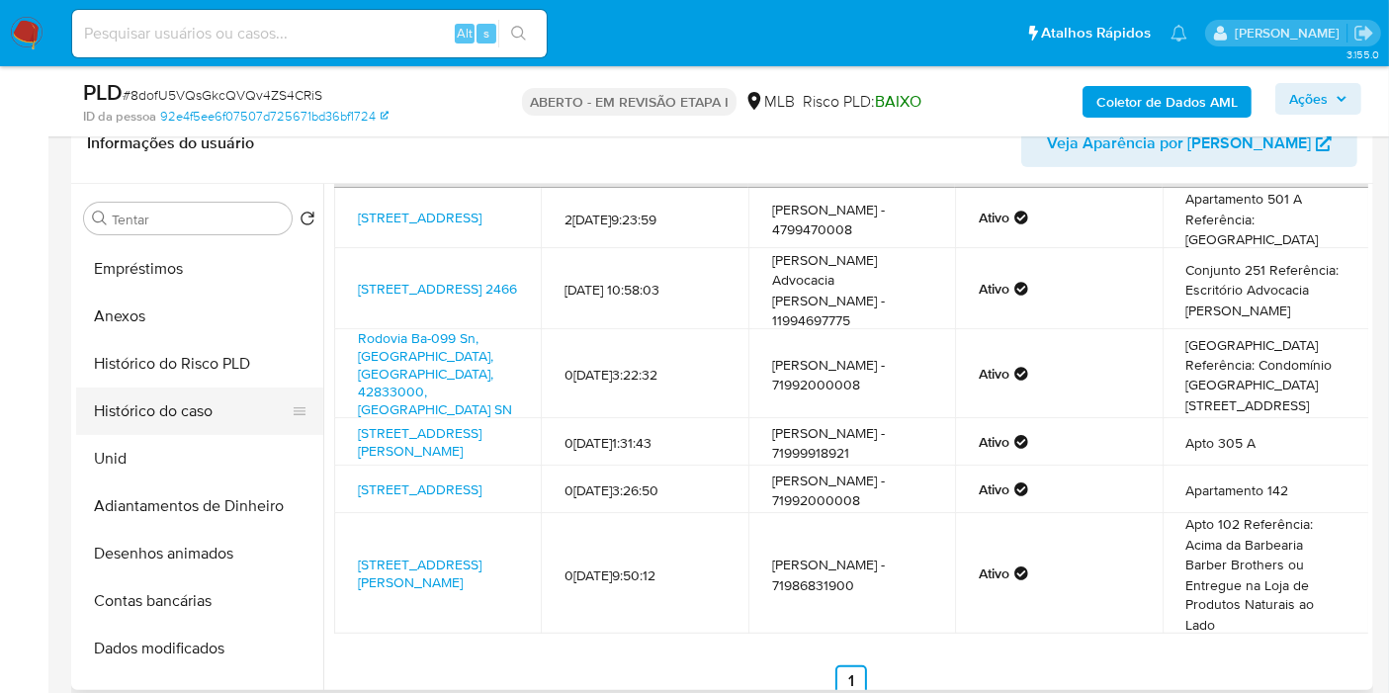
click at [168, 393] on button "Histórico do caso" at bounding box center [191, 411] width 231 height 47
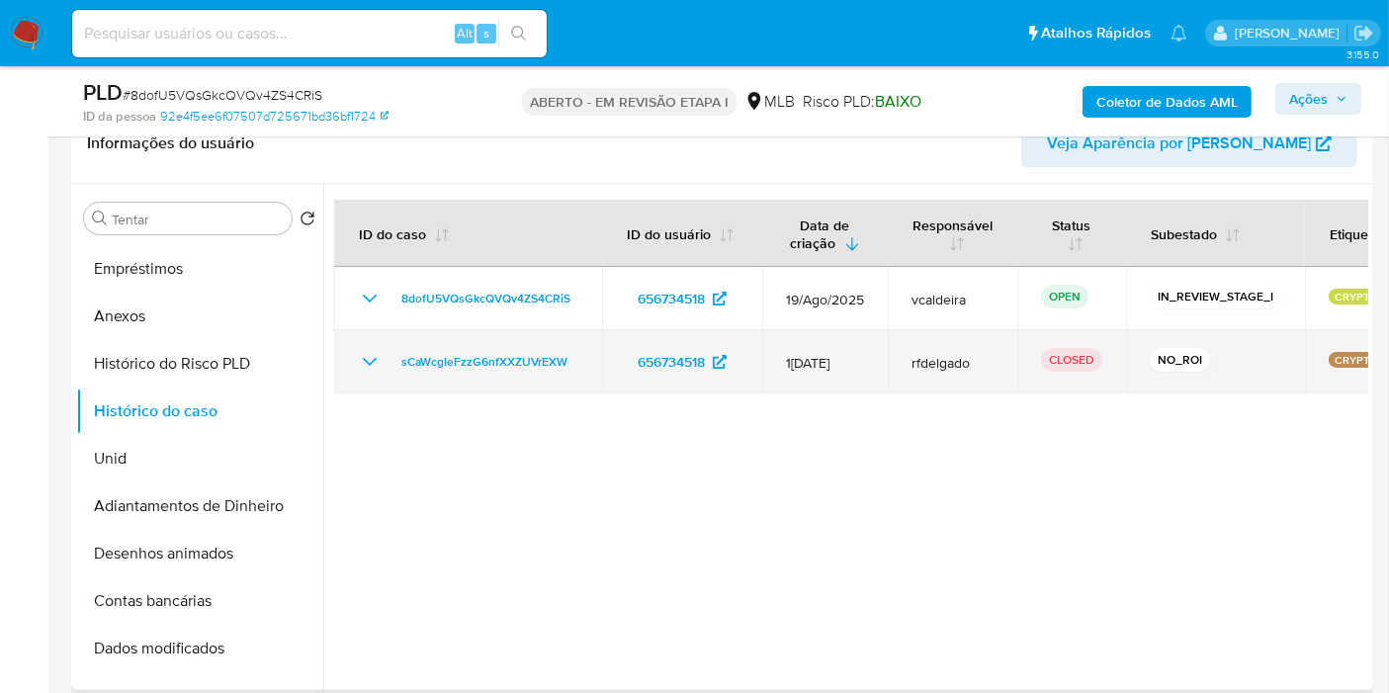
click at [373, 360] on icon "Mostrar/Ocultar" at bounding box center [370, 362] width 14 height 8
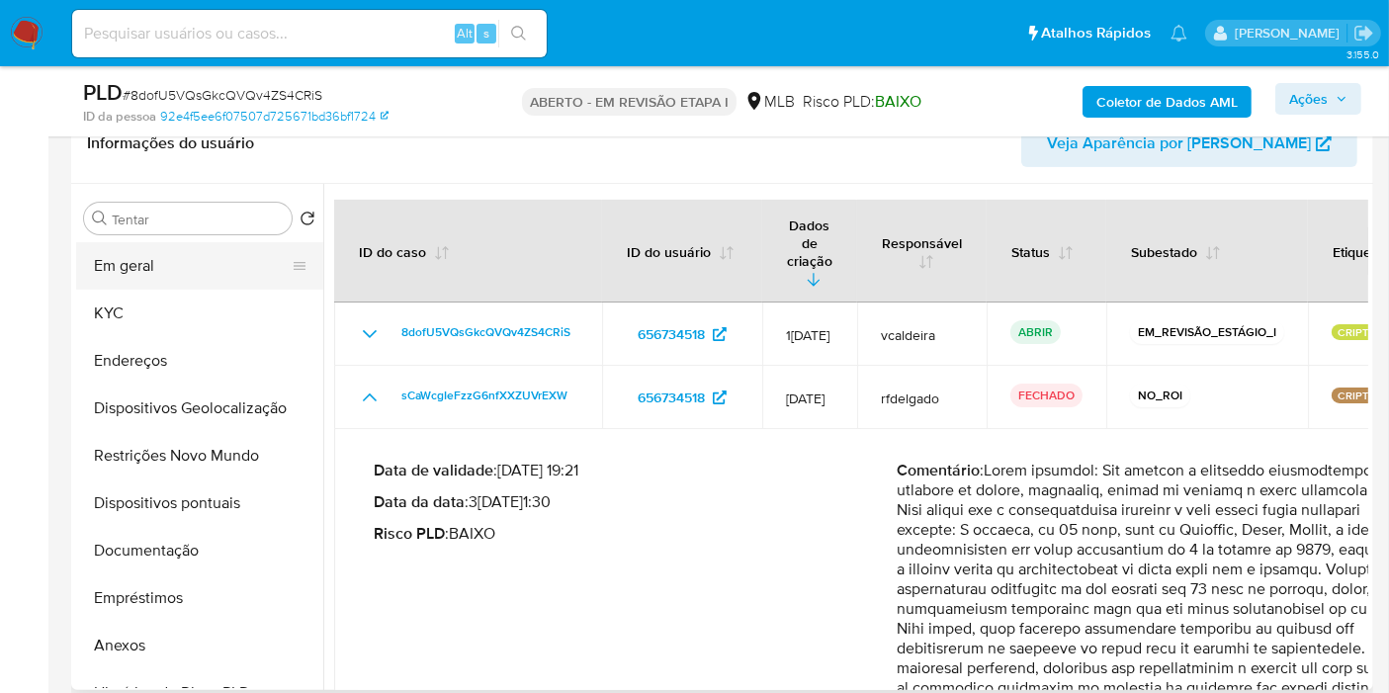
click at [179, 255] on button "Em geral" at bounding box center [191, 265] width 231 height 47
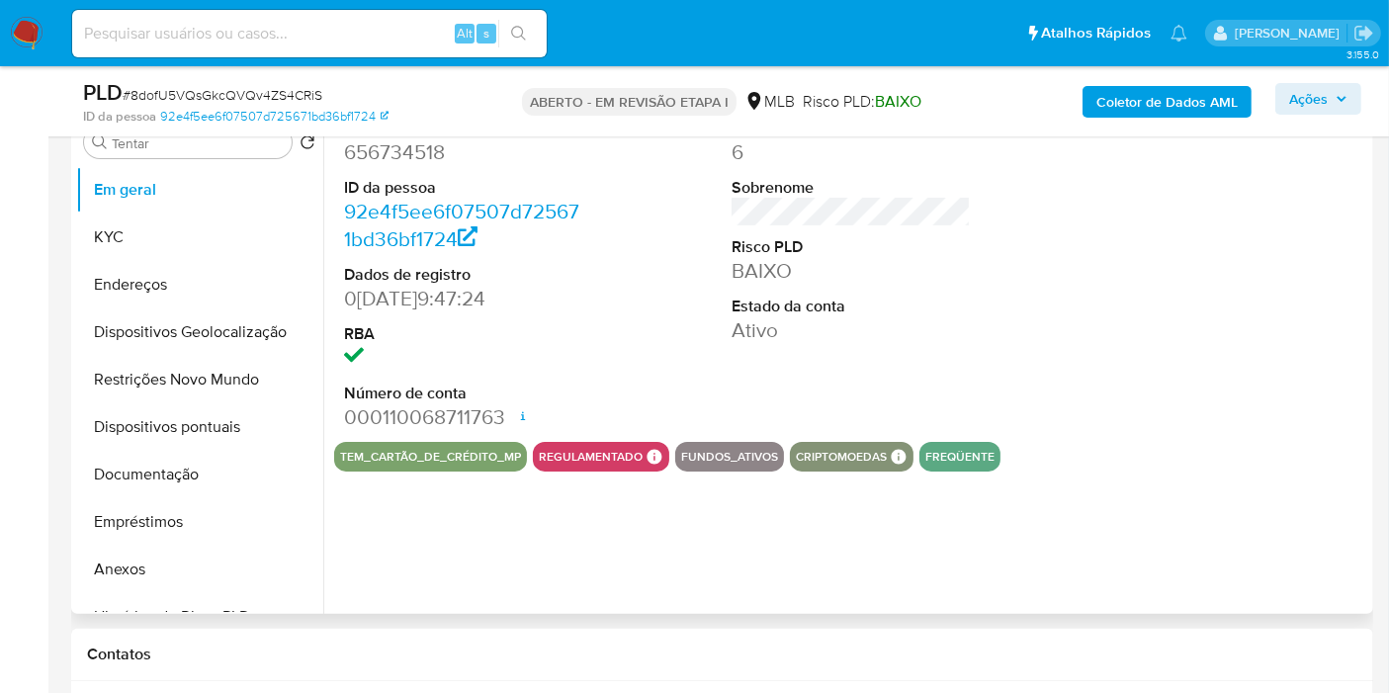
scroll to position [439, 0]
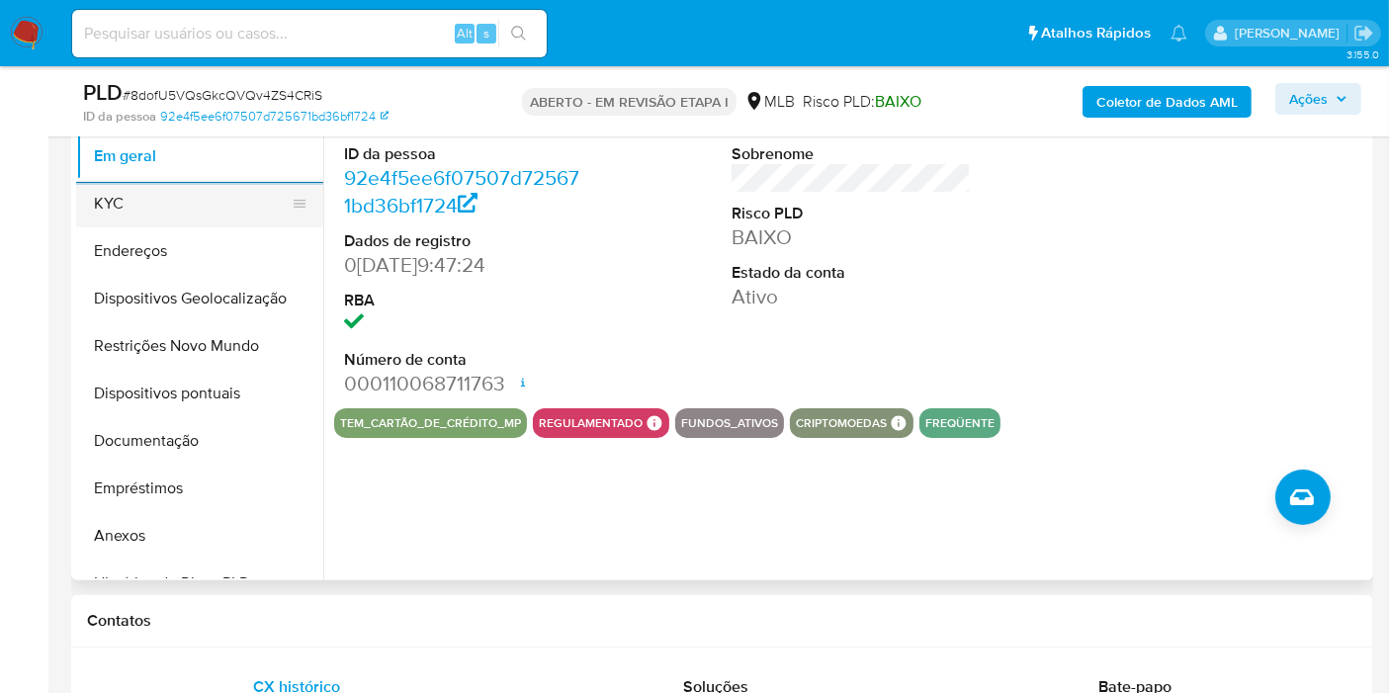
drag, startPoint x: 141, startPoint y: 208, endPoint x: 180, endPoint y: 205, distance: 38.7
click at [141, 208] on button "KYC" at bounding box center [191, 203] width 231 height 47
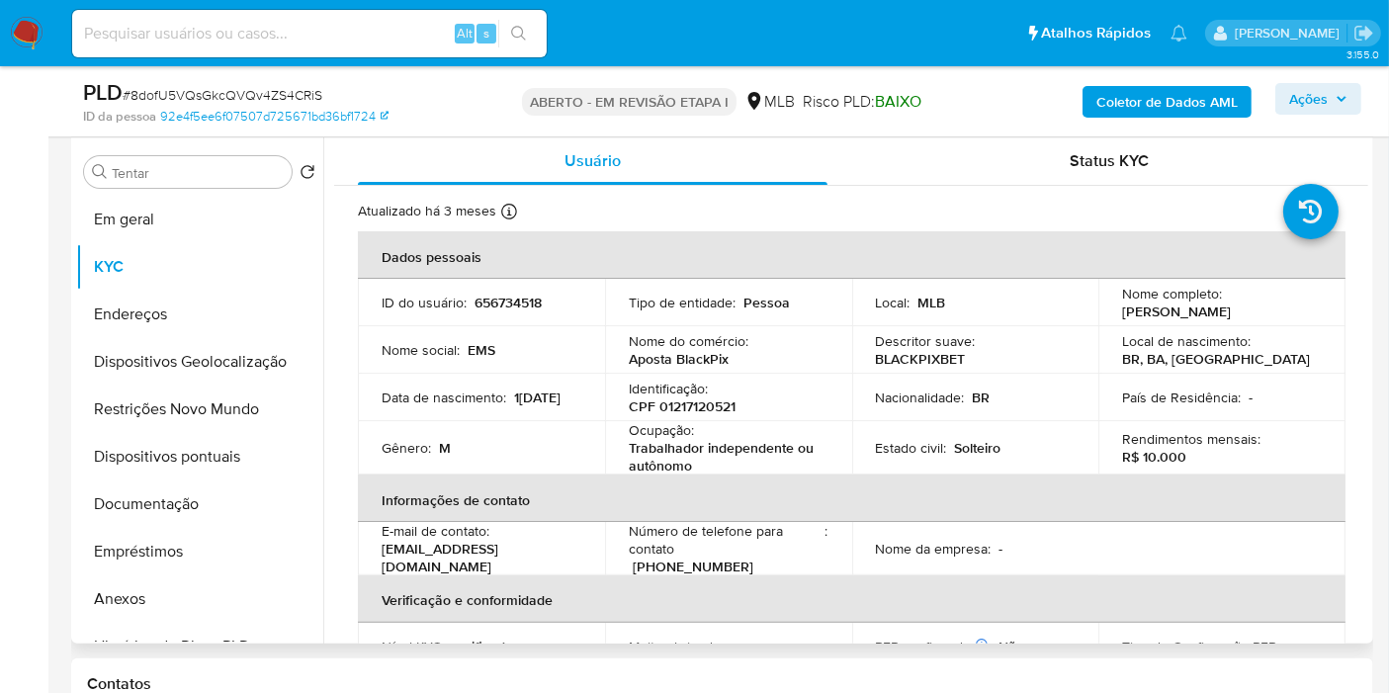
scroll to position [329, 0]
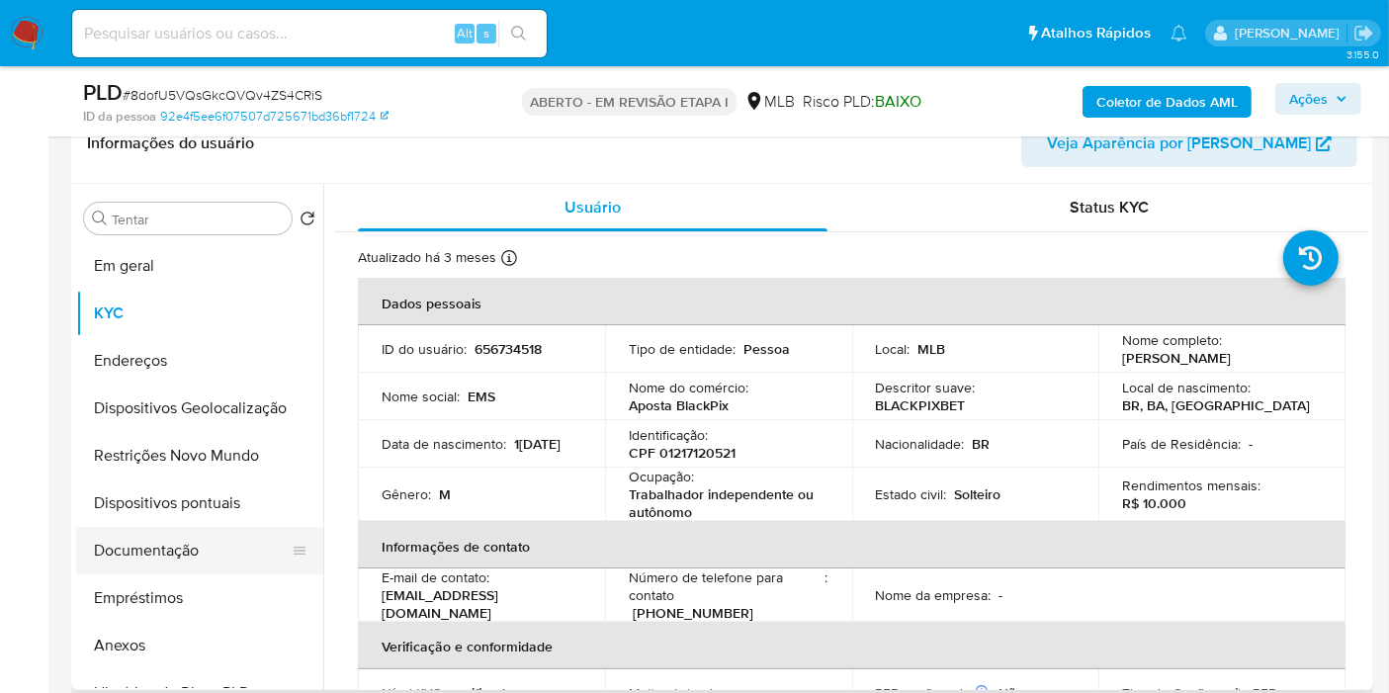
click at [131, 566] on button "Documentação" at bounding box center [191, 550] width 231 height 47
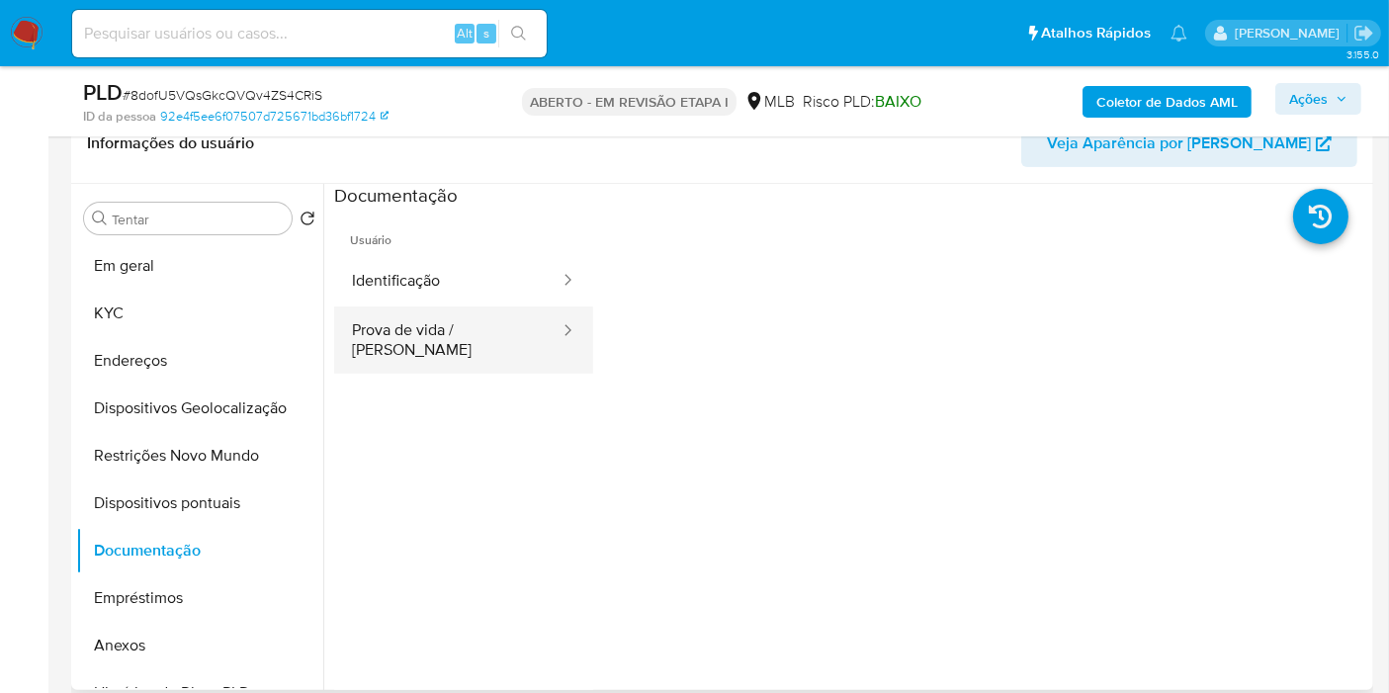
click at [391, 334] on button "Prova de vida / Selfie" at bounding box center [447, 339] width 227 height 67
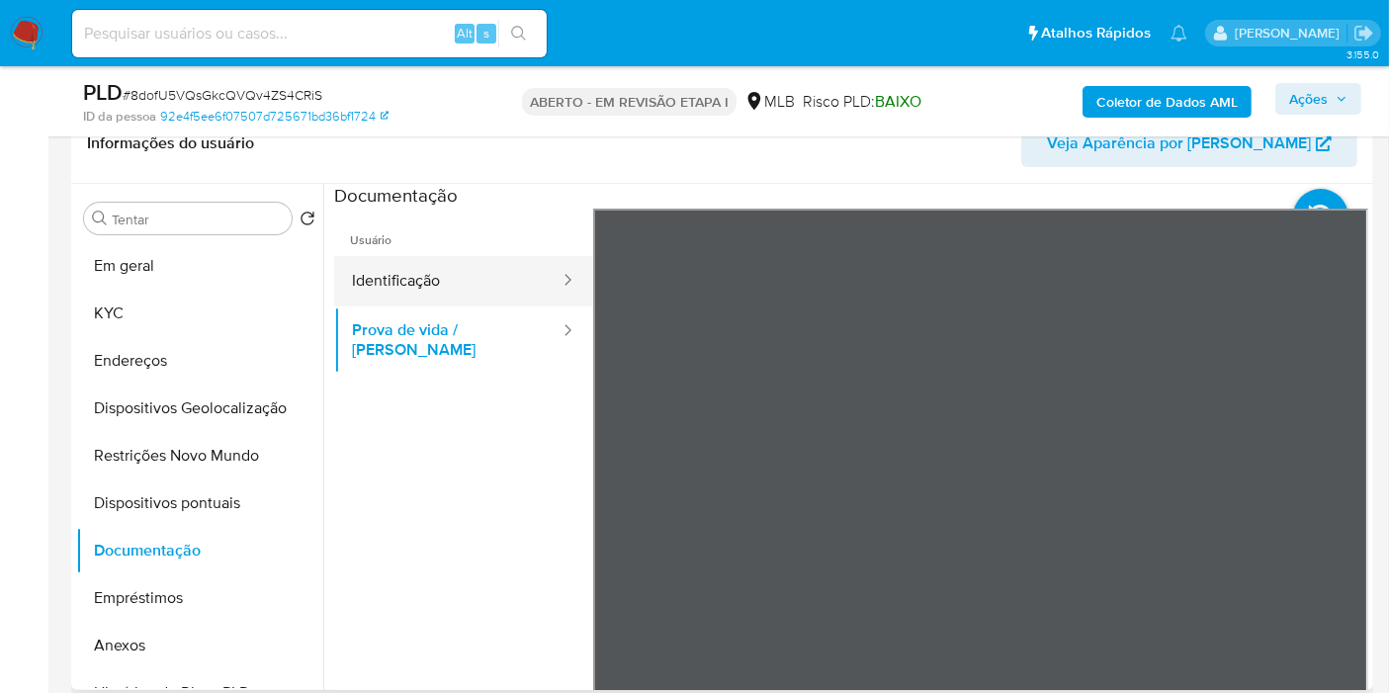
click at [463, 298] on button "Identificação" at bounding box center [447, 281] width 227 height 50
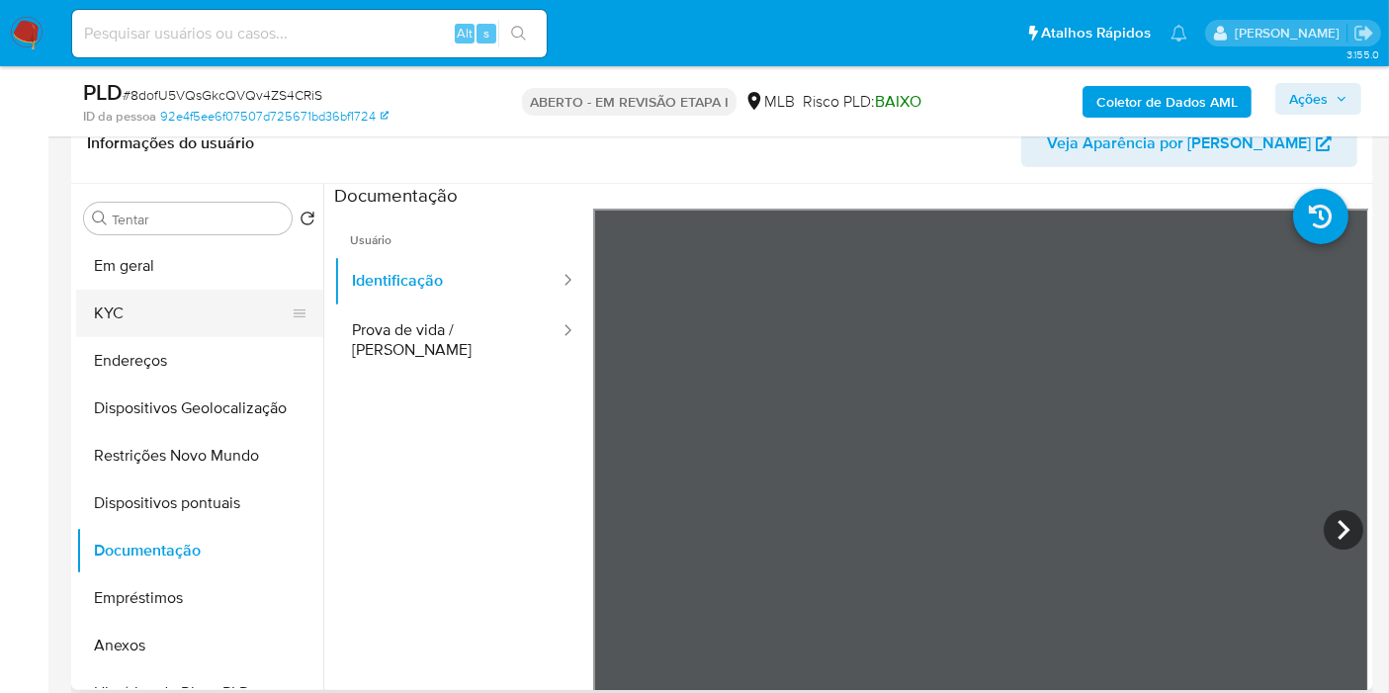
click at [148, 308] on button "KYC" at bounding box center [191, 313] width 231 height 47
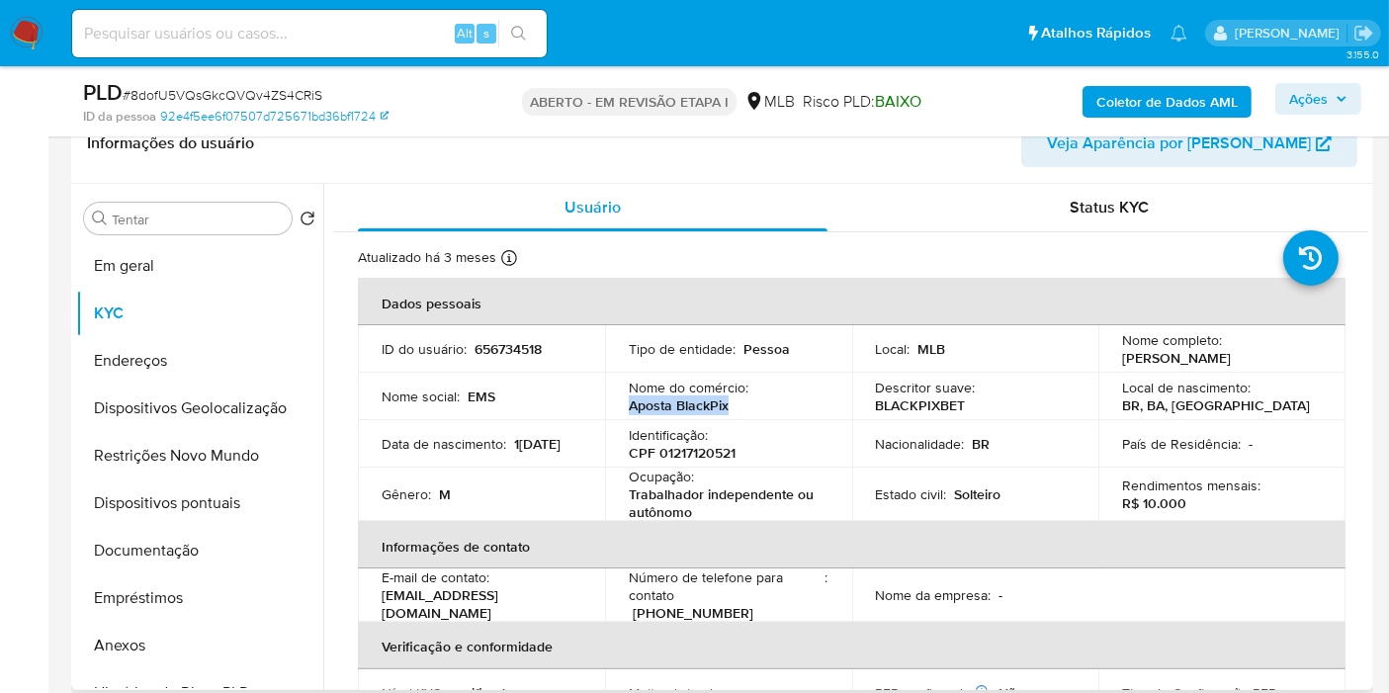
drag, startPoint x: 724, startPoint y: 406, endPoint x: 618, endPoint y: 407, distance: 105.8
click at [618, 407] on td "Nome do comércio : Aposta BlackPix" at bounding box center [728, 396] width 247 height 47
copy font "Aposta BlackPix"
drag, startPoint x: 703, startPoint y: 508, endPoint x: 628, endPoint y: 497, distance: 75.9
click at [629, 497] on p "Trabalhador independente ou autônomo" at bounding box center [725, 503] width 192 height 36
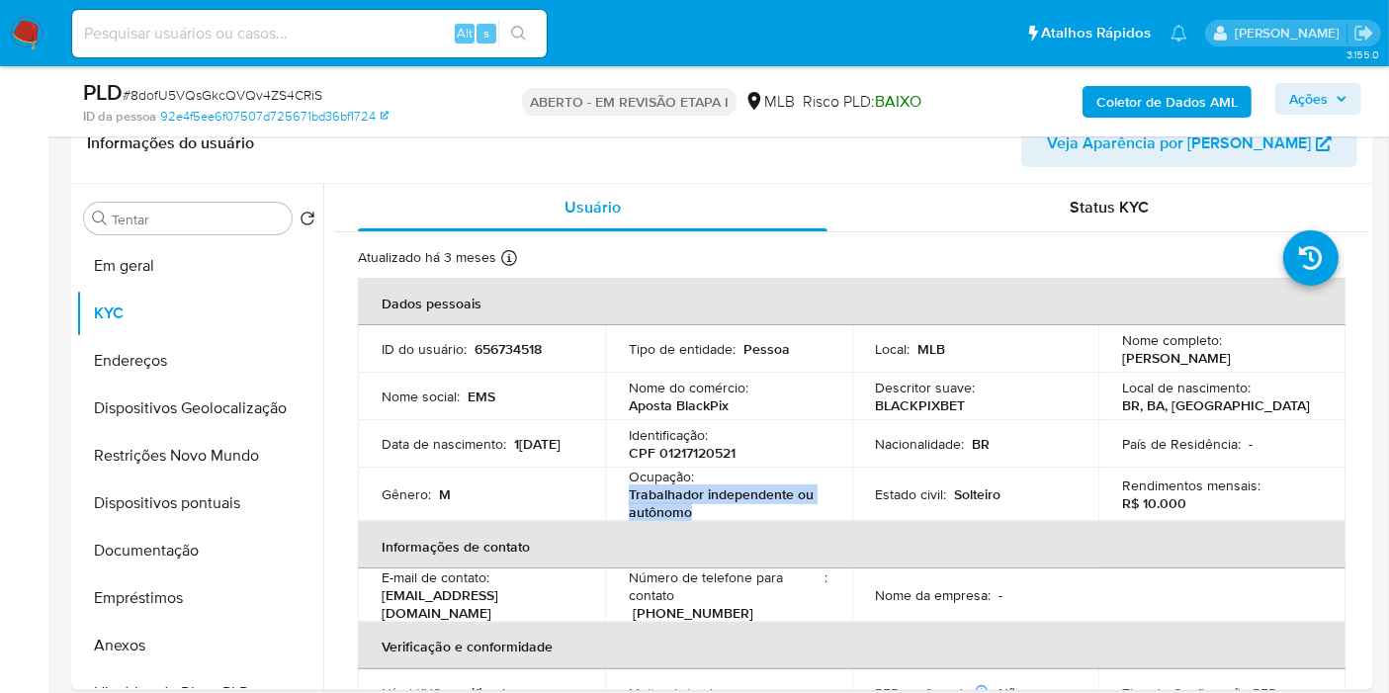
copy font "Trabalhador independente ou autônomo"
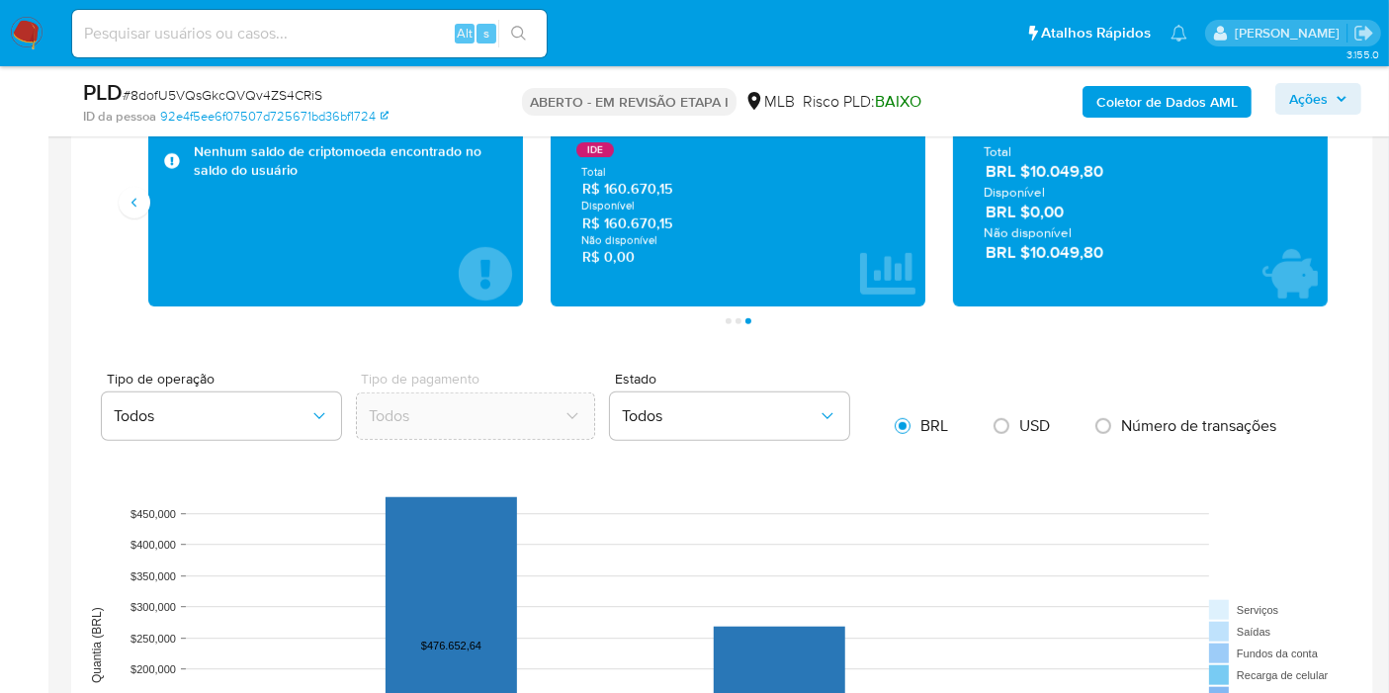
scroll to position [1208, 0]
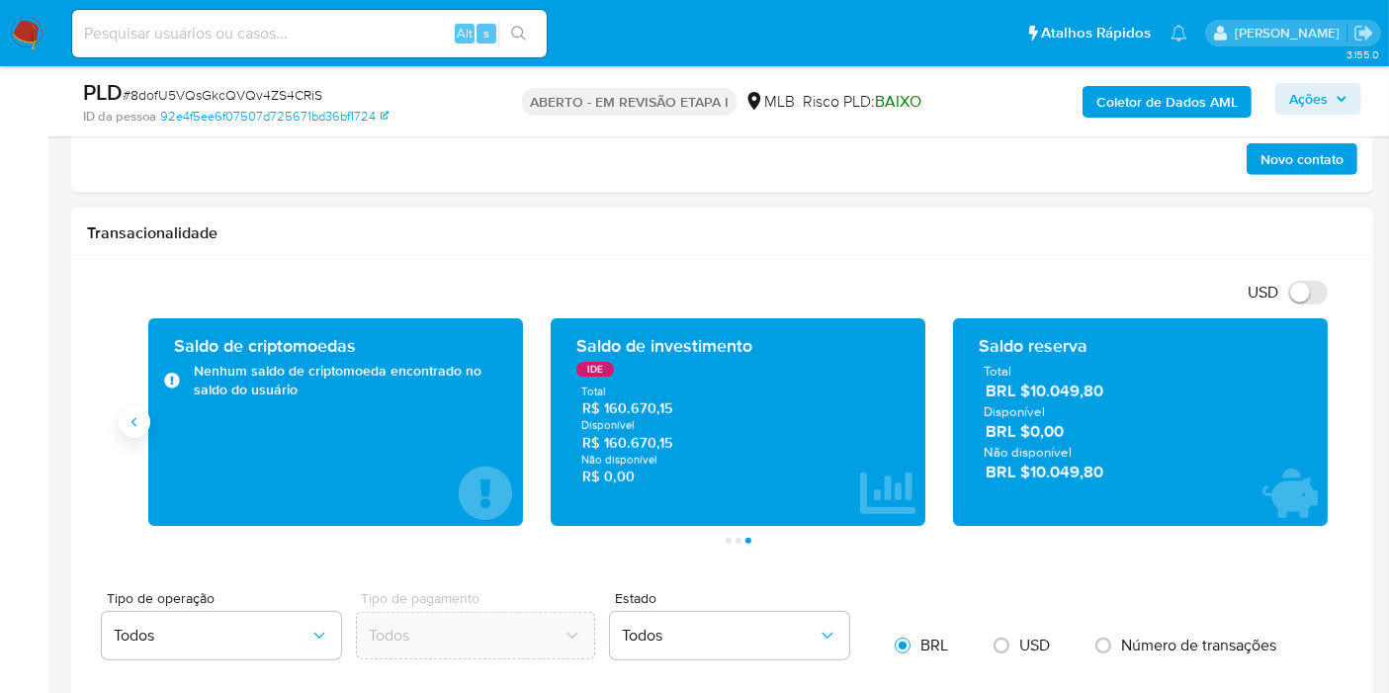
click at [137, 422] on icon "Antigo" at bounding box center [135, 422] width 16 height 16
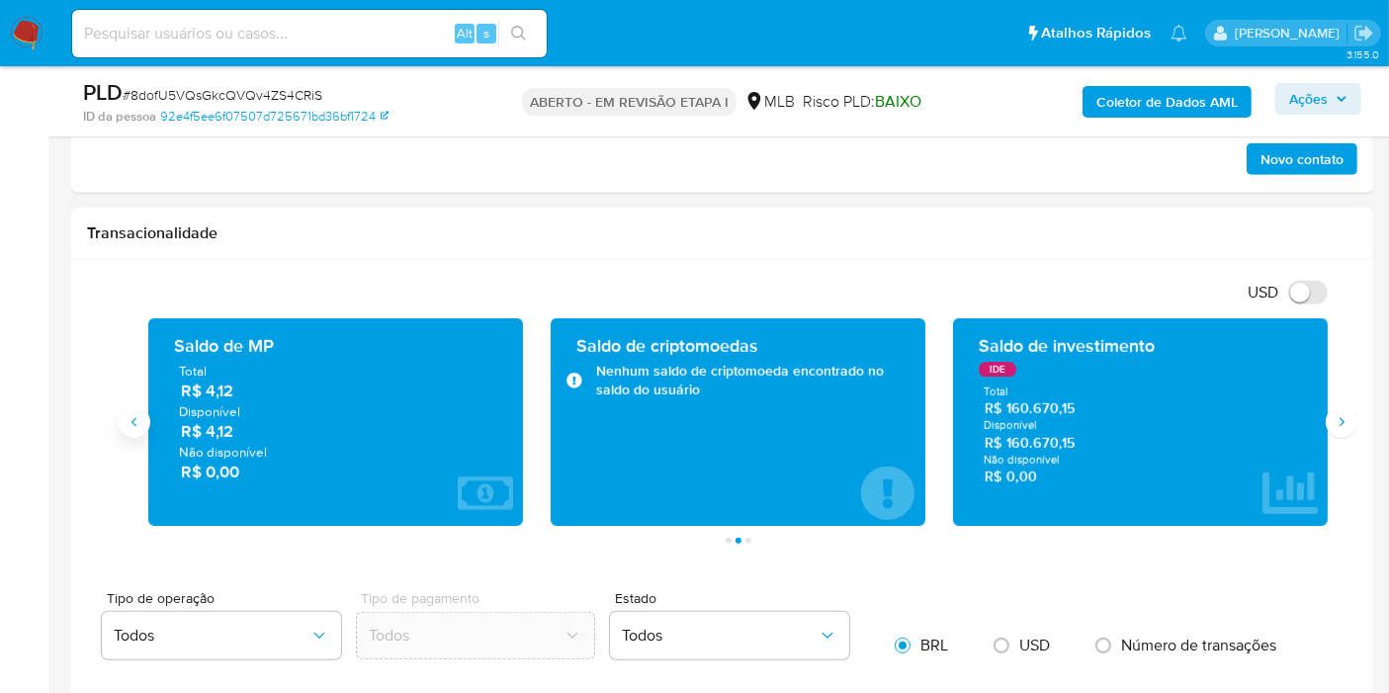
click at [137, 422] on icon "Antigo" at bounding box center [135, 422] width 16 height 16
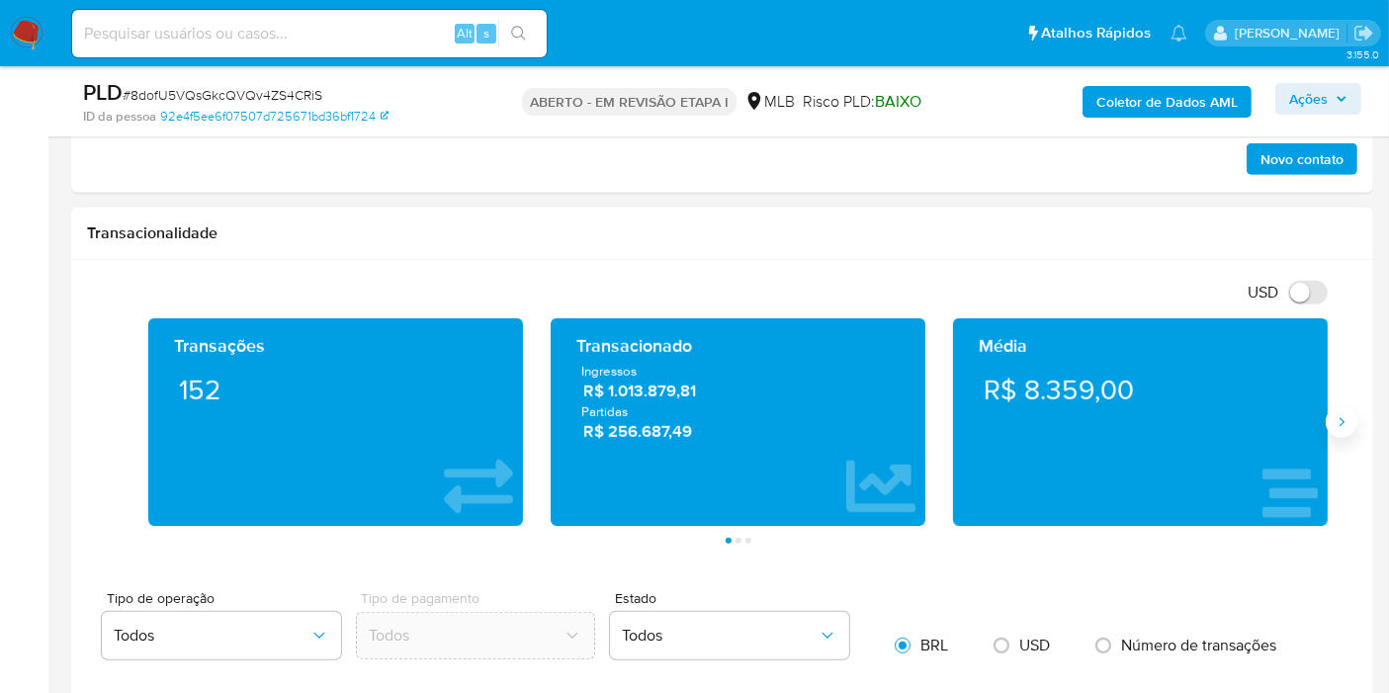
click at [1350, 420] on icon "Seguindo" at bounding box center [1342, 422] width 16 height 16
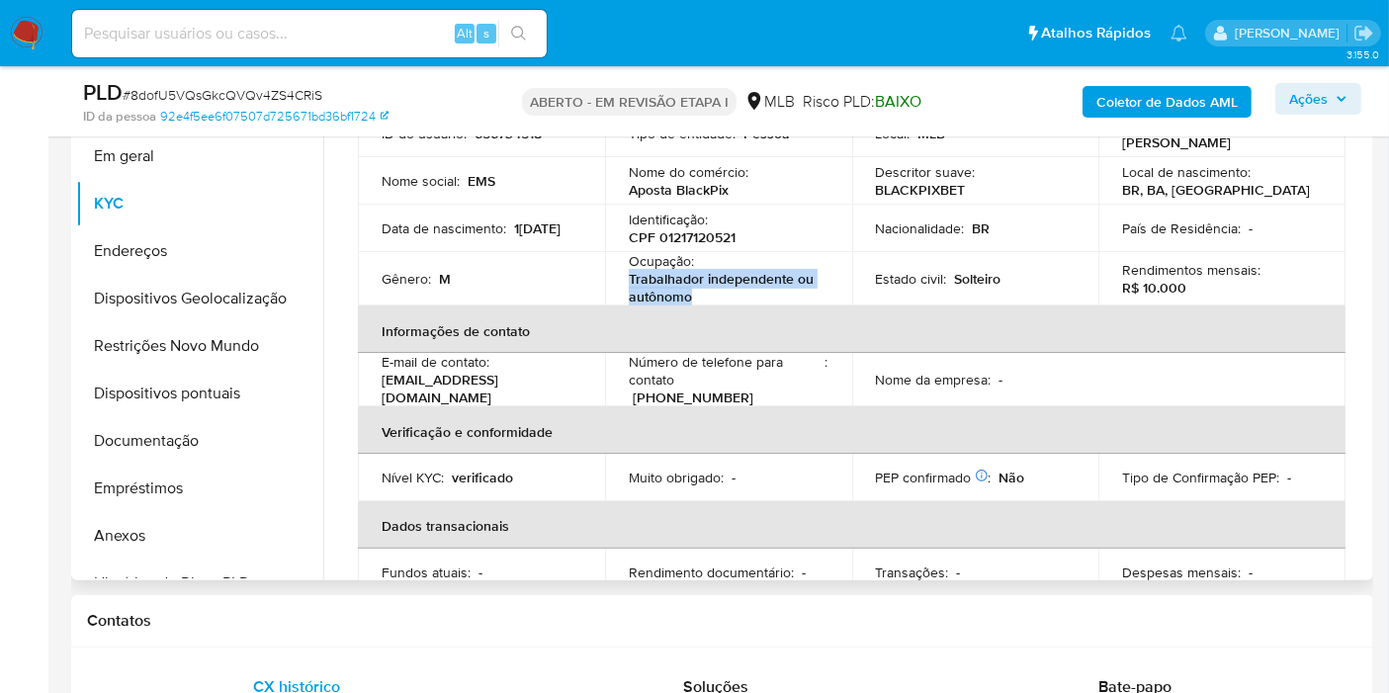
scroll to position [0, 0]
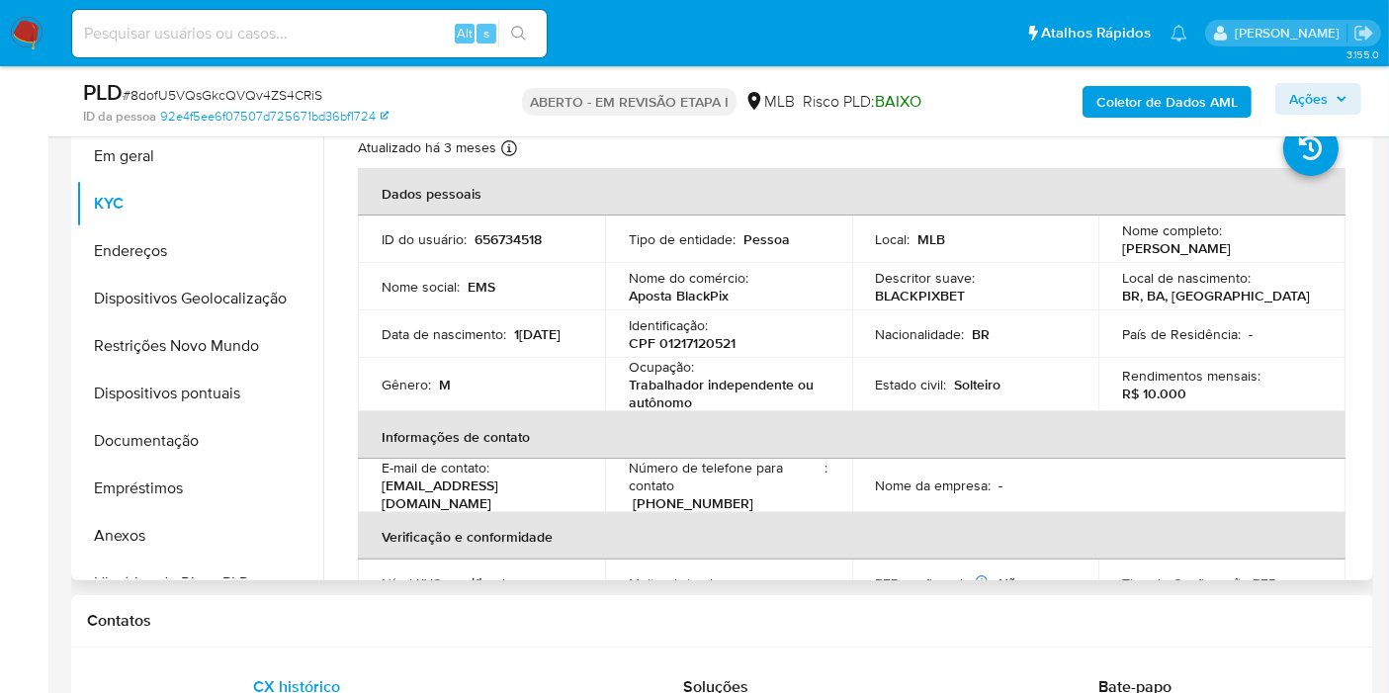
click at [505, 240] on font "656734518" at bounding box center [508, 239] width 67 height 20
copy font "656734518"
click at [488, 229] on font "656734518" at bounding box center [508, 239] width 67 height 20
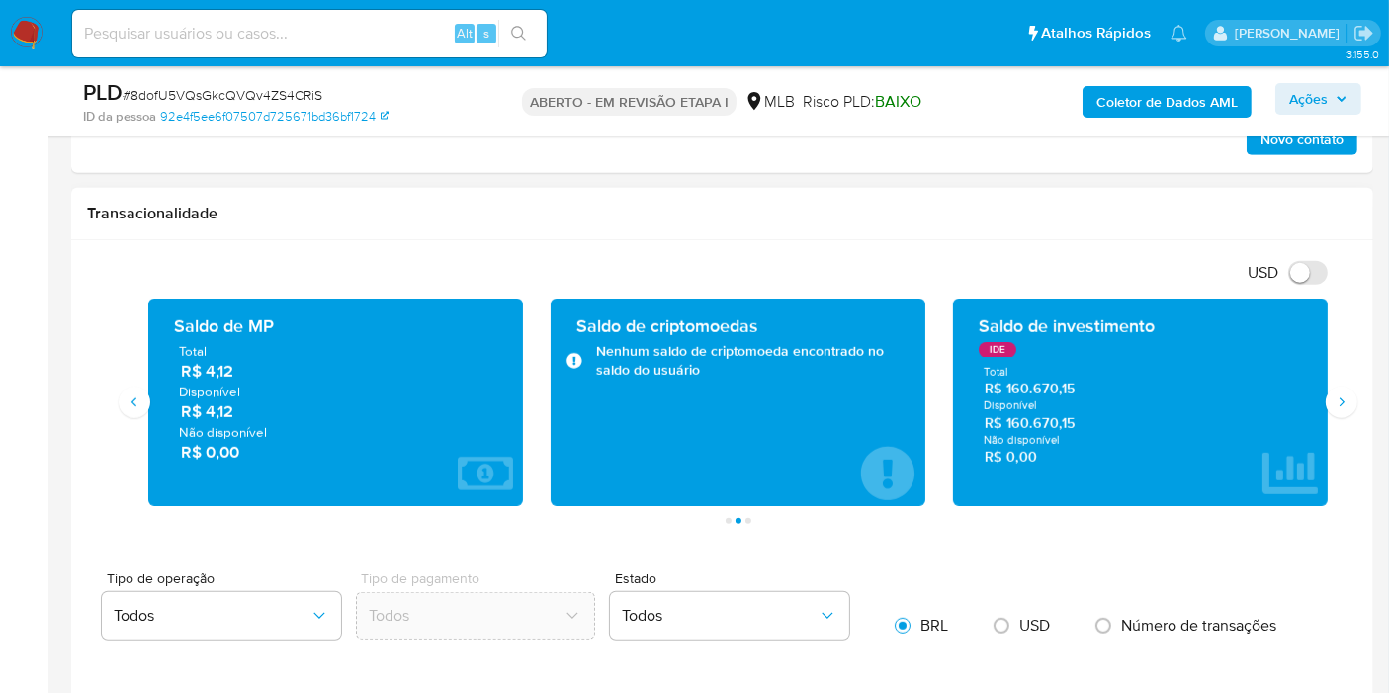
scroll to position [1208, 0]
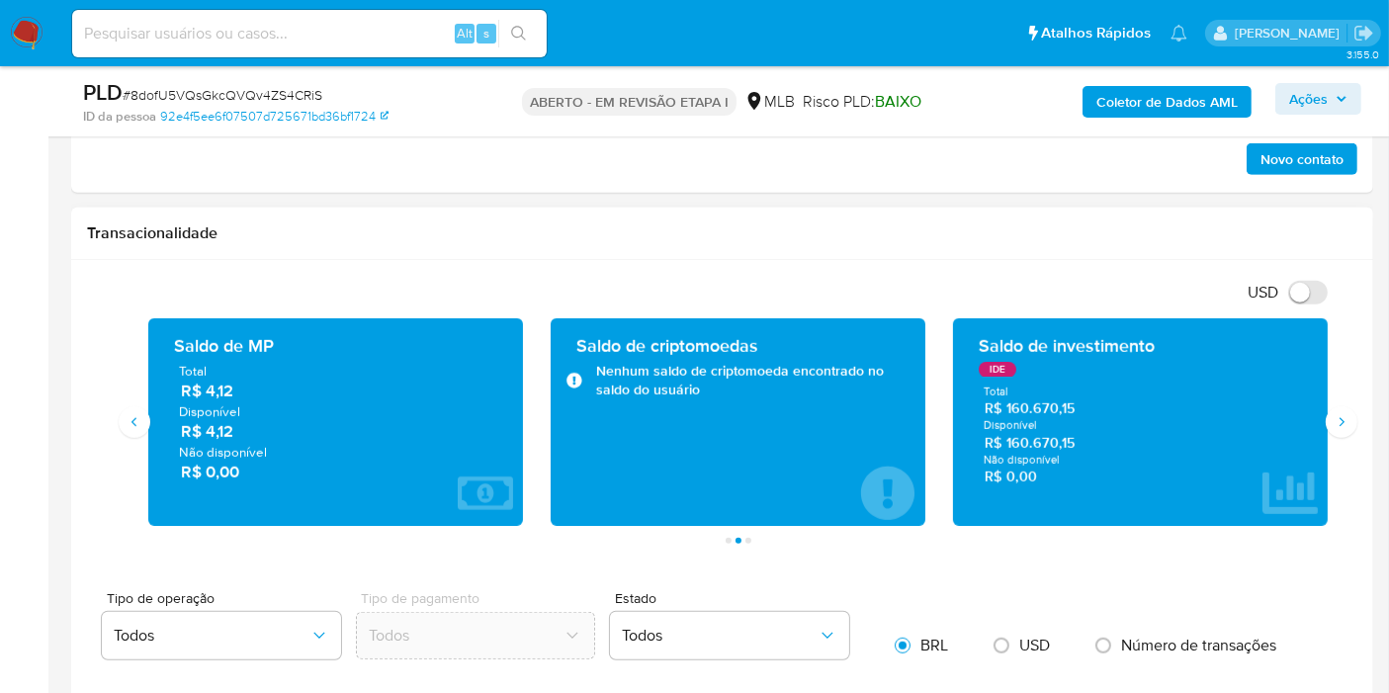
drag, startPoint x: 1103, startPoint y: 445, endPoint x: 1017, endPoint y: 439, distance: 86.2
click at [1017, 439] on div "Total R$ 160.670,15 Disponível R$ 160.670,15 Não disponível R$ 0,00" at bounding box center [1140, 435] width 343 height 103
click at [1231, 473] on span "R$ 0,00" at bounding box center [1141, 477] width 312 height 19
drag, startPoint x: 1050, startPoint y: 436, endPoint x: 1005, endPoint y: 437, distance: 44.5
click at [1005, 437] on span "R$ 160.670,15" at bounding box center [1141, 442] width 312 height 19
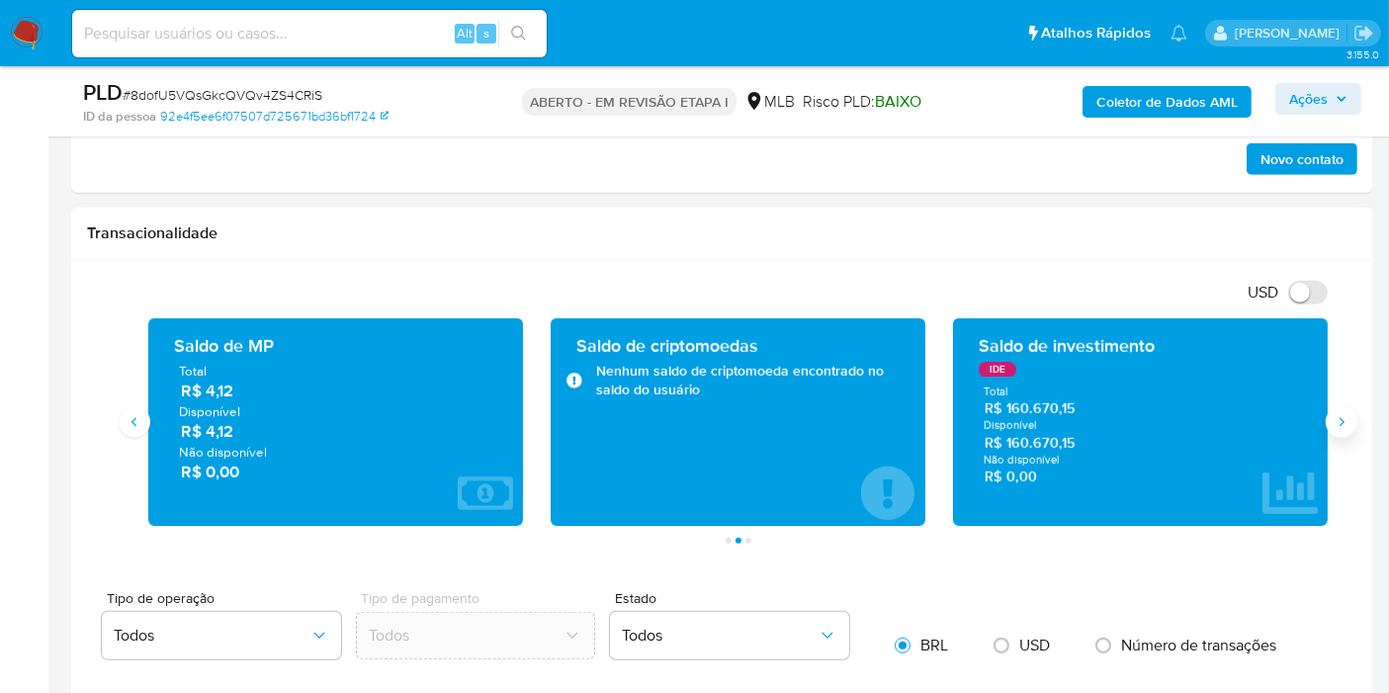
click at [1335, 408] on button "Seguindo" at bounding box center [1342, 422] width 32 height 32
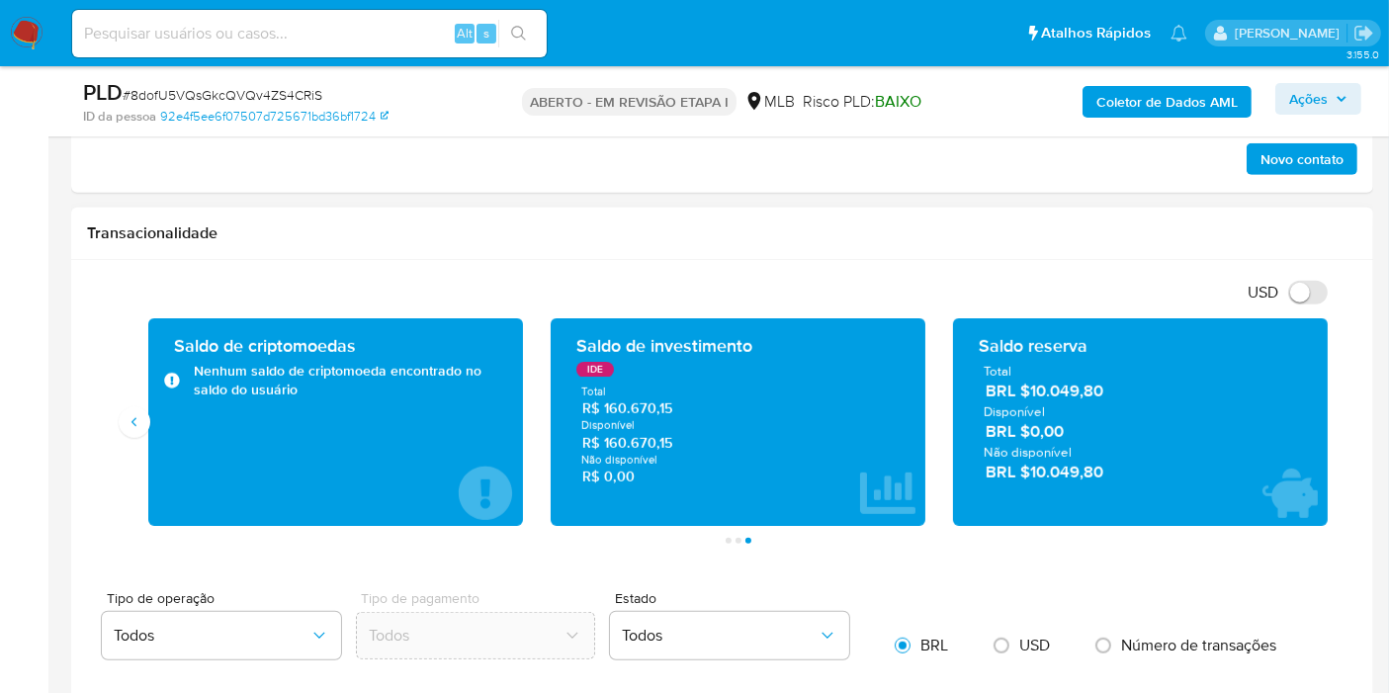
drag, startPoint x: 1112, startPoint y: 476, endPoint x: 1034, endPoint y: 473, distance: 78.2
click at [1034, 473] on span "BRL $10.049,80" at bounding box center [1141, 472] width 311 height 23
click at [139, 427] on button "Antigo" at bounding box center [135, 422] width 32 height 32
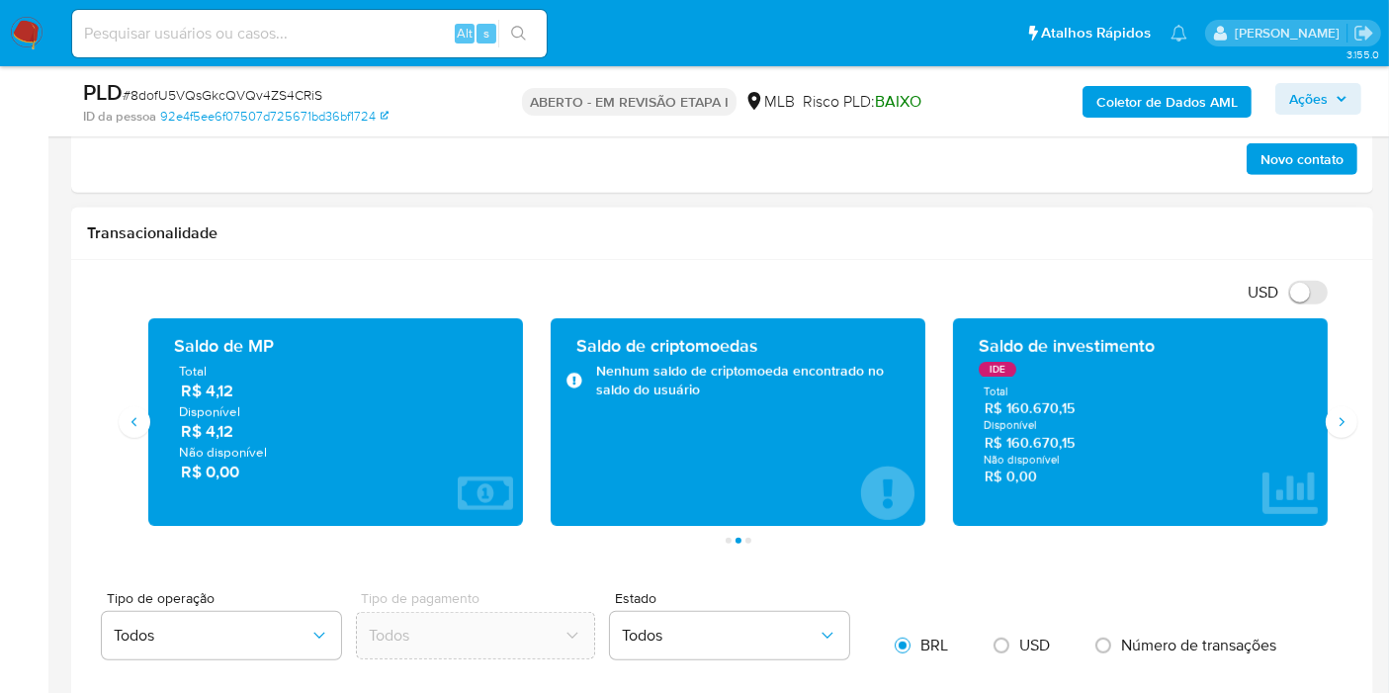
click at [1322, 418] on div "Saldo de investimento IDE Total R$ 160.670,15 Disponível R$ 160.670,15 Não disp…" at bounding box center [1140, 422] width 375 height 208
click at [1329, 419] on button "Seguindo" at bounding box center [1342, 422] width 32 height 32
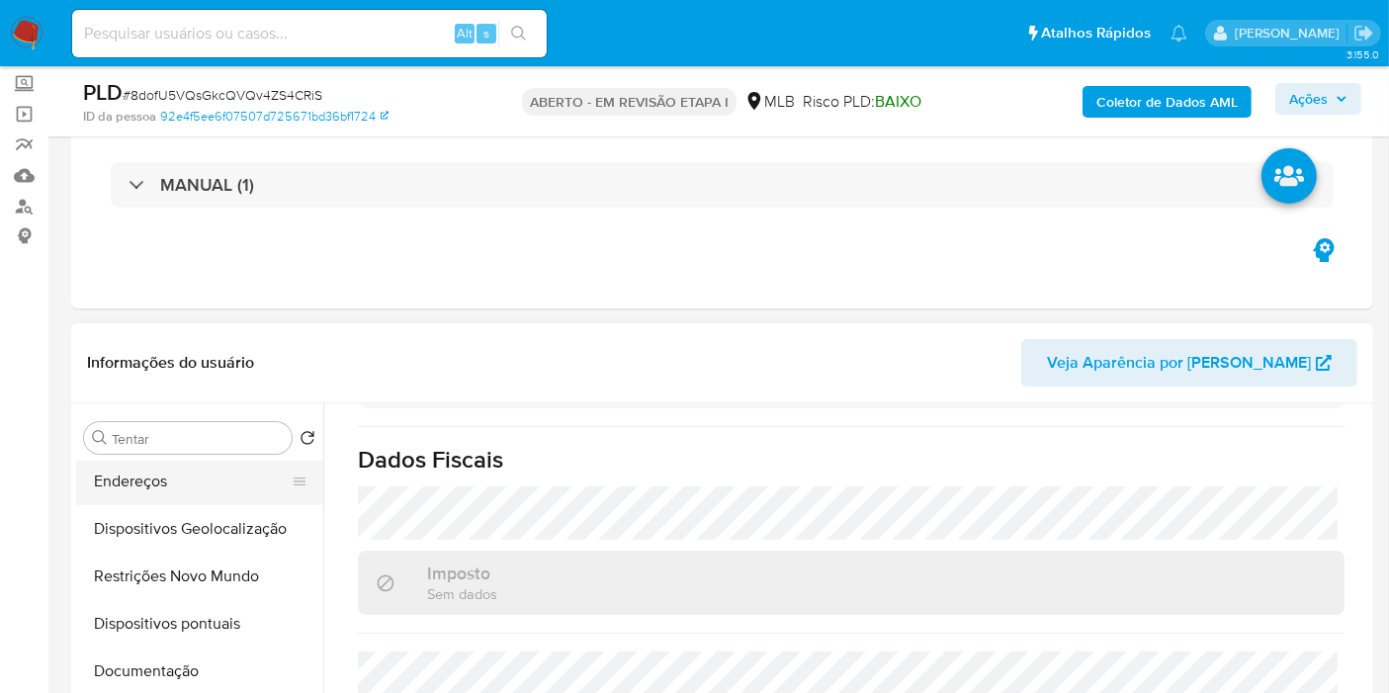
scroll to position [219, 0]
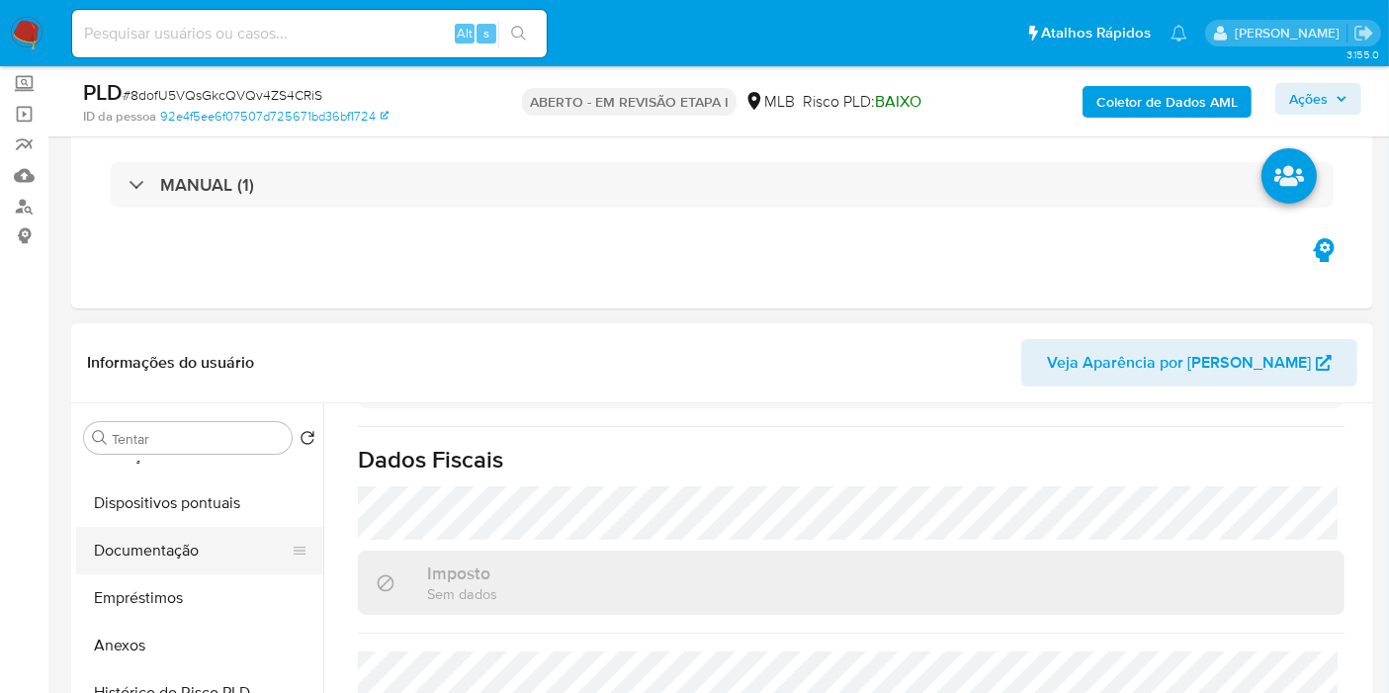
click at [175, 529] on button "Documentação" at bounding box center [191, 550] width 231 height 47
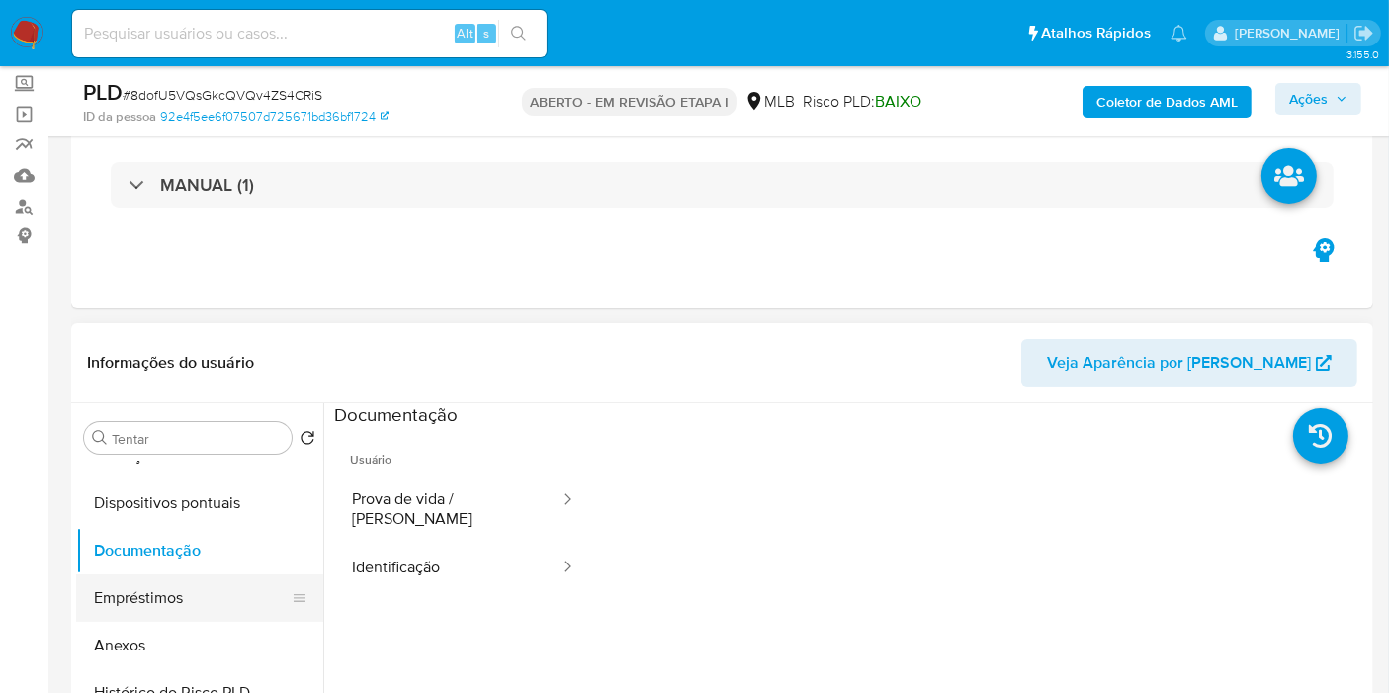
scroll to position [329, 0]
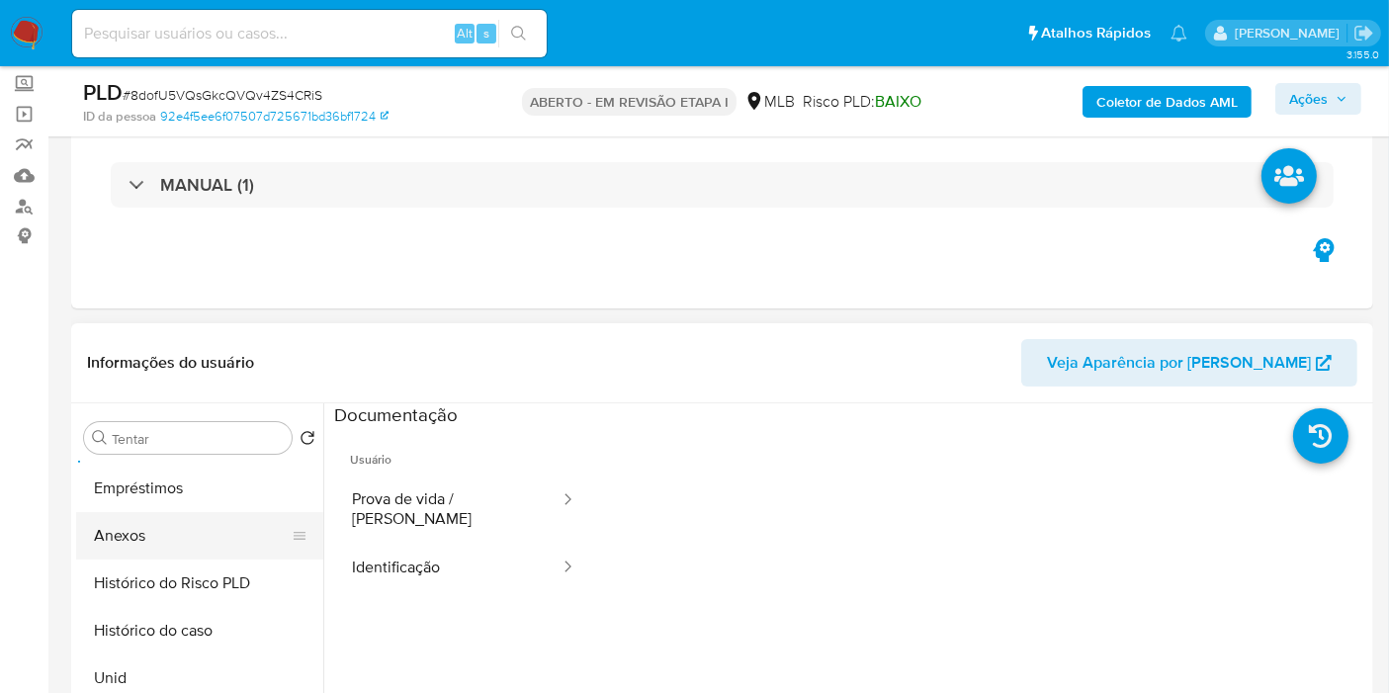
click at [169, 539] on button "Anexos" at bounding box center [191, 535] width 231 height 47
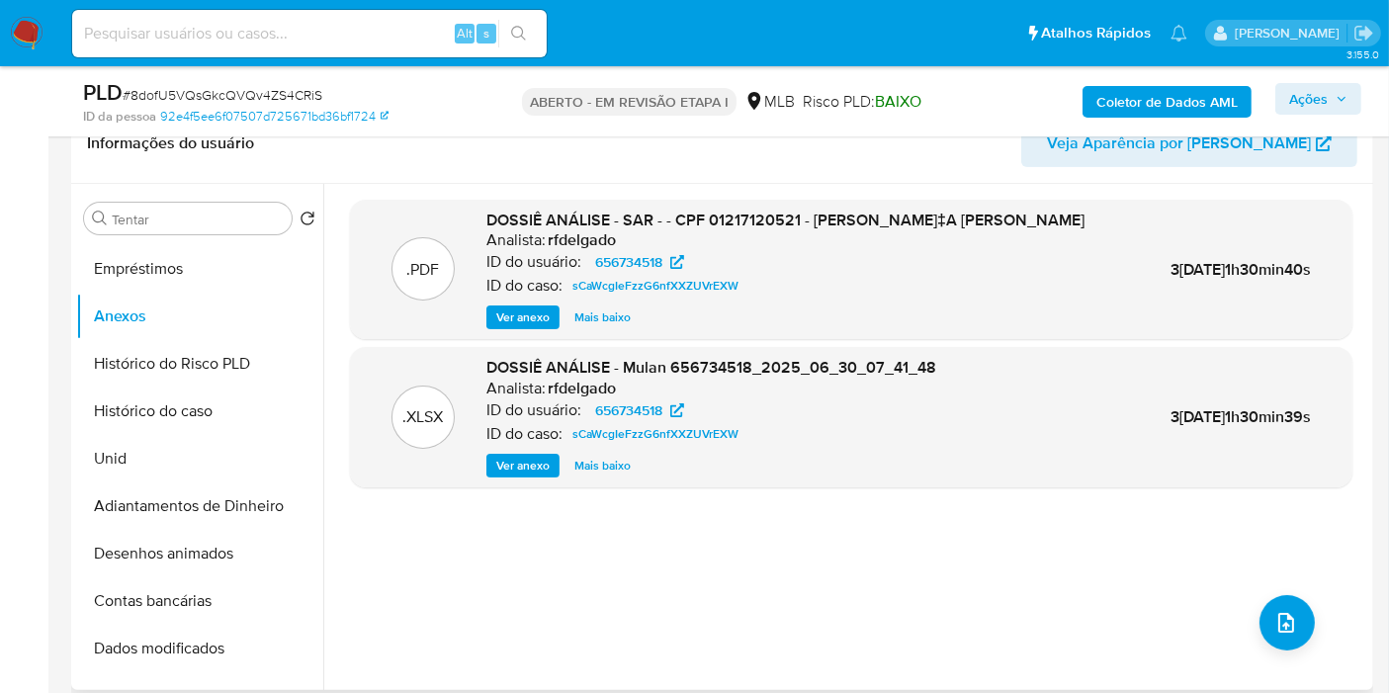
click at [511, 329] on font "Ver anexo" at bounding box center [522, 317] width 53 height 24
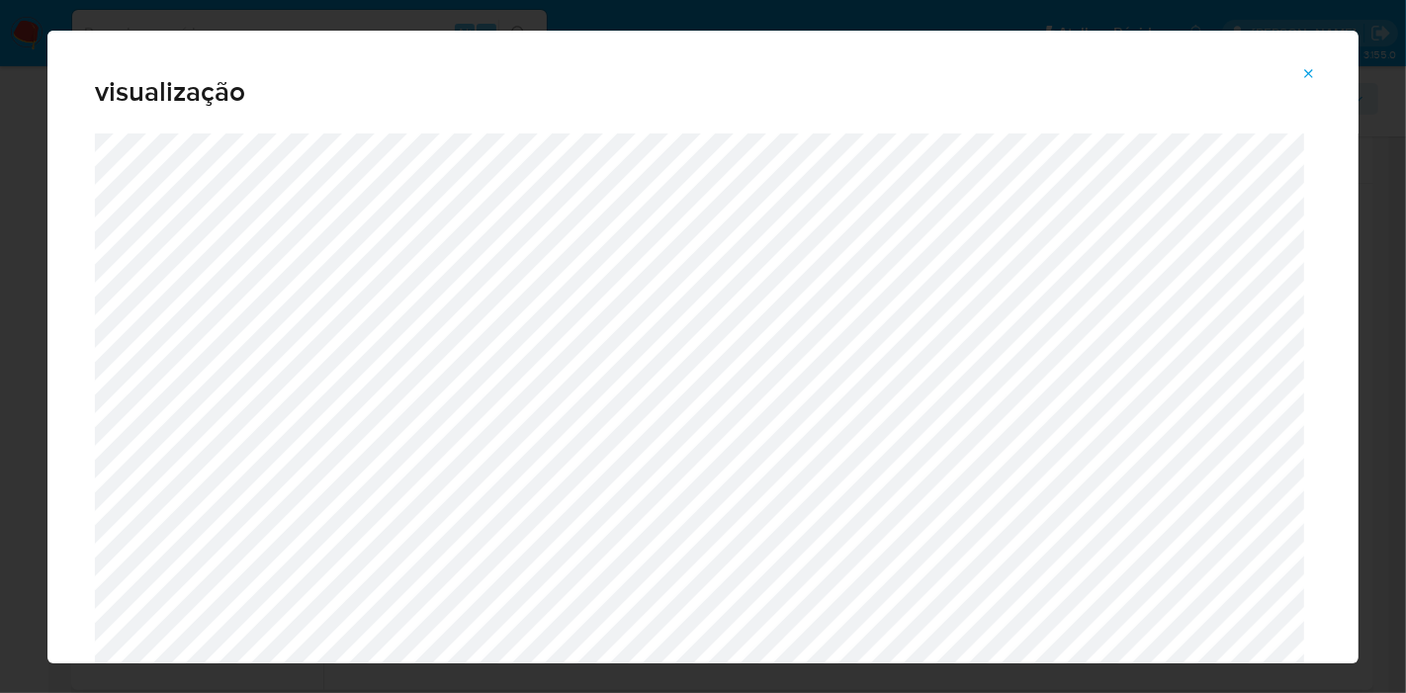
click at [1313, 78] on icon "Pré-visualização do anexo" at bounding box center [1309, 74] width 16 height 16
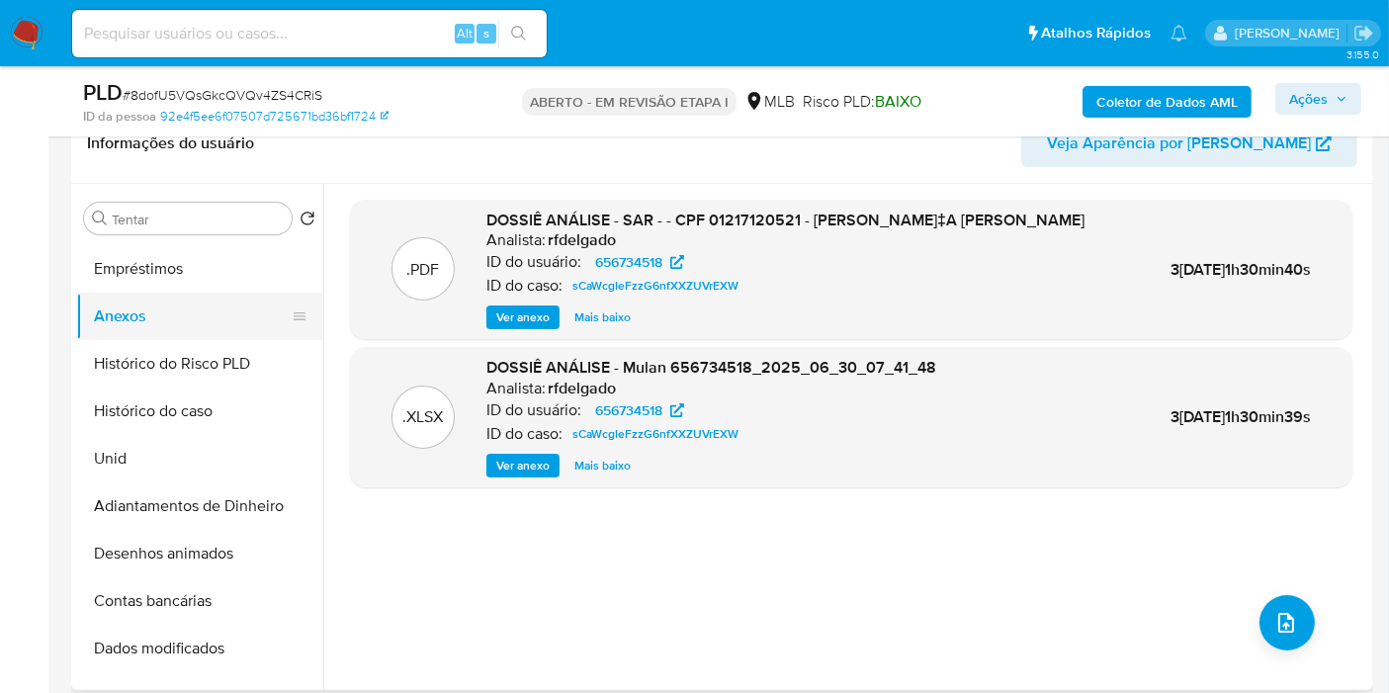
scroll to position [0, 0]
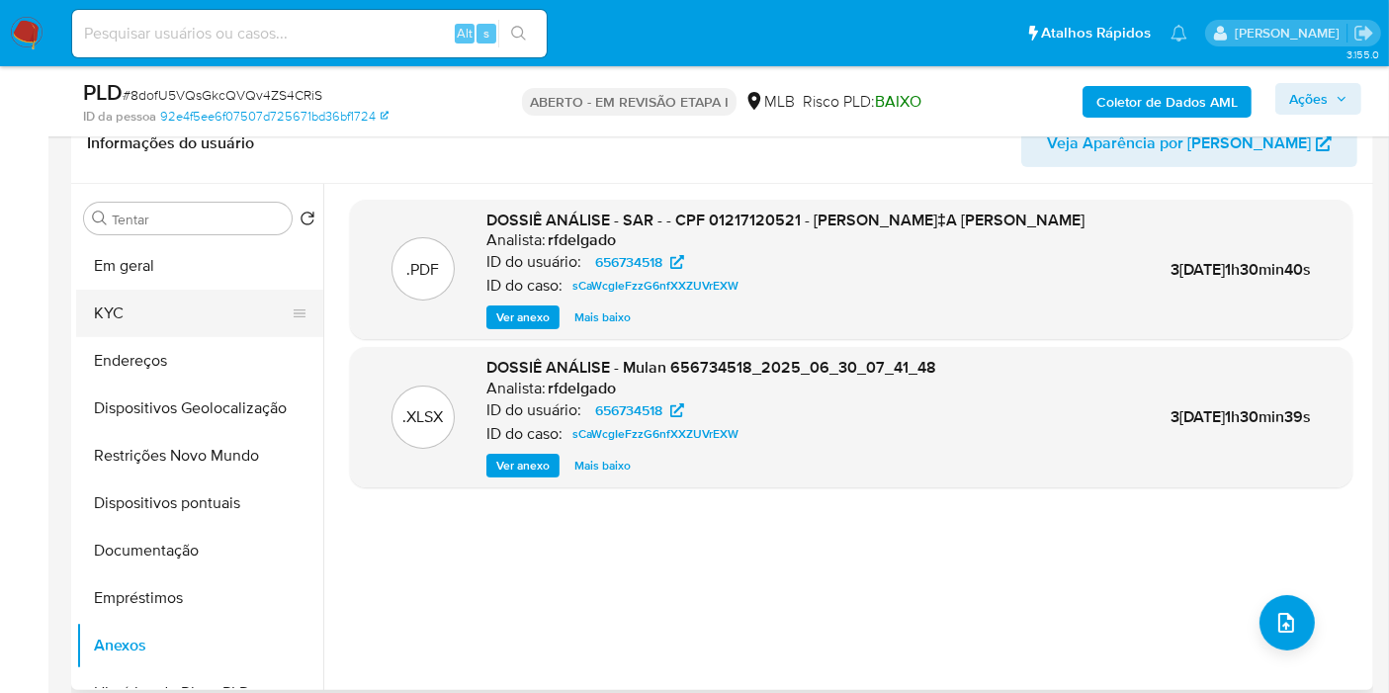
drag, startPoint x: 104, startPoint y: 309, endPoint x: 224, endPoint y: 326, distance: 121.8
click at [104, 309] on button "KYC" at bounding box center [191, 313] width 231 height 47
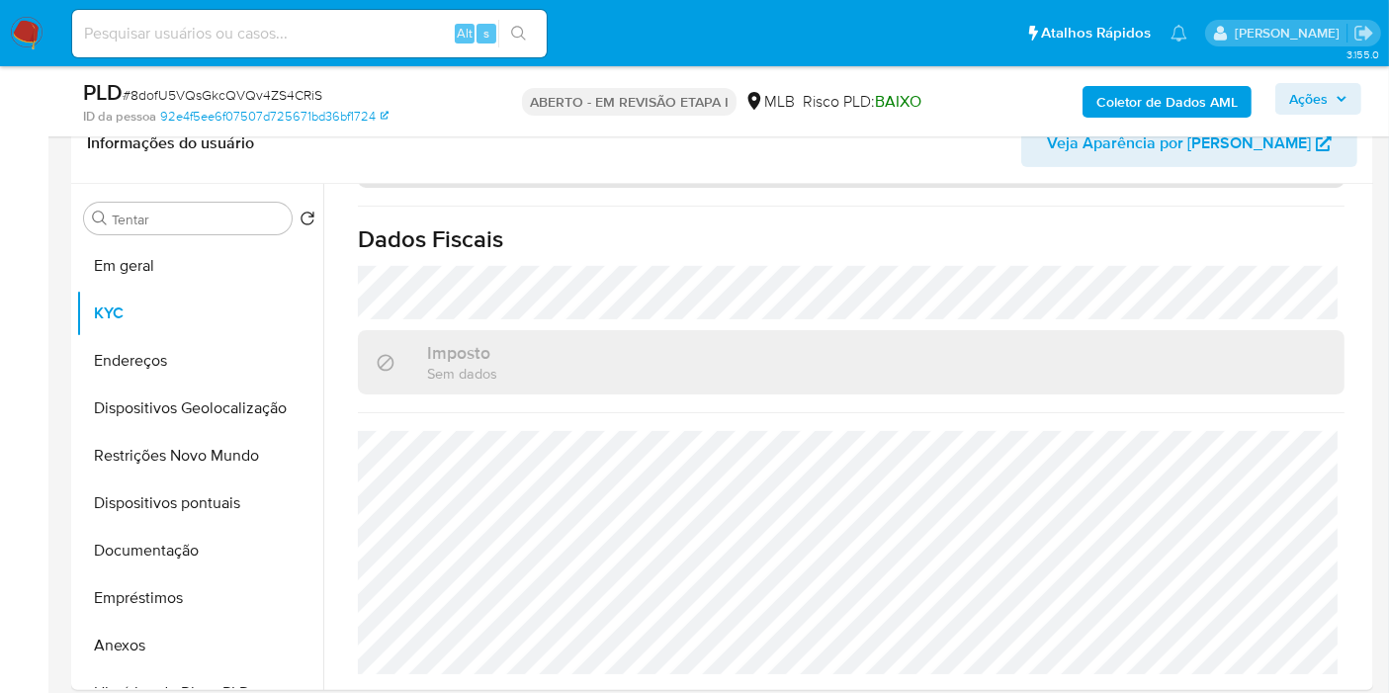
scroll to position [934, 0]
drag, startPoint x: 140, startPoint y: 460, endPoint x: 582, endPoint y: 104, distance: 567.4
click at [141, 457] on button "Restrições Novo Mundo" at bounding box center [199, 455] width 247 height 47
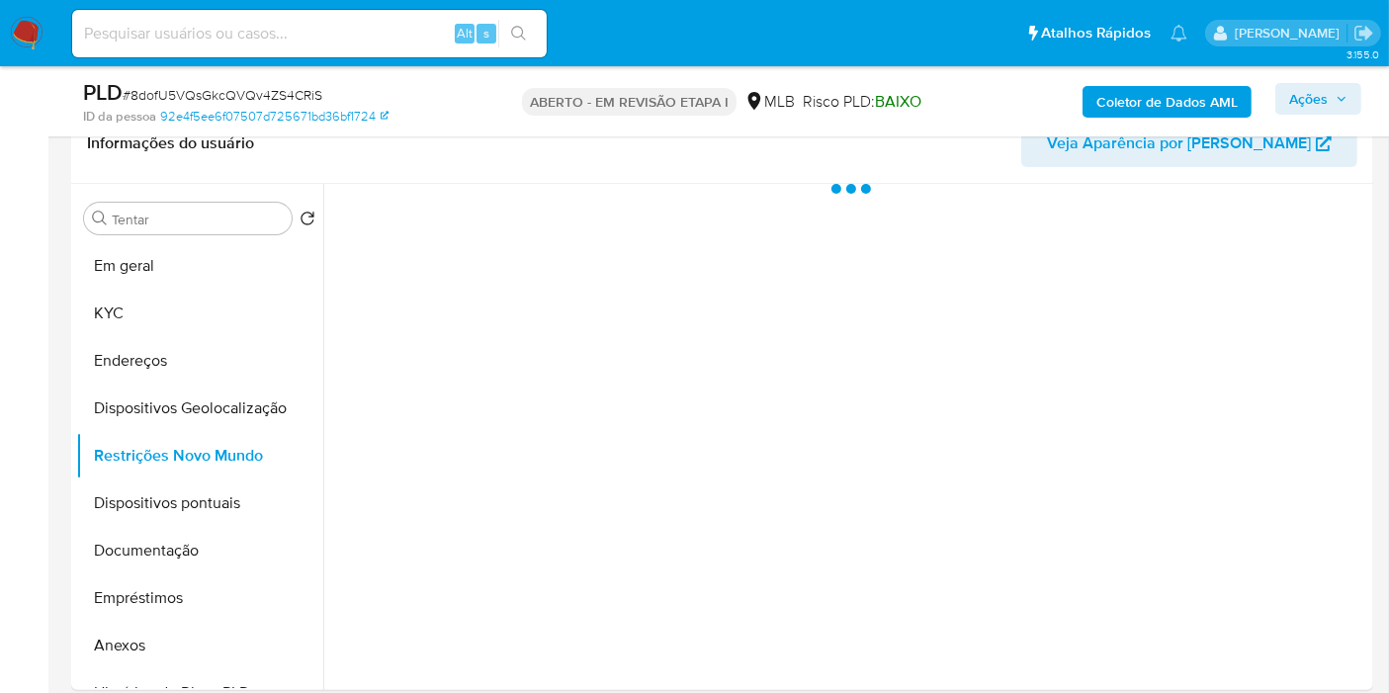
scroll to position [0, 0]
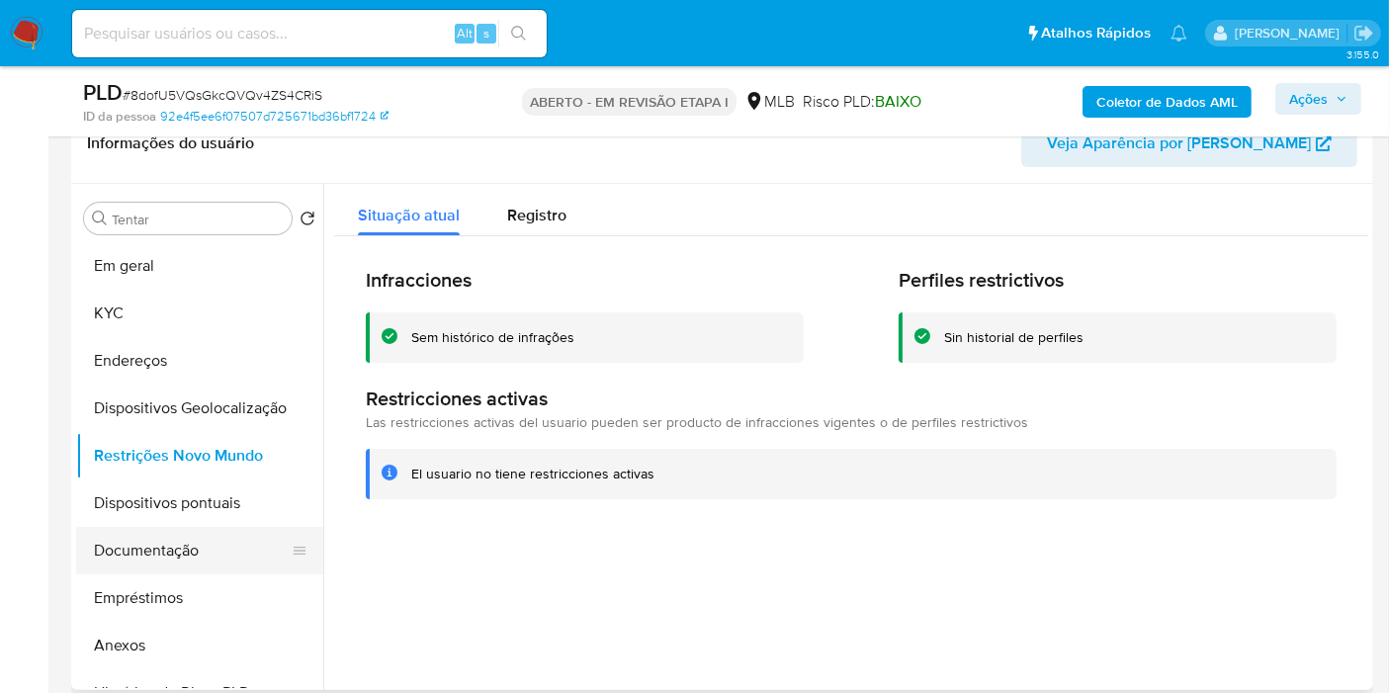
click at [182, 550] on button "Documentação" at bounding box center [191, 550] width 231 height 47
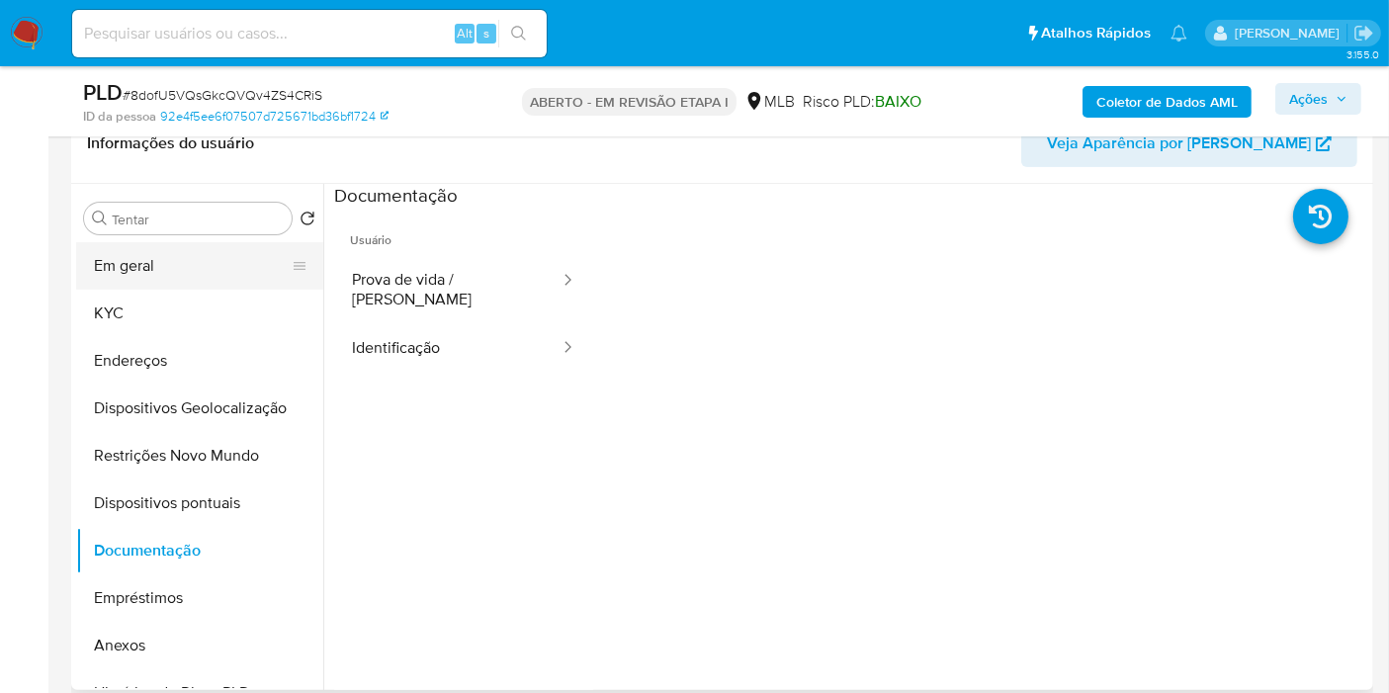
click at [160, 281] on button "Em geral" at bounding box center [191, 265] width 231 height 47
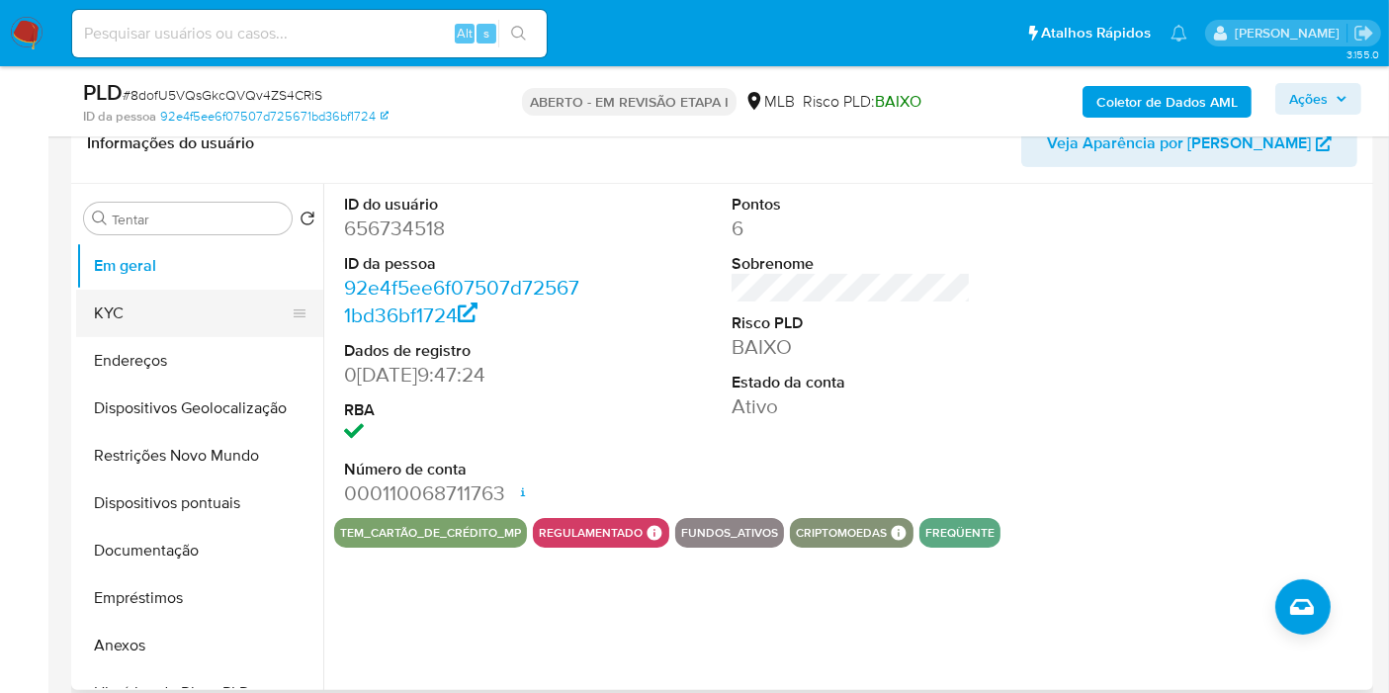
click at [140, 314] on button "KYC" at bounding box center [191, 313] width 231 height 47
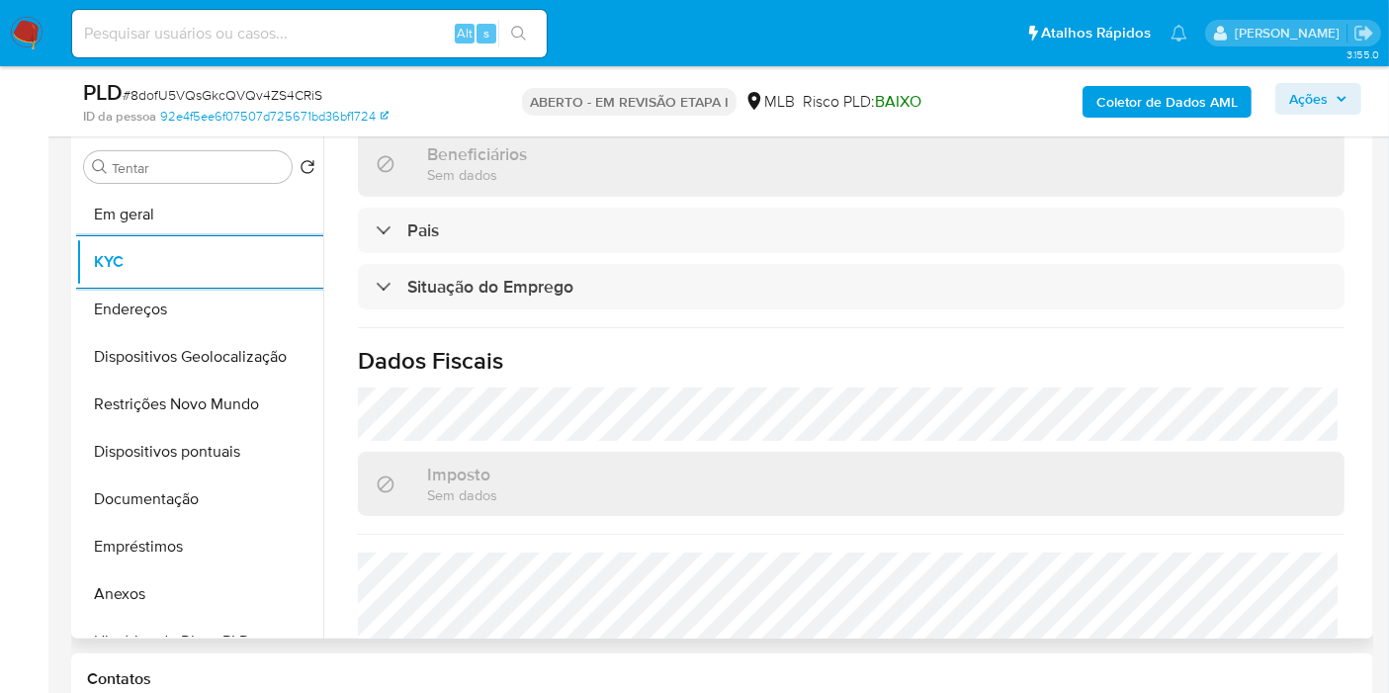
scroll to position [940, 0]
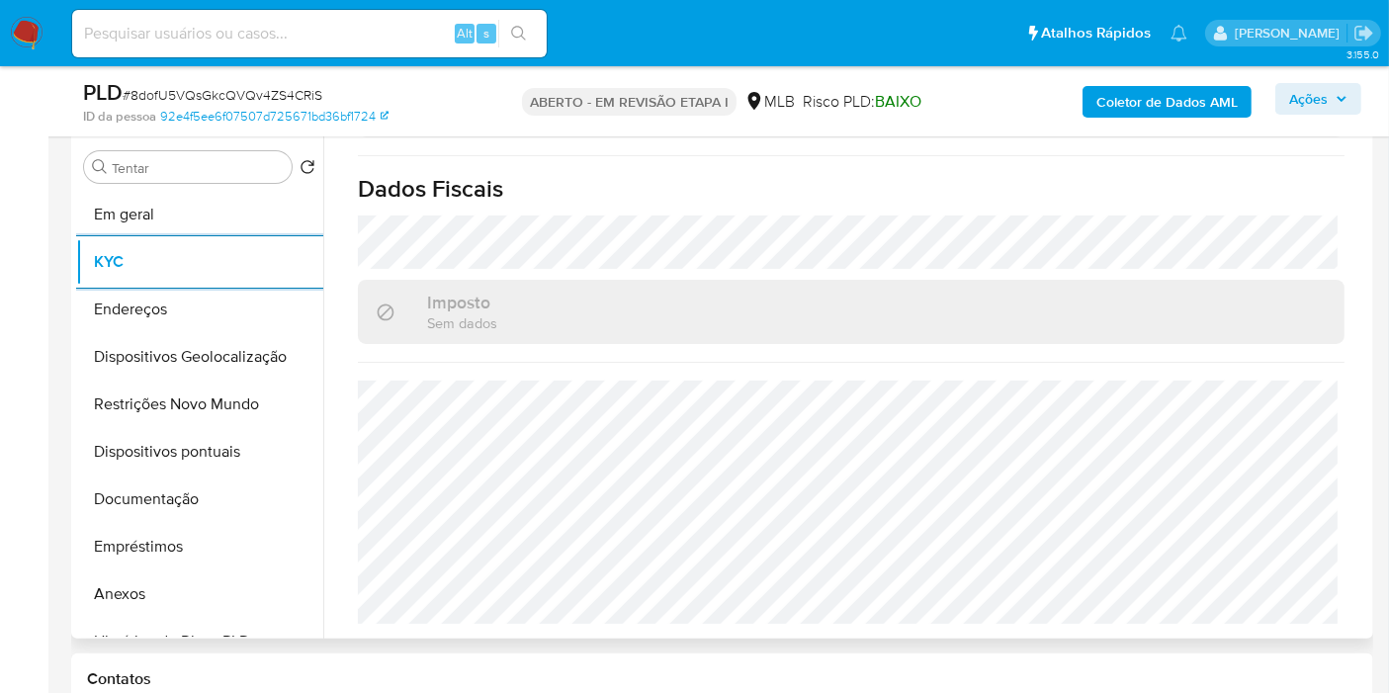
click at [627, 281] on div "Imposto Sem dados" at bounding box center [851, 312] width 987 height 64
click at [165, 311] on button "Endereços" at bounding box center [191, 309] width 231 height 47
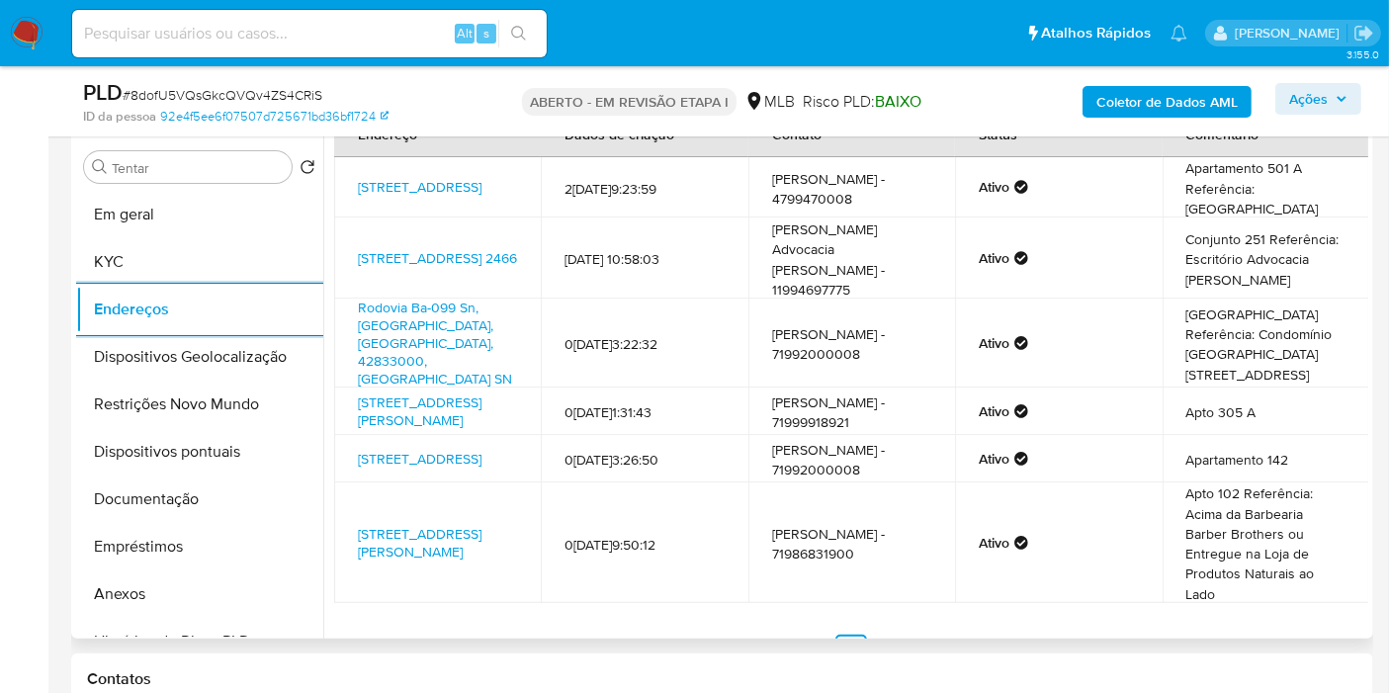
scroll to position [59, 0]
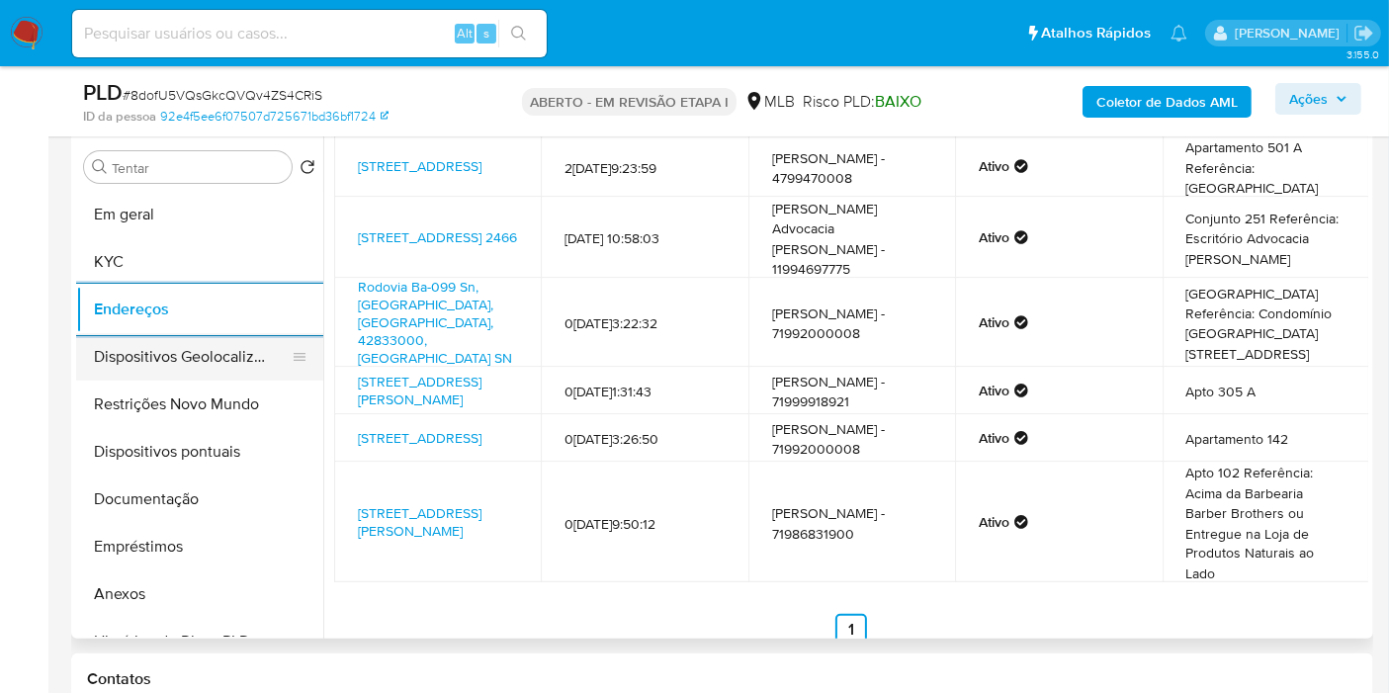
click at [144, 352] on button "Dispositivos Geolocalização" at bounding box center [191, 356] width 231 height 47
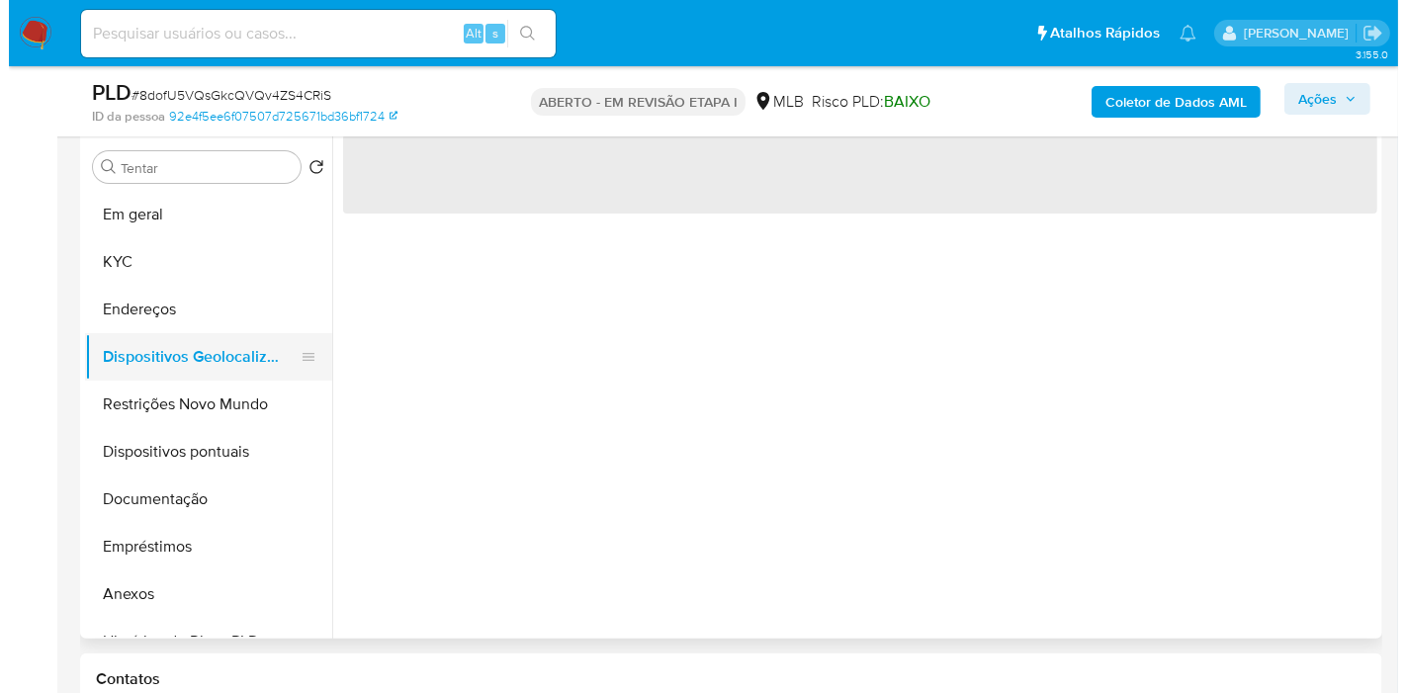
scroll to position [0, 0]
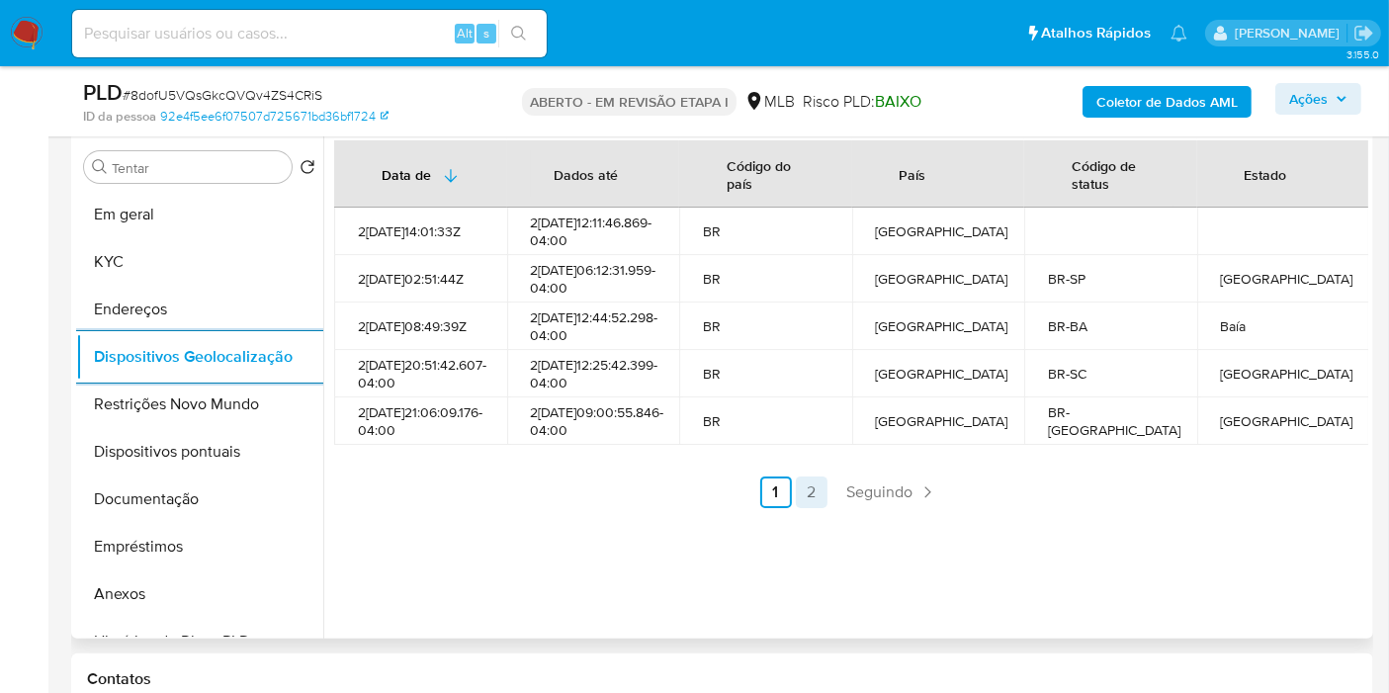
click at [807, 503] on font "2" at bounding box center [811, 491] width 9 height 23
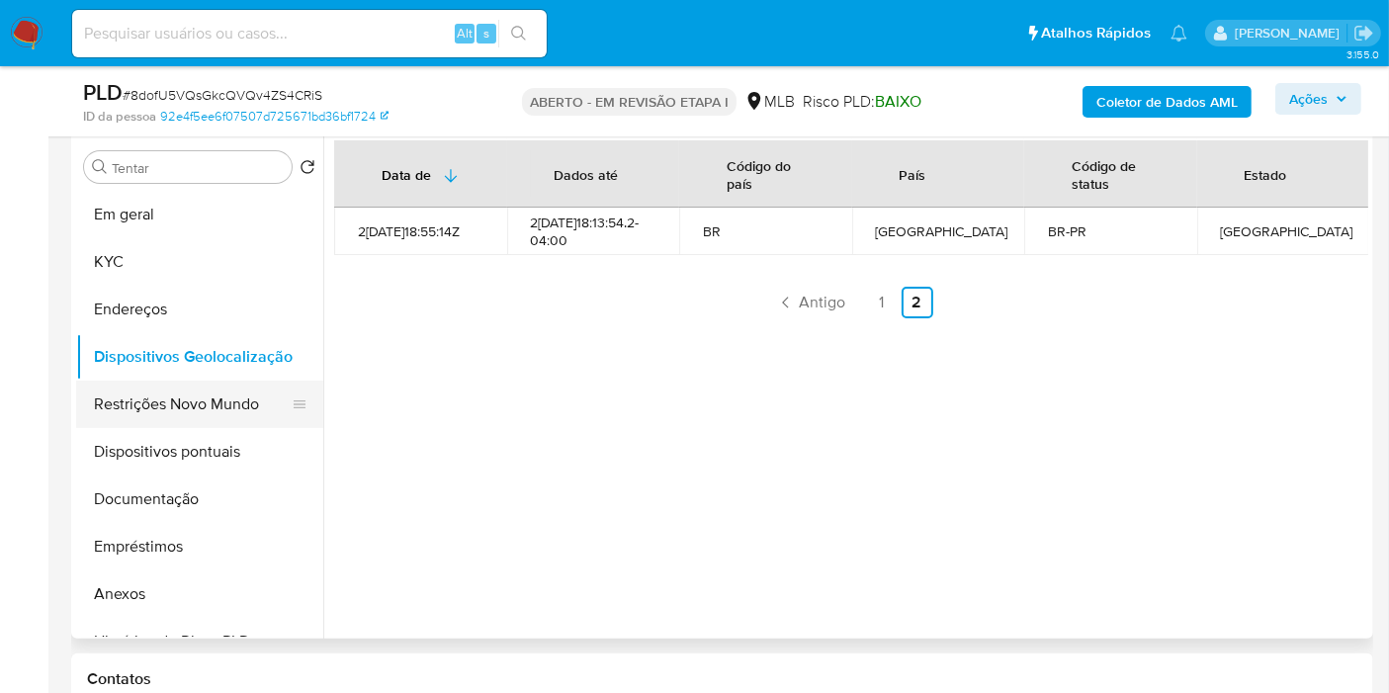
drag, startPoint x: 163, startPoint y: 391, endPoint x: 174, endPoint y: 386, distance: 11.9
click at [163, 391] on button "Restrições Novo Mundo" at bounding box center [191, 404] width 231 height 47
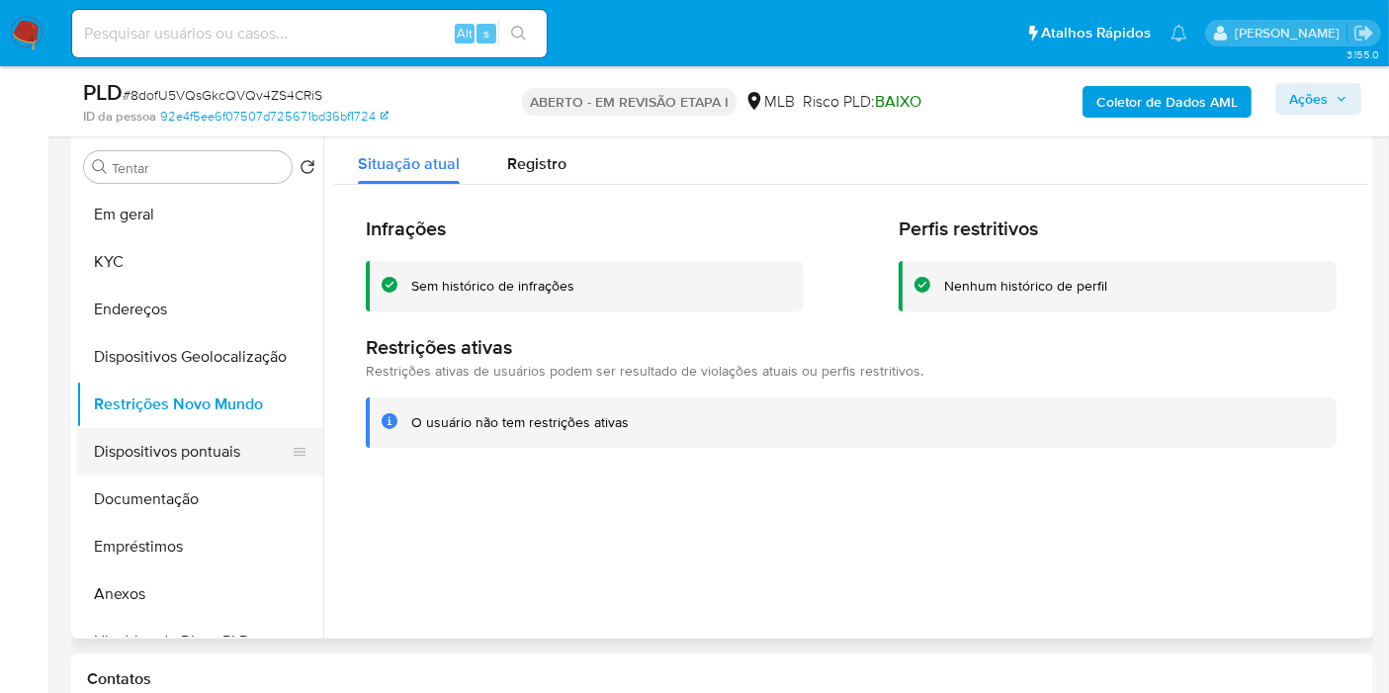
click at [206, 442] on button "Dispositivos pontuais" at bounding box center [191, 451] width 231 height 47
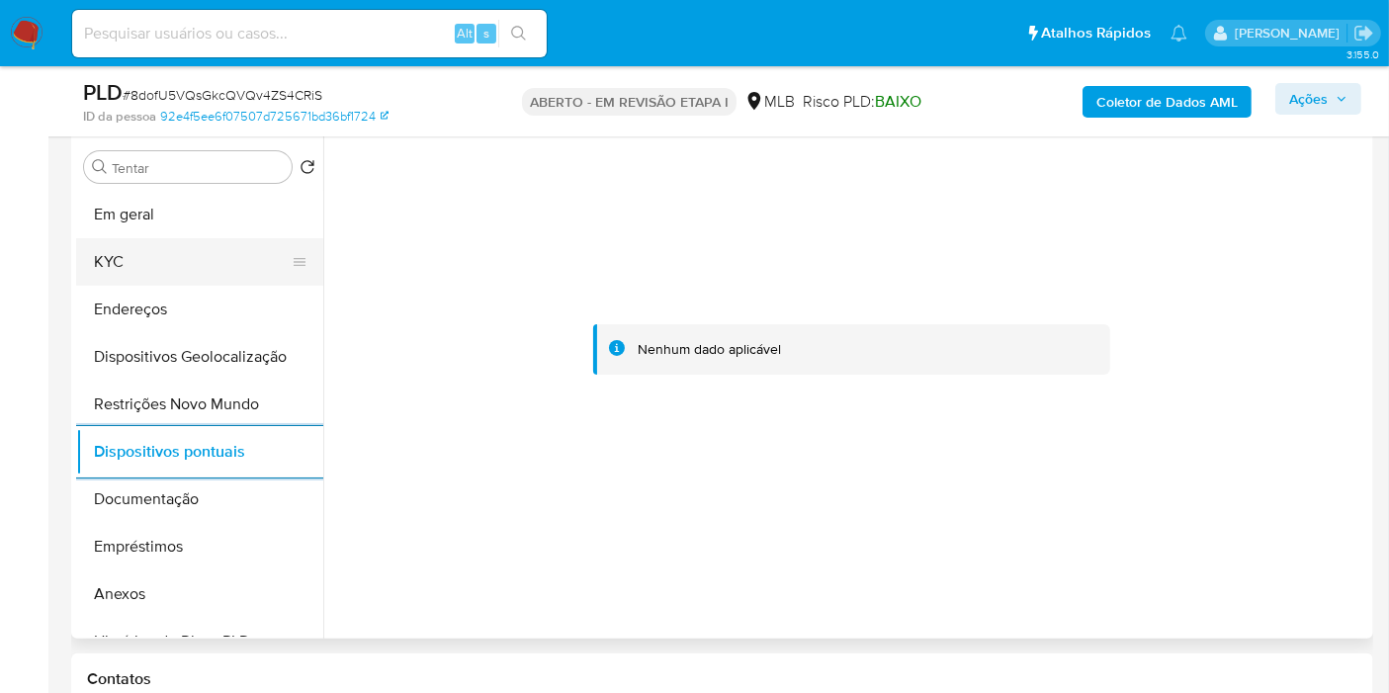
click at [143, 241] on button "KYC" at bounding box center [191, 261] width 231 height 47
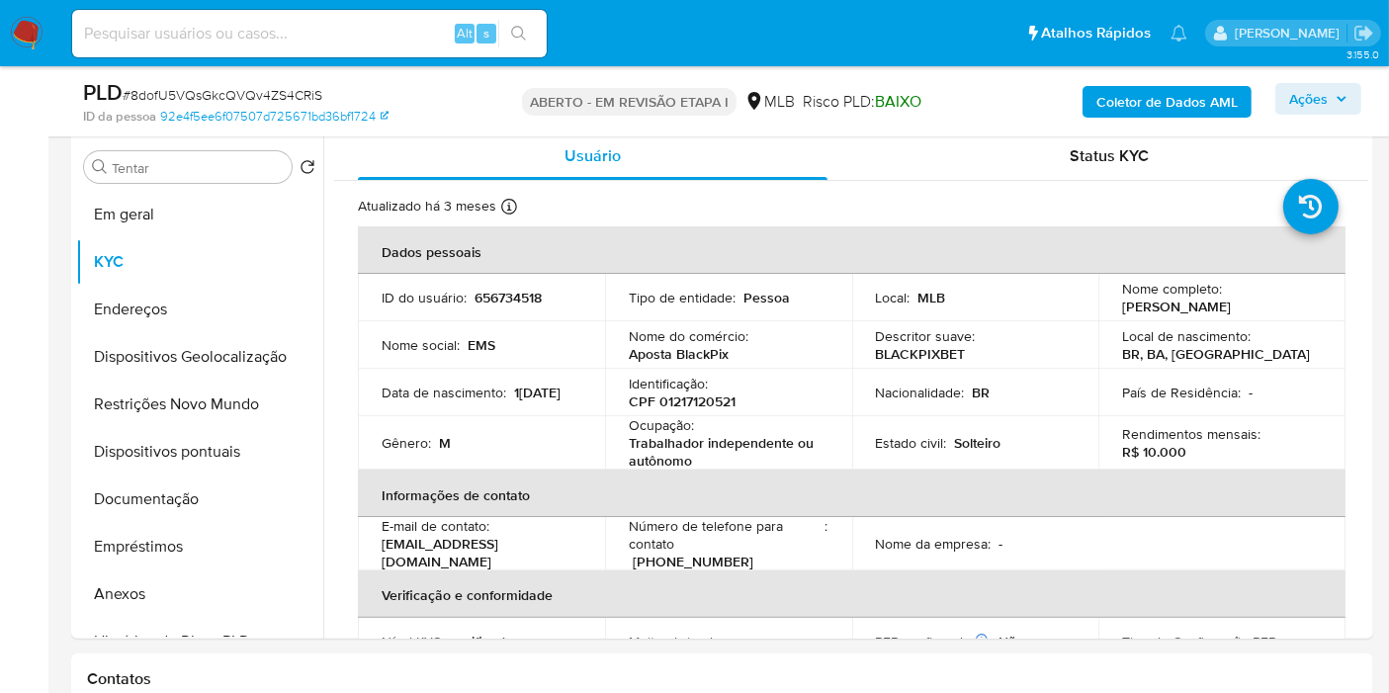
click at [1203, 102] on font "Coletor de Dados AML" at bounding box center [1166, 102] width 141 height 32
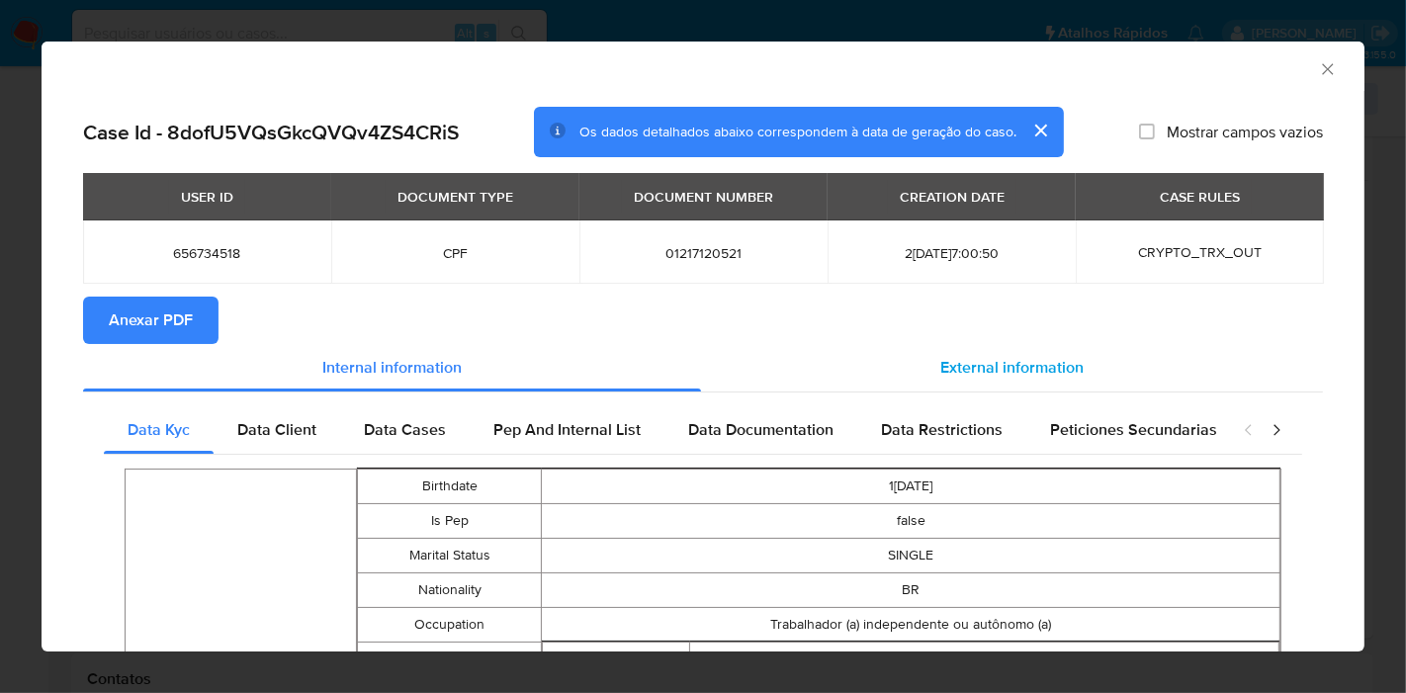
click at [970, 365] on span "External information" at bounding box center [1011, 367] width 143 height 23
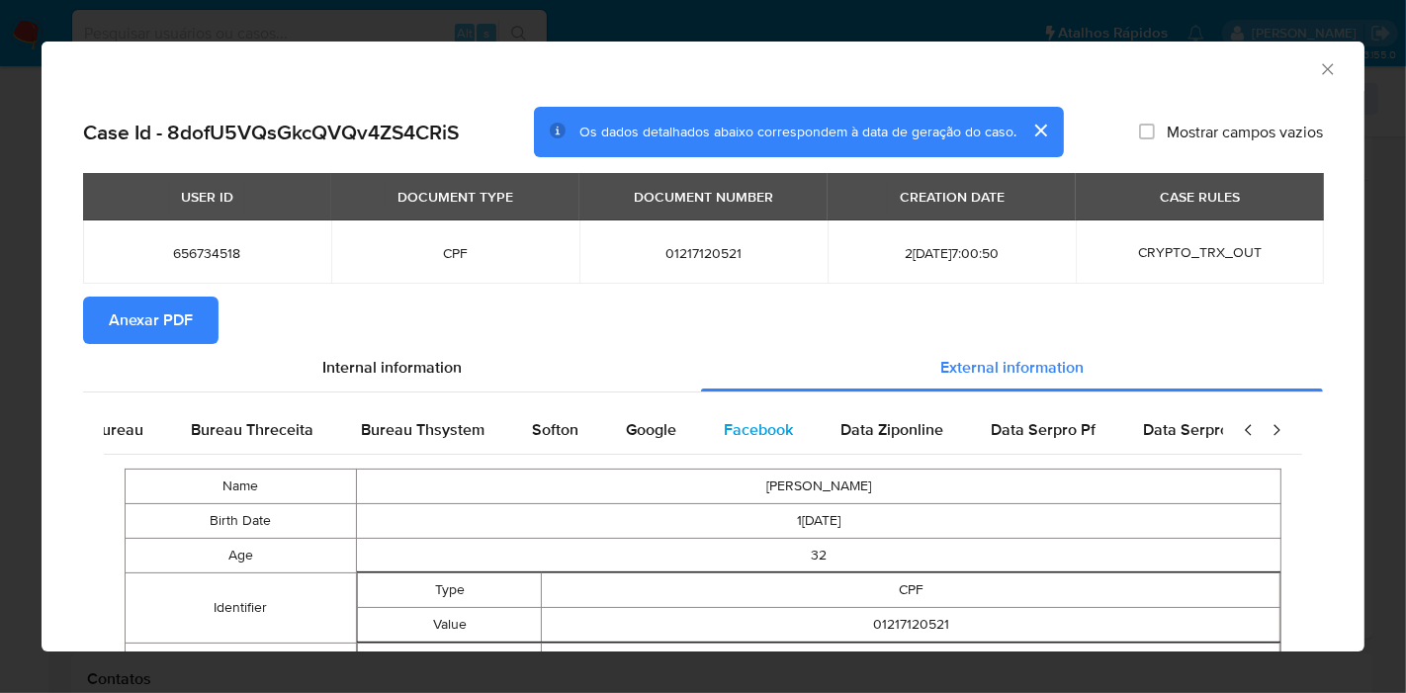
scroll to position [0, 664]
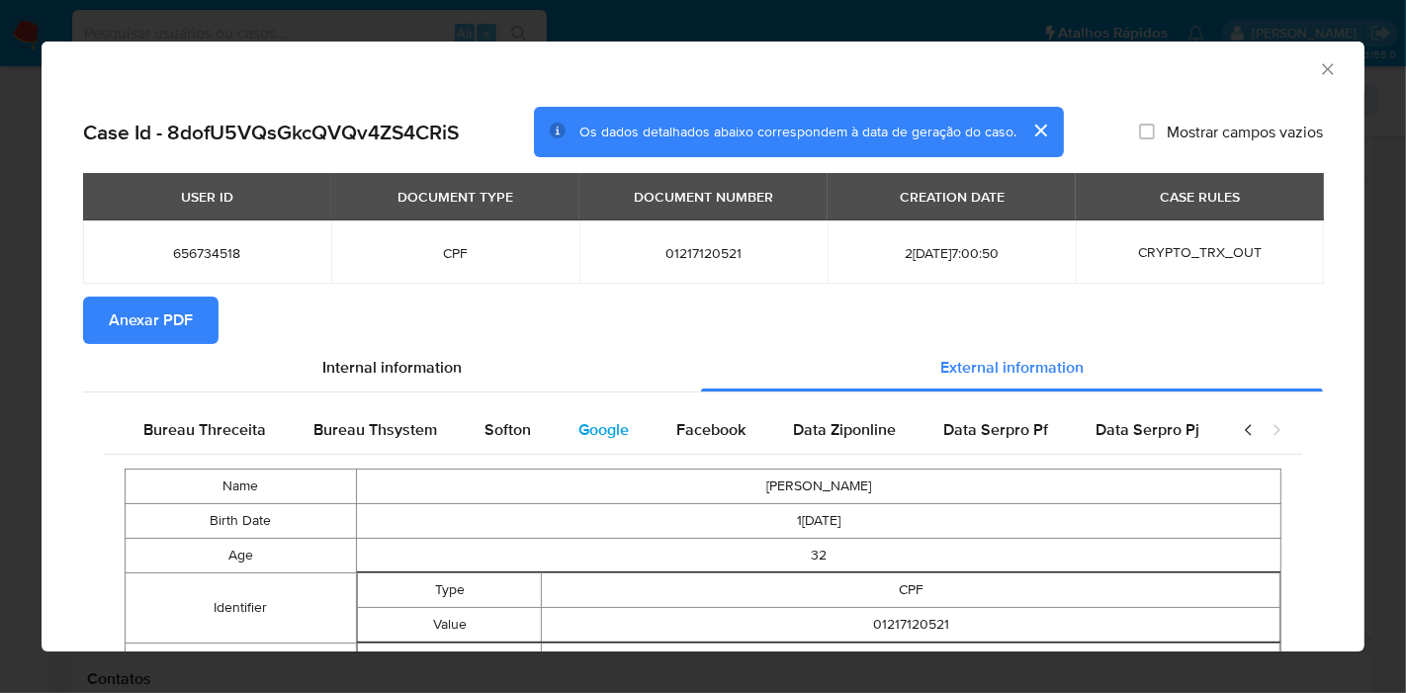
click at [595, 430] on span "Google" at bounding box center [603, 429] width 50 height 23
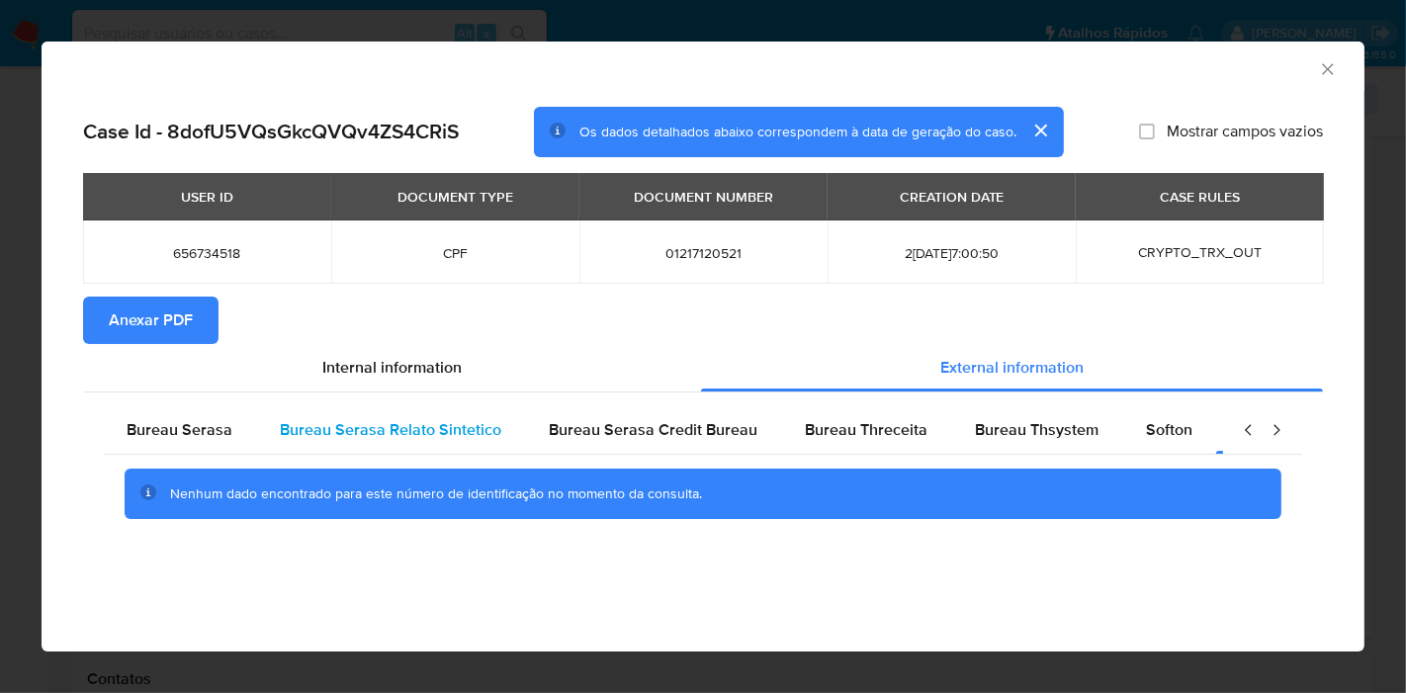
scroll to position [0, 0]
click at [196, 436] on span "Bureau Serasa" at bounding box center [181, 429] width 106 height 23
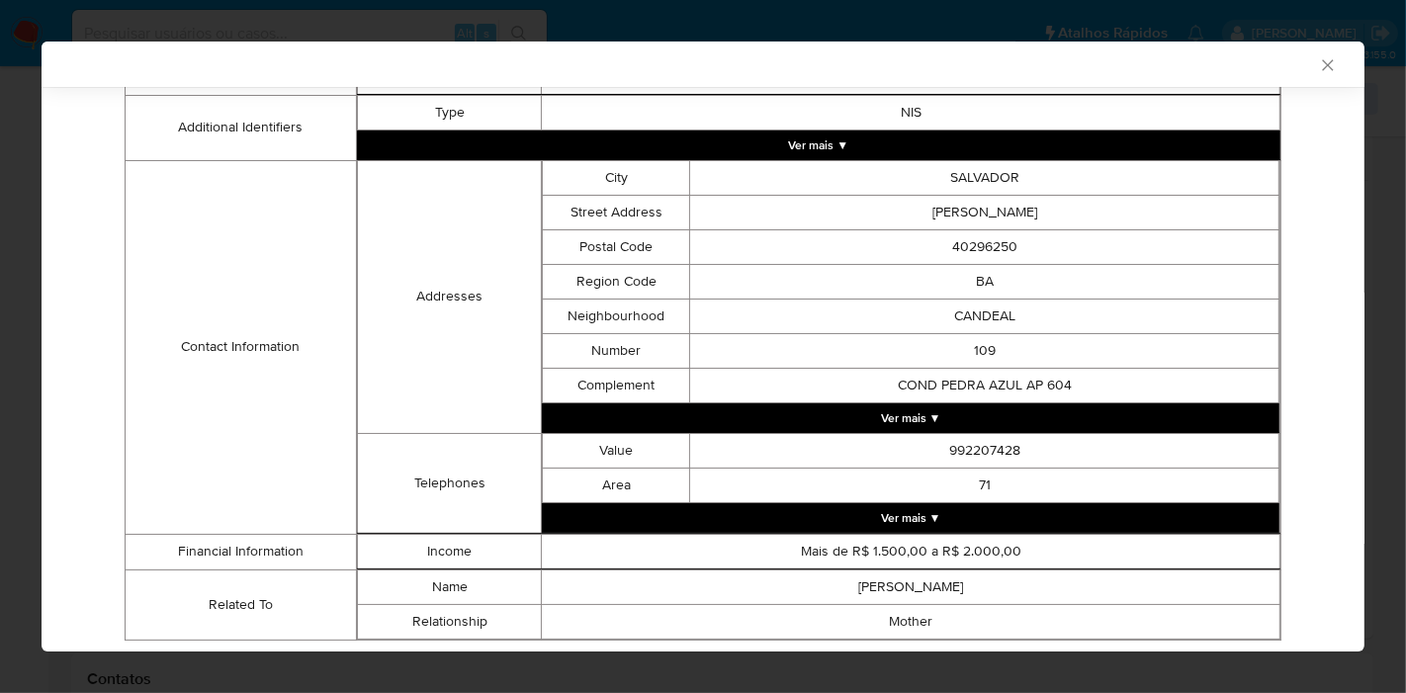
scroll to position [541, 0]
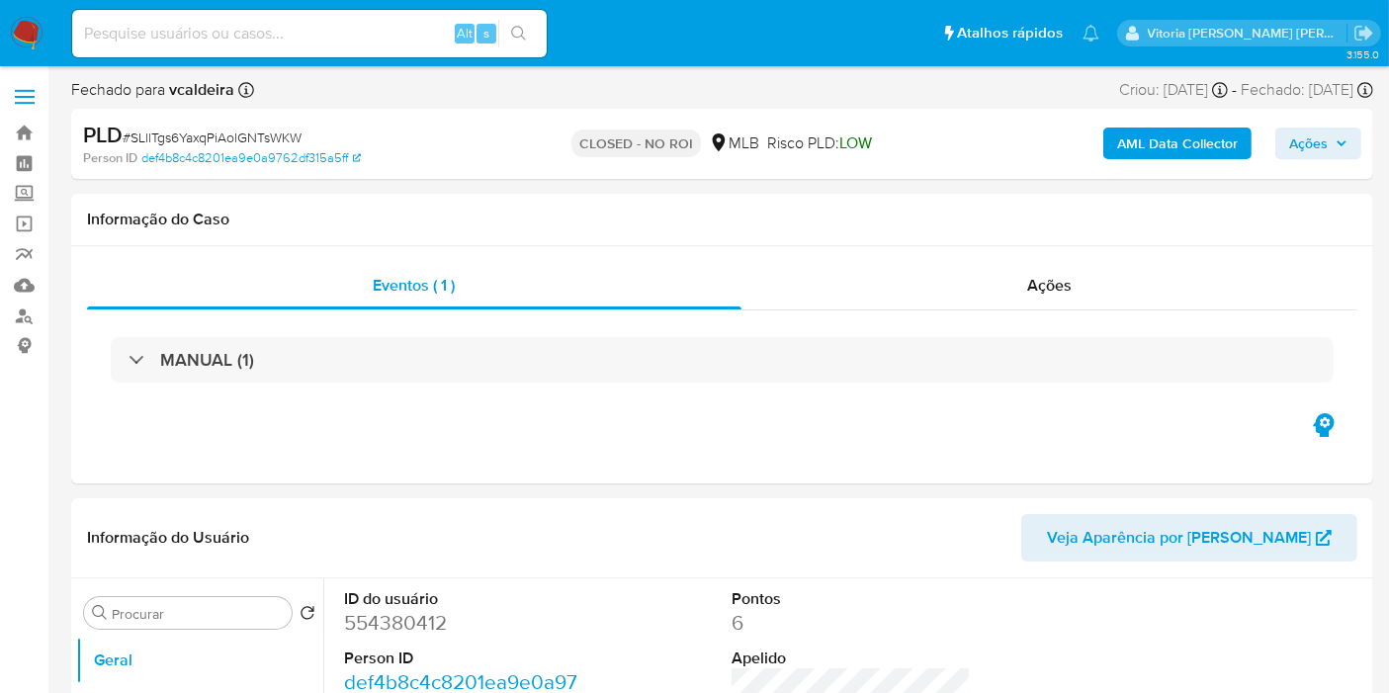
select select "10"
